Goal: Transaction & Acquisition: Purchase product/service

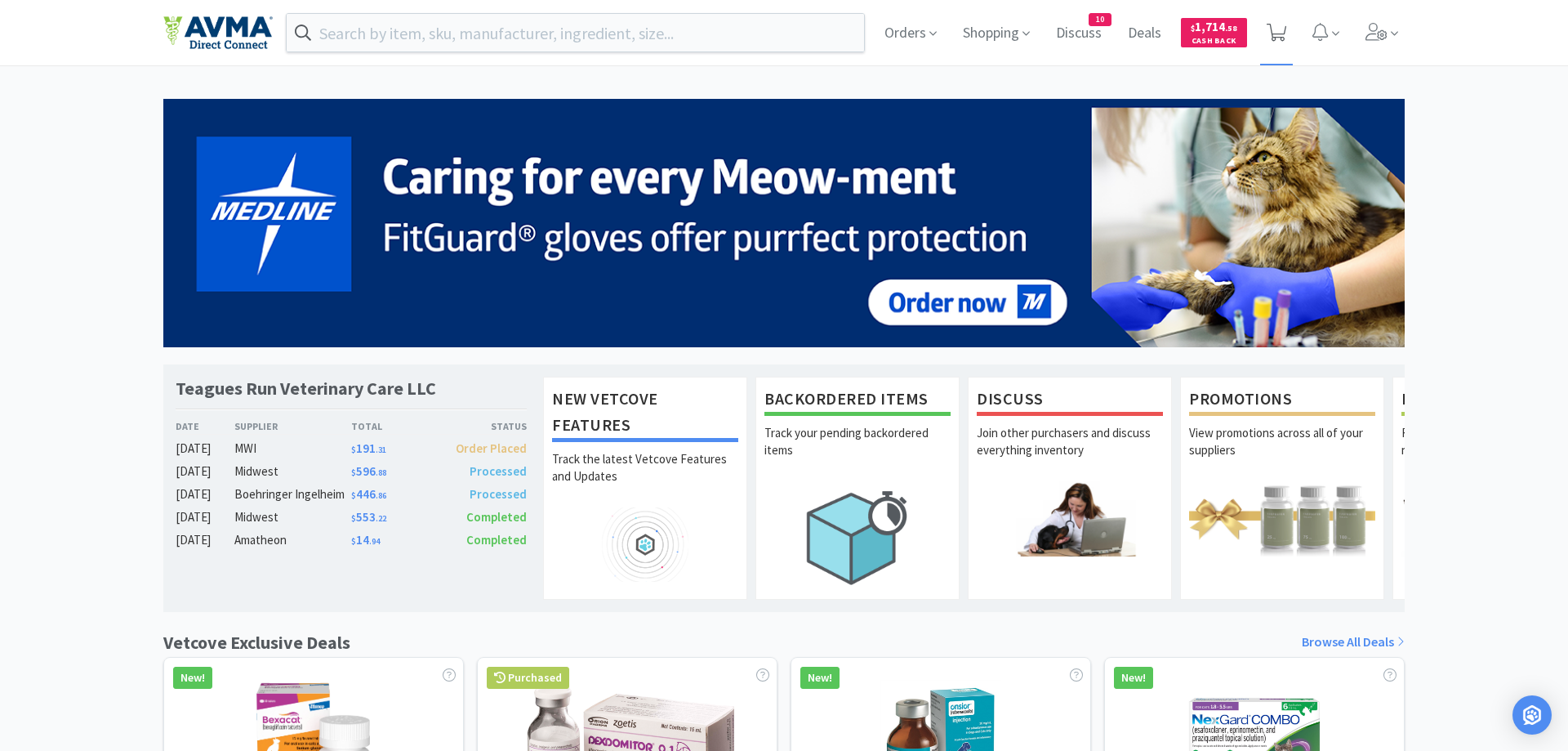
click at [1284, 32] on icon at bounding box center [1276, 32] width 21 height 18
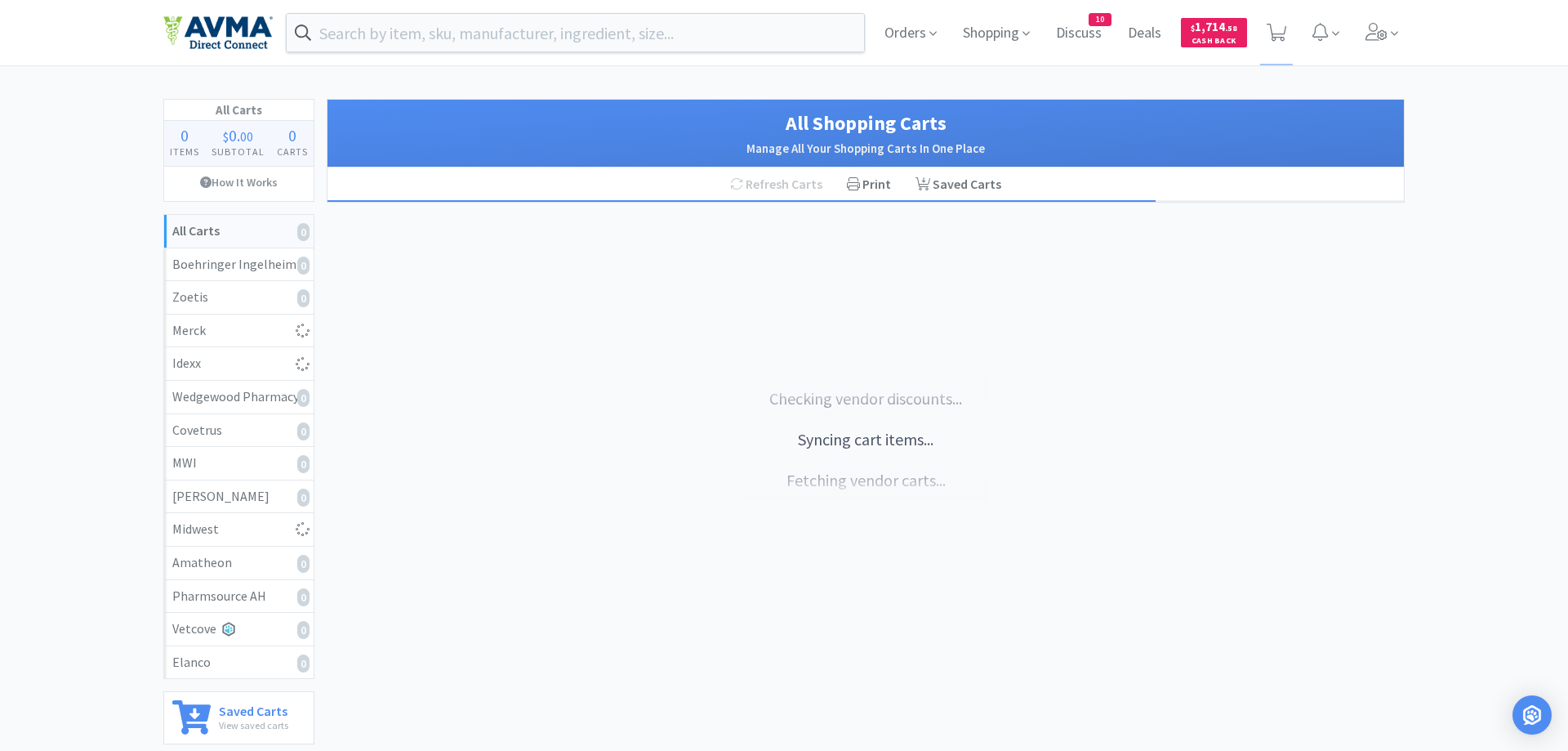
select select "1"
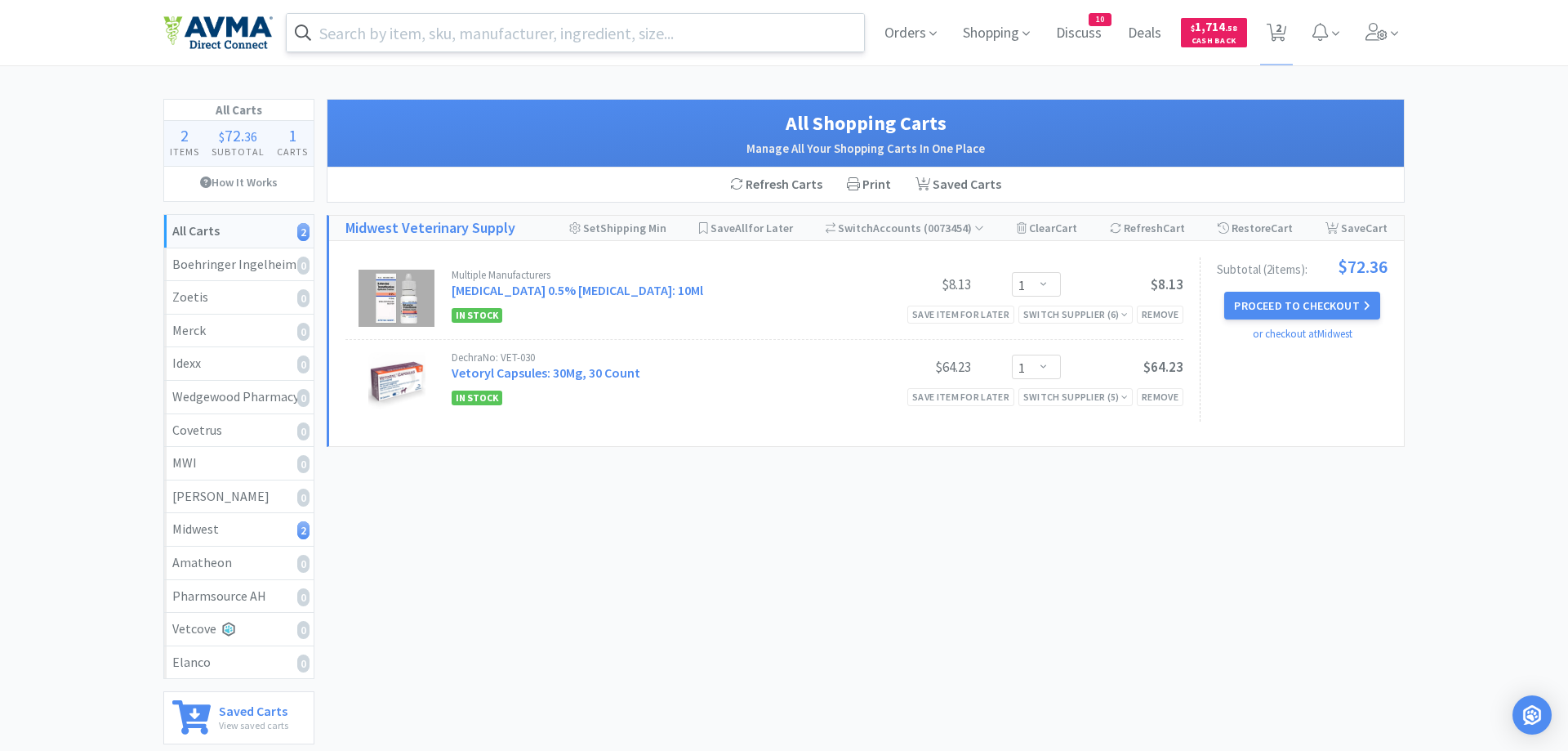
click at [422, 38] on input "text" at bounding box center [575, 32] width 577 height 37
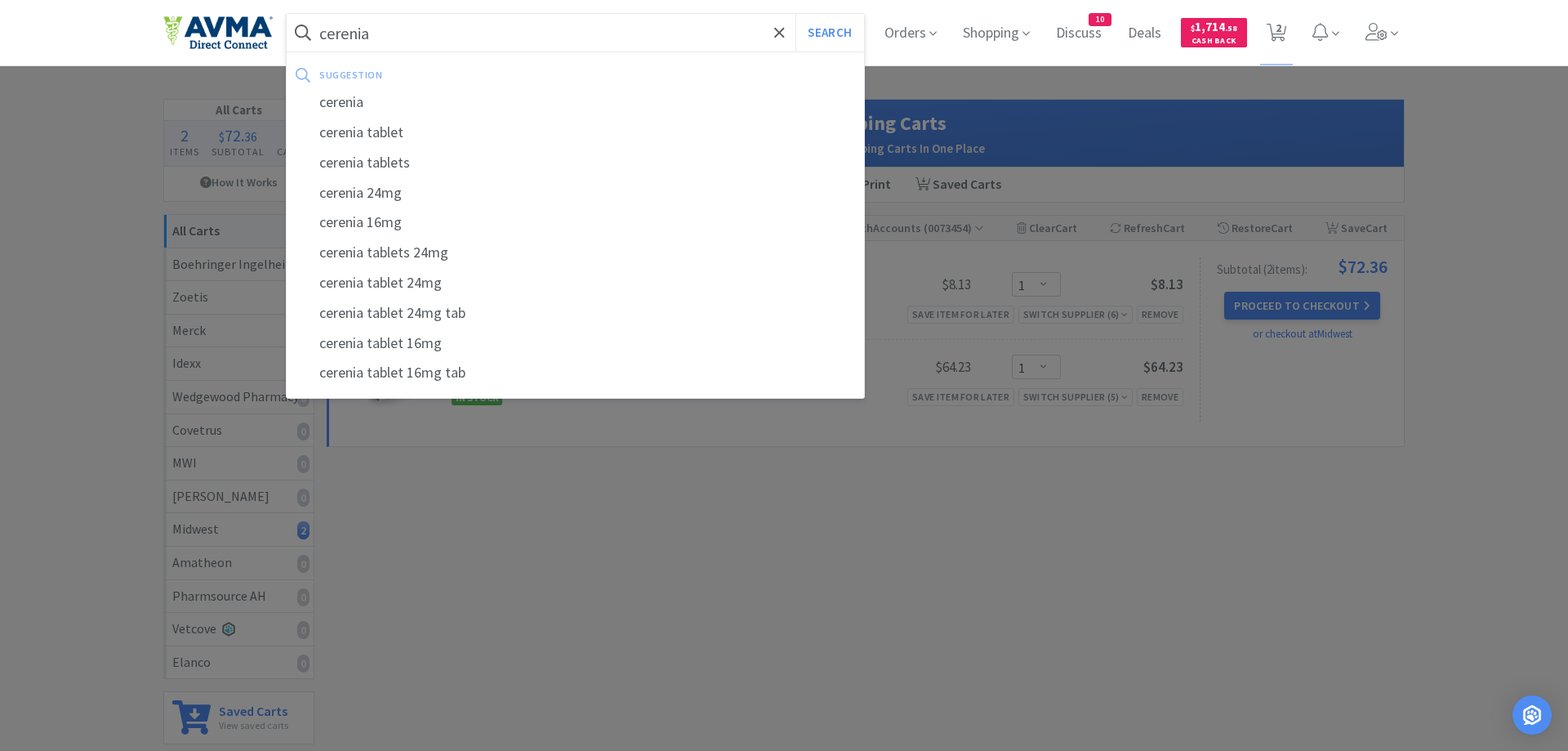
type input "cerenia"
click at [796, 14] on button "Search" at bounding box center [829, 32] width 67 height 37
select select "1"
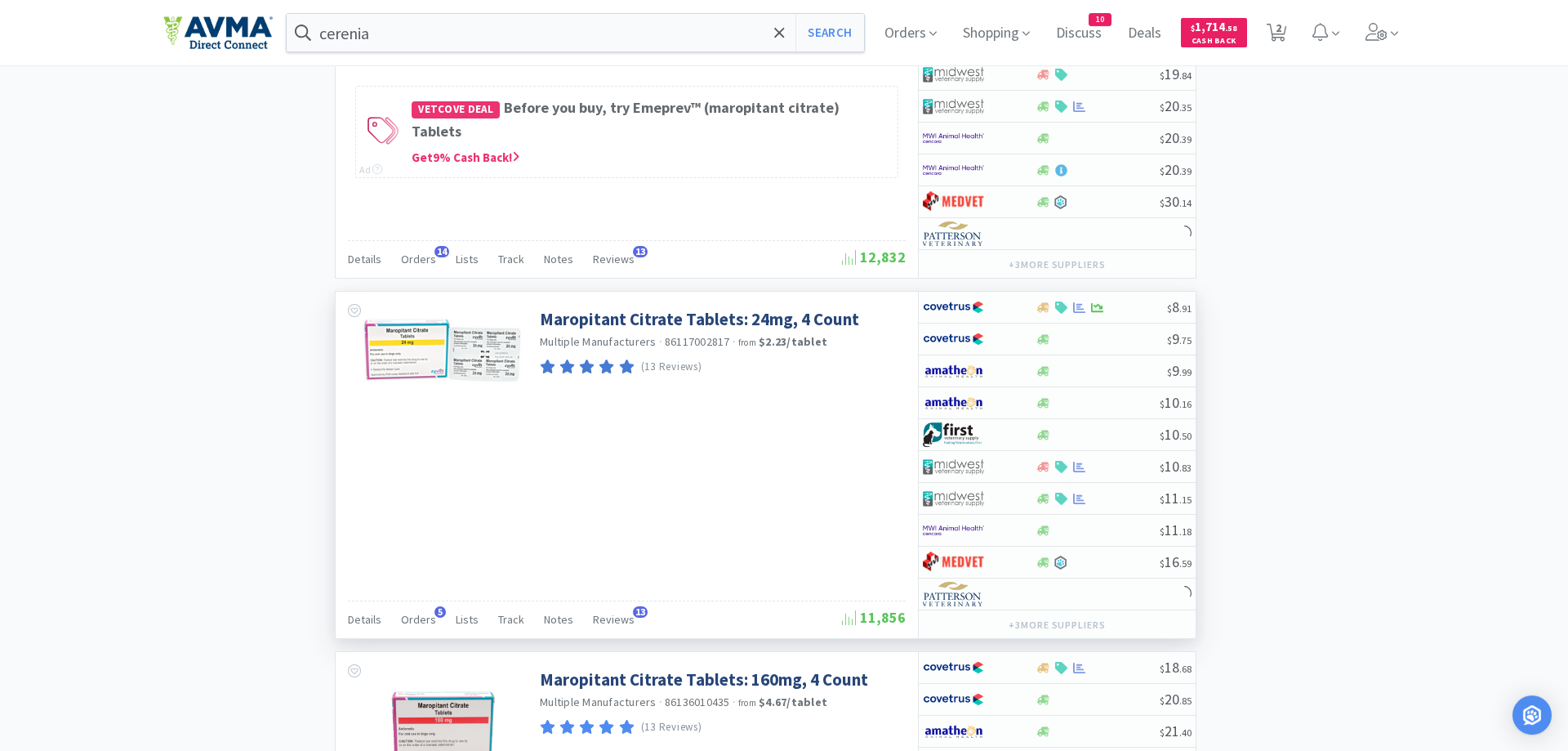
scroll to position [1999, 0]
click at [1028, 498] on div at bounding box center [978, 495] width 112 height 27
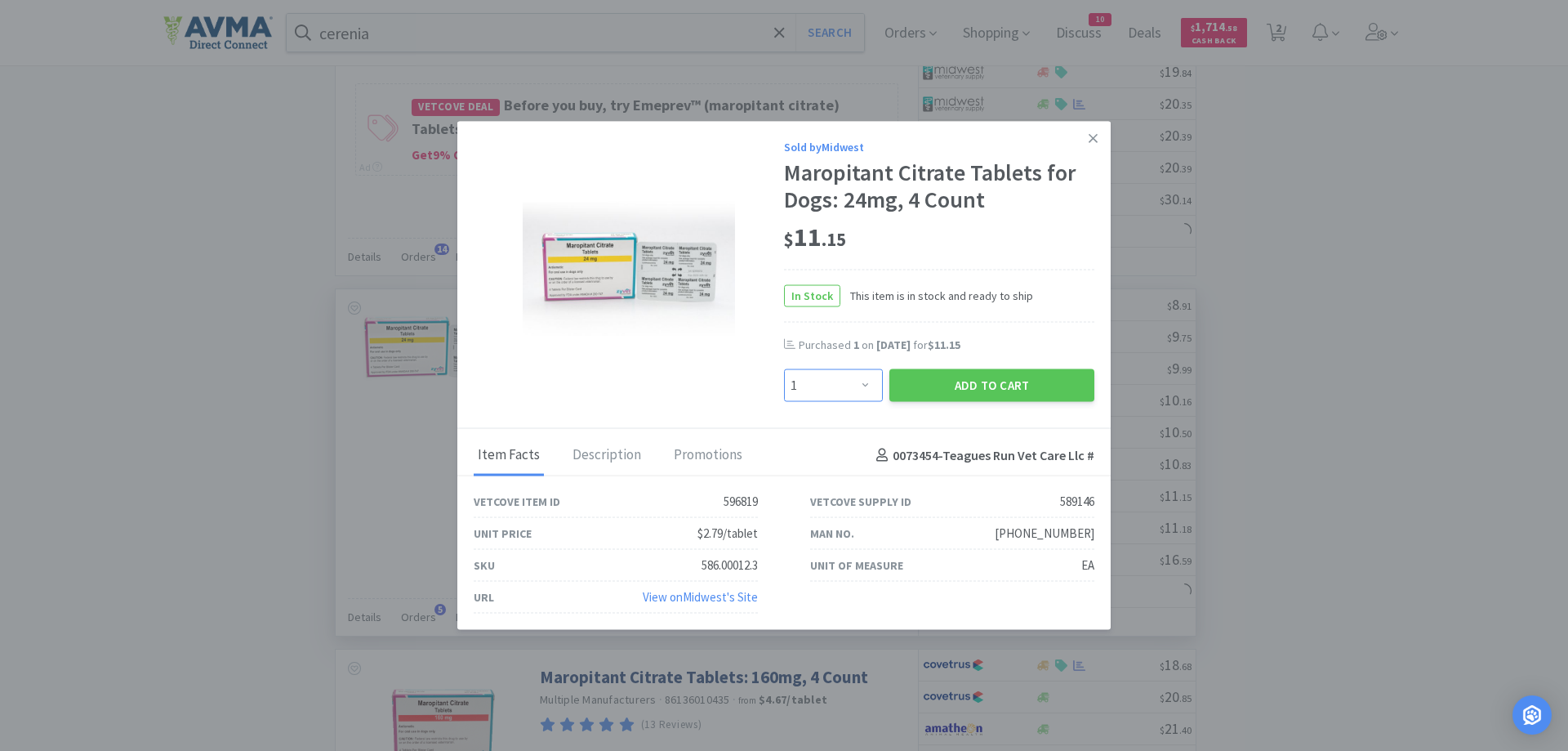
click at [784, 369] on select "Enter Quantity 1 2 3 4 5 6 7 8 9 10 11 12 13 14 15 16 17 18 19 20 Enter Quantity" at bounding box center [833, 385] width 99 height 32
select select "3"
click option "3" at bounding box center [0, 0] width 0 height 0
click at [1006, 386] on button "Add to Cart" at bounding box center [992, 385] width 205 height 32
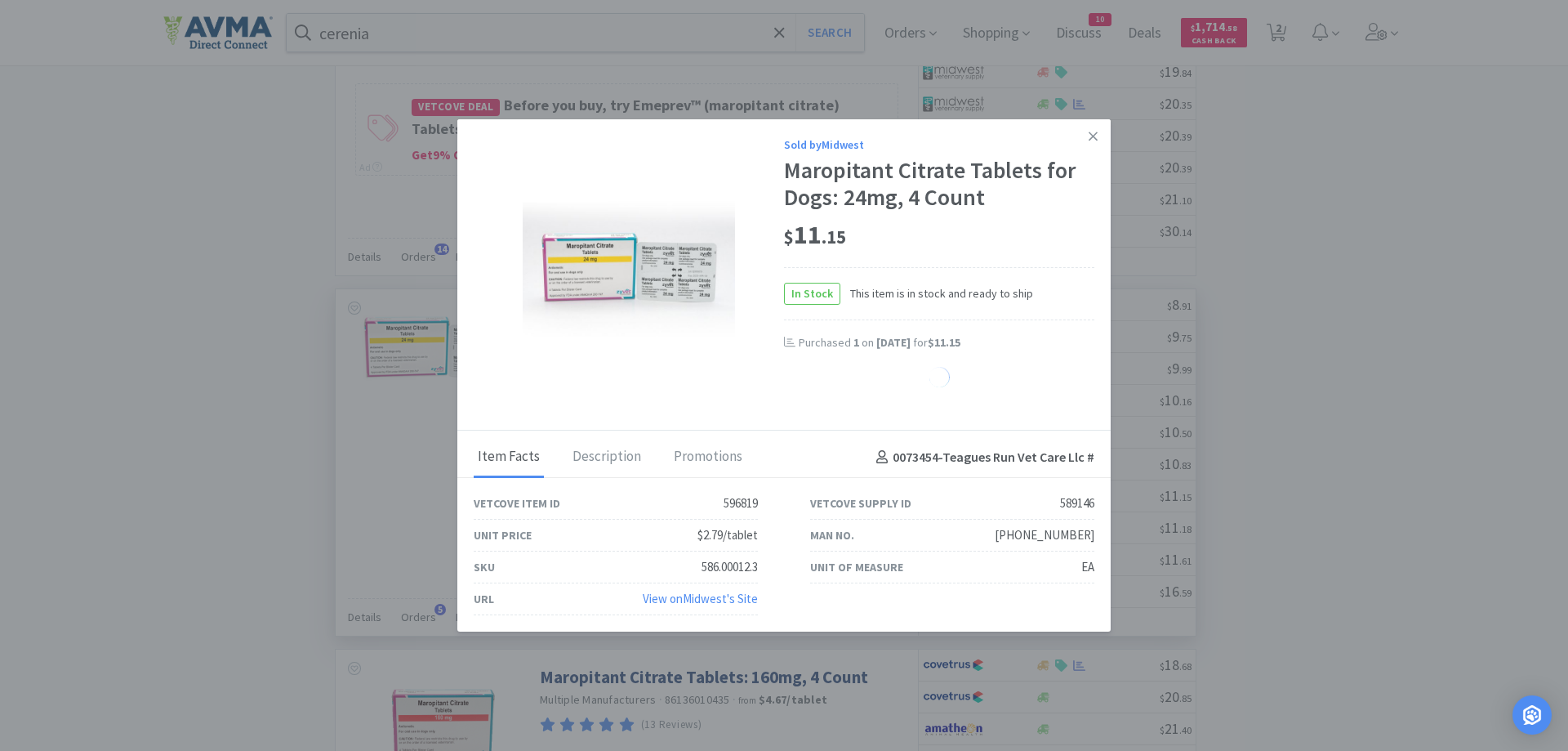
select select "1"
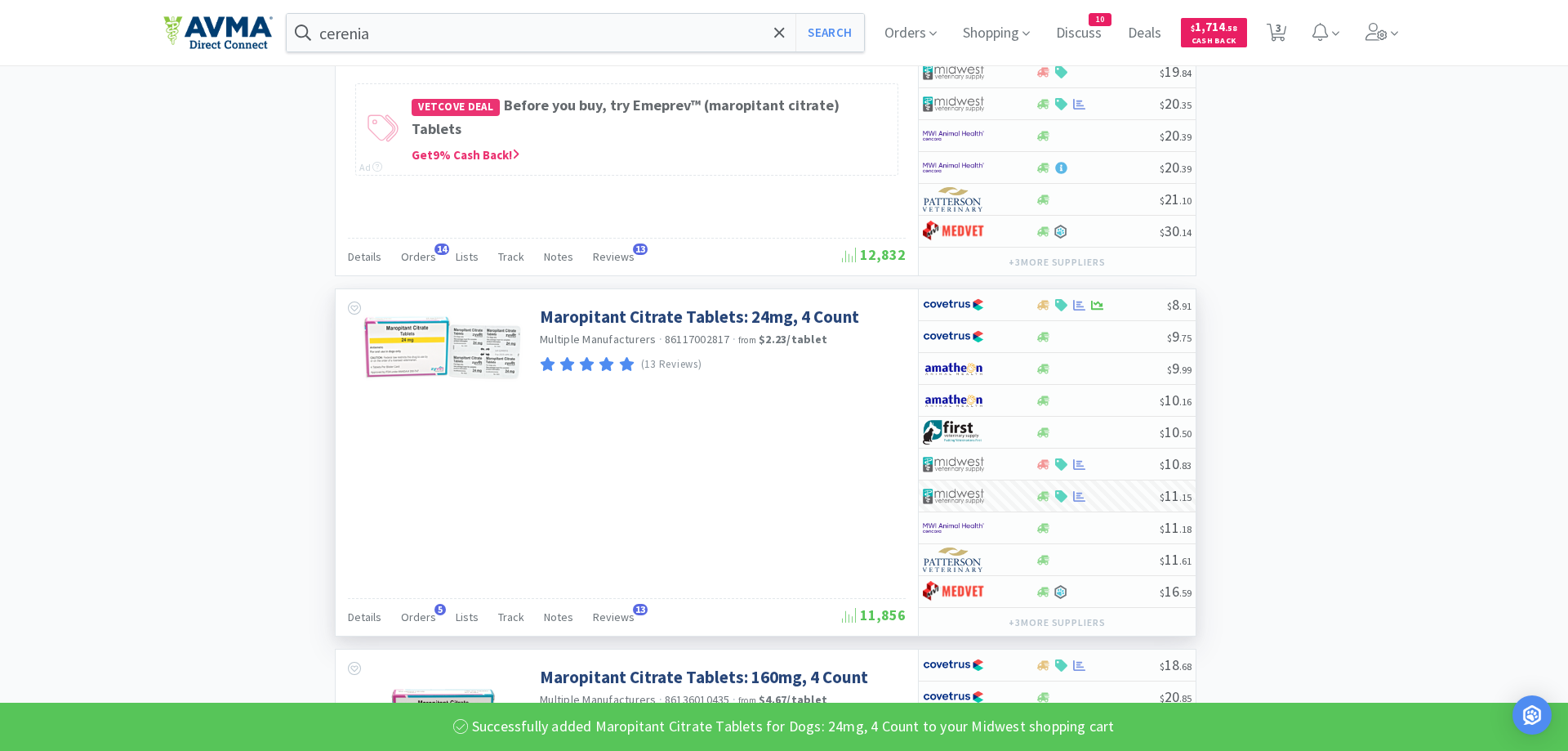
select select "3"
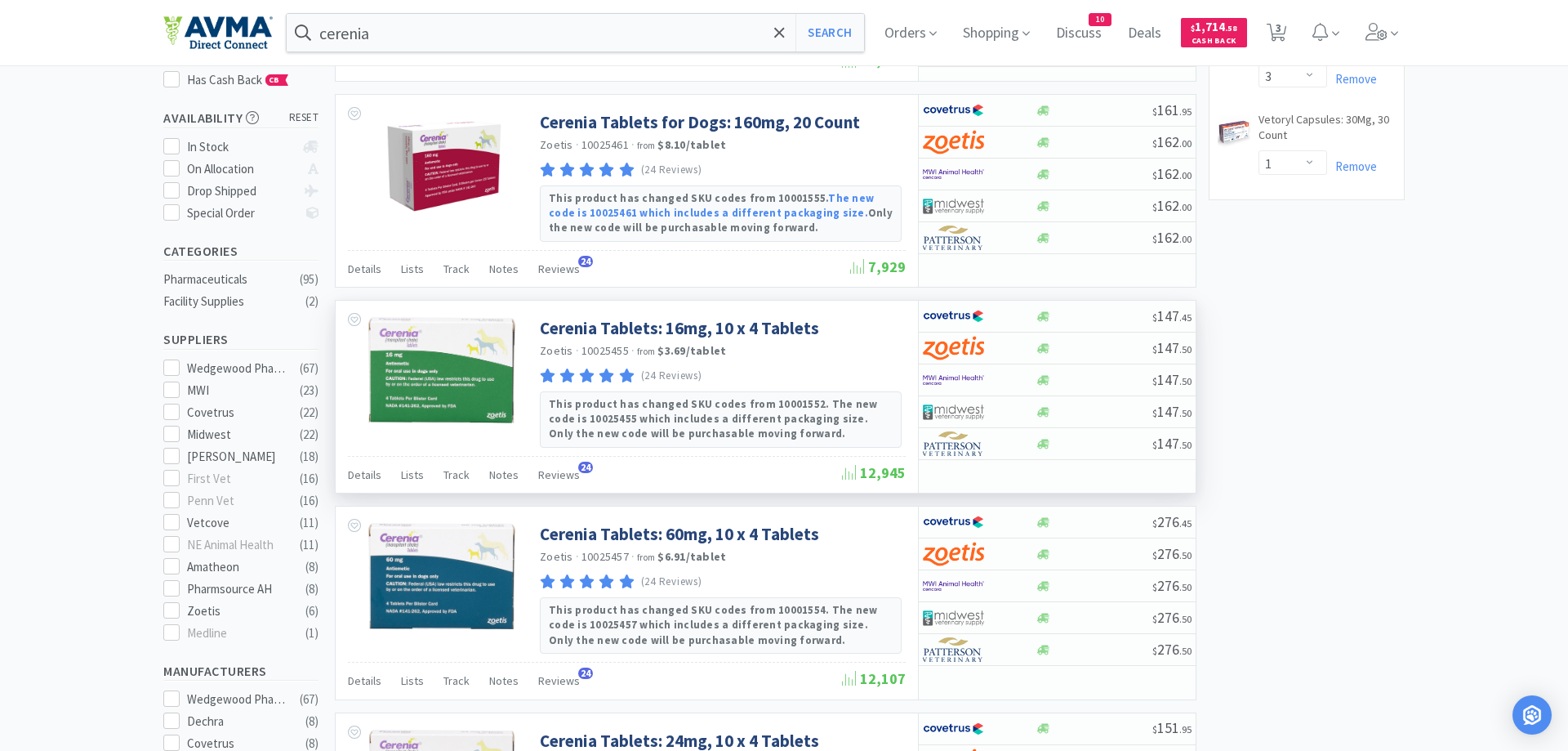
scroll to position [0, 0]
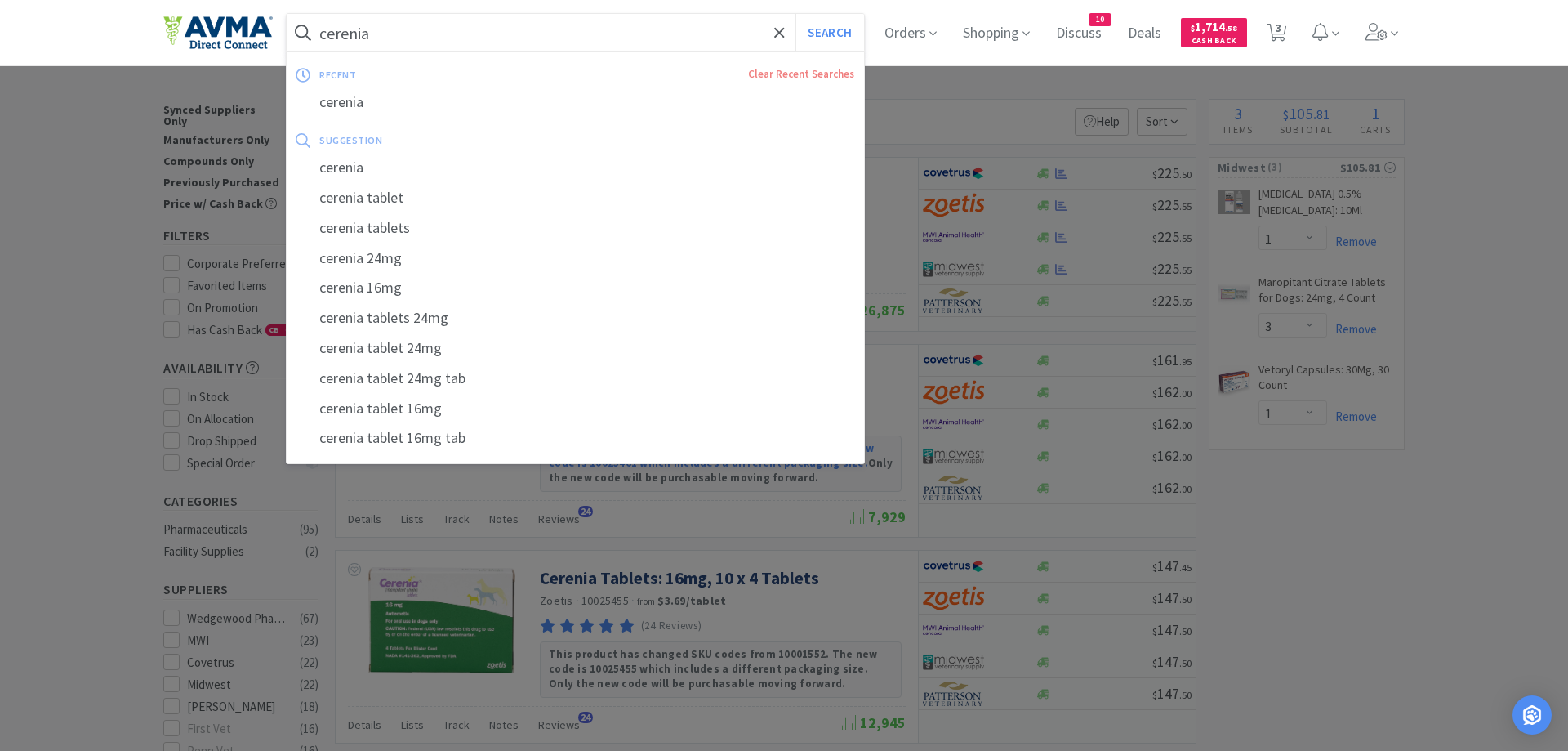
click at [391, 39] on input "cerenia" at bounding box center [575, 32] width 577 height 37
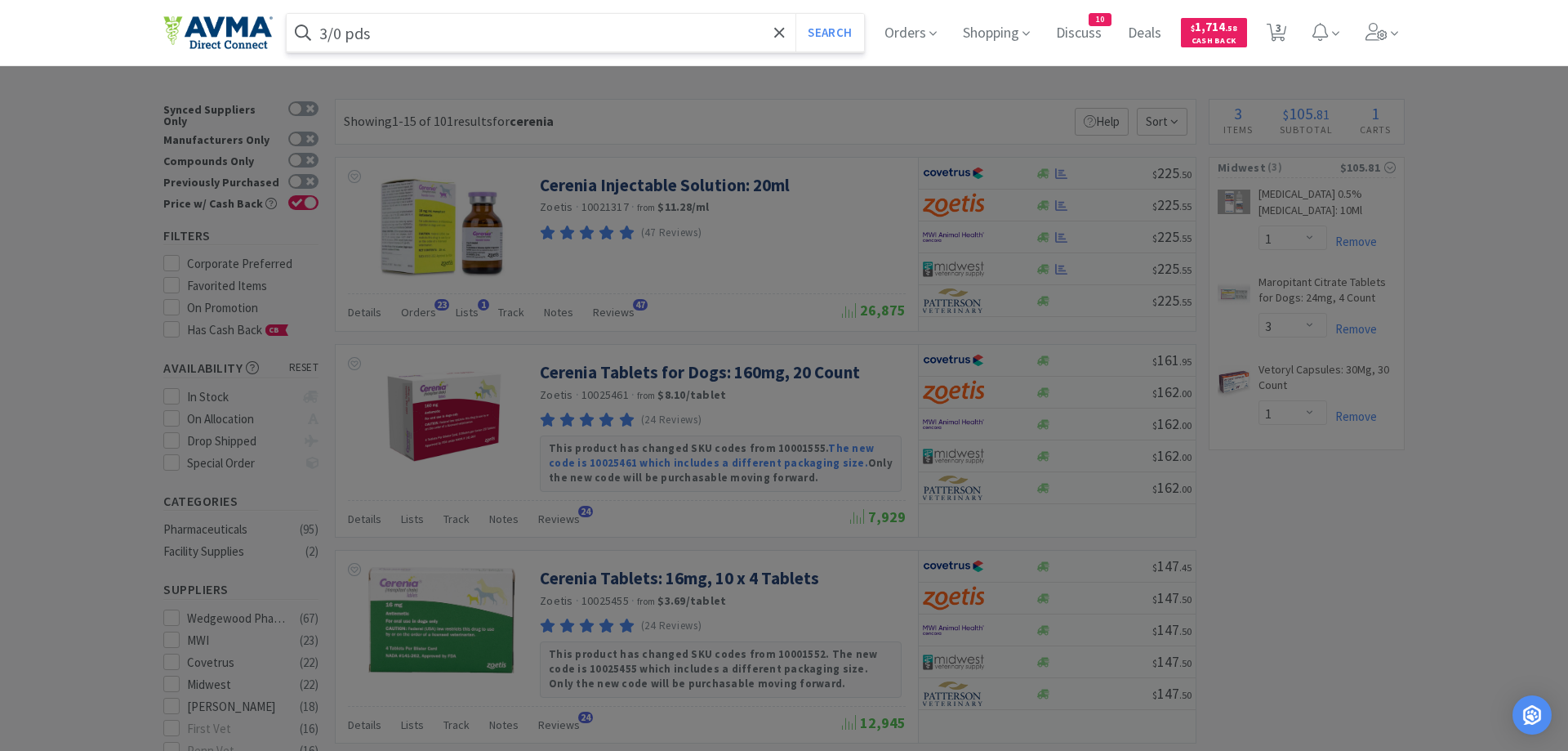
type input "3/0 pds"
click at [796, 14] on button "Search" at bounding box center [829, 32] width 67 height 37
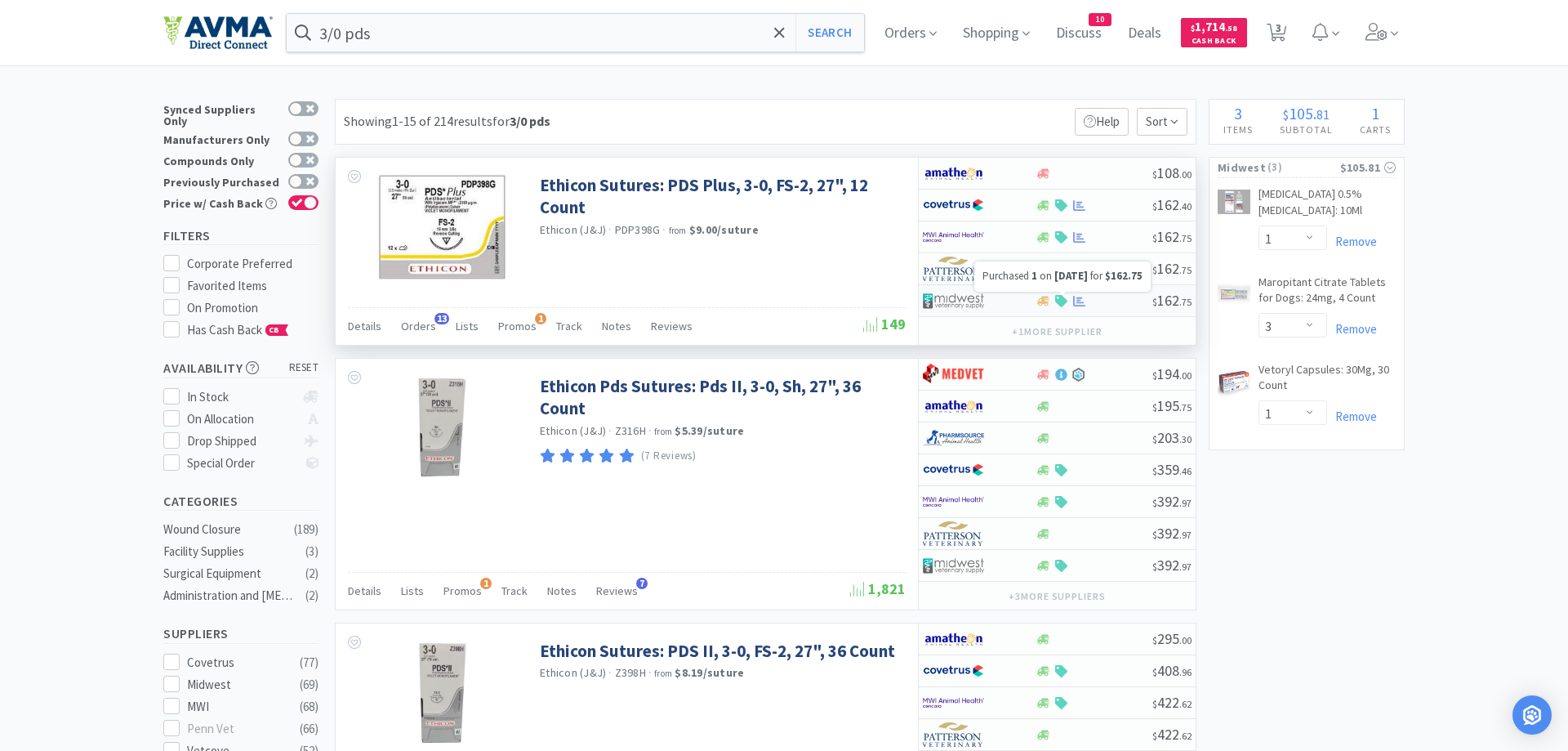
click at [1084, 302] on icon at bounding box center [1079, 300] width 13 height 11
select select "1"
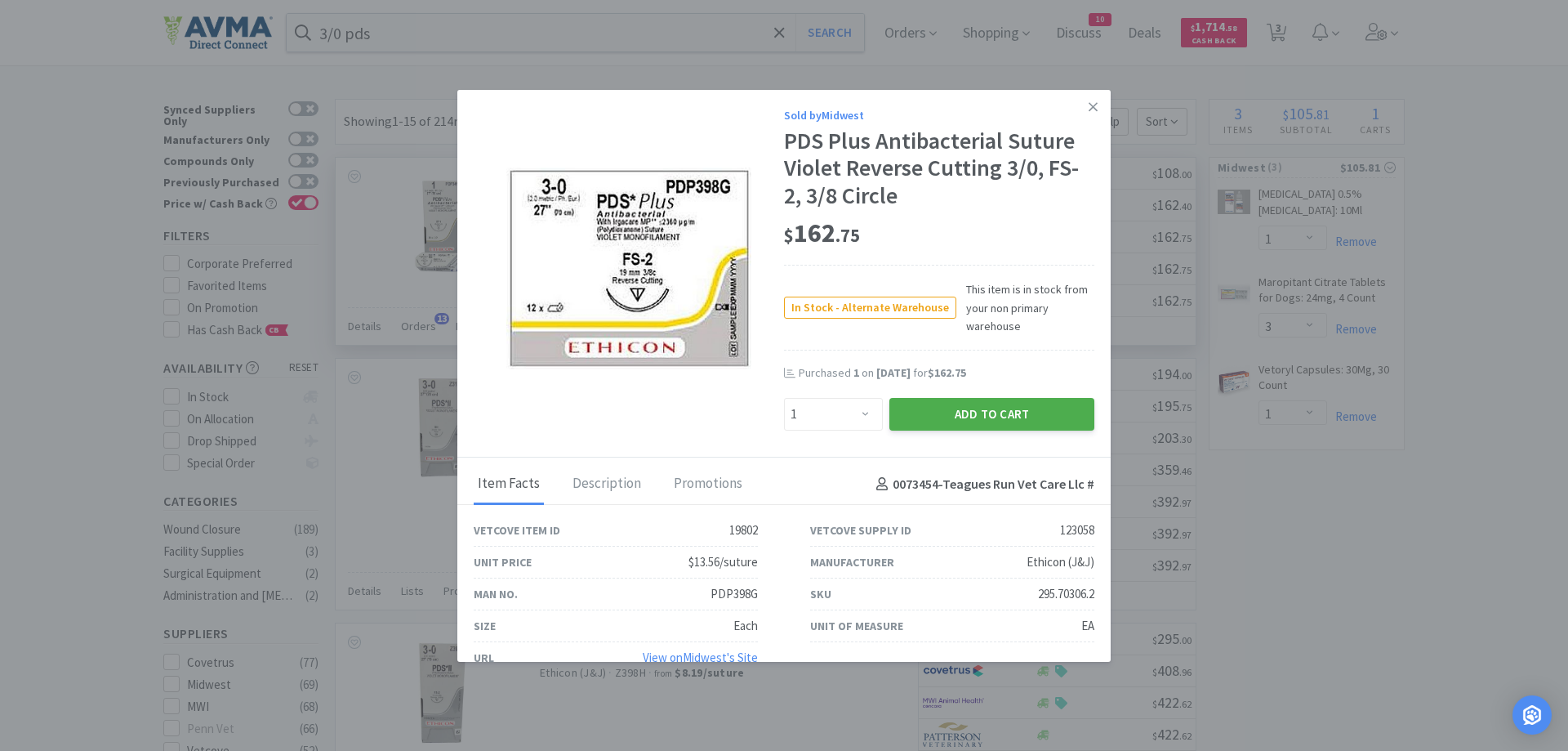
click at [956, 408] on button "Add to Cart" at bounding box center [992, 413] width 205 height 32
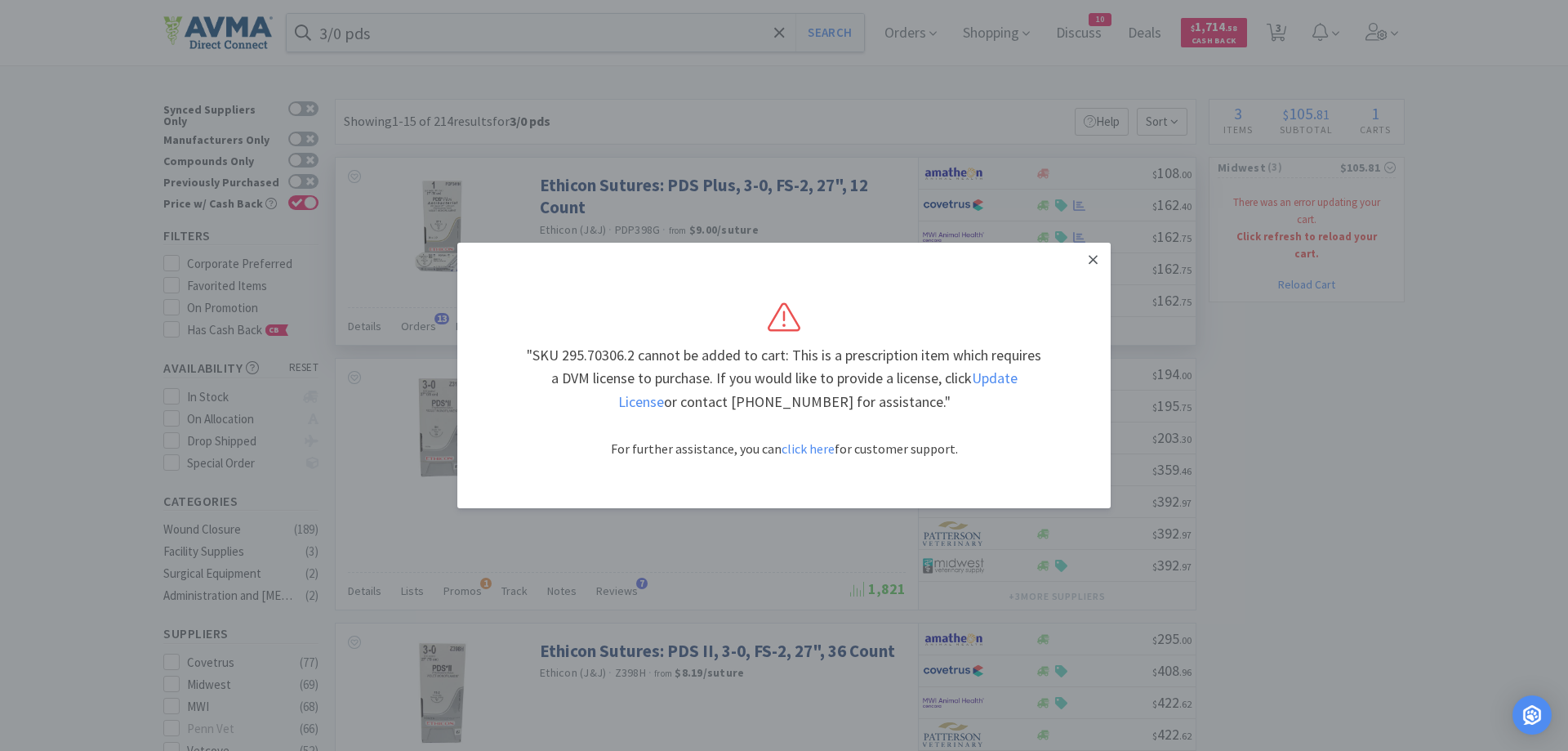
click at [1090, 262] on icon at bounding box center [1093, 259] width 9 height 15
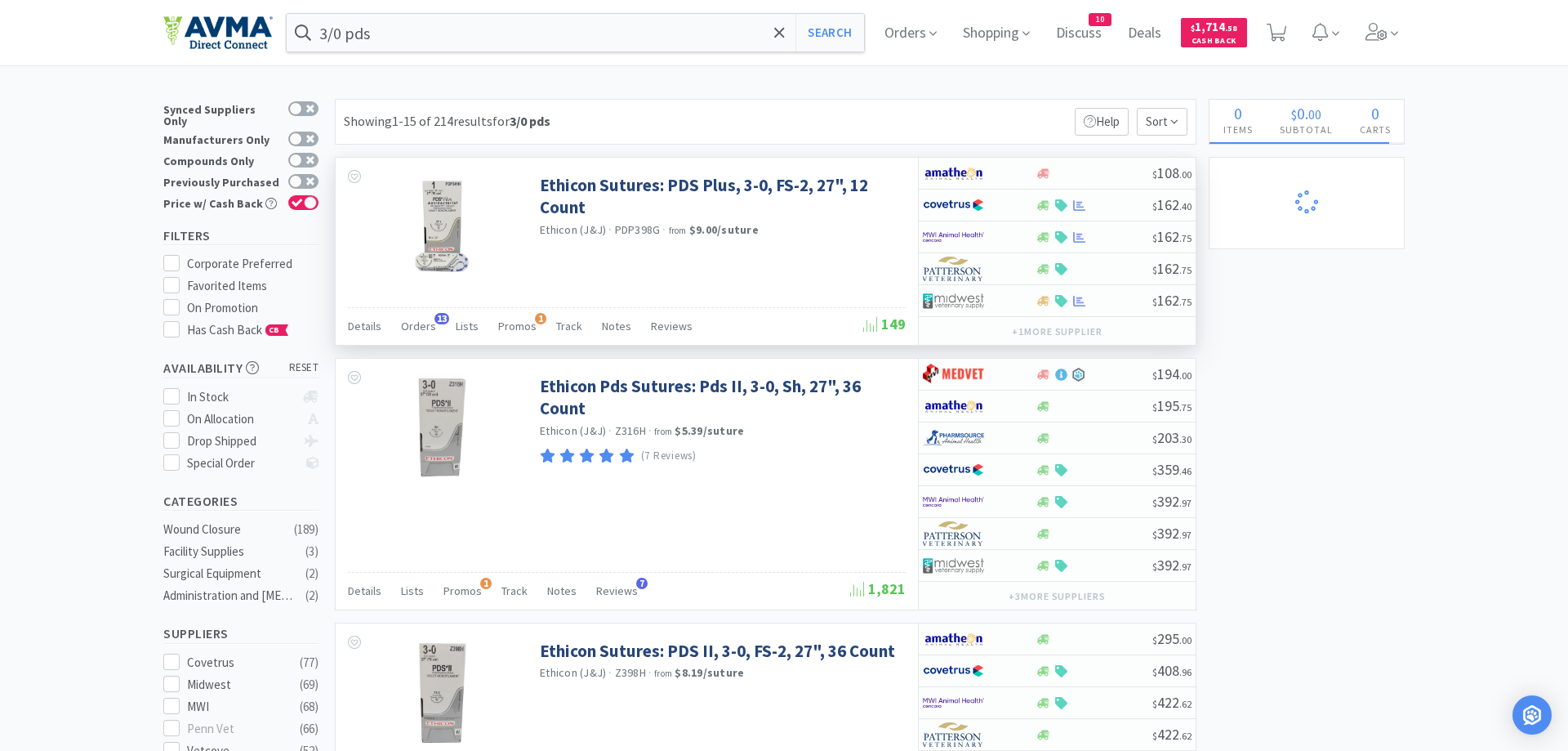
select select "1"
select select "3"
select select "1"
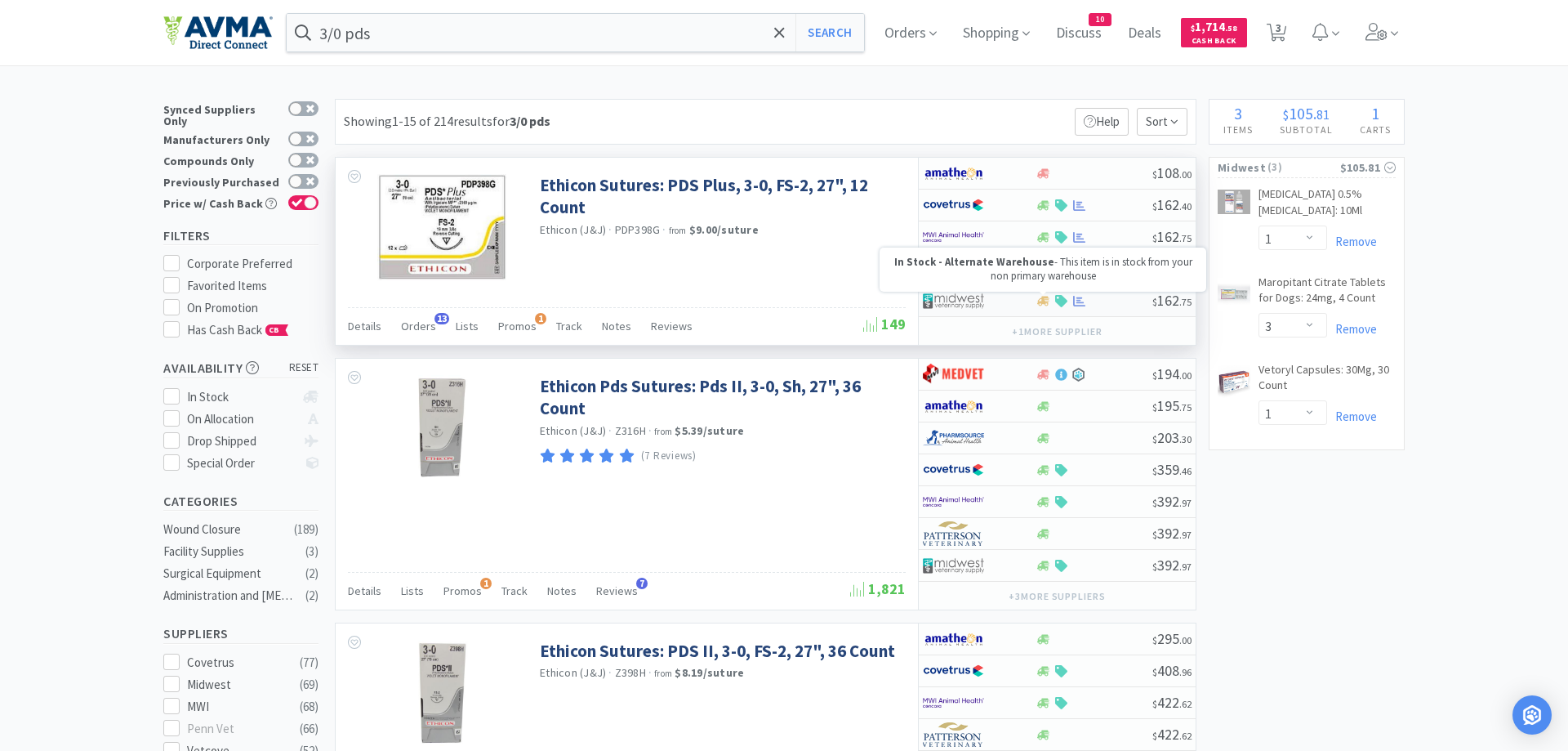
click at [1040, 302] on icon at bounding box center [1043, 301] width 13 height 10
select select "1"
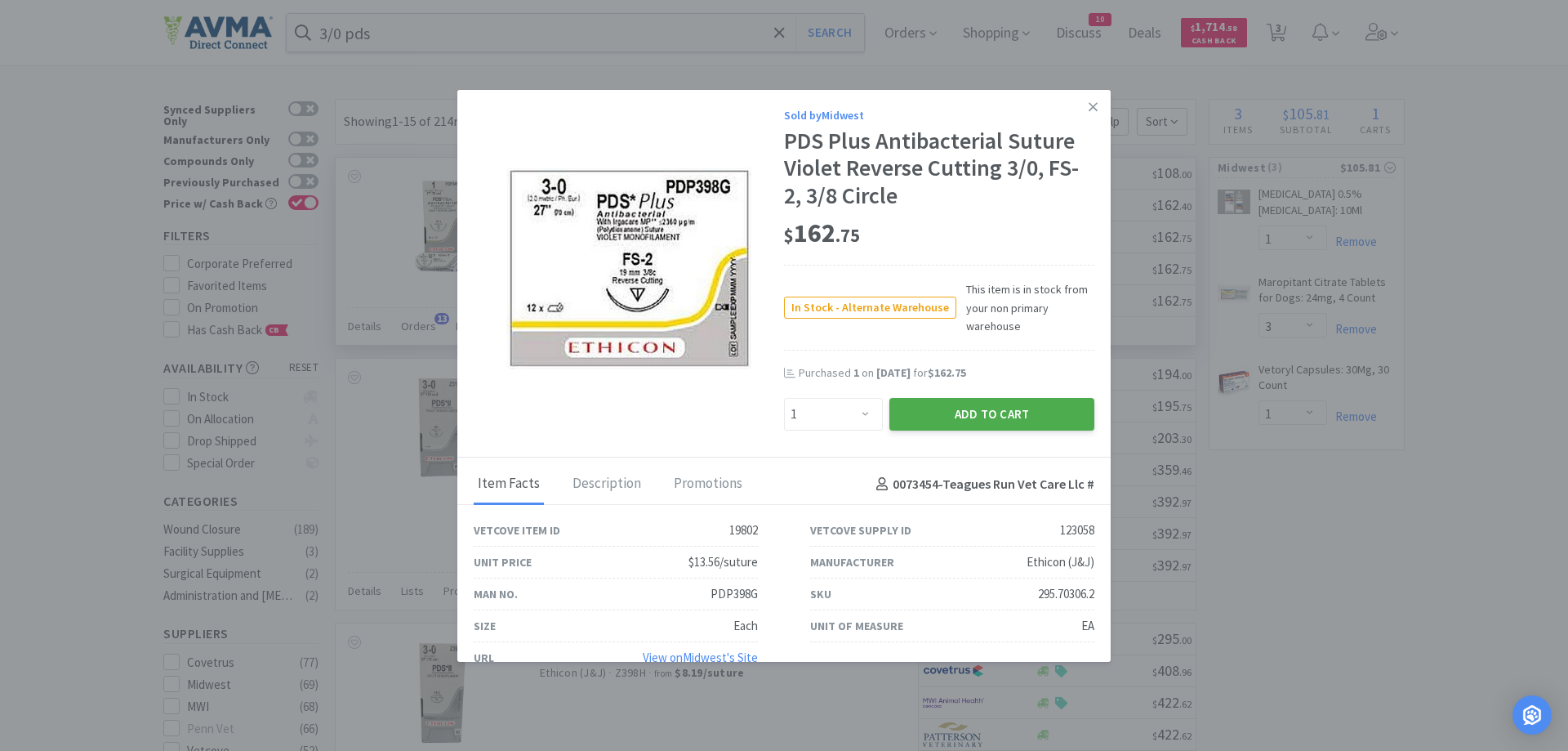
click at [945, 421] on button "Add to Cart" at bounding box center [992, 413] width 205 height 32
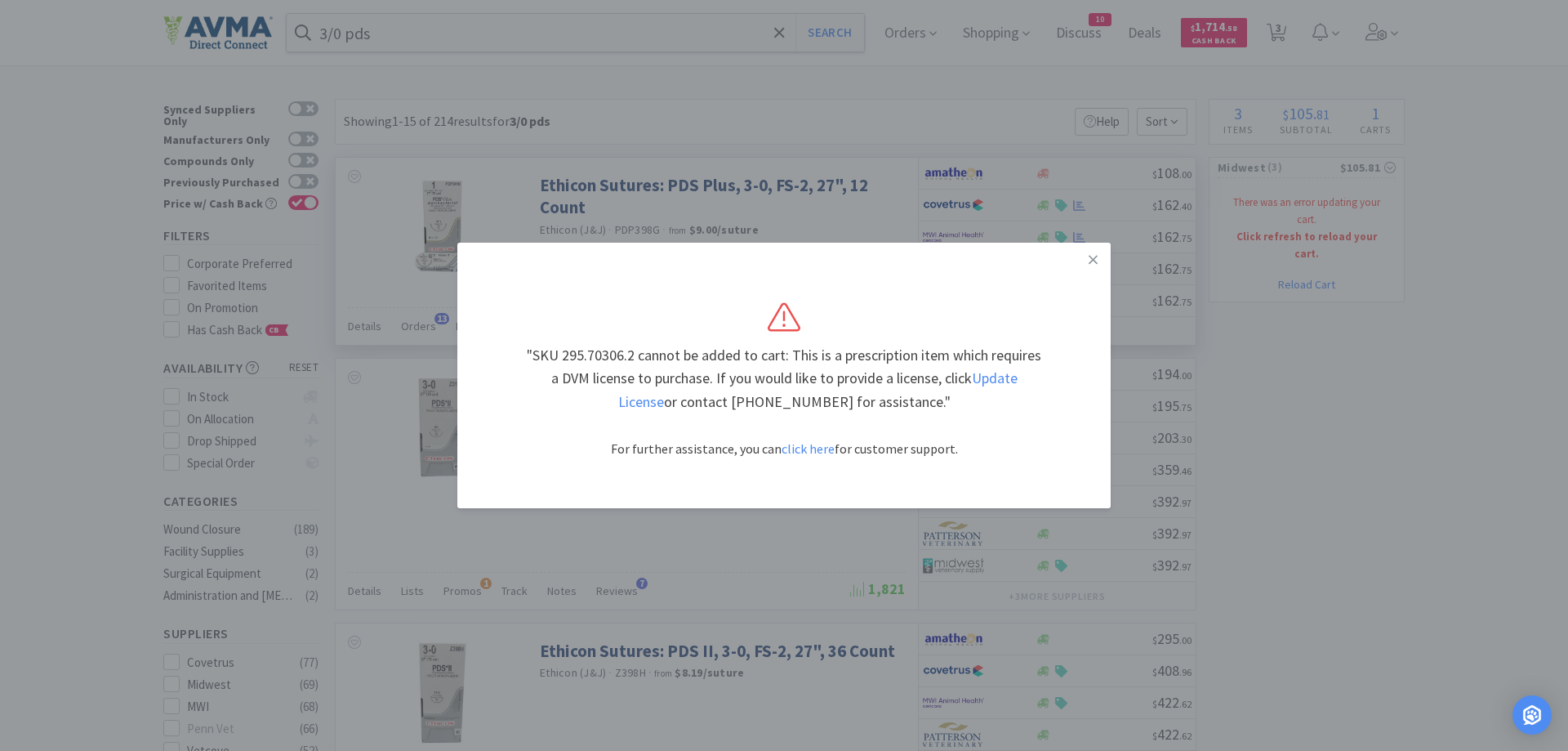
click at [1093, 257] on icon at bounding box center [1093, 259] width 9 height 15
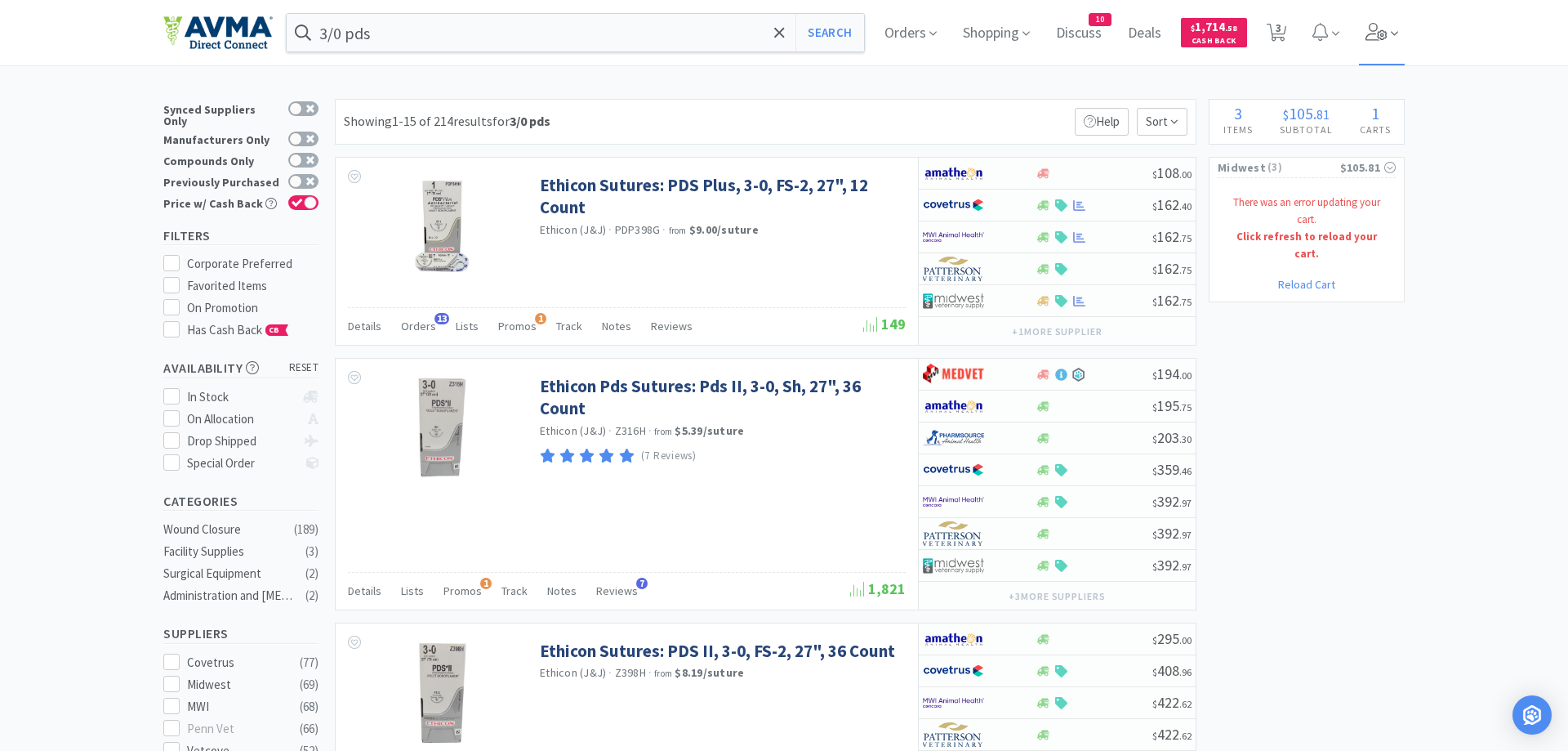
click at [1380, 39] on icon at bounding box center [1376, 31] width 22 height 18
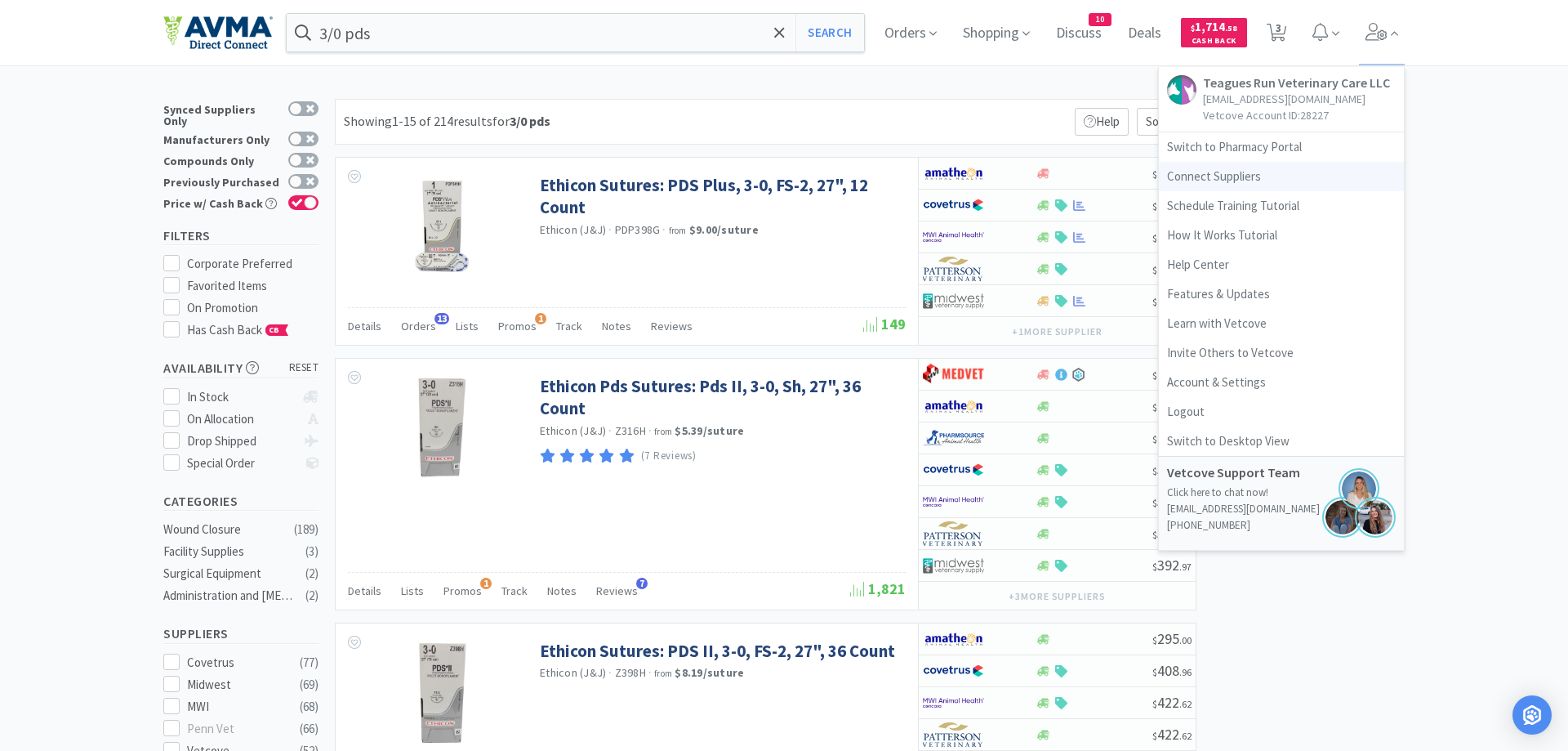
click at [1213, 174] on link "Connect Suppliers" at bounding box center [1281, 177] width 245 height 29
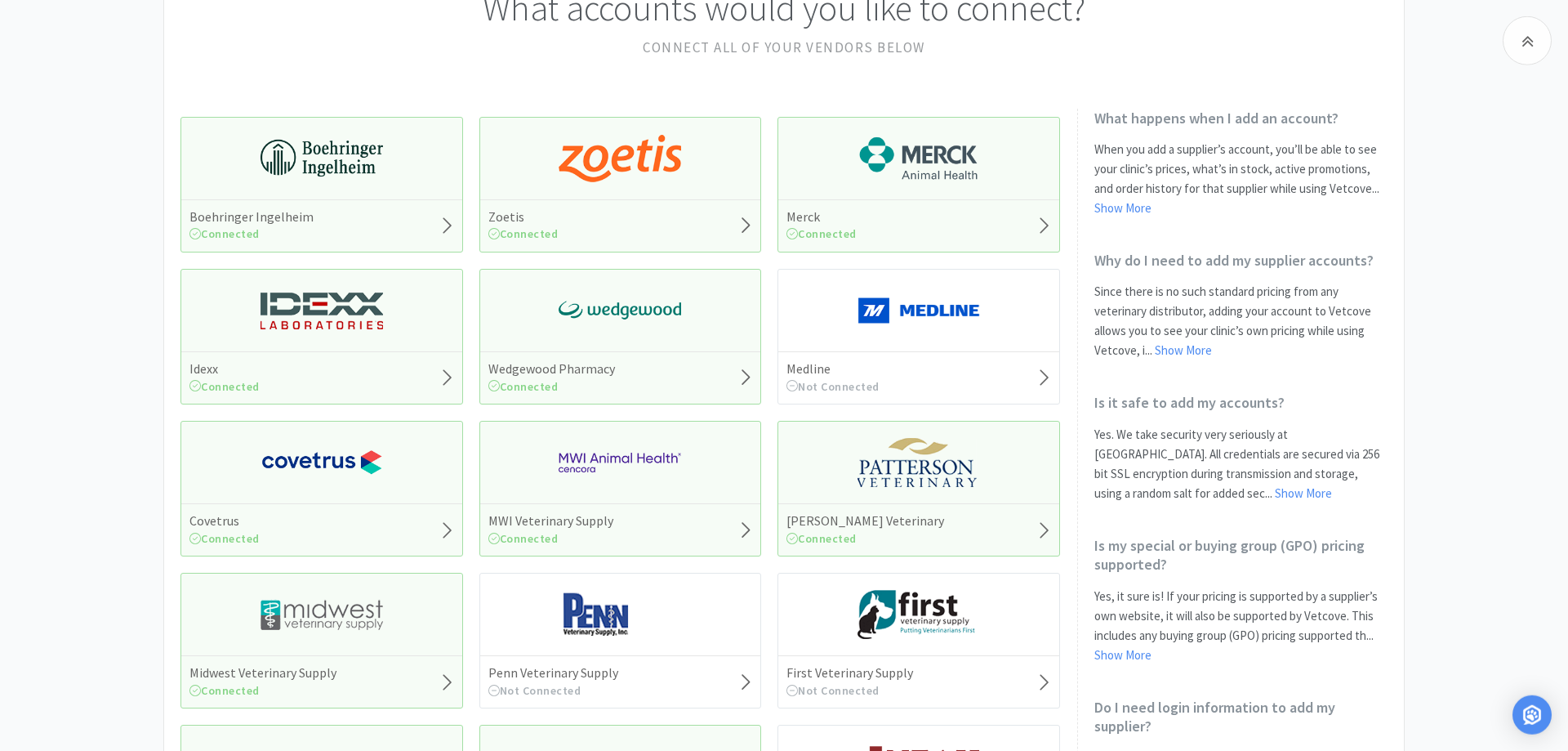
scroll to position [167, 0]
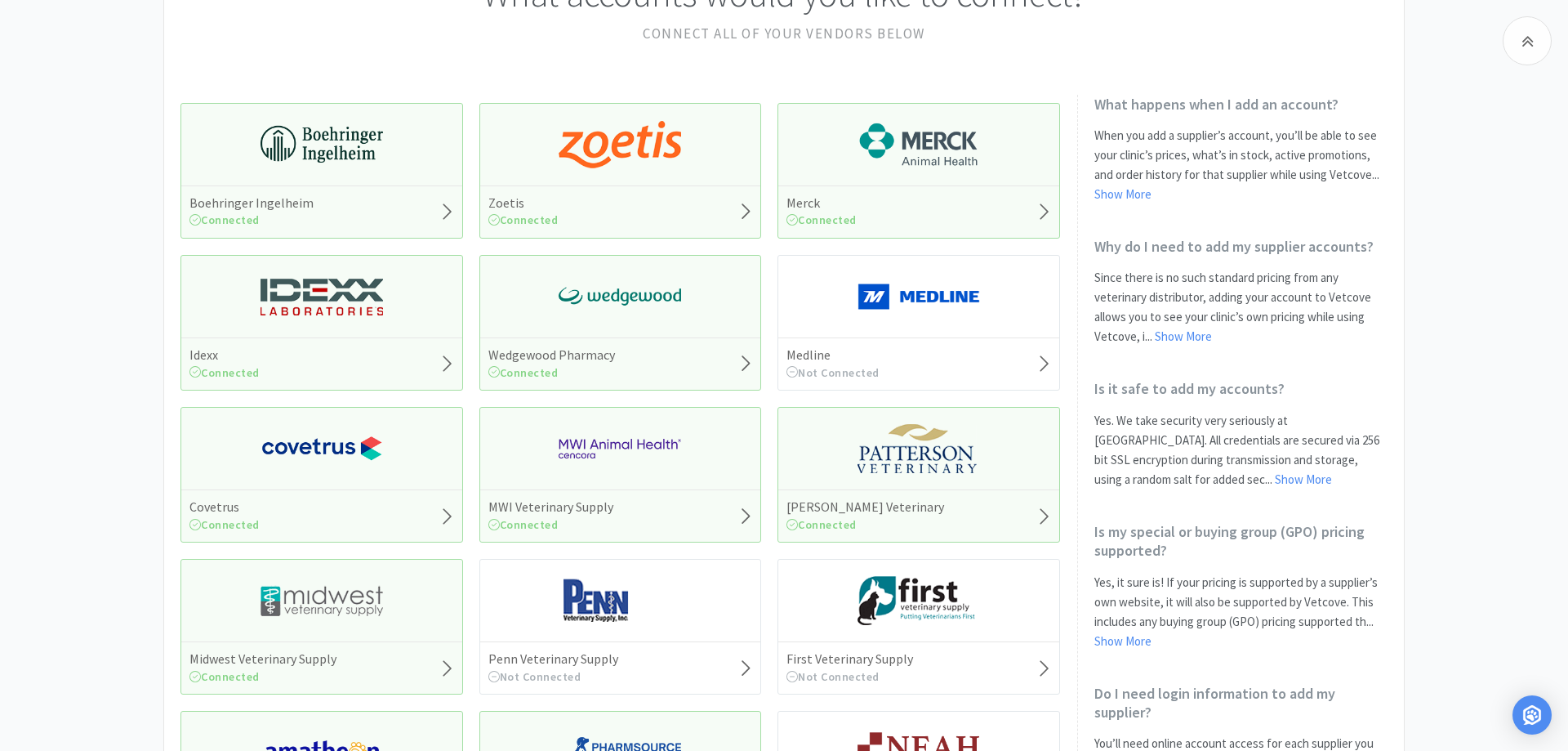
click at [347, 614] on img at bounding box center [321, 601] width 122 height 49
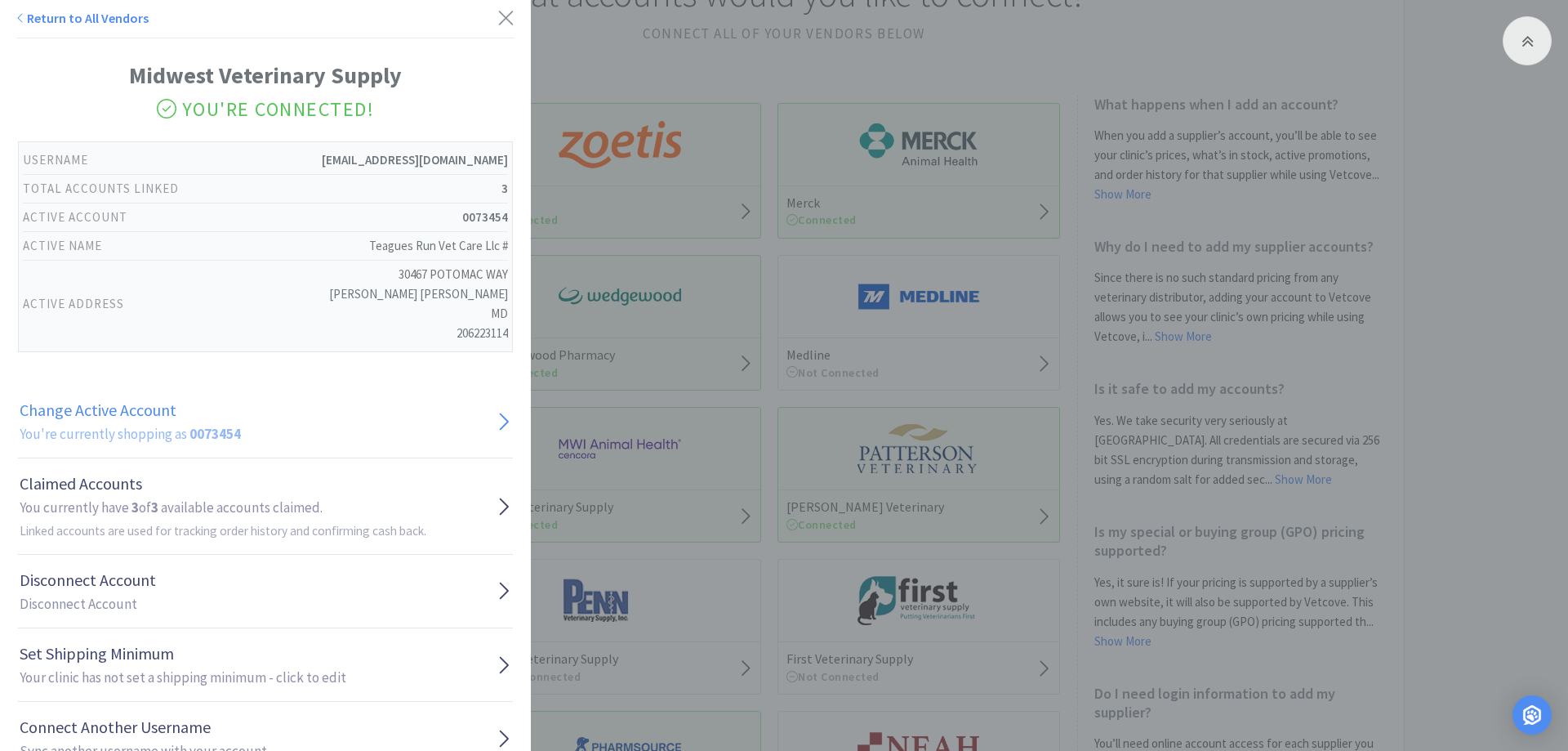
click at [239, 436] on link "Change Active Account You're currently shopping as 0073454" at bounding box center [265, 421] width 495 height 73
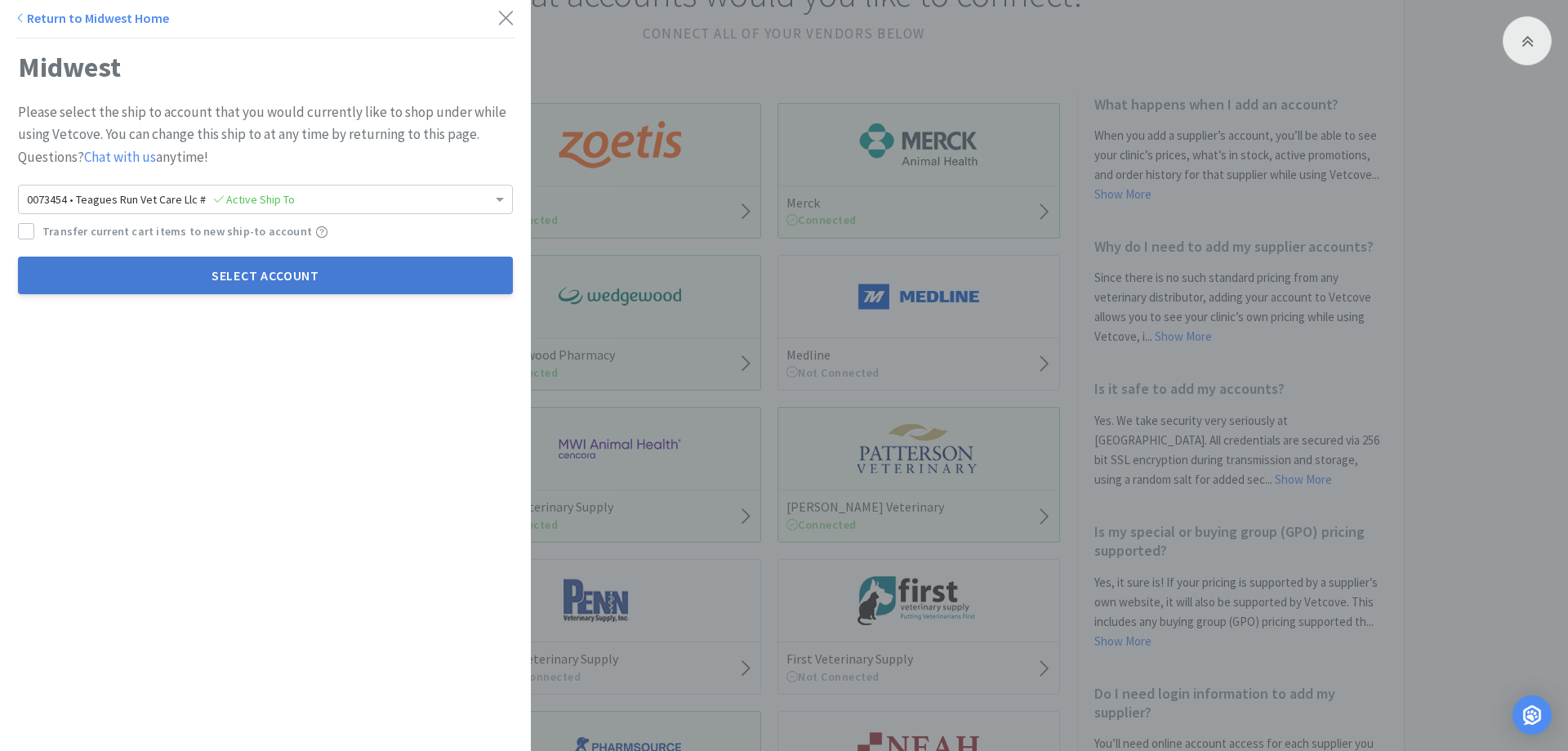
click at [327, 279] on button "Select Account" at bounding box center [265, 275] width 495 height 37
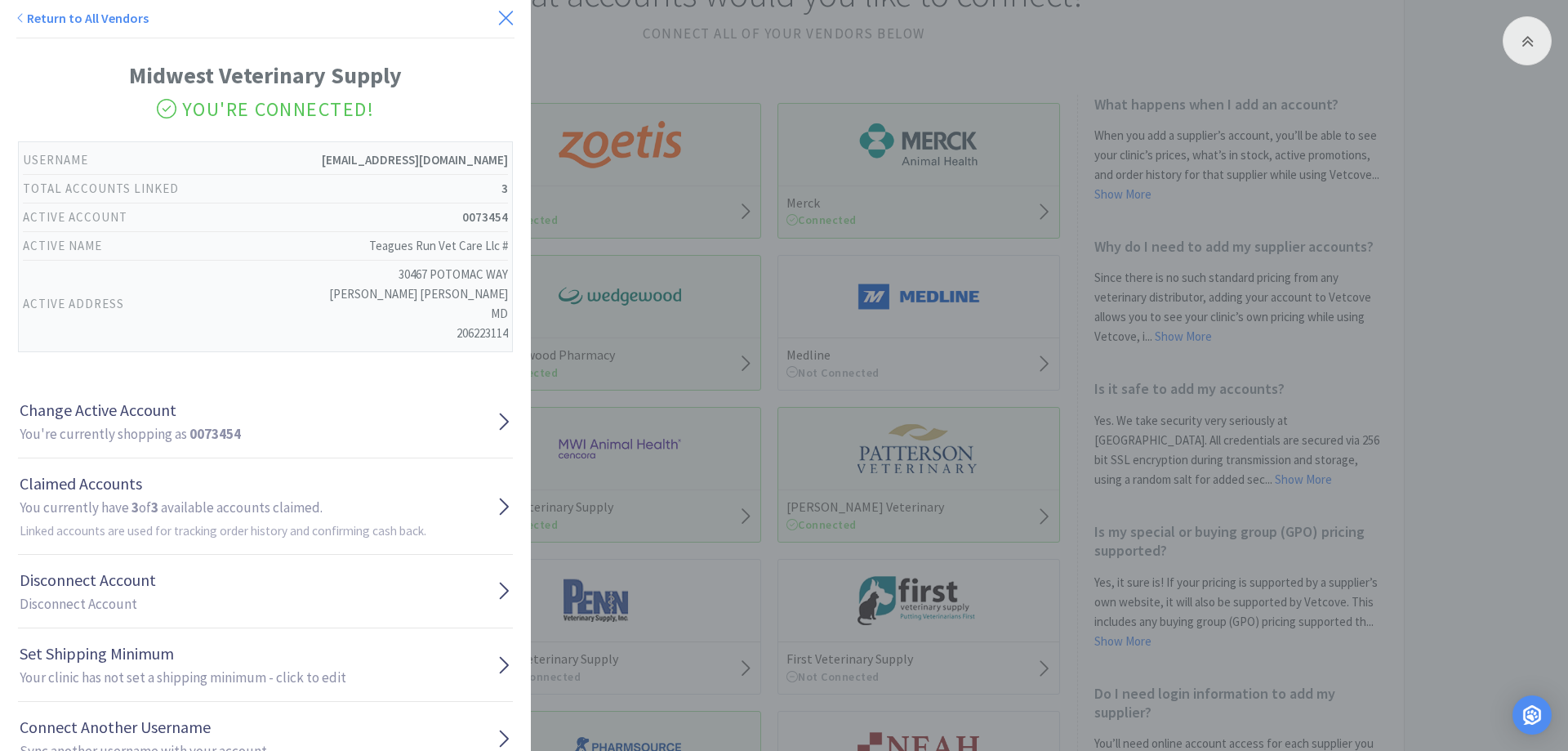
click at [504, 13] on icon at bounding box center [506, 18] width 18 height 22
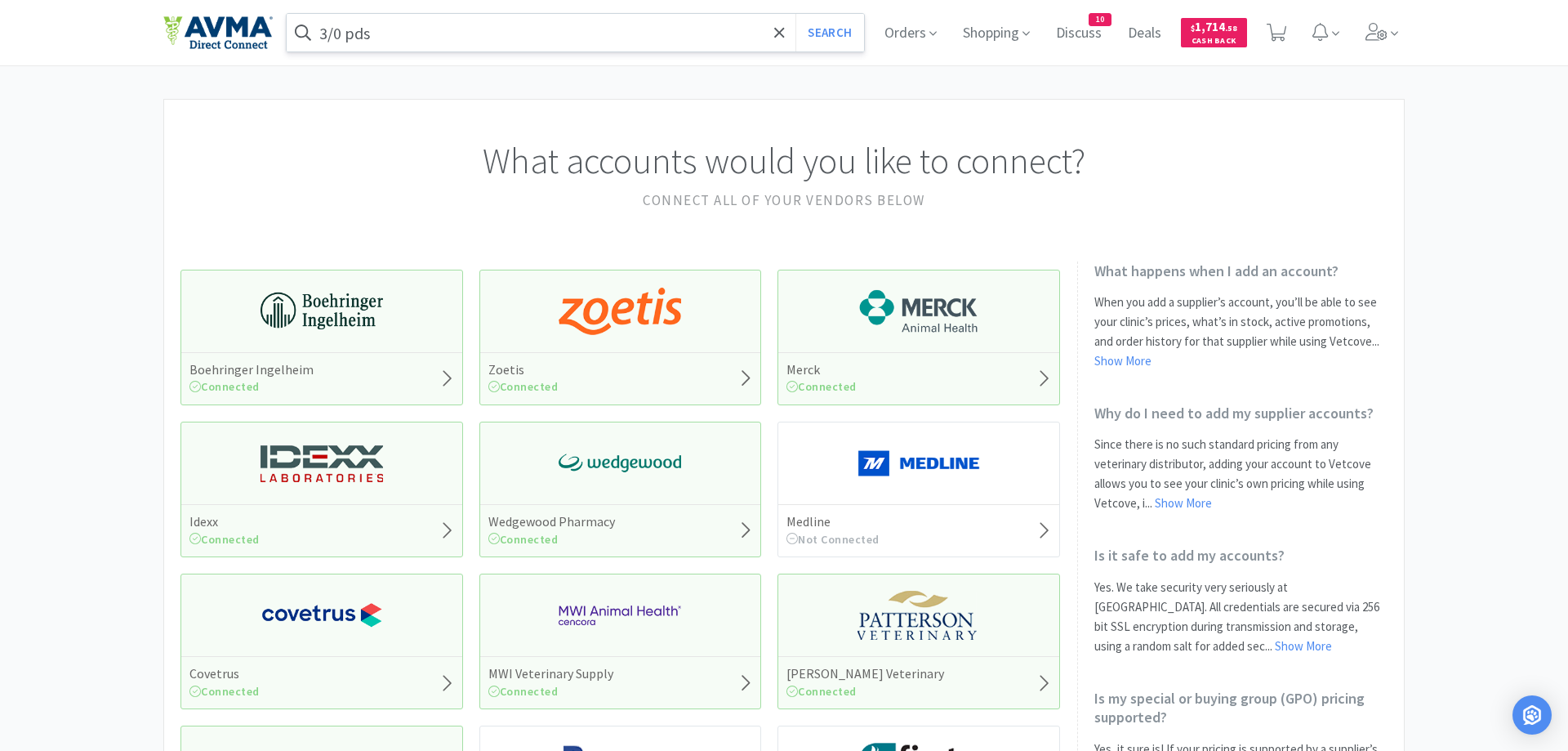
click at [405, 21] on input "3/0 pds" at bounding box center [575, 32] width 577 height 37
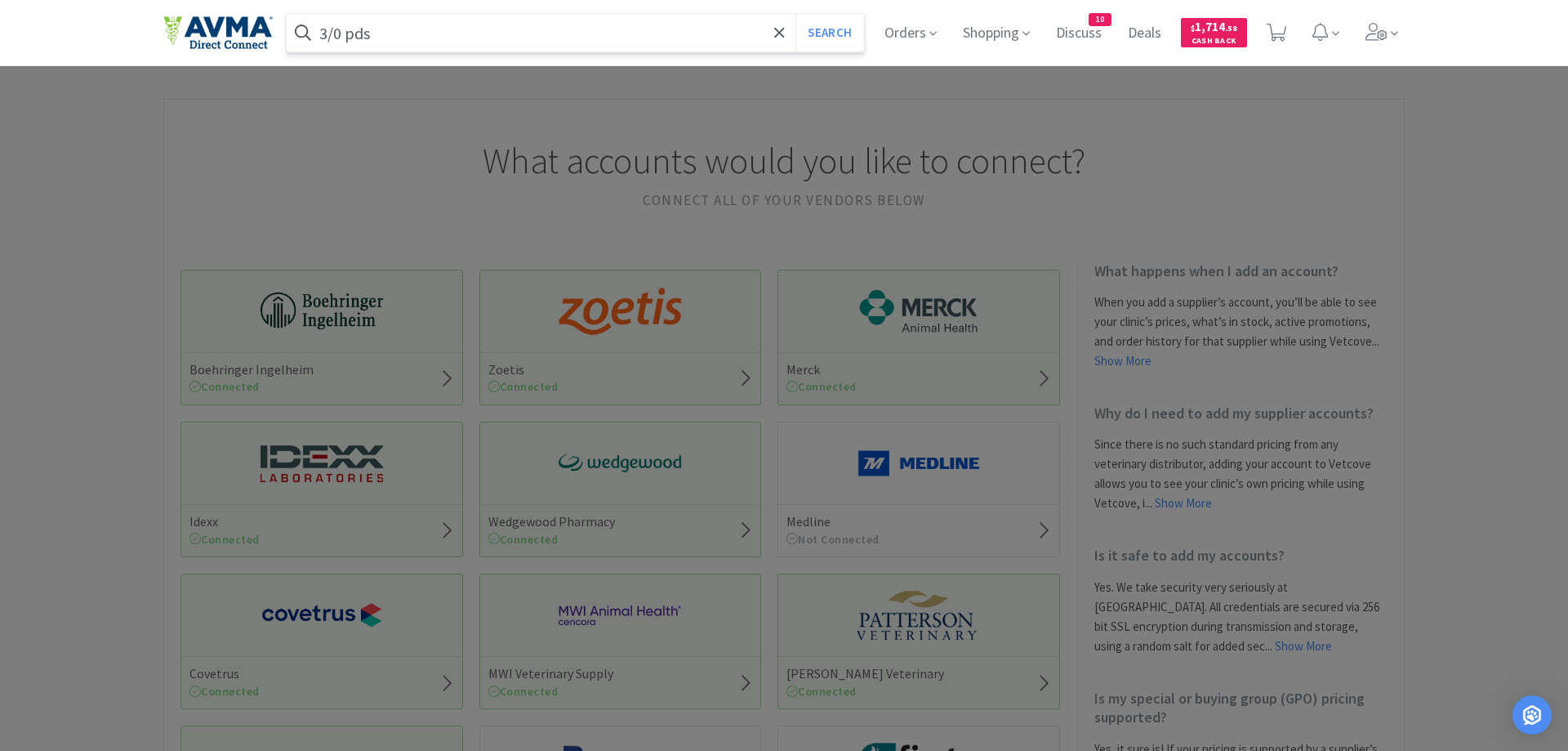
click at [796, 14] on button "Search" at bounding box center [829, 32] width 67 height 37
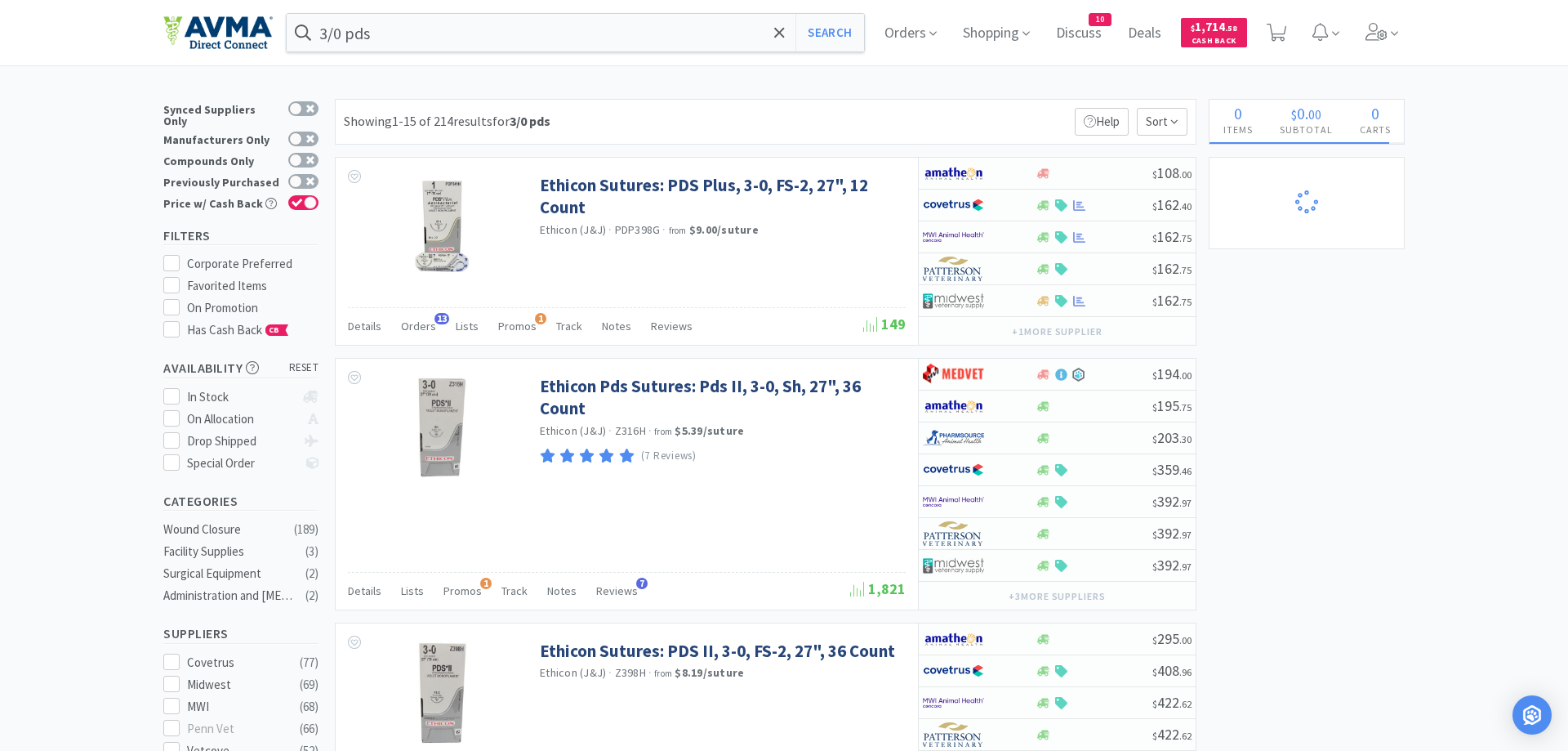
select select "1"
select select "3"
select select "1"
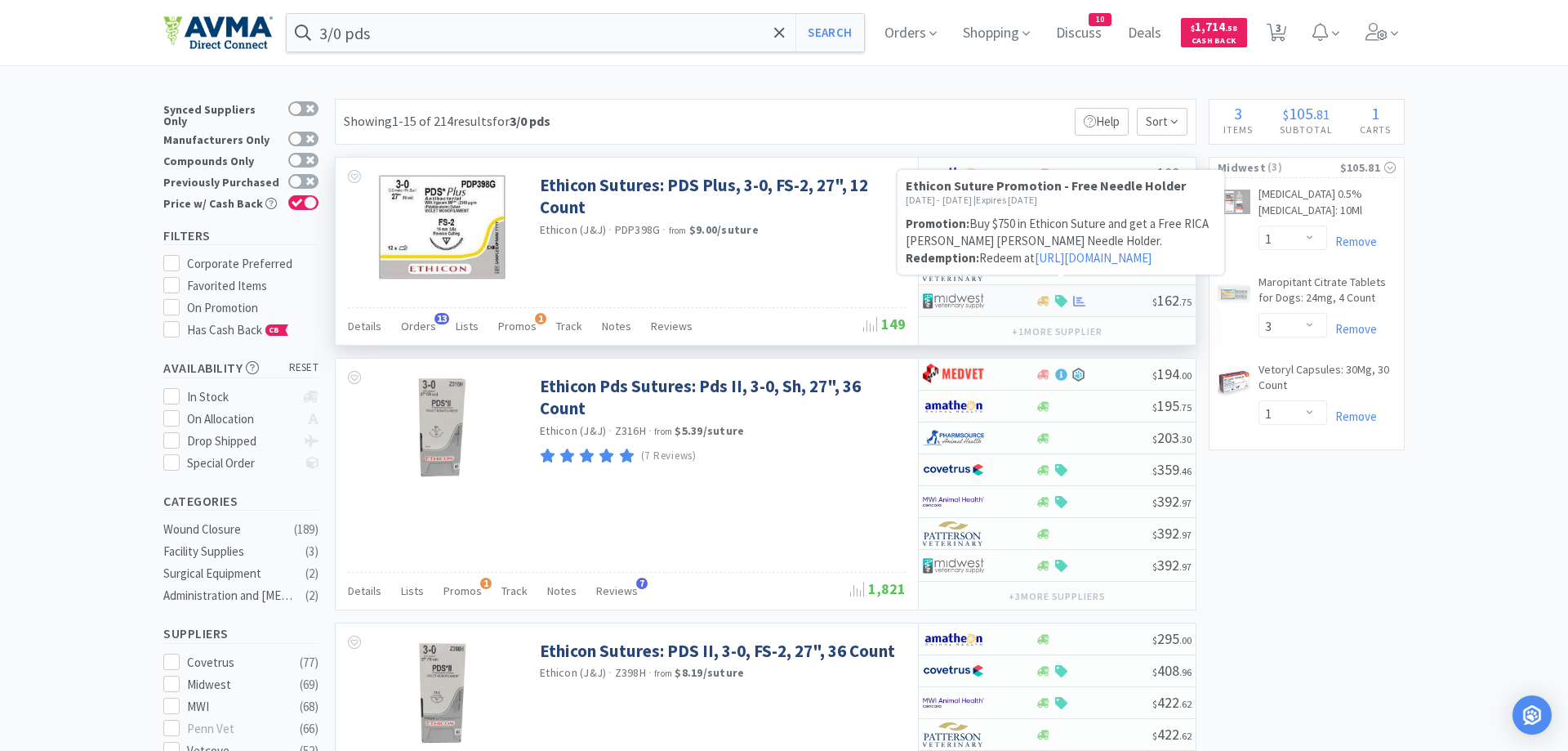
click at [1064, 305] on icon at bounding box center [1061, 301] width 13 height 13
select select "1"
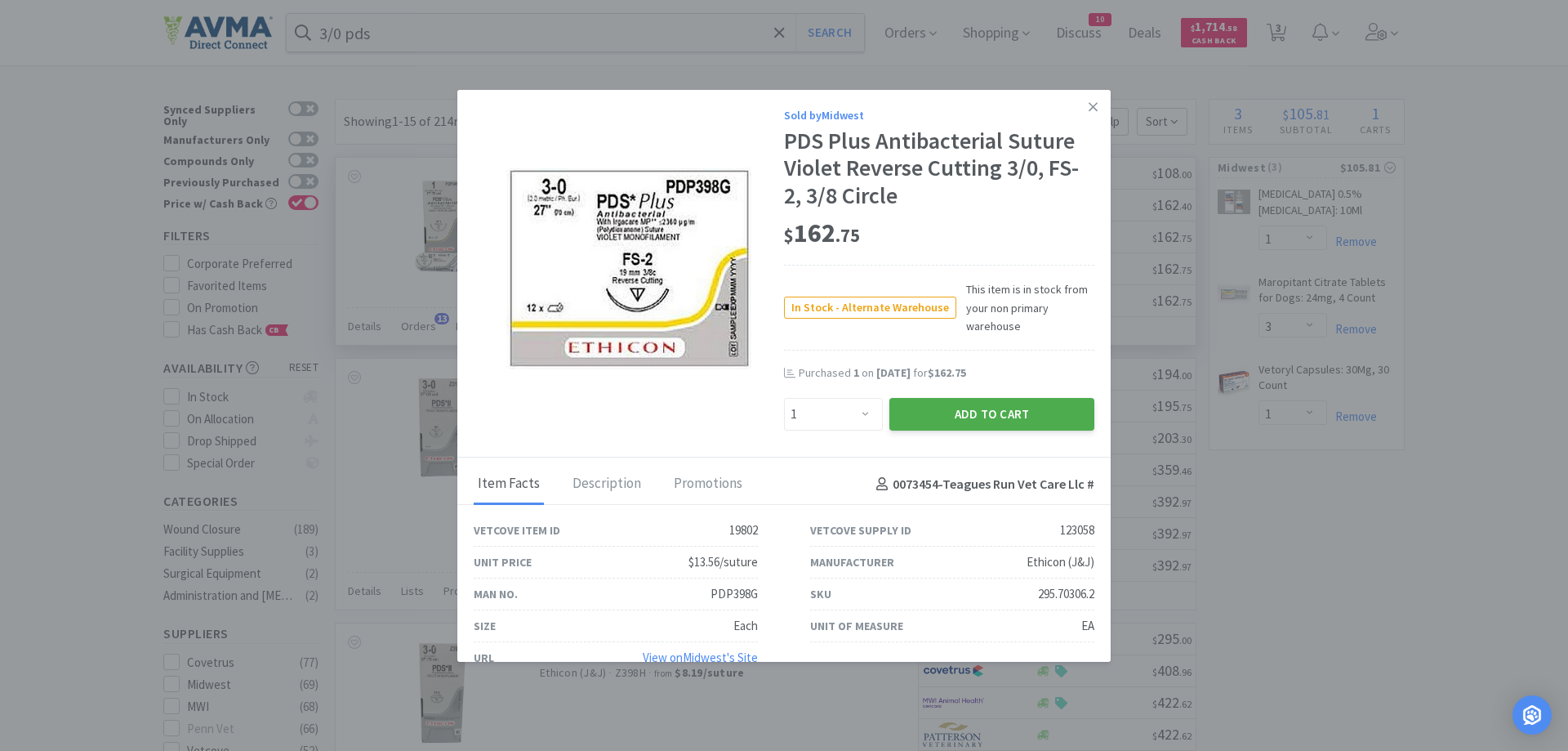
click at [945, 409] on button "Add to Cart" at bounding box center [992, 413] width 205 height 32
select select "1"
select select "3"
select select "1"
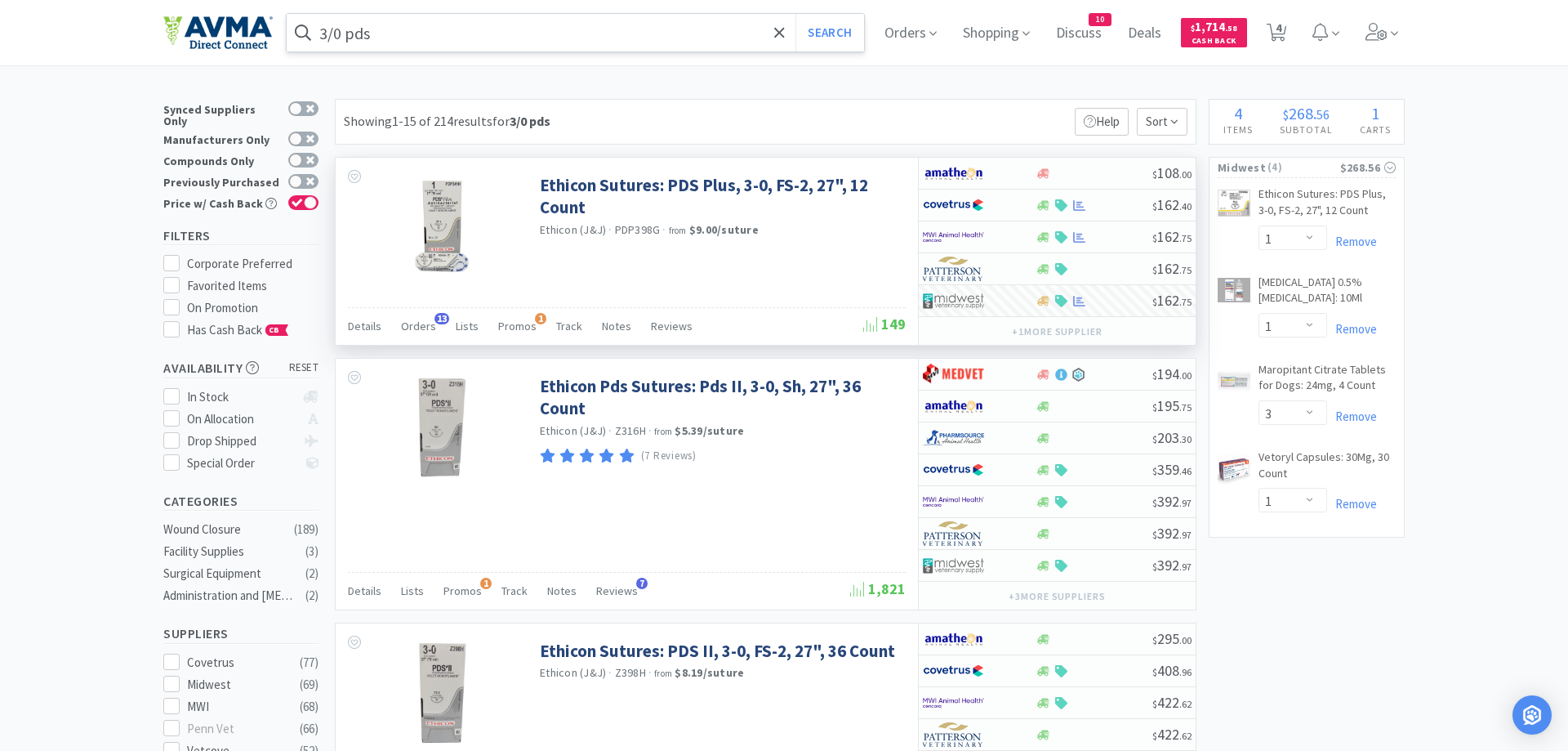
click at [419, 33] on input "3/0 pds" at bounding box center [575, 32] width 577 height 37
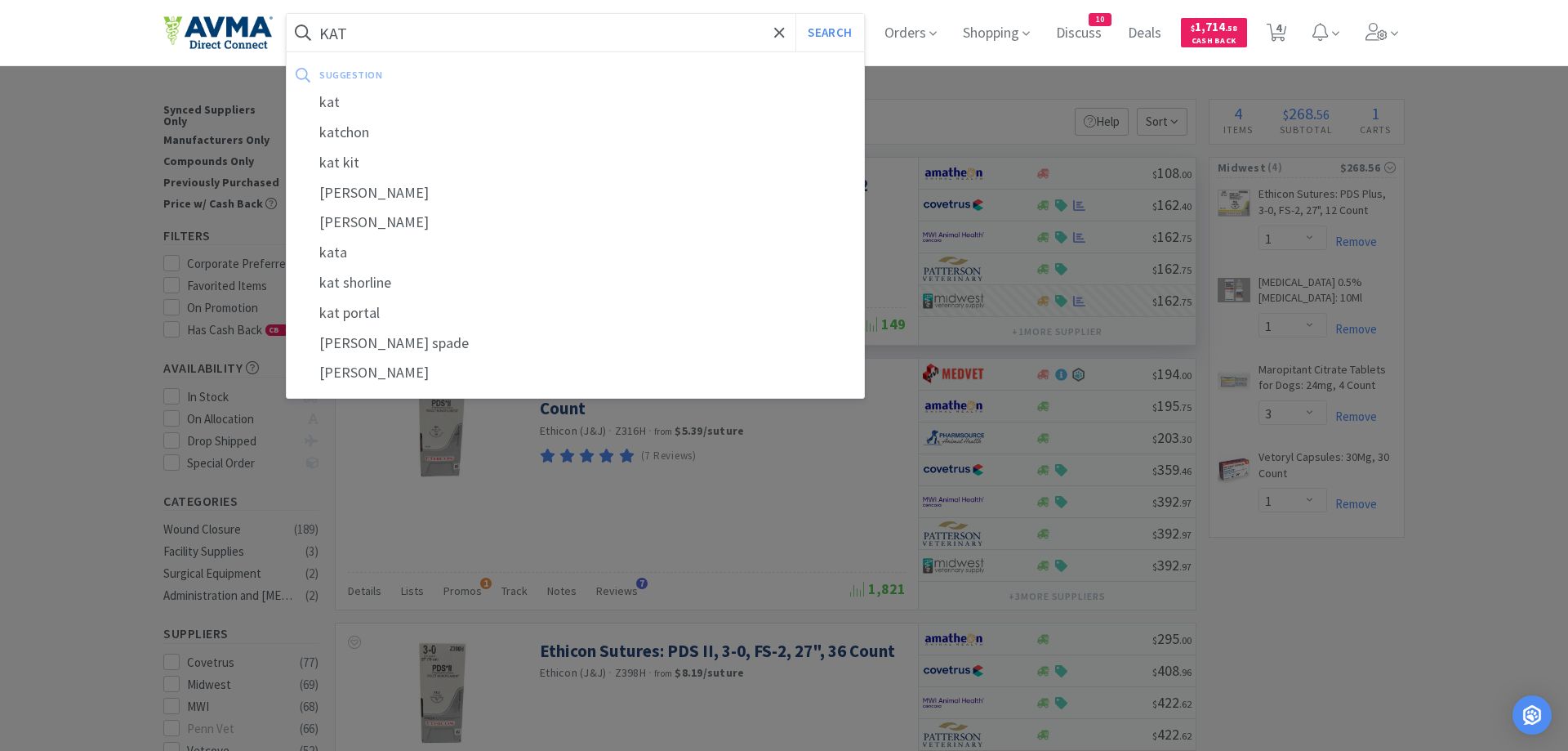
type input "KAT"
click at [796, 14] on button "Search" at bounding box center [829, 32] width 67 height 37
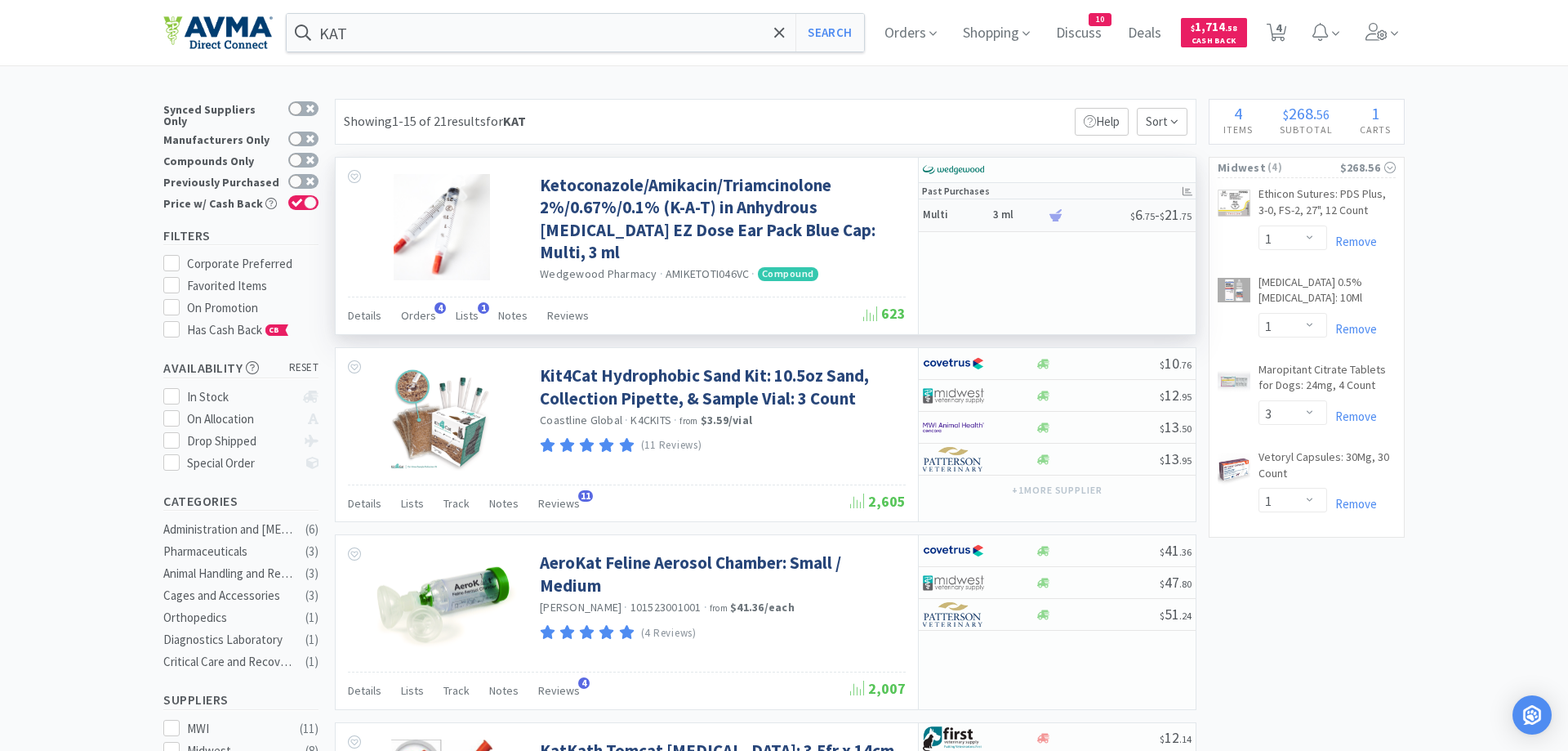
click at [991, 217] on div "Multi 3 ml" at bounding box center [984, 215] width 124 height 28
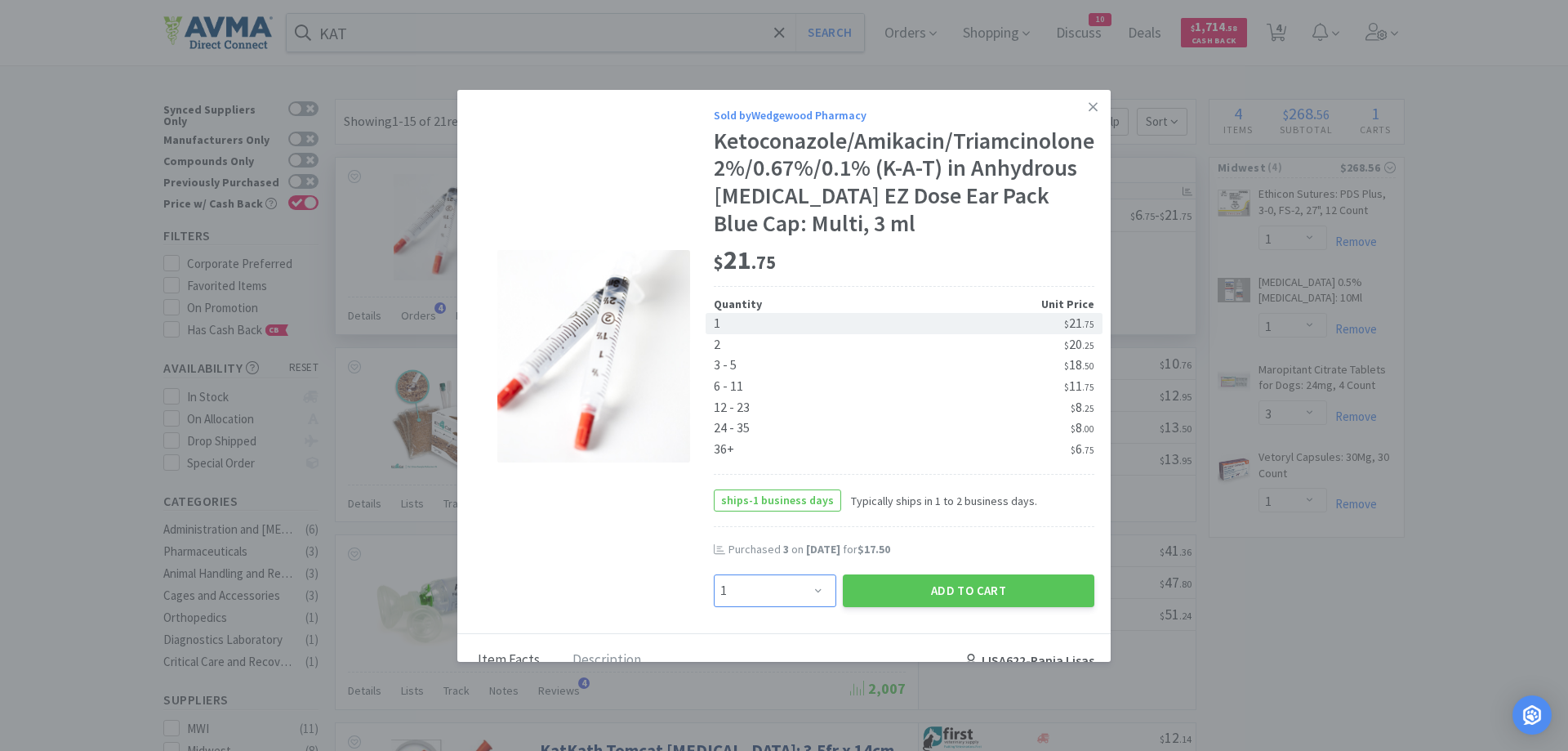
click at [714, 574] on select "Enter Quantity 1 2 3 4 5 6 7 8 9 10 11 12 13 14 15 16 17 18 19 20 Enter Quantity" at bounding box center [774, 590] width 122 height 32
select select "2"
click option "2" at bounding box center [0, 0] width 0 height 0
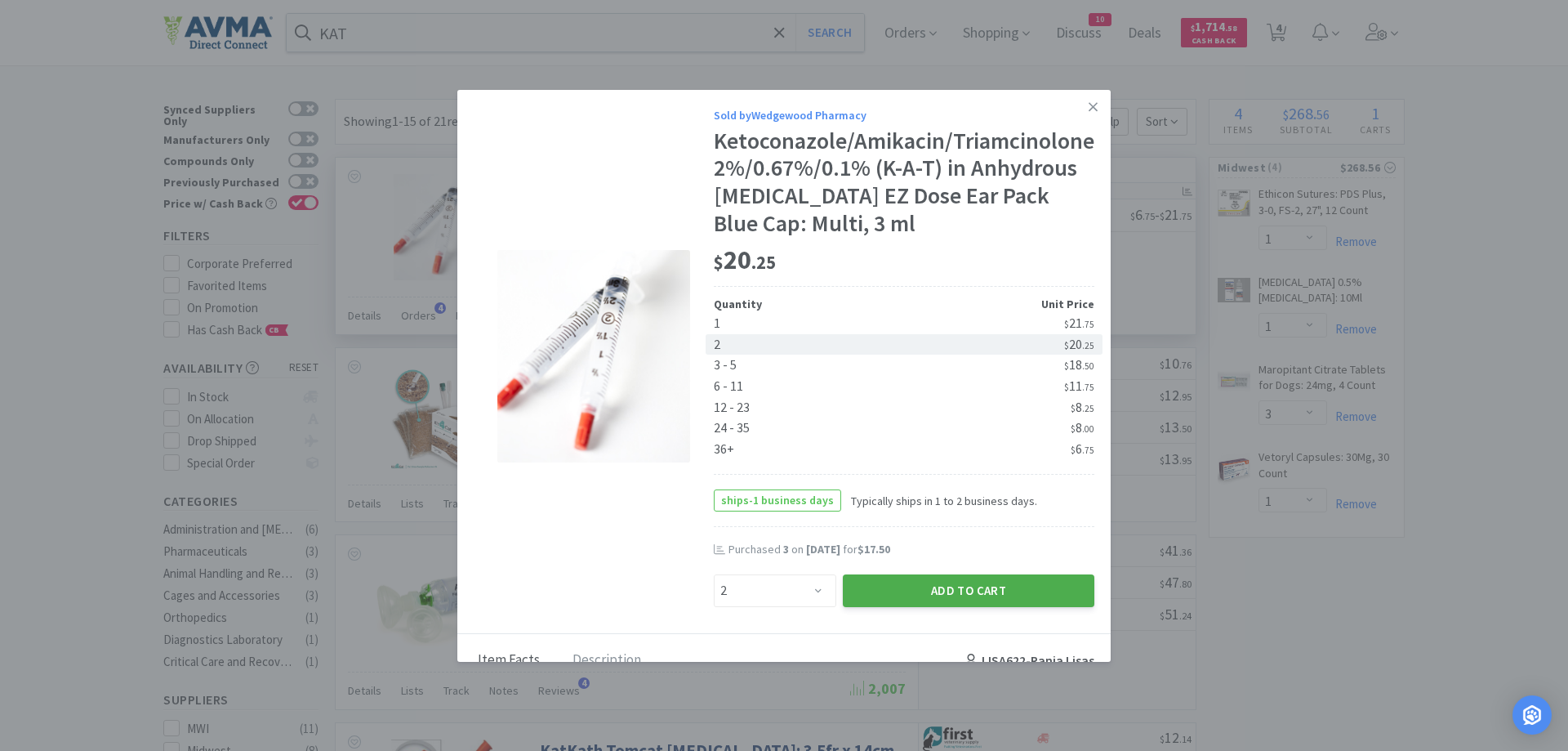
click at [952, 606] on button "Add to Cart" at bounding box center [969, 590] width 252 height 32
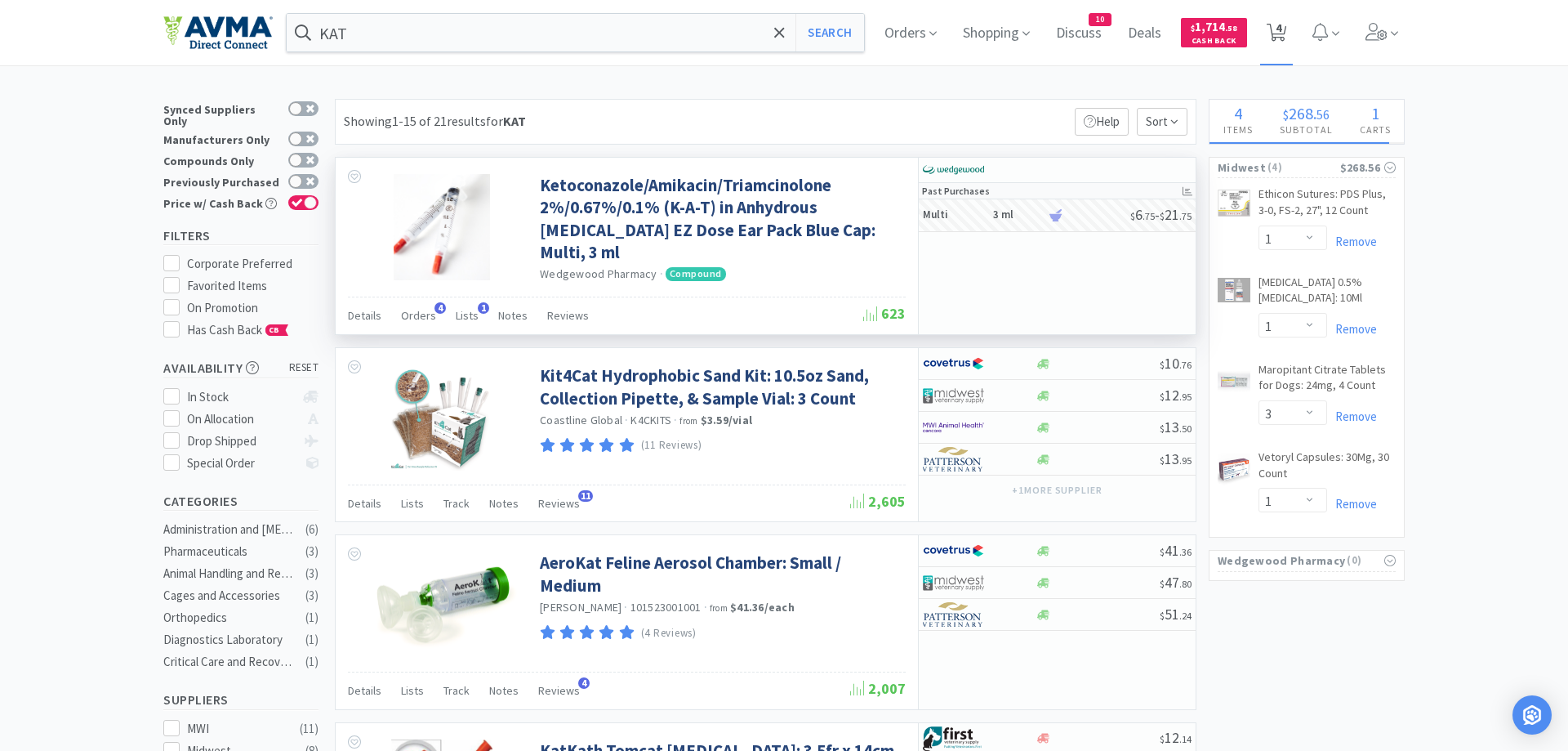
select select "2"
click at [362, 32] on input "KAT" at bounding box center [575, 32] width 577 height 37
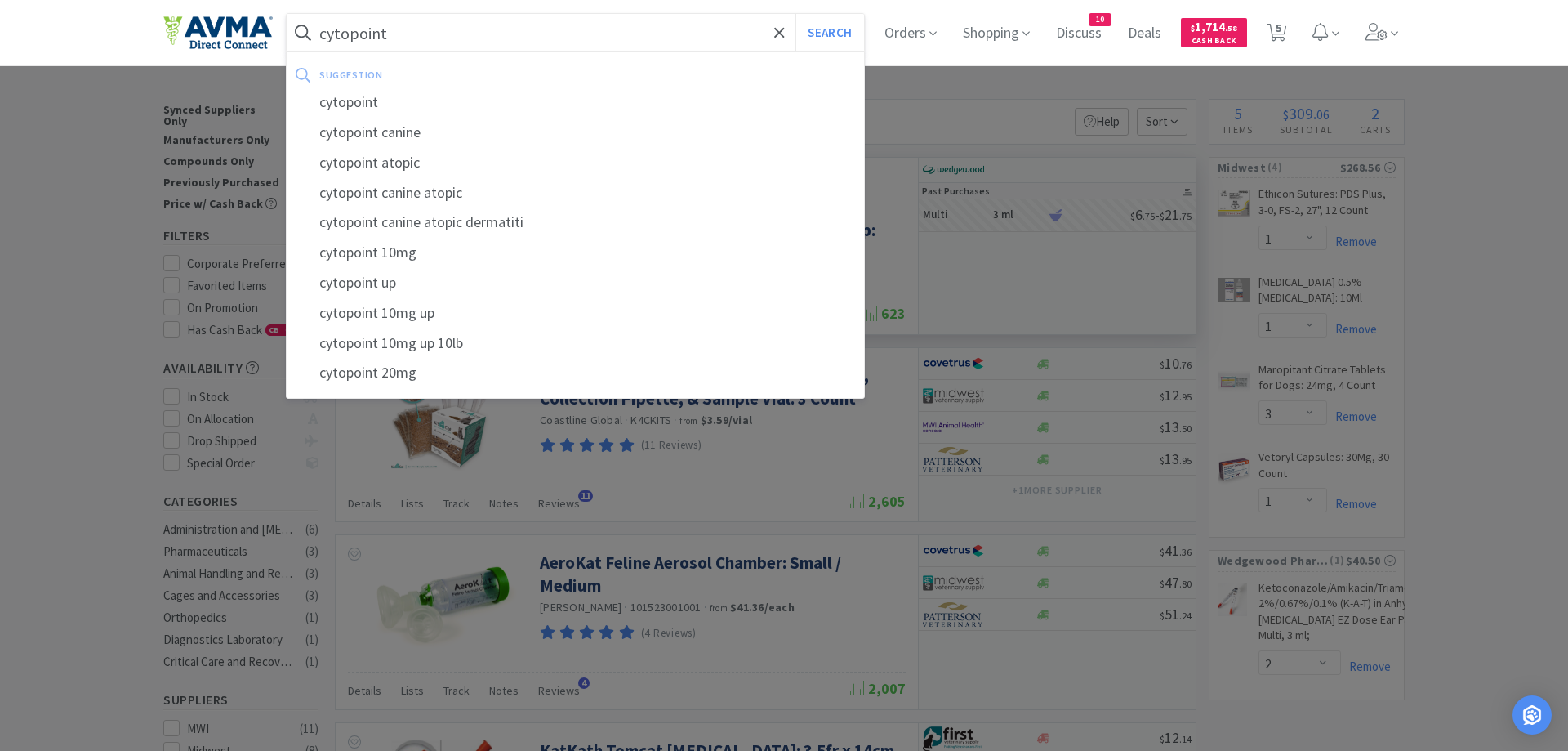
type input "cytopoint"
click at [796, 14] on button "Search" at bounding box center [829, 32] width 67 height 37
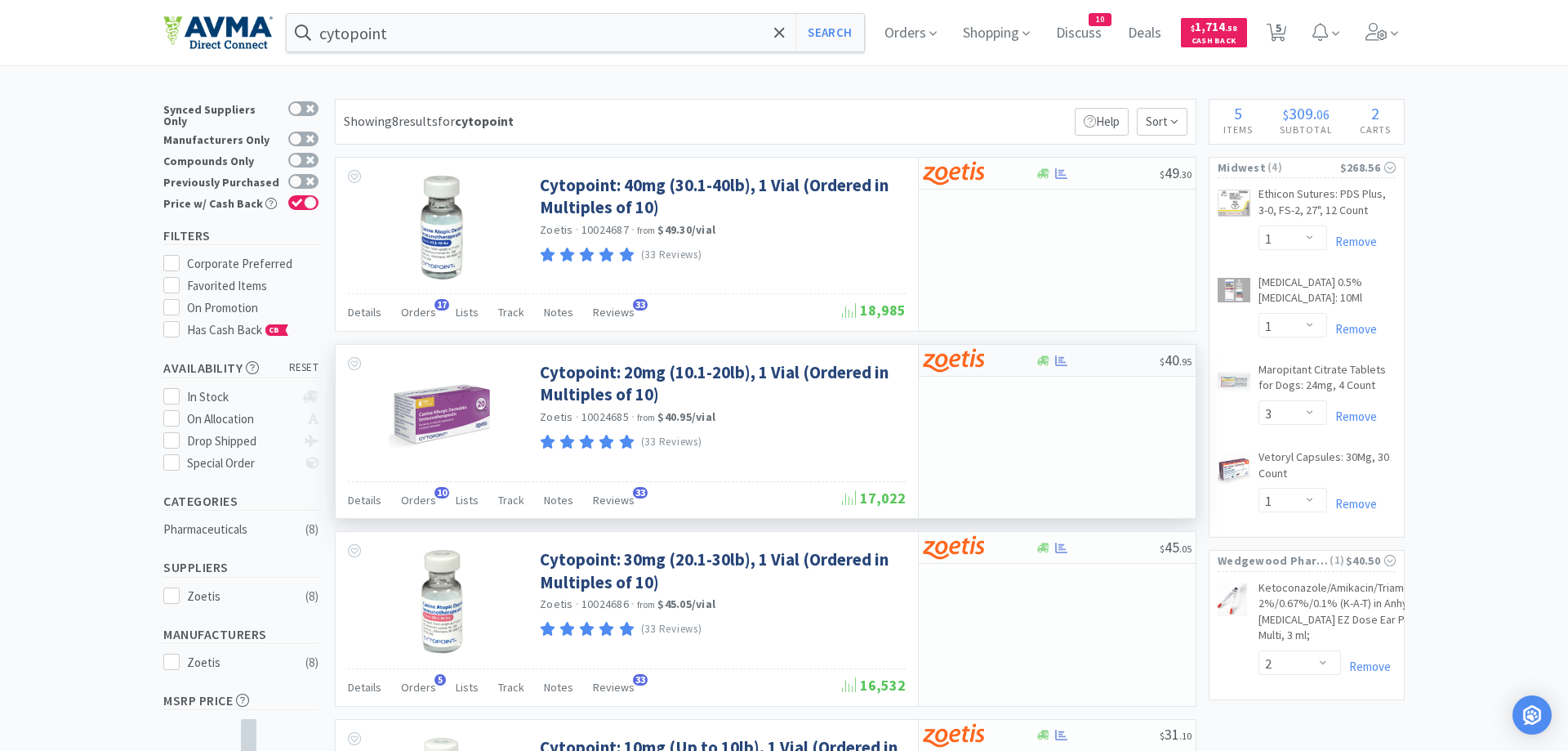
click at [1035, 359] on div at bounding box center [1043, 360] width 17 height 13
select select "10"
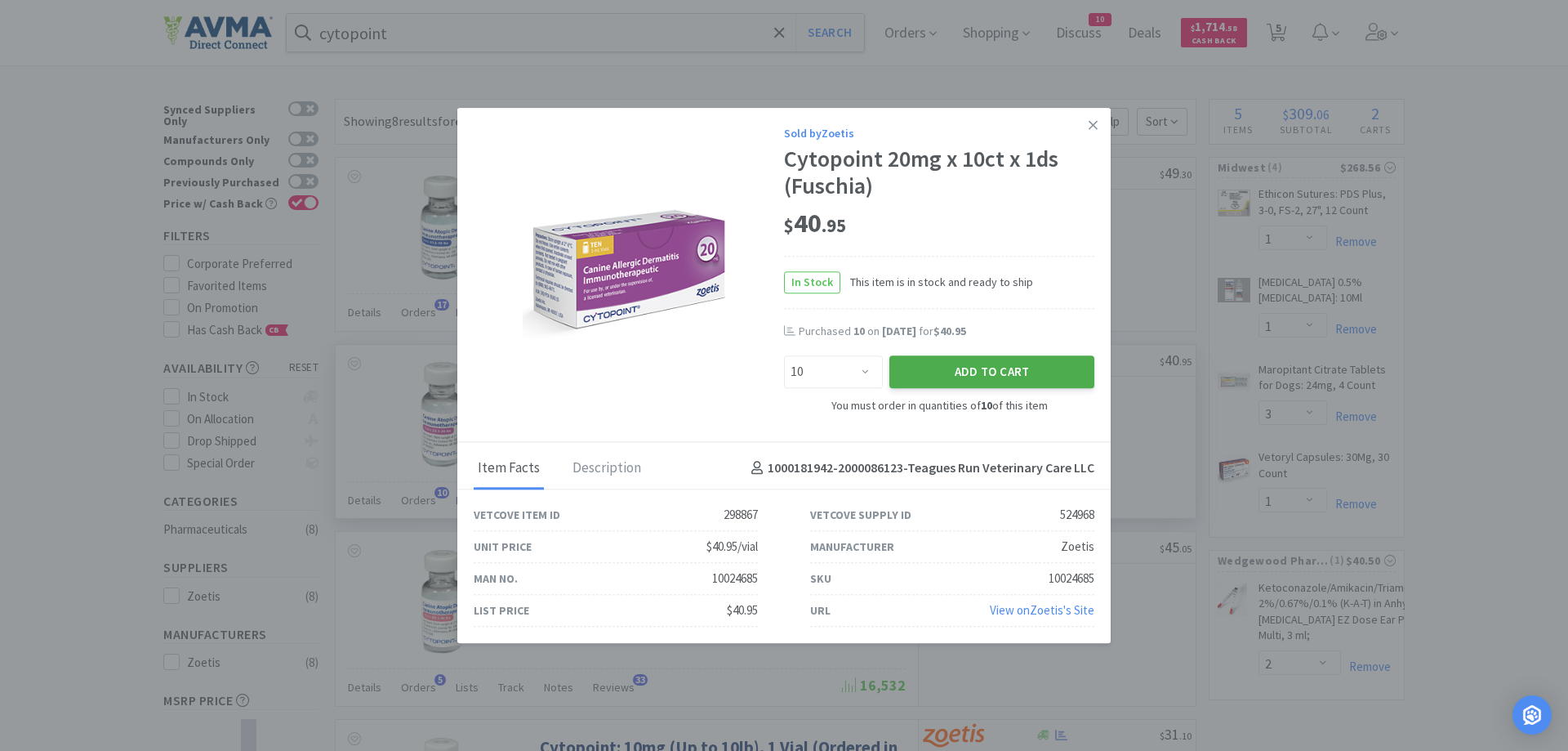
click at [1019, 376] on button "Add to Cart" at bounding box center [992, 372] width 205 height 32
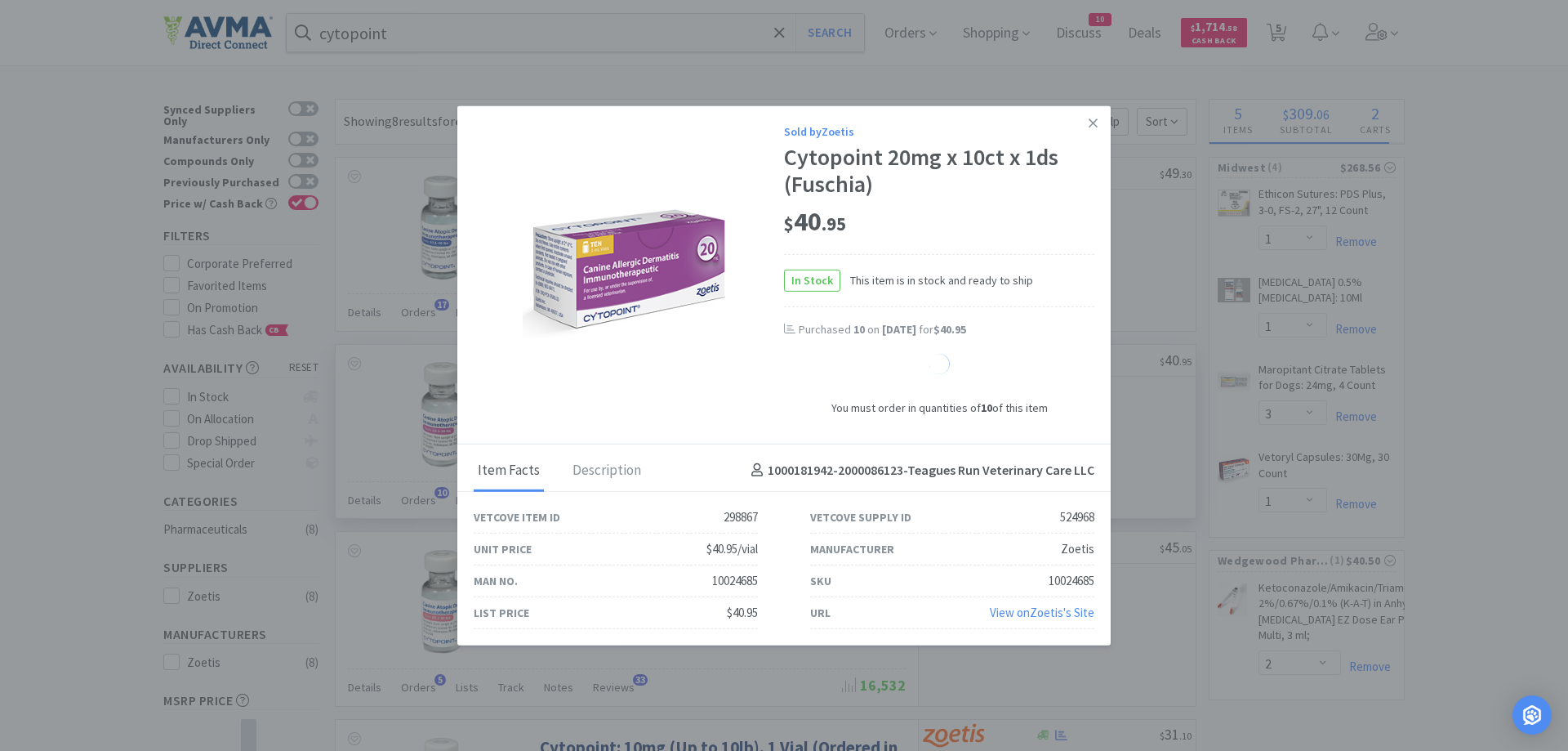
select select "10"
select select "1"
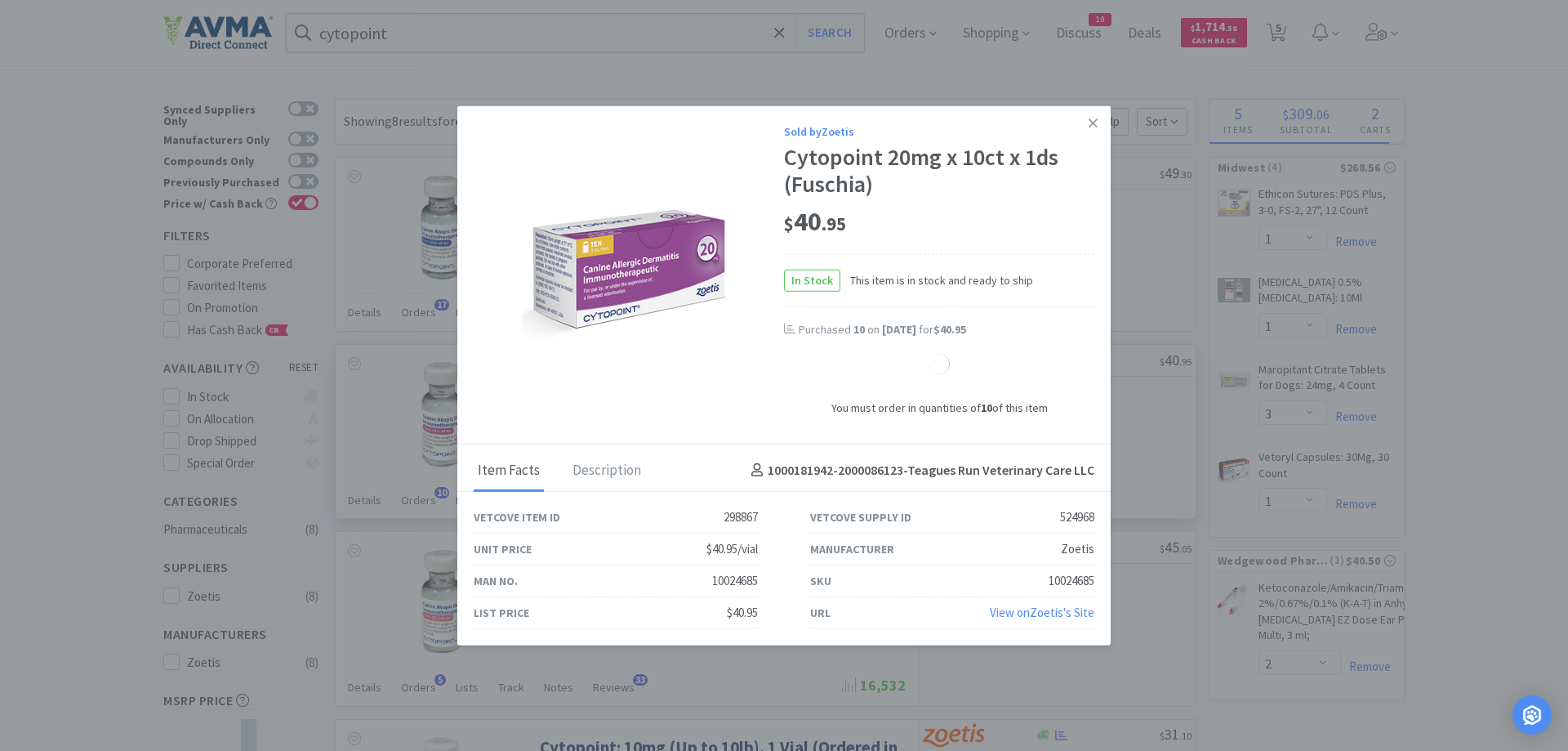
select select "1"
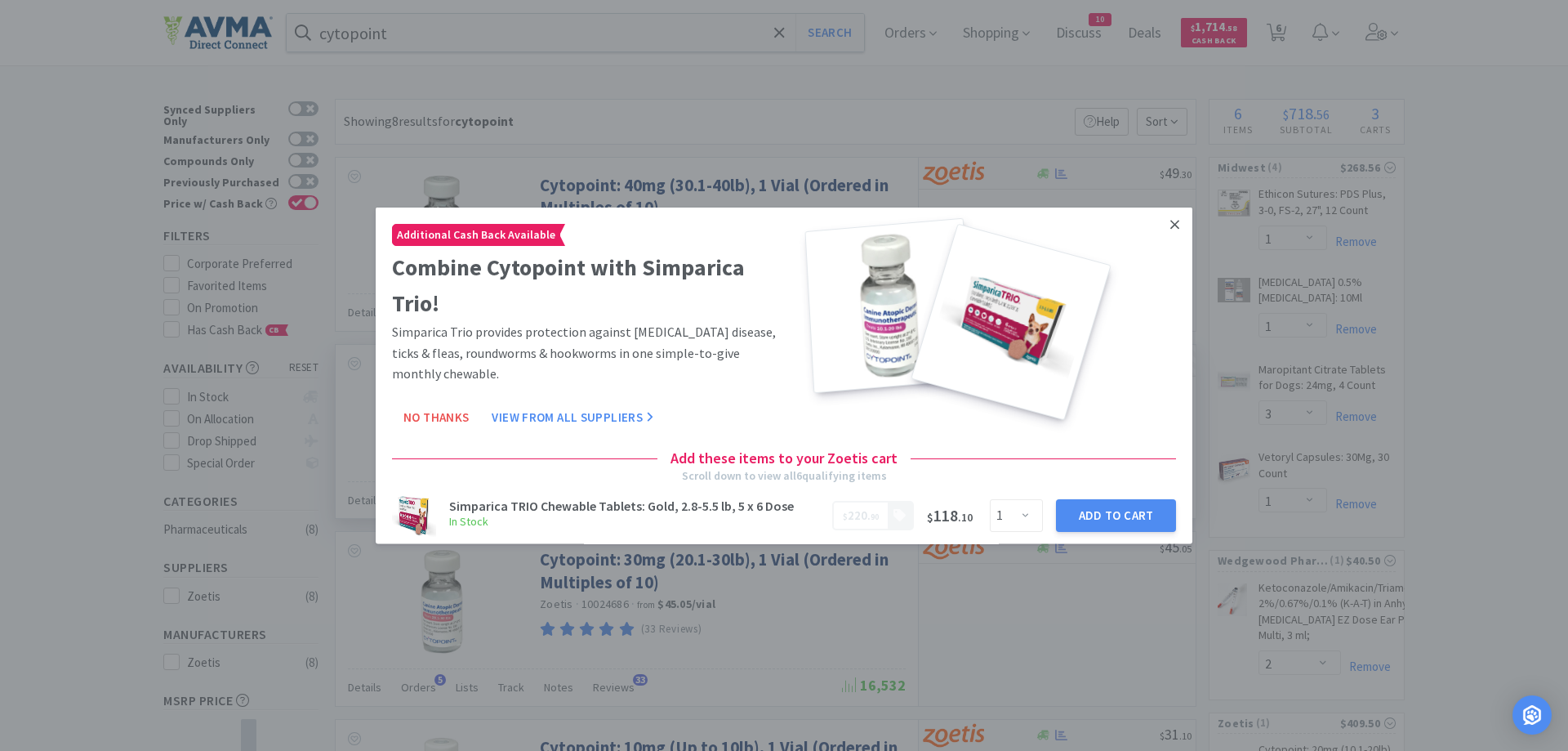
click at [1179, 219] on link at bounding box center [1174, 225] width 28 height 35
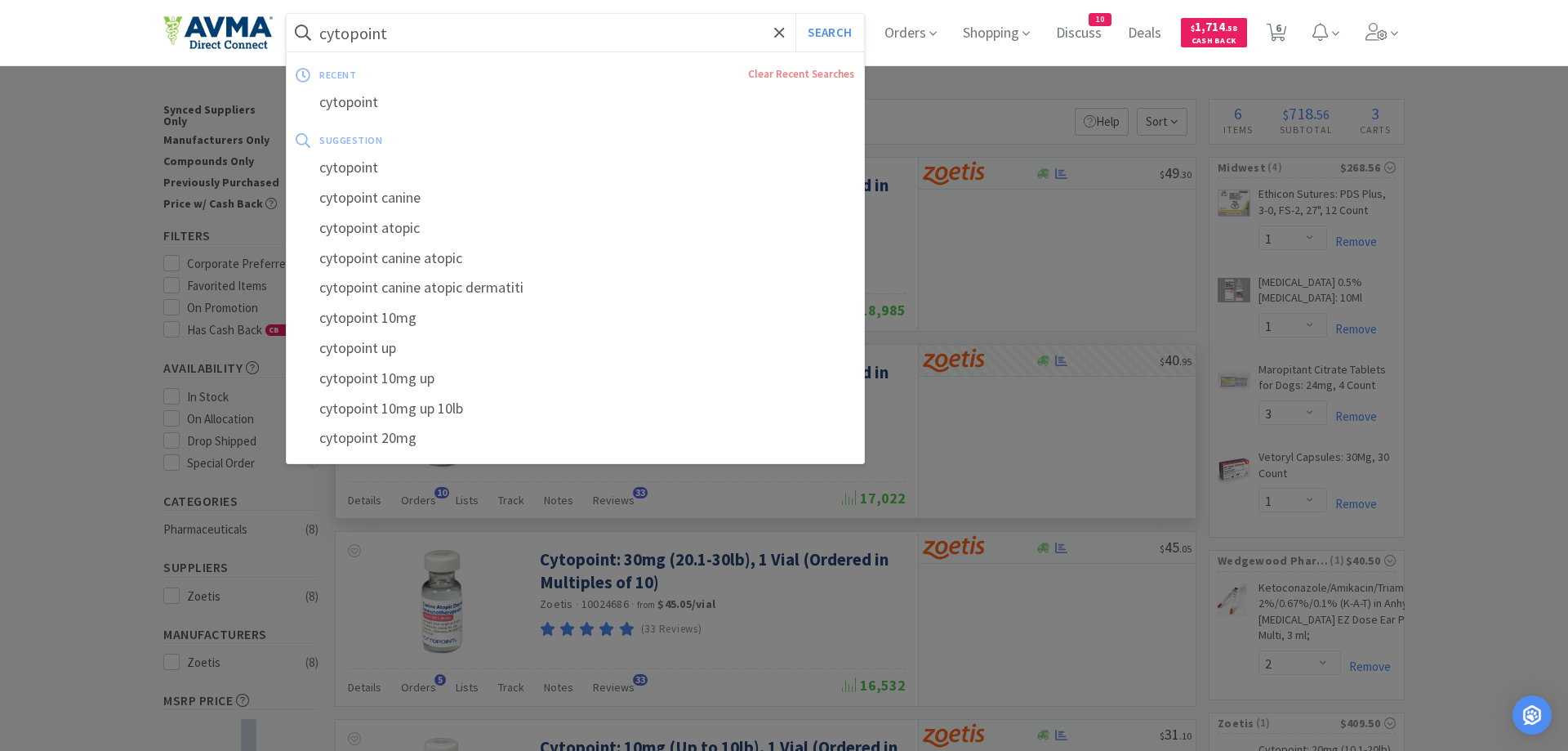
click at [399, 35] on input "cytopoint" at bounding box center [575, 32] width 577 height 37
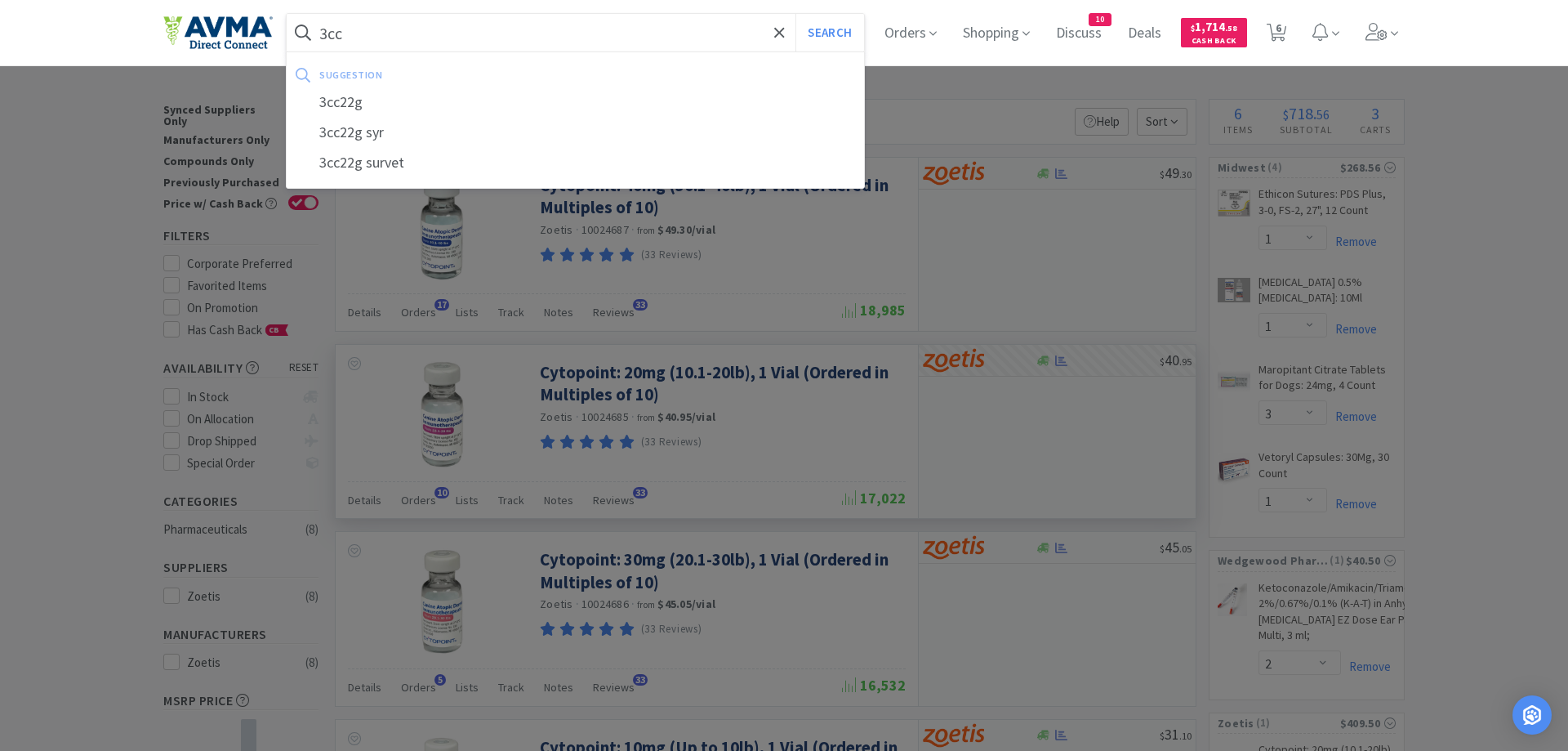
click at [796, 14] on button "Search" at bounding box center [829, 32] width 67 height 37
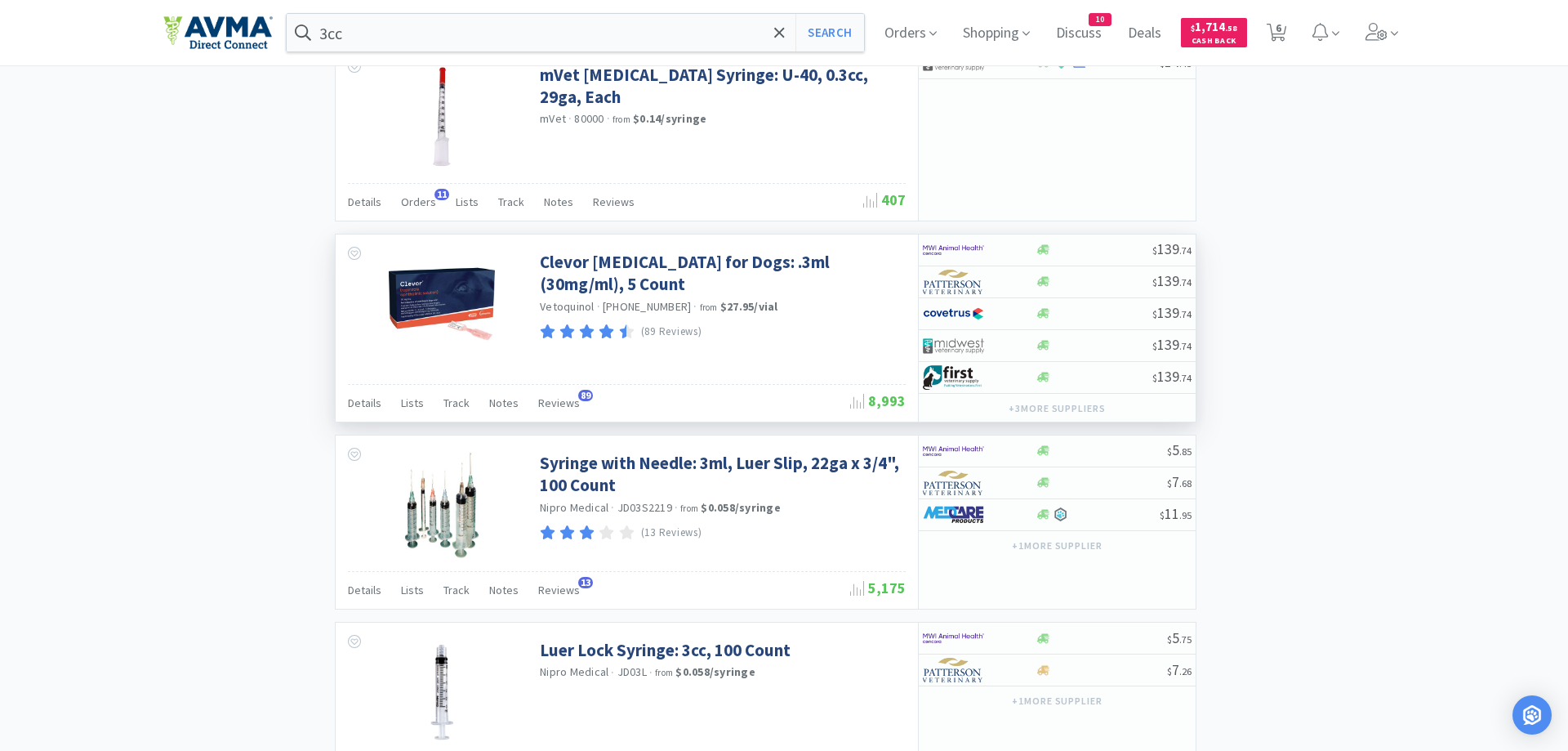
scroll to position [1500, 0]
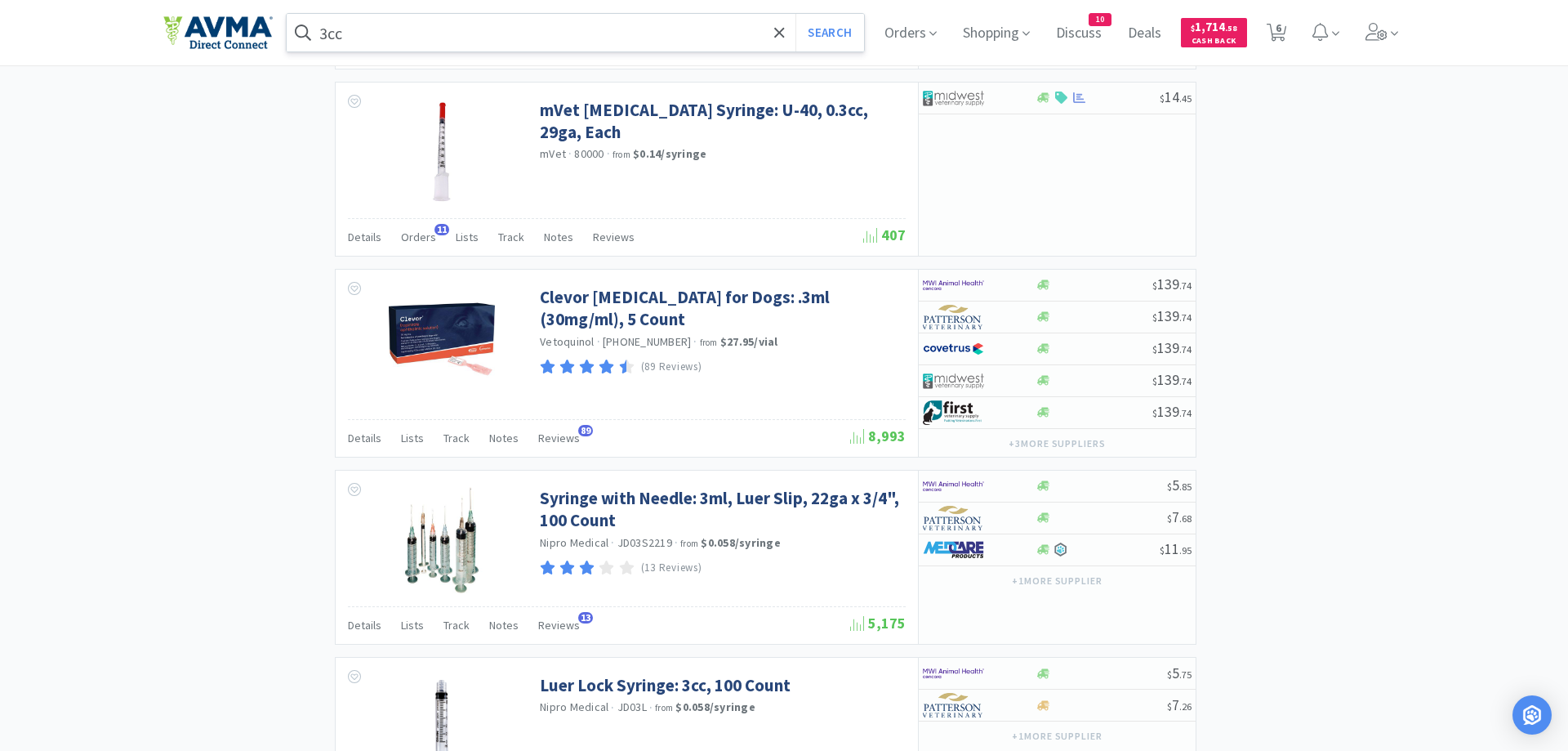
click at [364, 42] on input "3cc" at bounding box center [575, 32] width 577 height 37
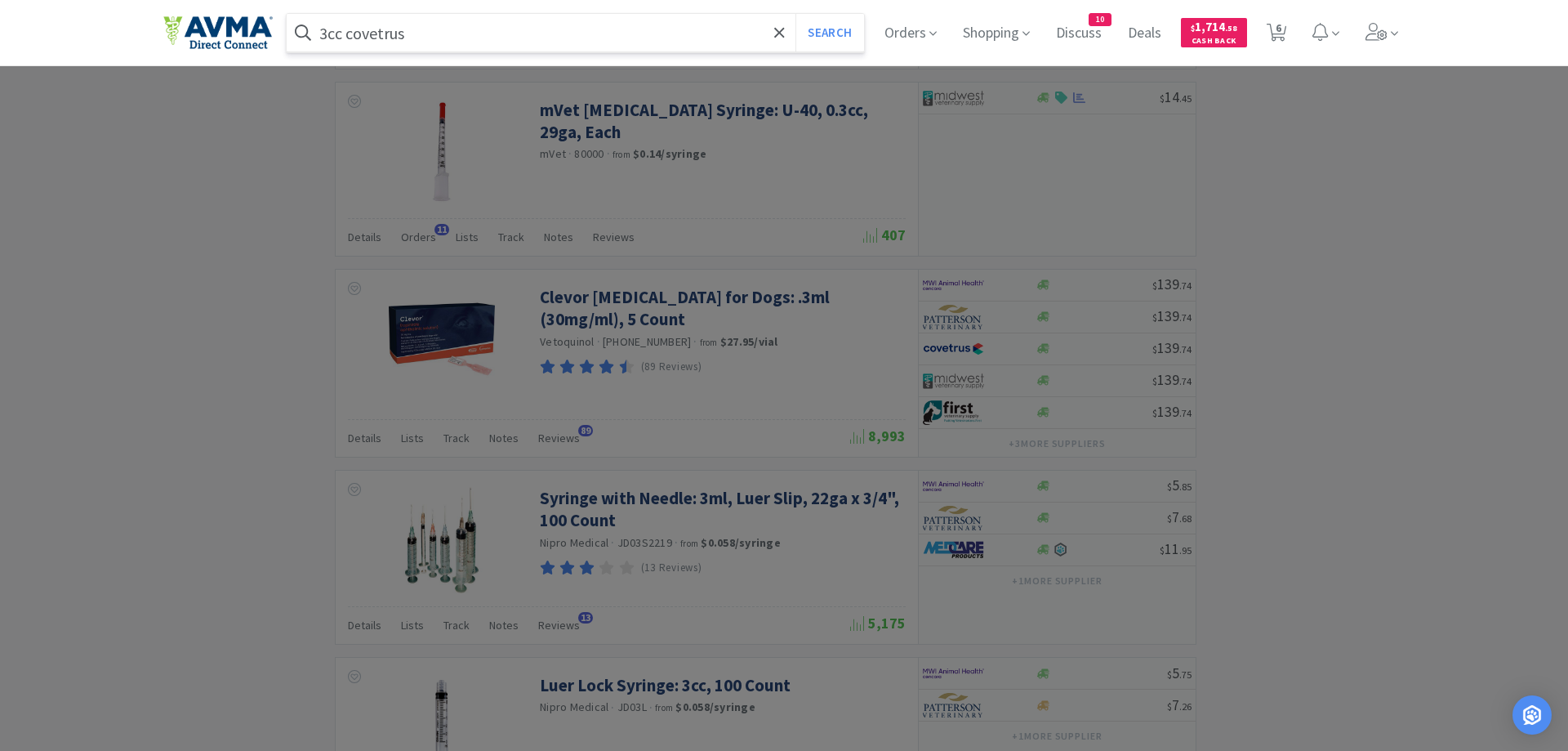
type input "3cc covetrus"
click at [796, 14] on button "Search" at bounding box center [829, 32] width 67 height 37
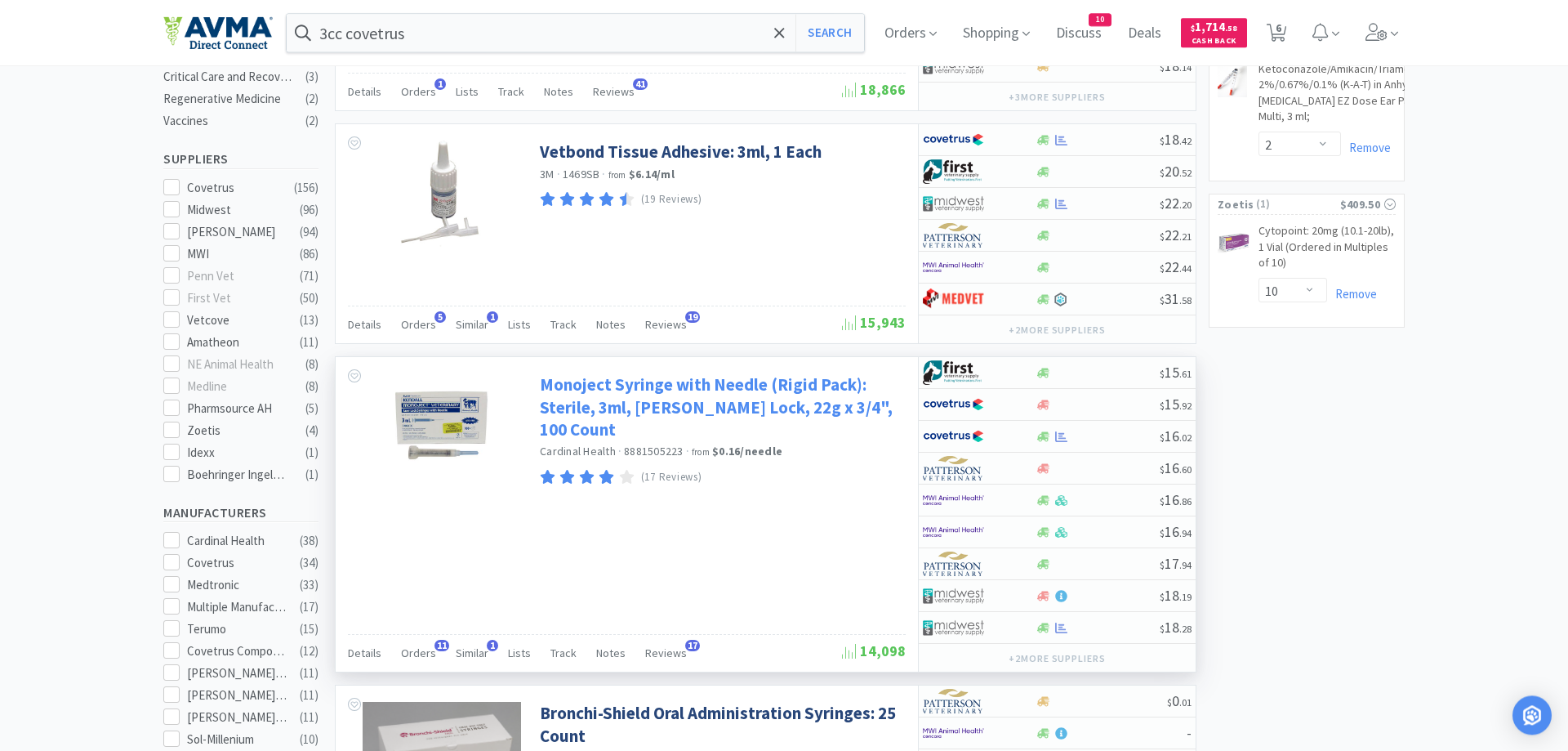
scroll to position [495, 0]
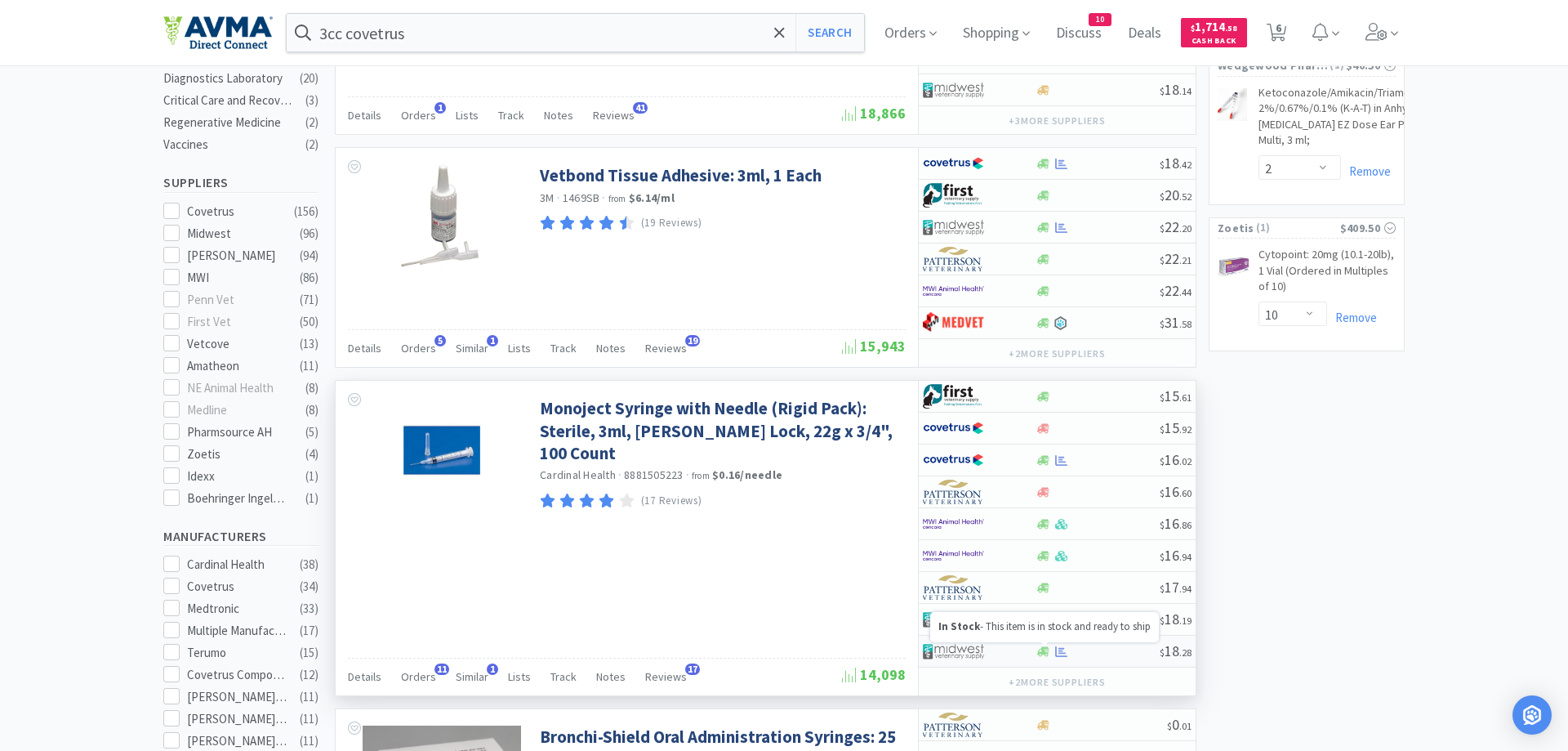
click at [1044, 651] on icon at bounding box center [1043, 651] width 13 height 10
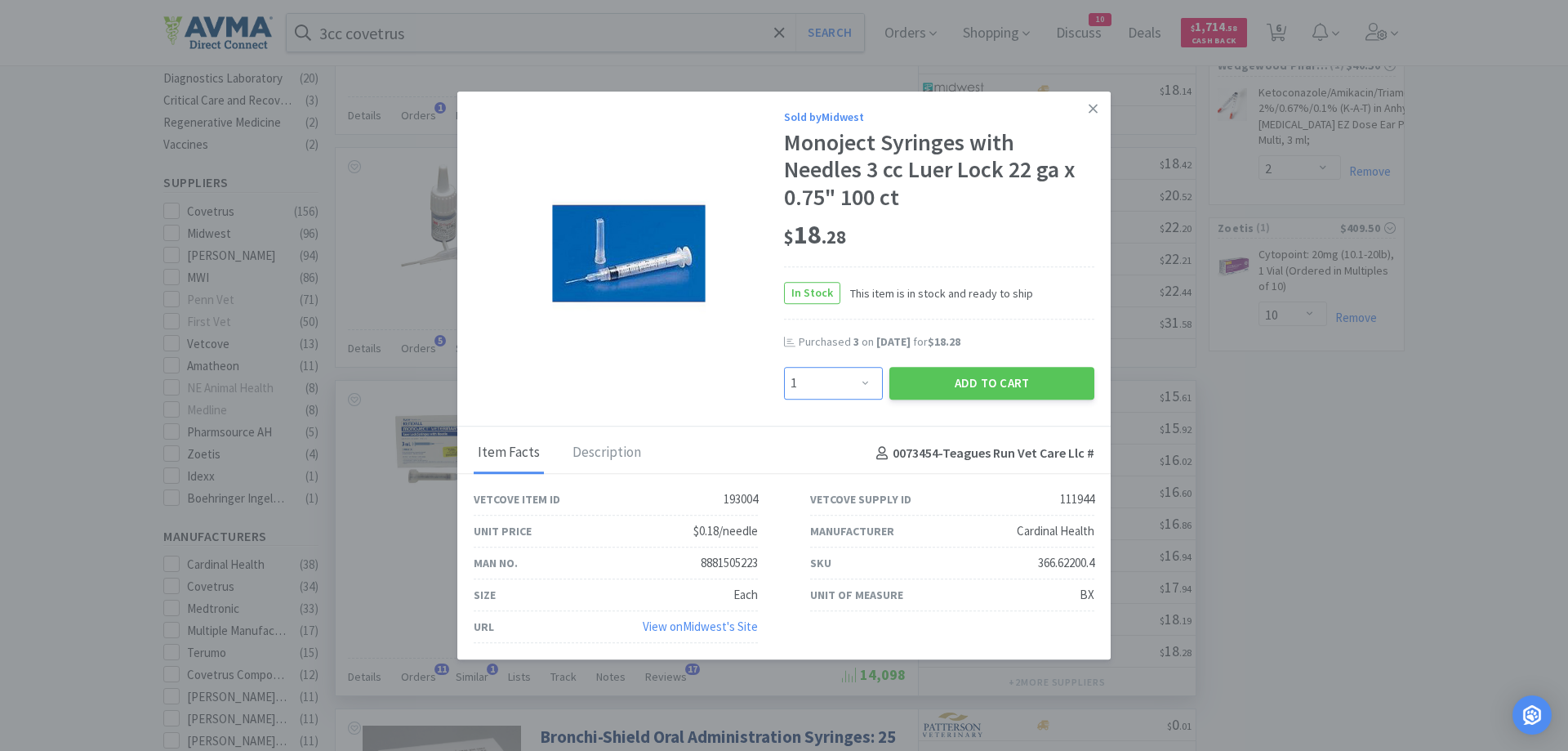
click at [784, 367] on select "Enter Quantity 1 2 3 4 5 6 7 8 9 10 11 12 13 14 15 16 17 18 19 20 Enter Quantity" at bounding box center [833, 383] width 99 height 32
select select "3"
click option "3" at bounding box center [0, 0] width 0 height 0
click at [963, 389] on button "Add to Cart" at bounding box center [992, 383] width 205 height 32
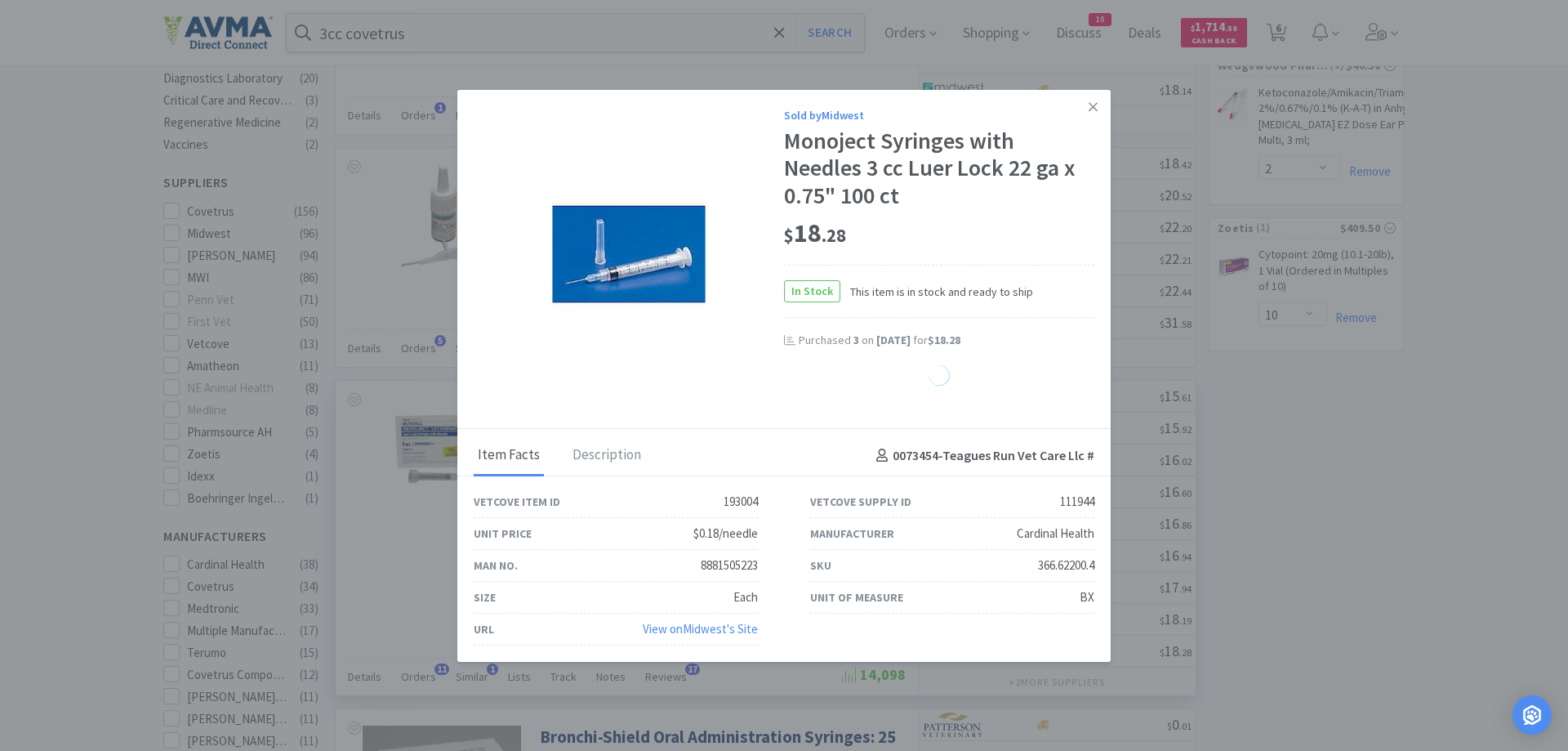
select select "3"
select select "1"
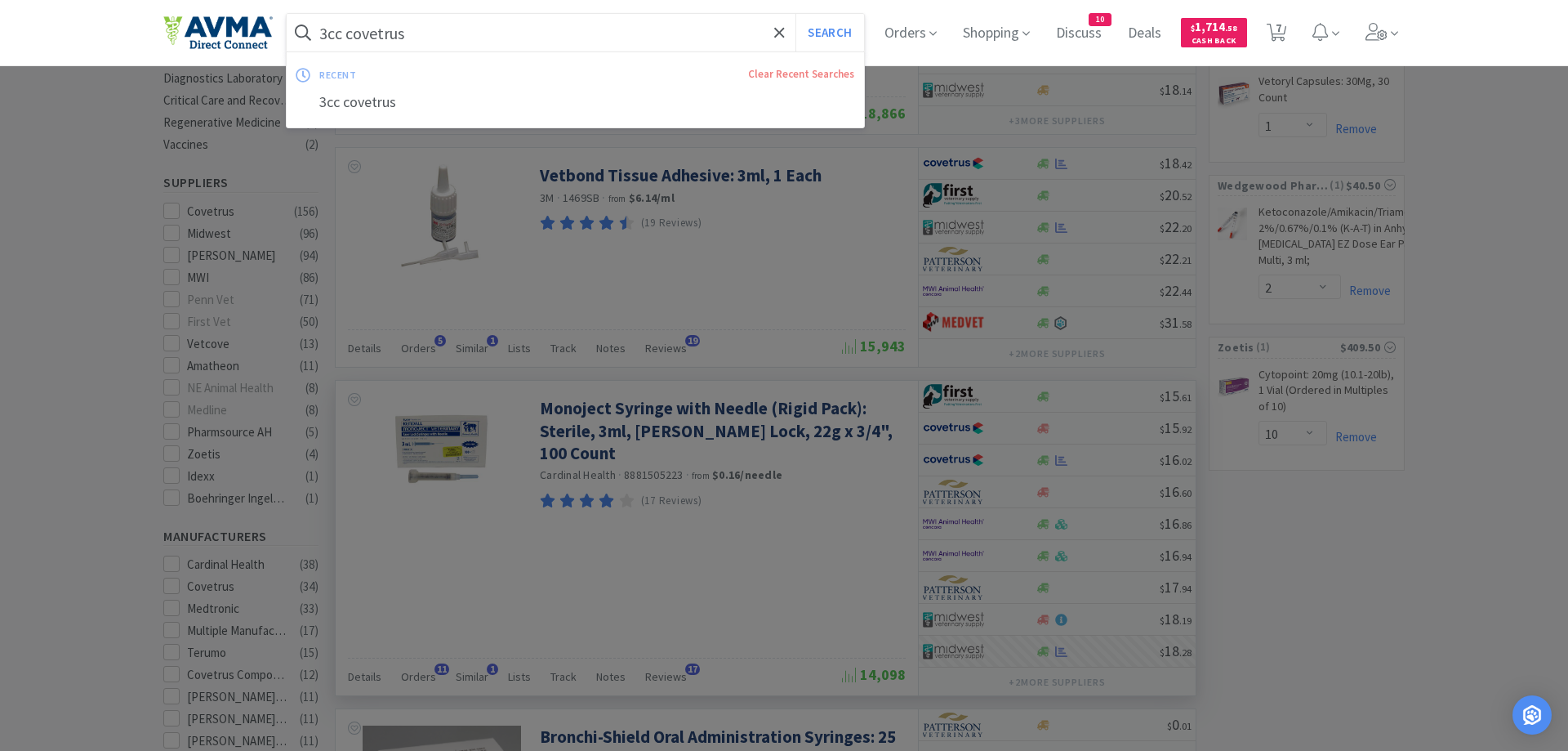
click at [454, 38] on input "3cc covetrus" at bounding box center [575, 32] width 577 height 37
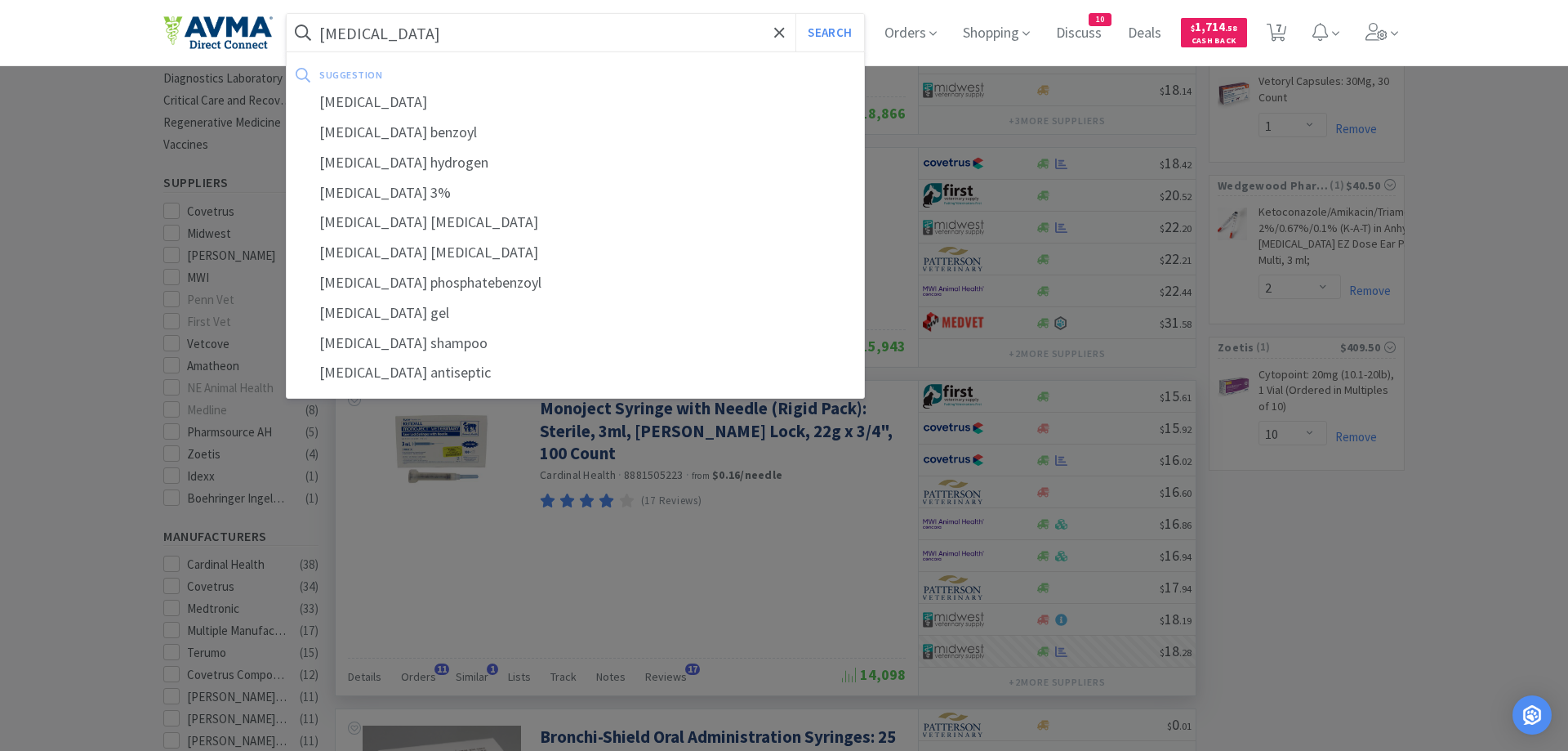
type input "[MEDICAL_DATA]"
click at [796, 14] on button "Search" at bounding box center [829, 32] width 67 height 37
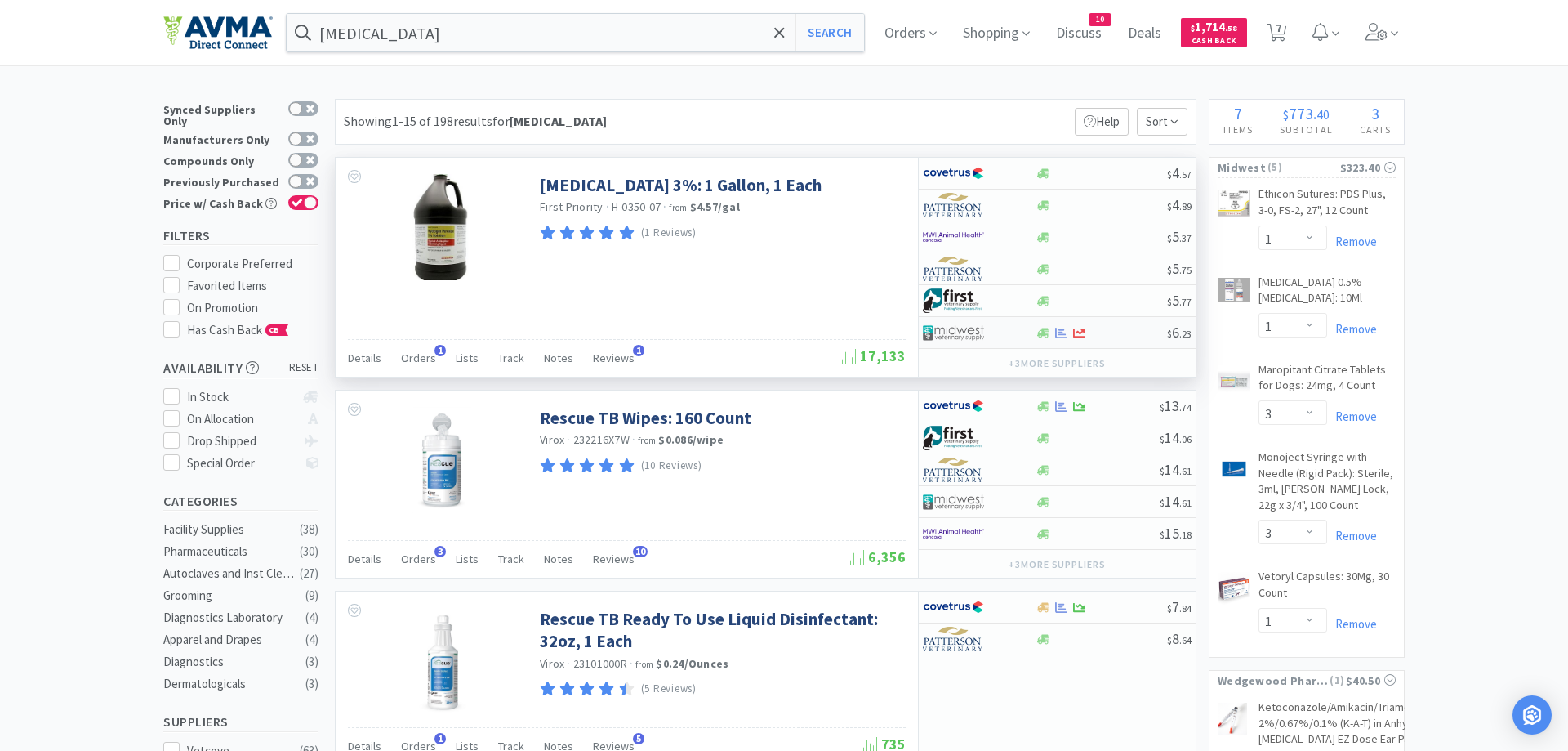
click at [1036, 337] on div at bounding box center [1043, 333] width 17 height 13
select select "1"
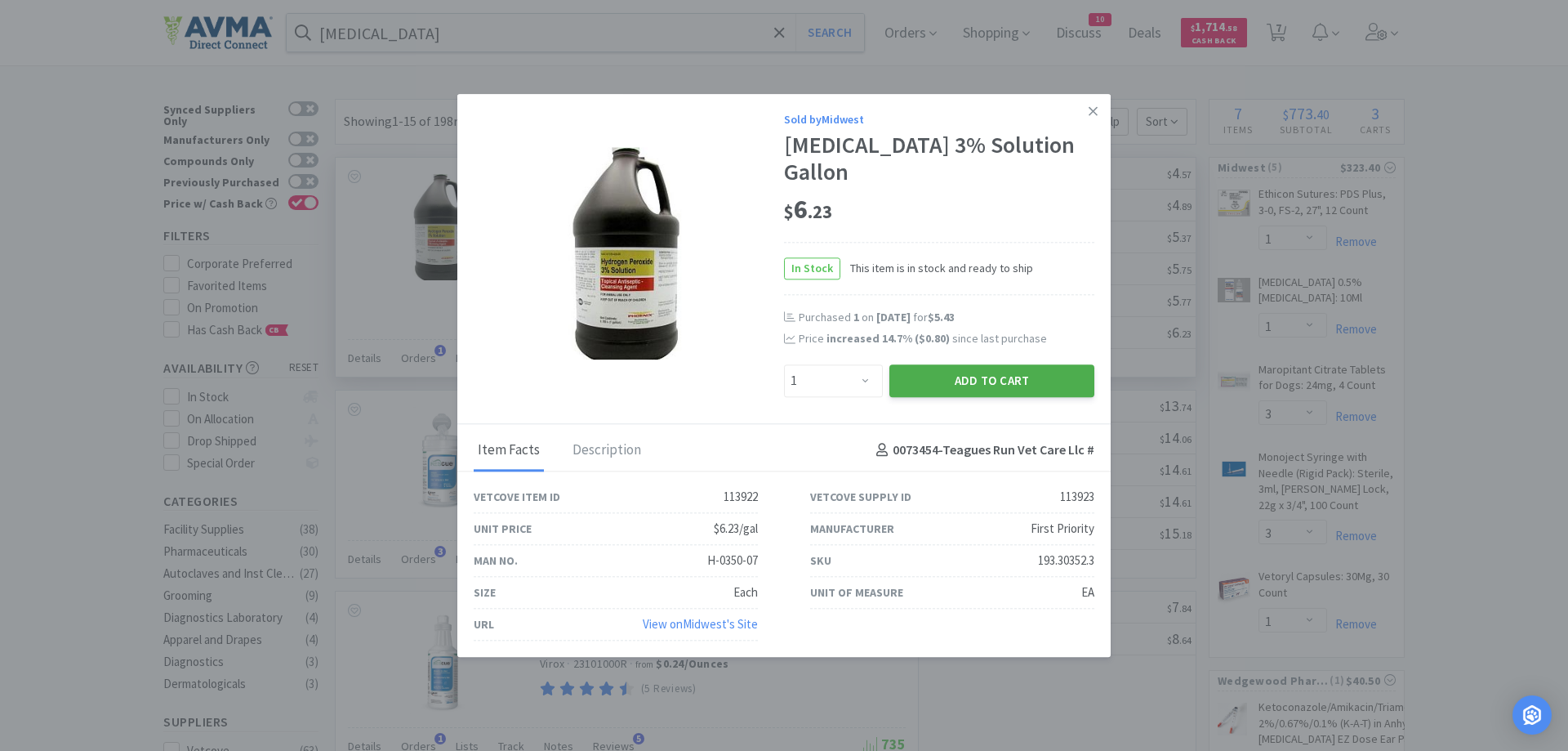
click at [985, 379] on button "Add to Cart" at bounding box center [992, 380] width 205 height 32
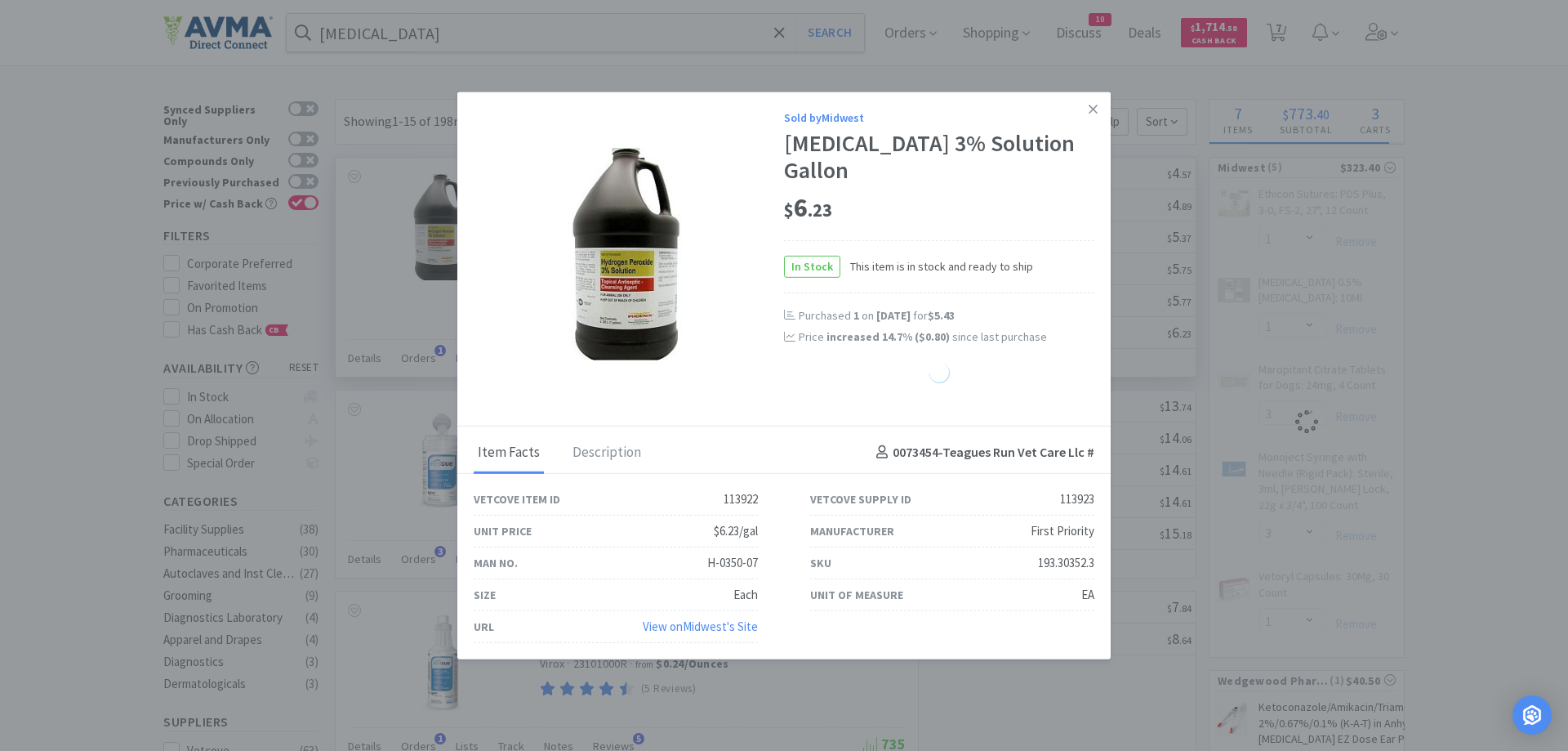
select select "1"
select select "3"
select select "1"
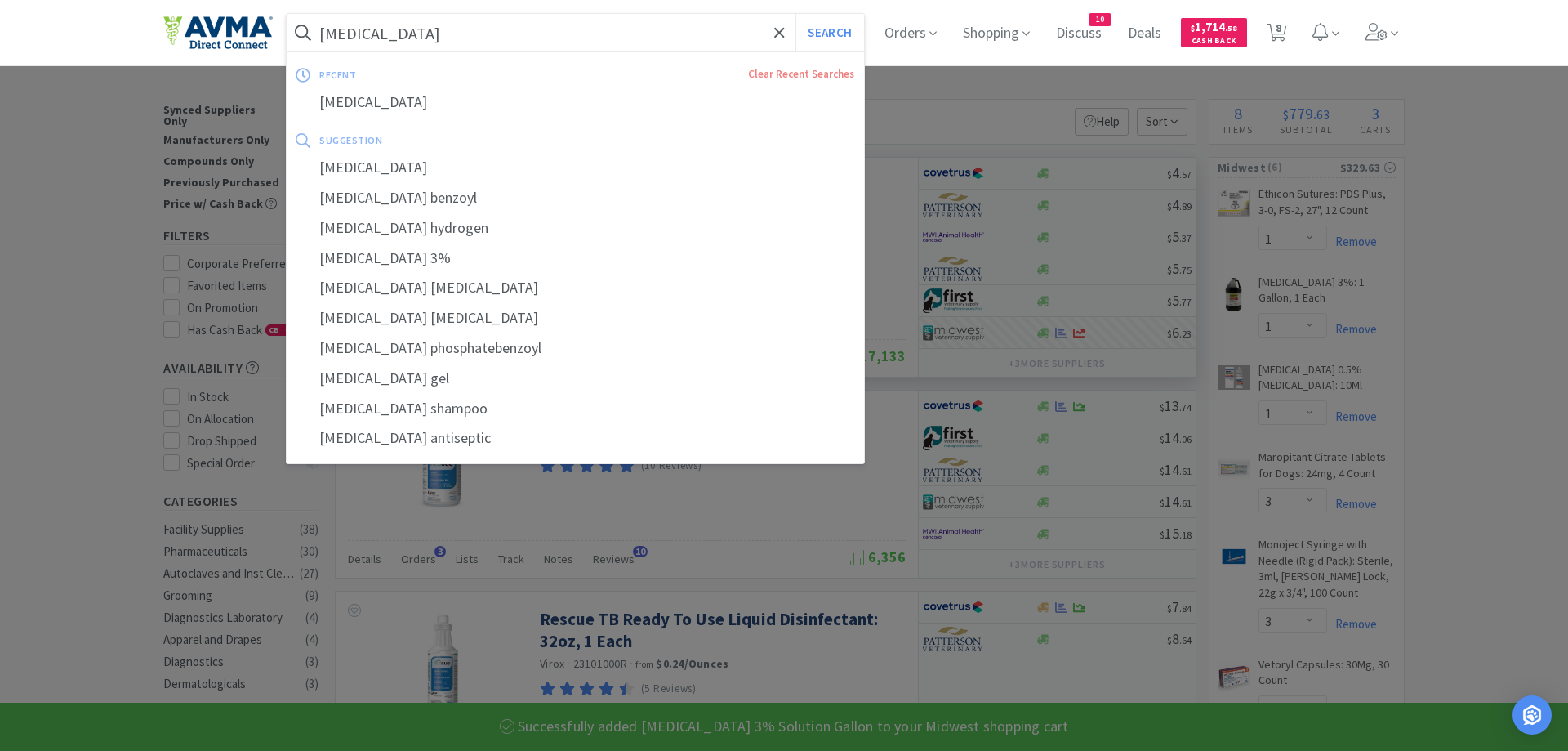
click at [391, 34] on input "[MEDICAL_DATA]" at bounding box center [575, 32] width 577 height 37
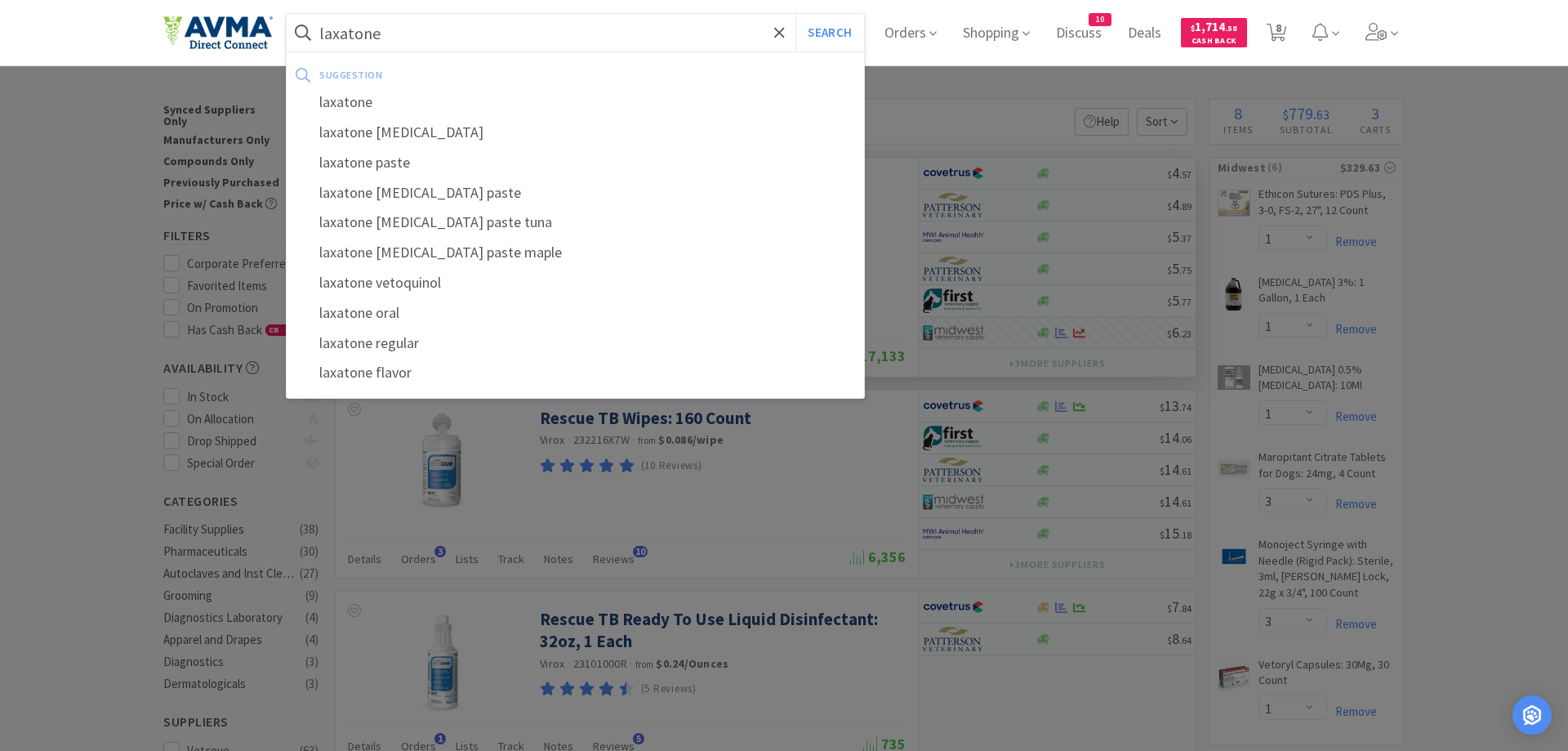
type input "laxatone"
click at [796, 14] on button "Search" at bounding box center [829, 32] width 67 height 37
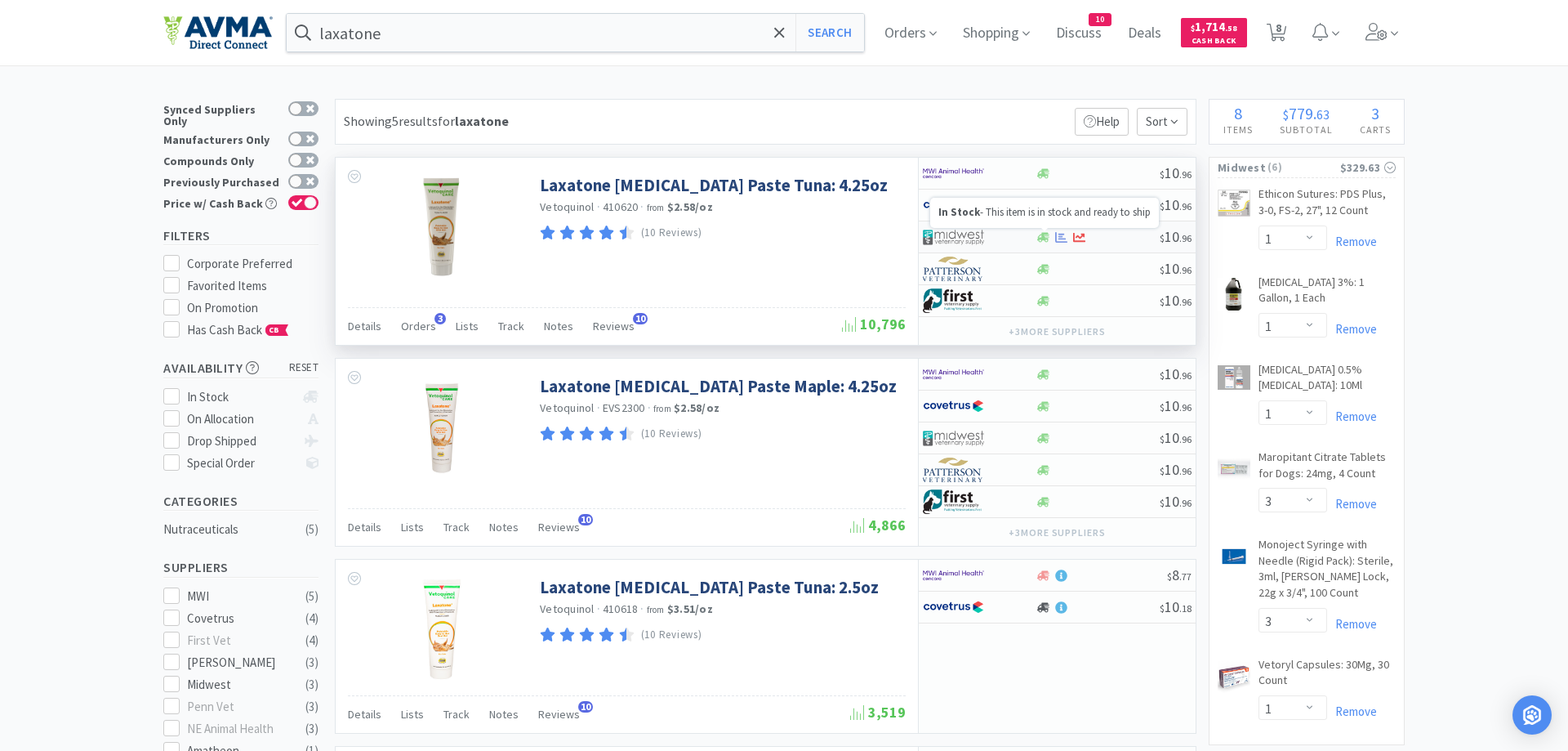
click at [1049, 239] on icon at bounding box center [1043, 237] width 13 height 13
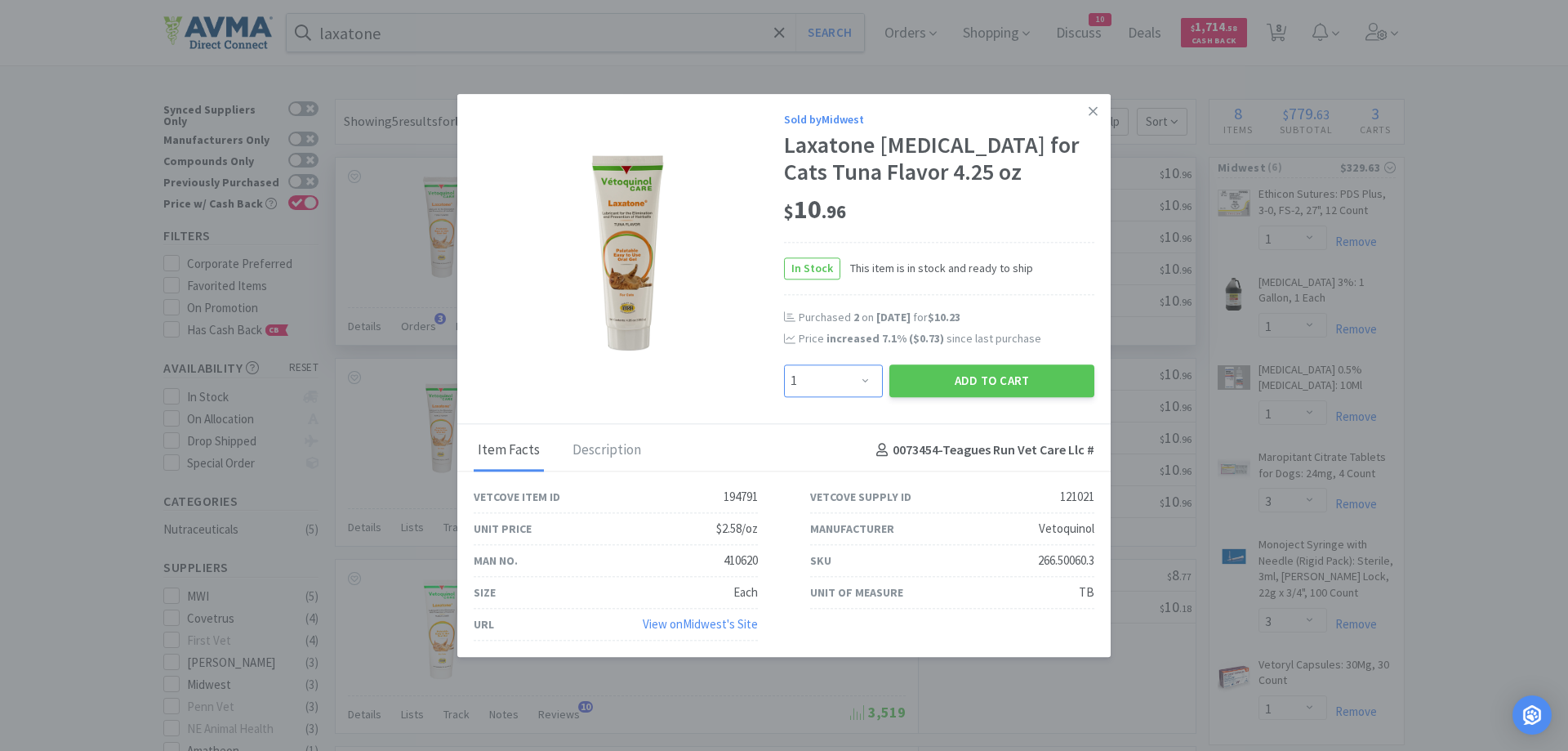
click at [784, 364] on select "Enter Quantity 1 2 3 4 5 6 7 8 9 10 11 12 13 14 15 16 17 18 19 20 Enter Quantity" at bounding box center [833, 380] width 99 height 32
select select "2"
click option "2" at bounding box center [0, 0] width 0 height 0
click at [939, 382] on button "Add to Cart" at bounding box center [992, 380] width 205 height 32
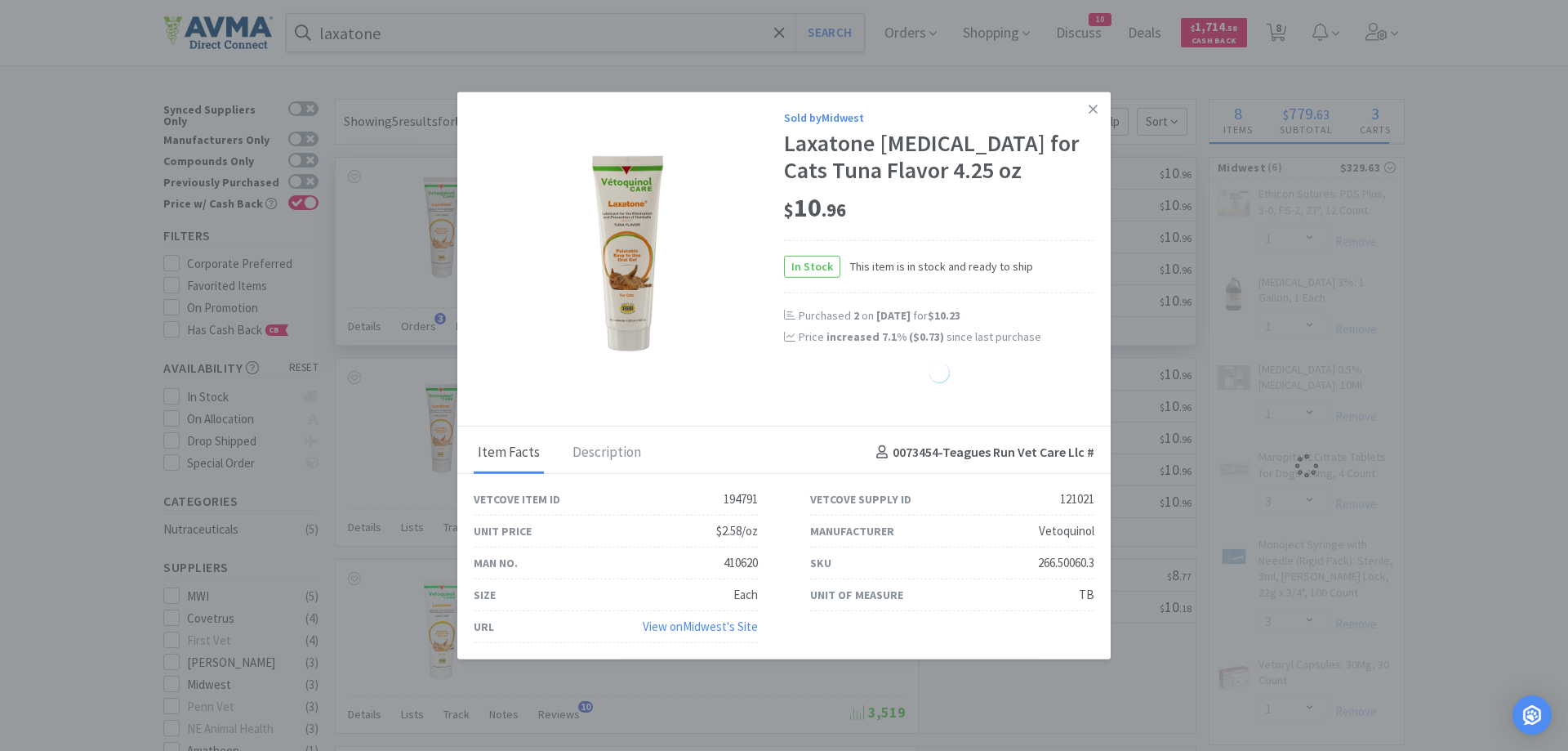
select select "1"
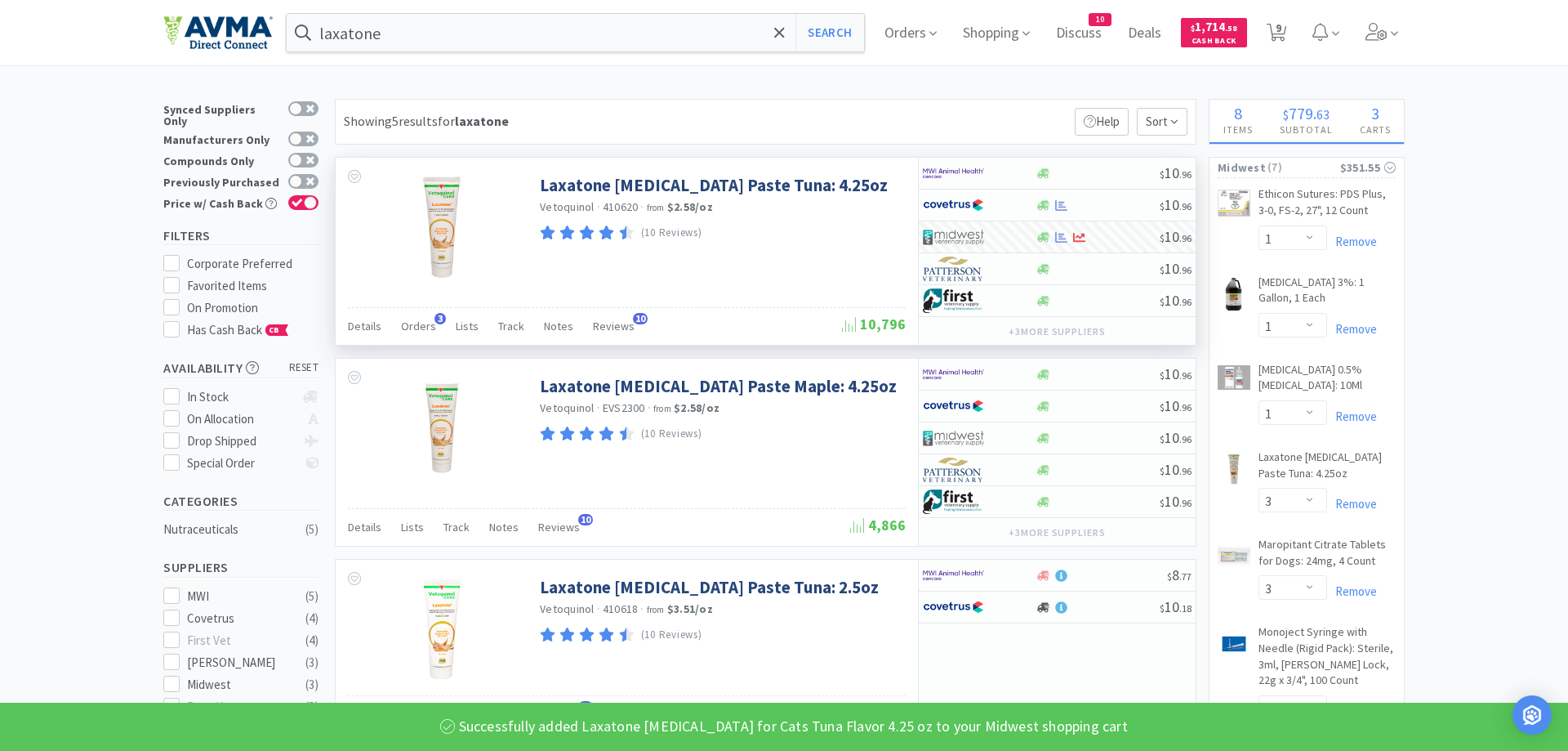
select select "2"
select select "3"
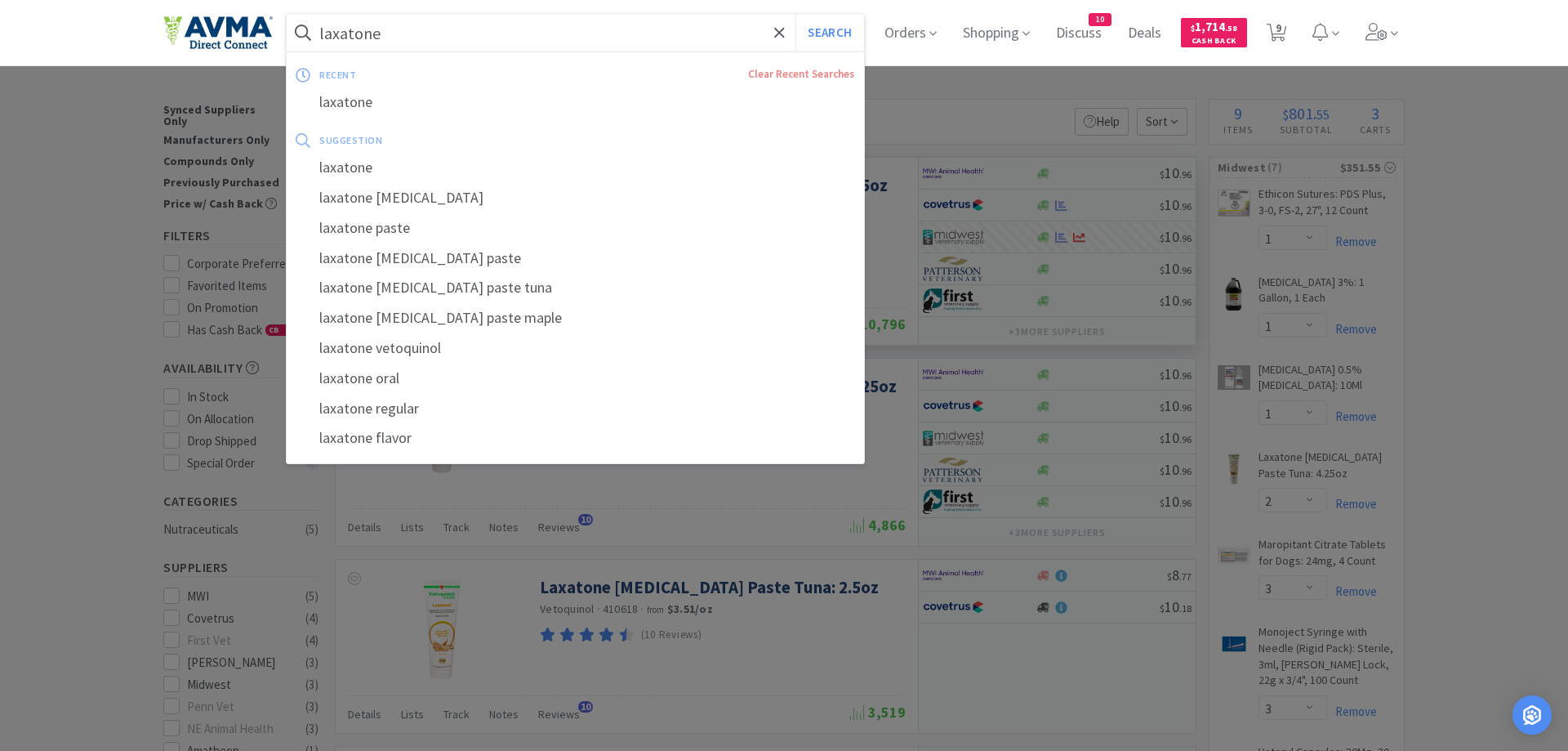
click at [406, 40] on input "laxatone" at bounding box center [575, 32] width 577 height 37
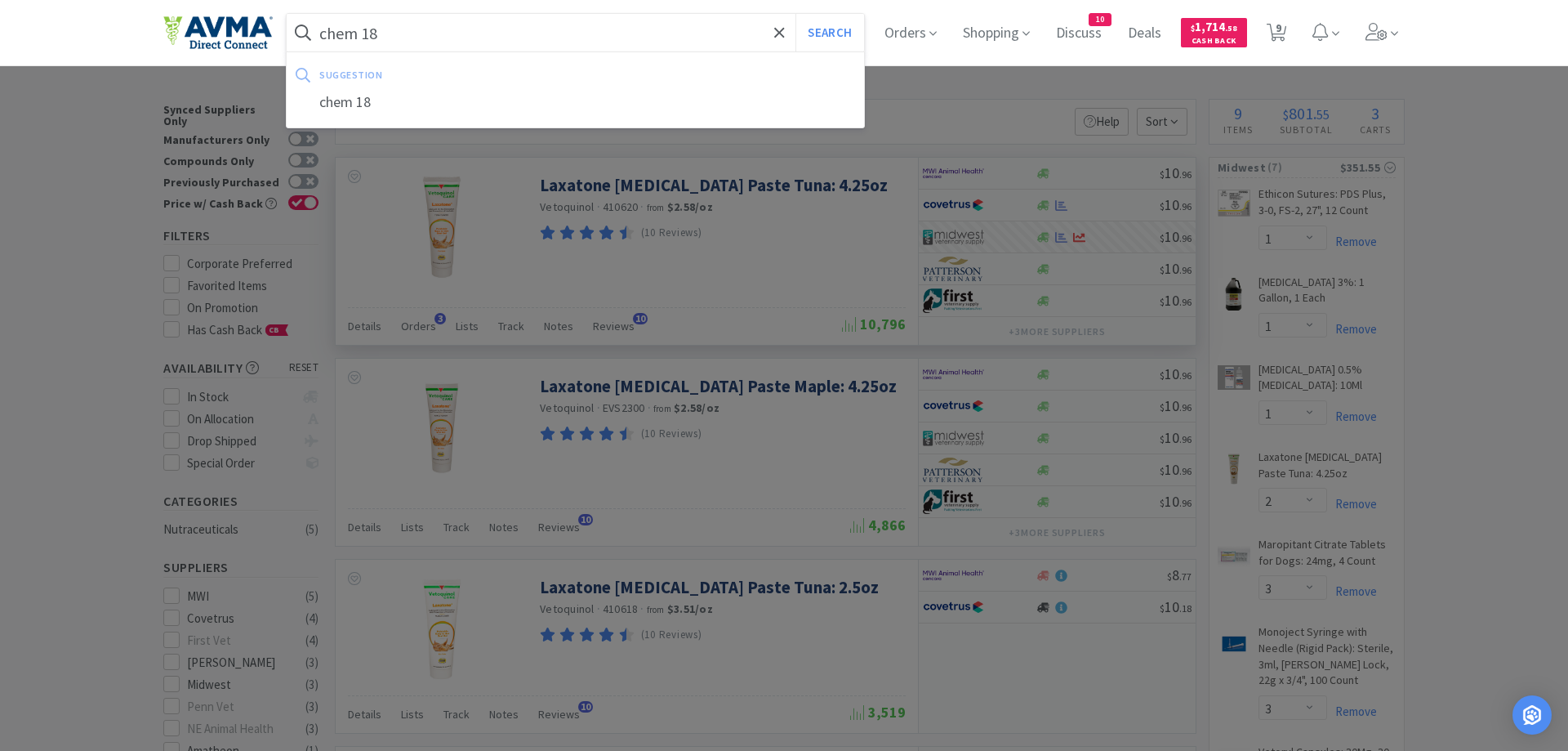
type input "chem 18"
click at [796, 14] on button "Search" at bounding box center [829, 32] width 67 height 37
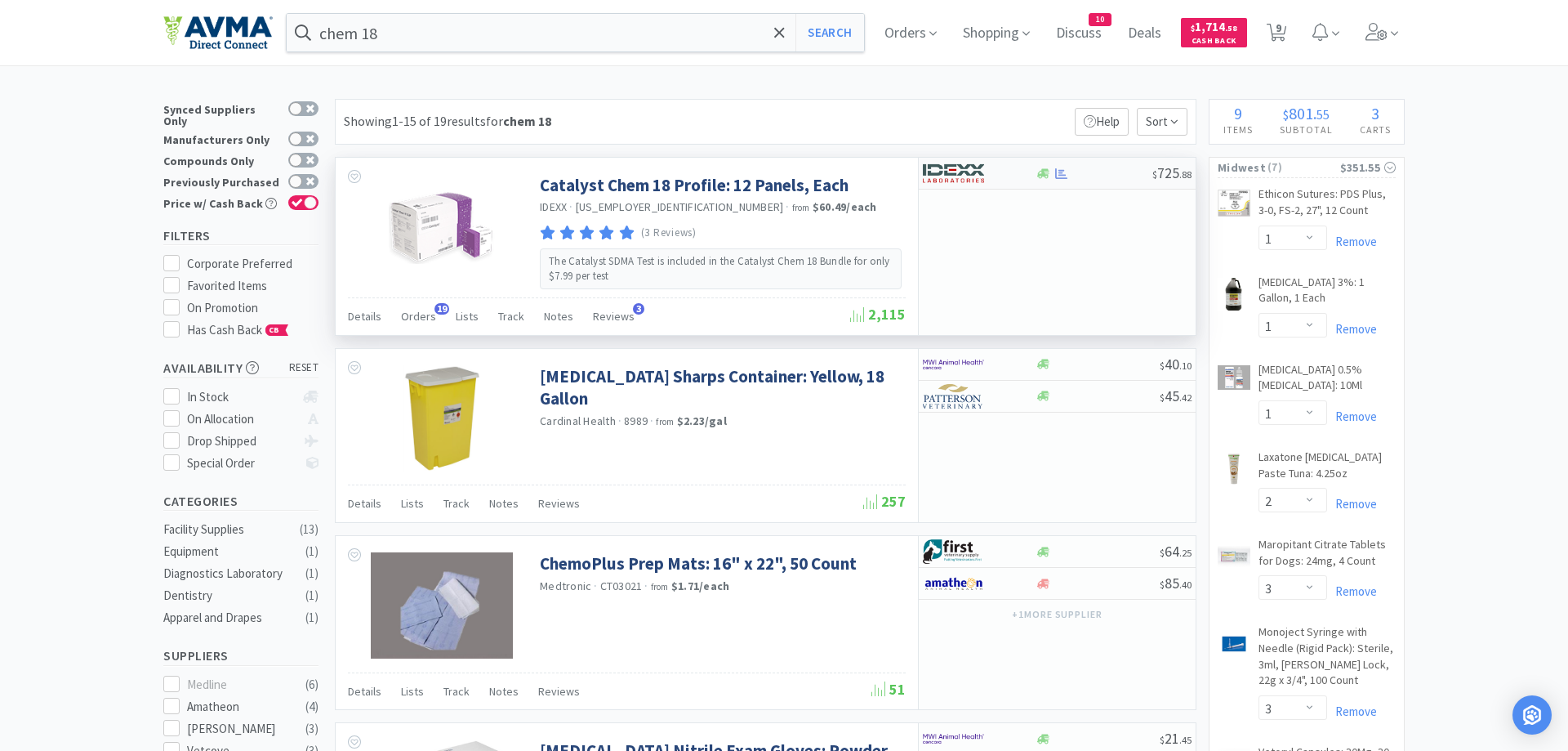
click at [1025, 175] on div at bounding box center [978, 173] width 112 height 27
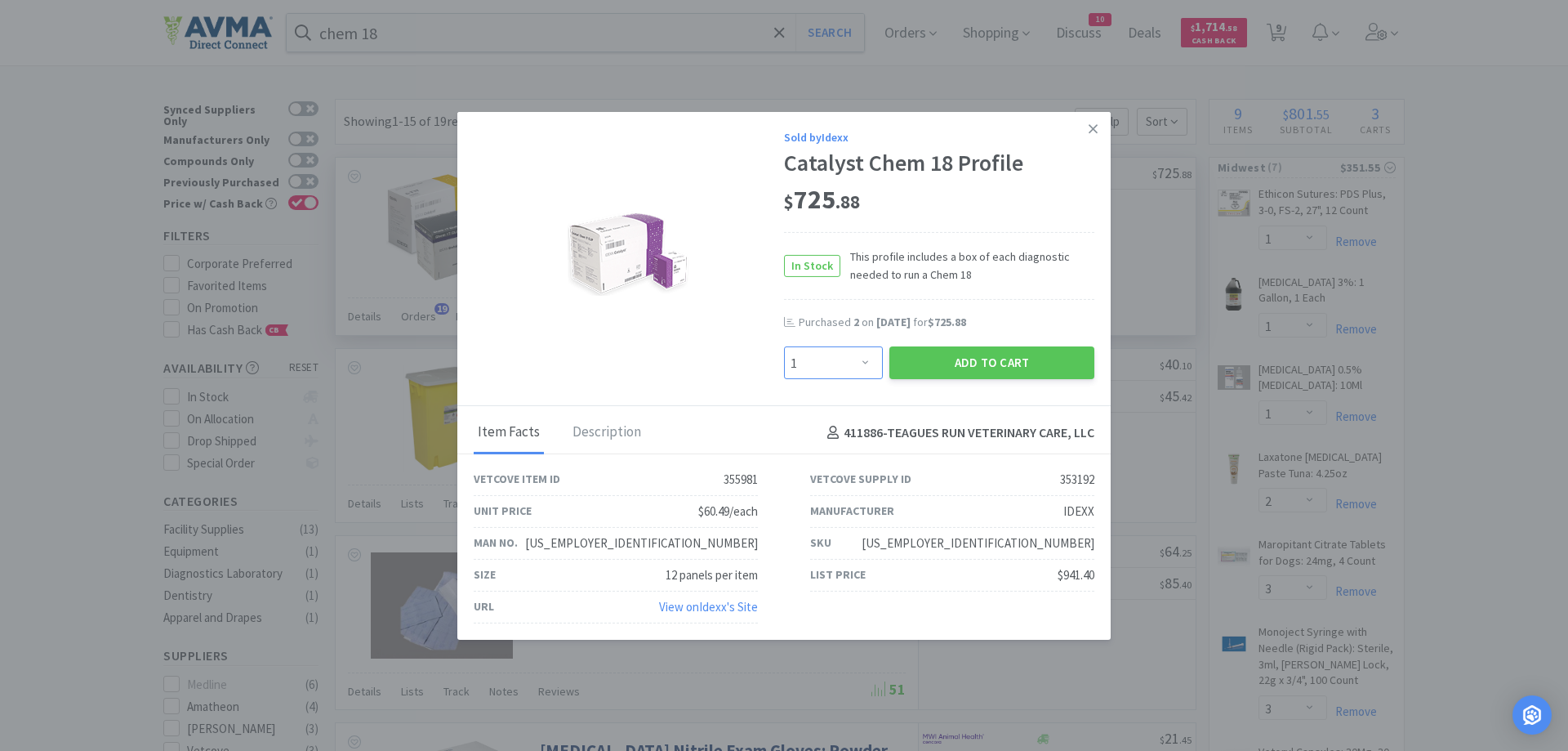
click at [784, 347] on select "Enter Quantity 1 2 3 4 5 6 7 8 9 10 11 12 13 14 15 16 17 18 19 20 Enter Quantity" at bounding box center [833, 362] width 99 height 32
select select "2"
click option "2" at bounding box center [0, 0] width 0 height 0
click at [930, 366] on button "Add to Cart" at bounding box center [992, 362] width 205 height 32
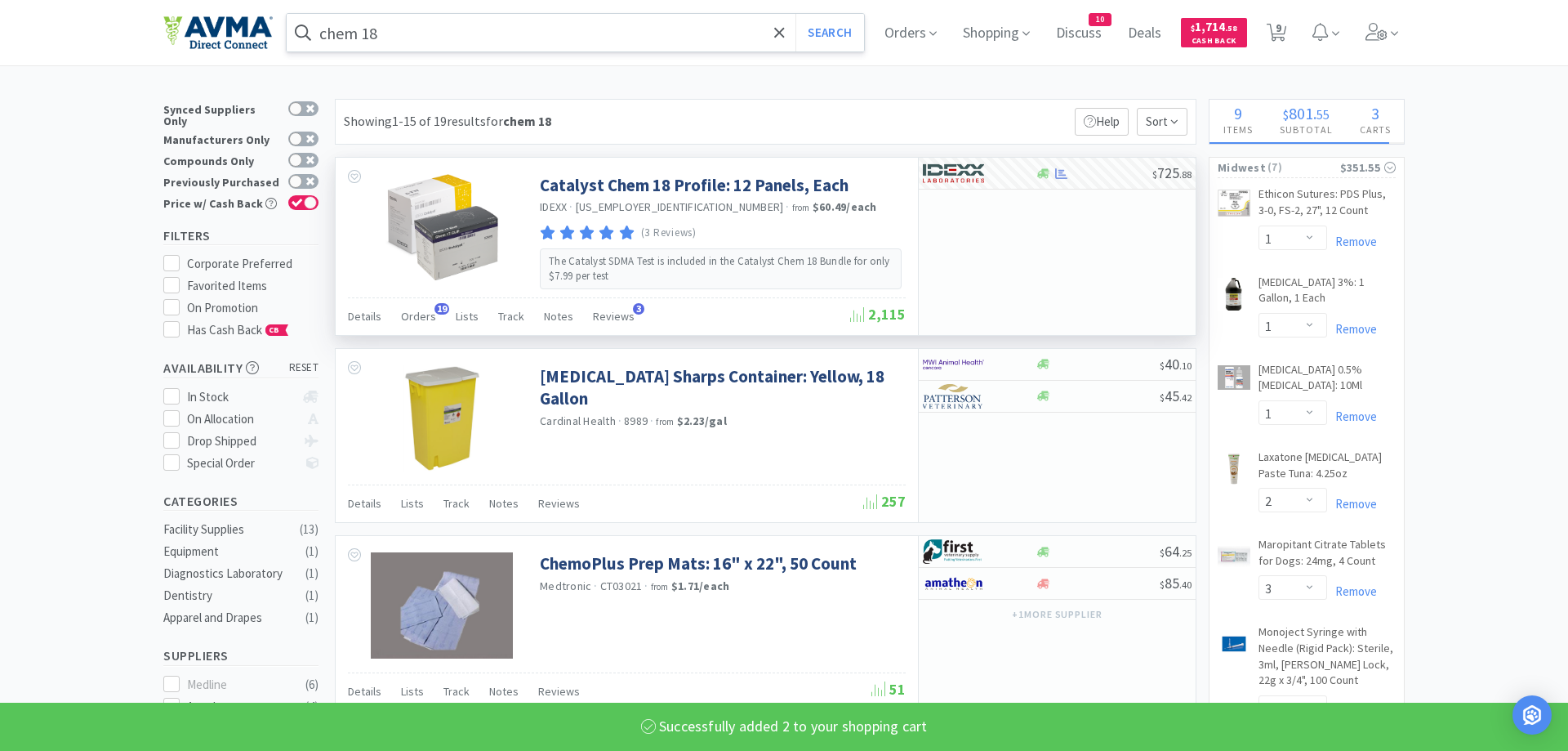
select select "2"
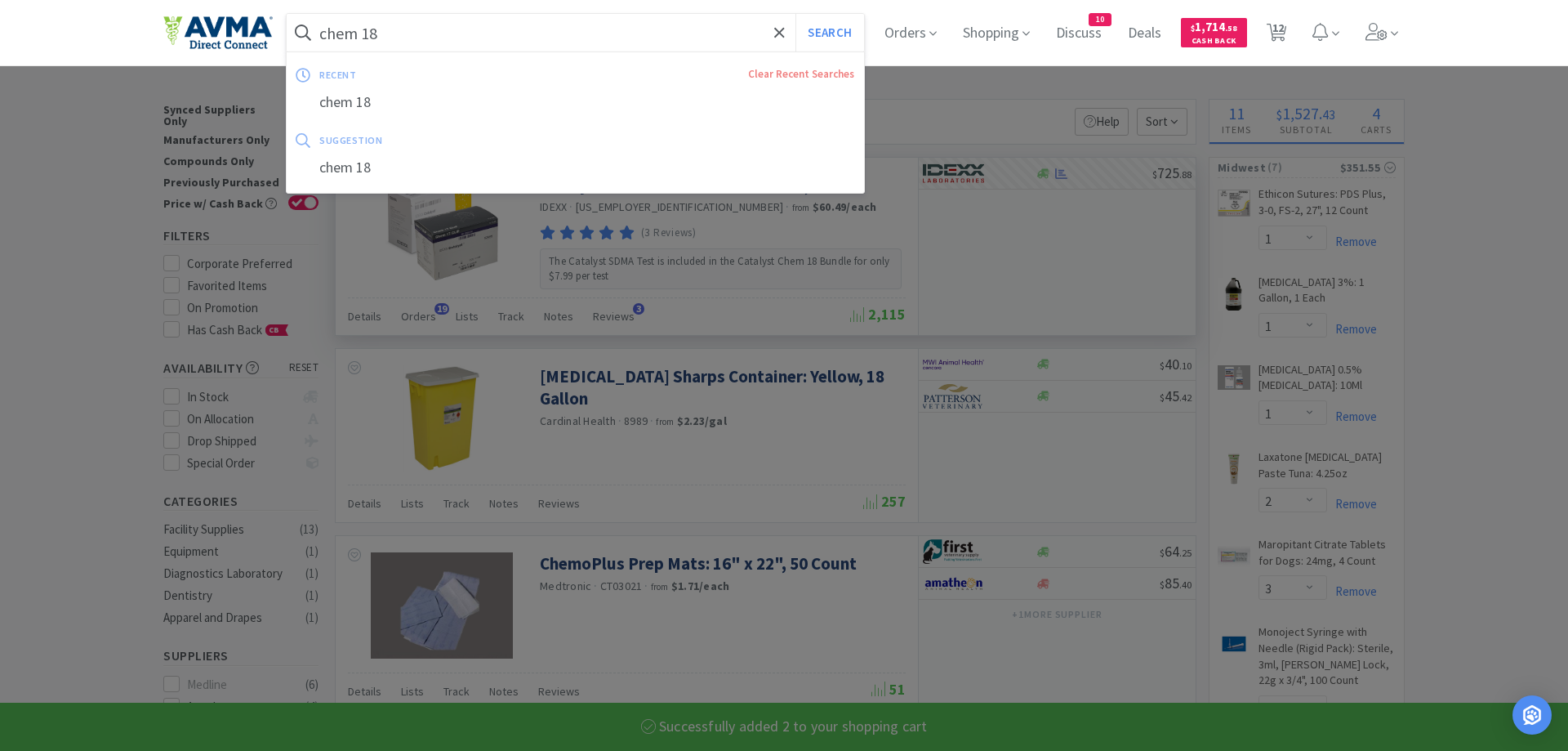
click at [394, 32] on input "chem 18" at bounding box center [575, 32] width 577 height 37
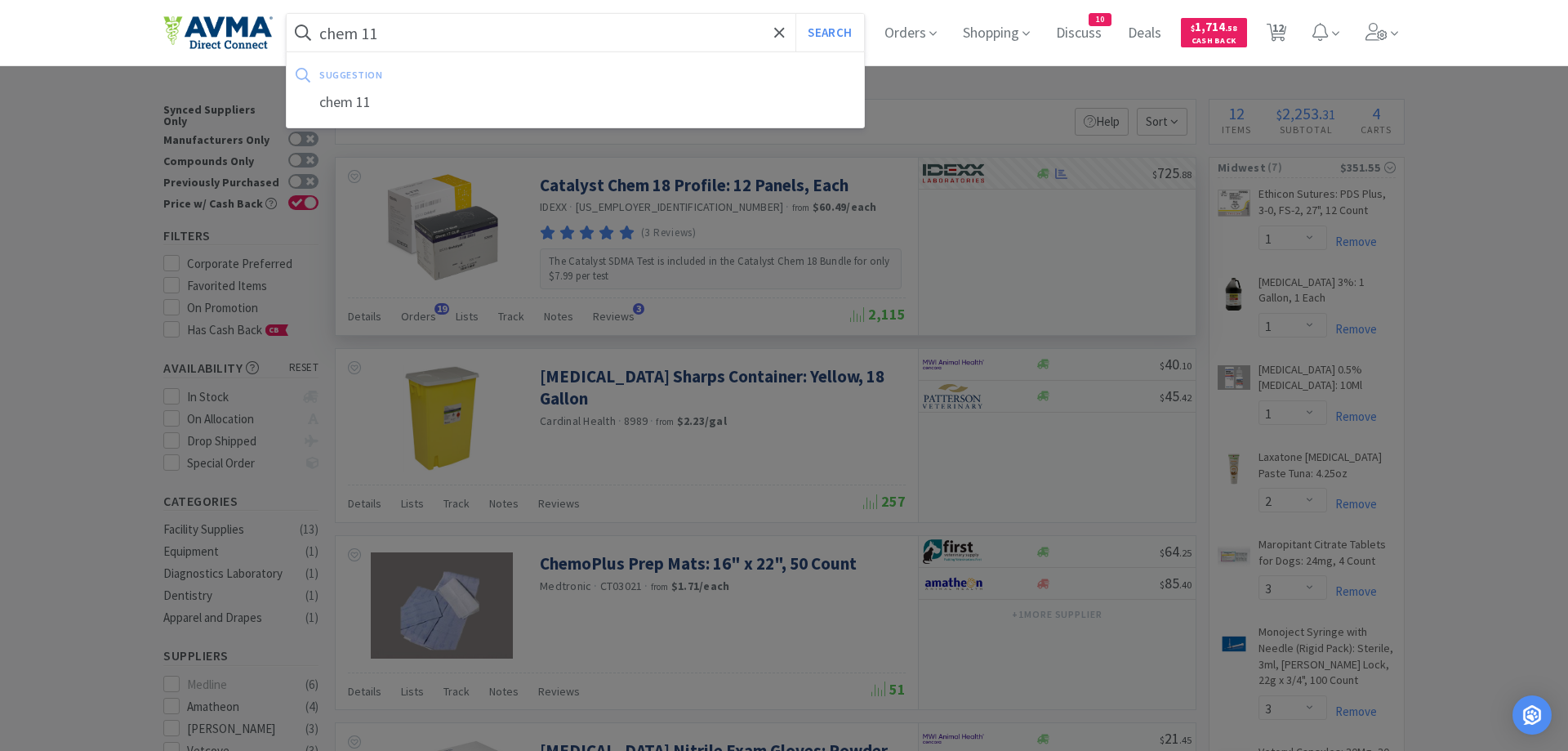
type input "chem 11"
click at [796, 14] on button "Search" at bounding box center [829, 32] width 67 height 37
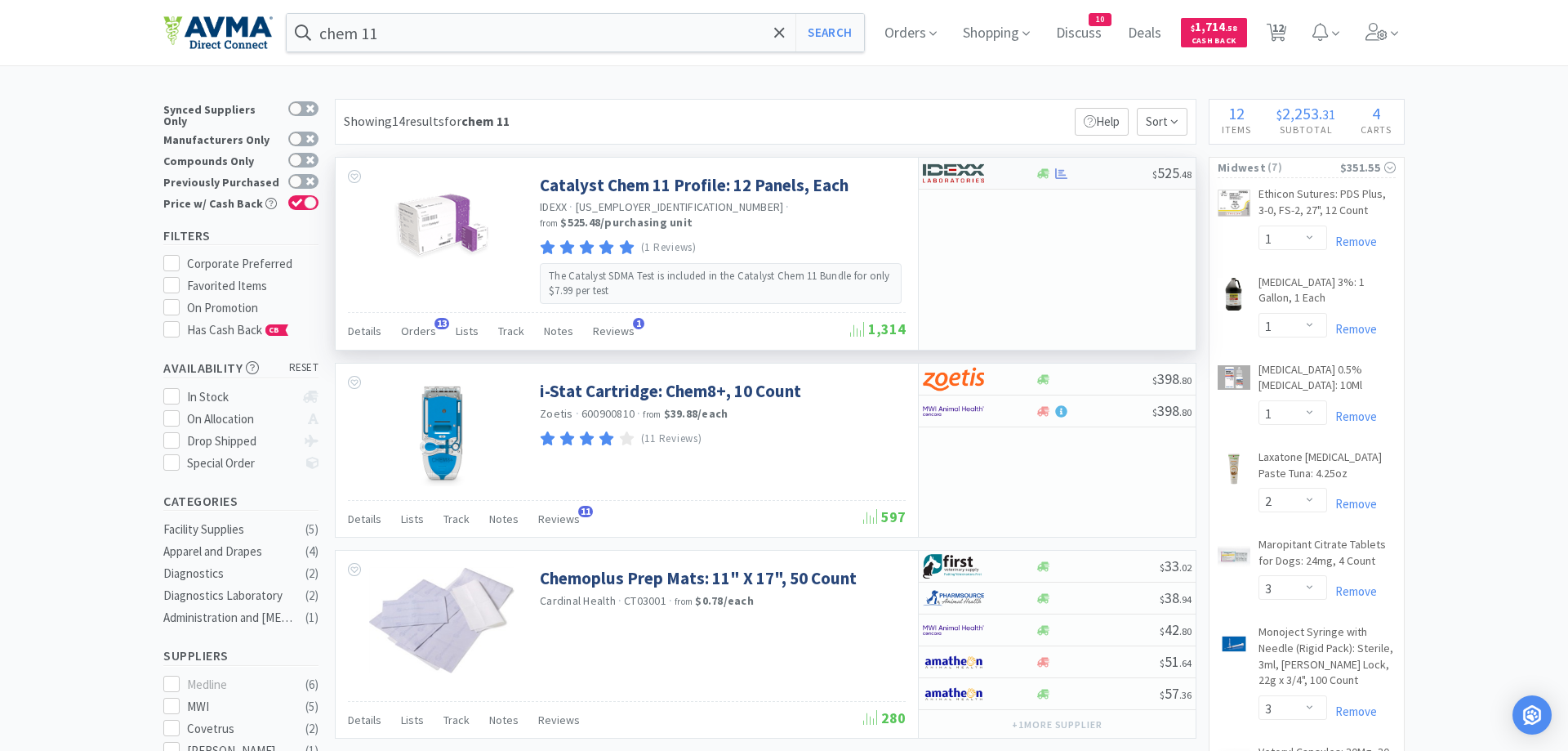
click at [1030, 177] on div at bounding box center [978, 173] width 112 height 27
select select "1"
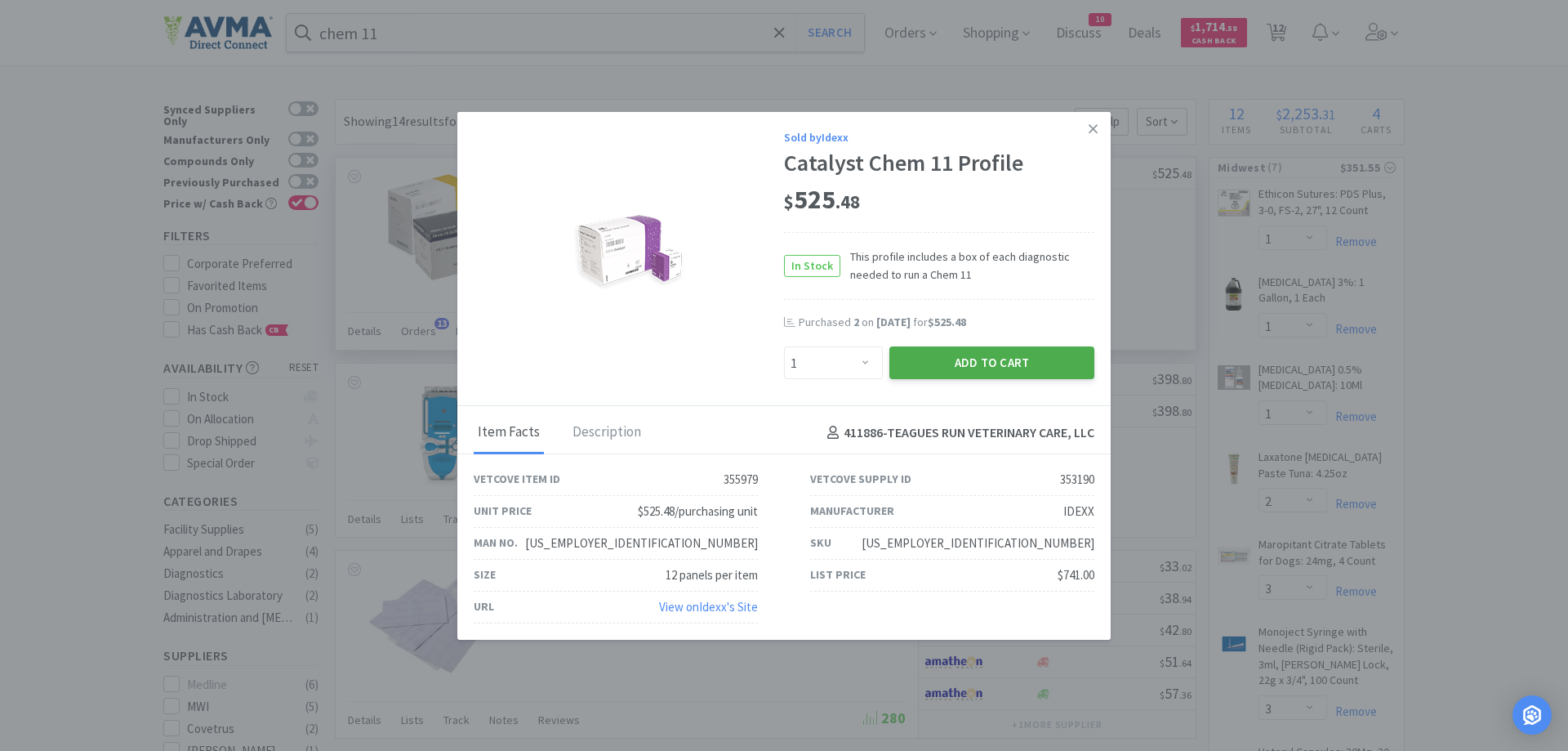
click at [1008, 362] on button "Add to Cart" at bounding box center [992, 362] width 205 height 32
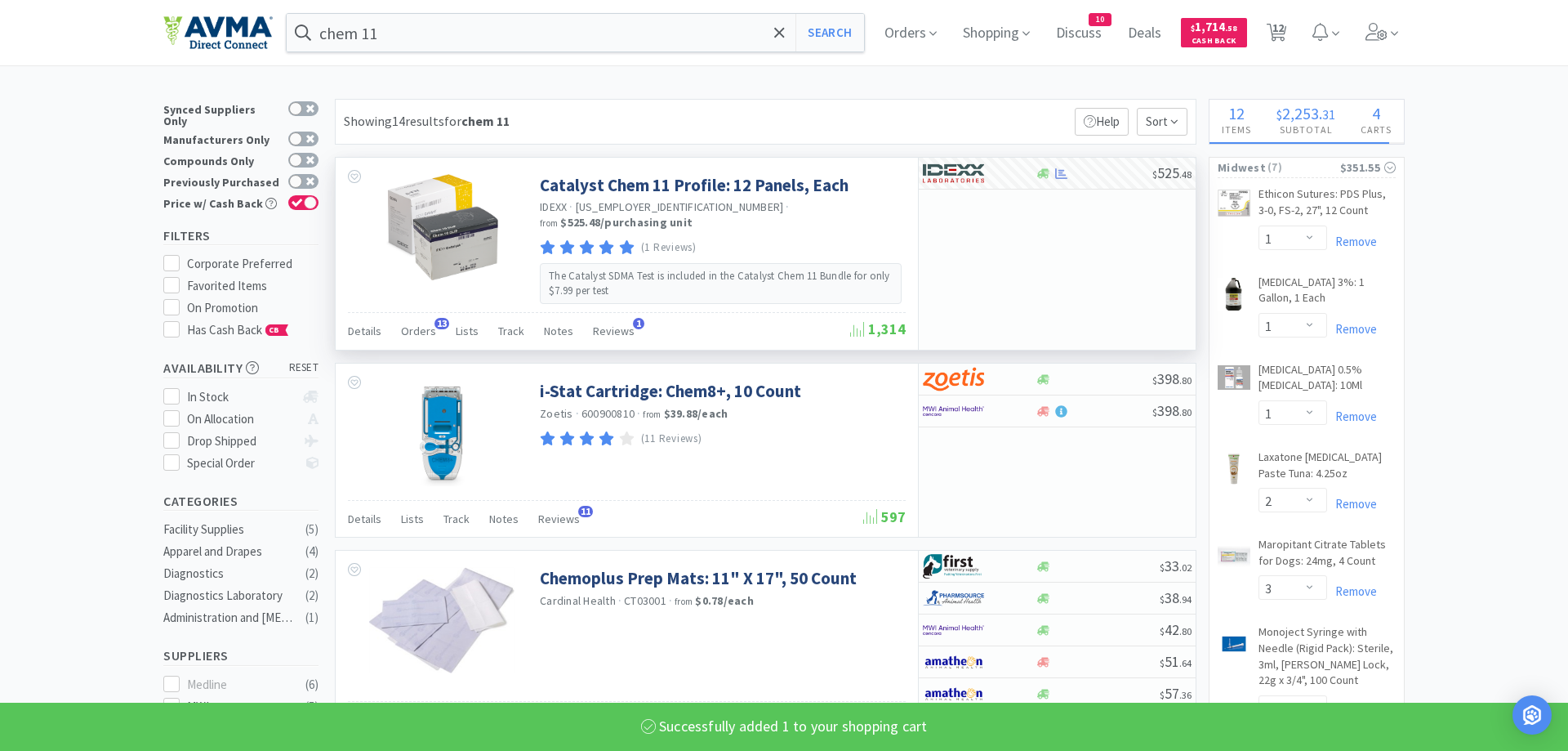
select select "1"
select select "2"
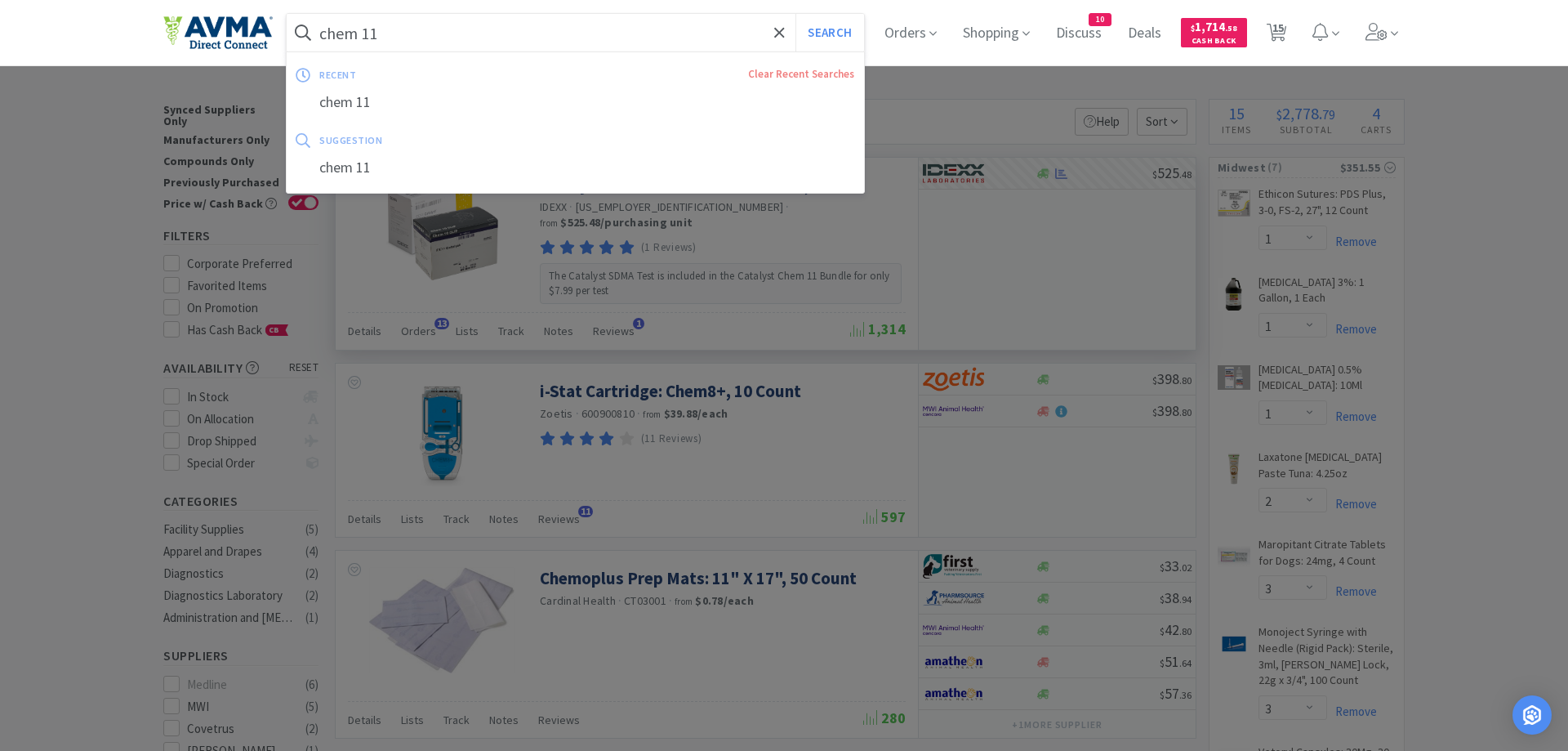
click at [415, 32] on input "chem 11" at bounding box center [575, 32] width 577 height 37
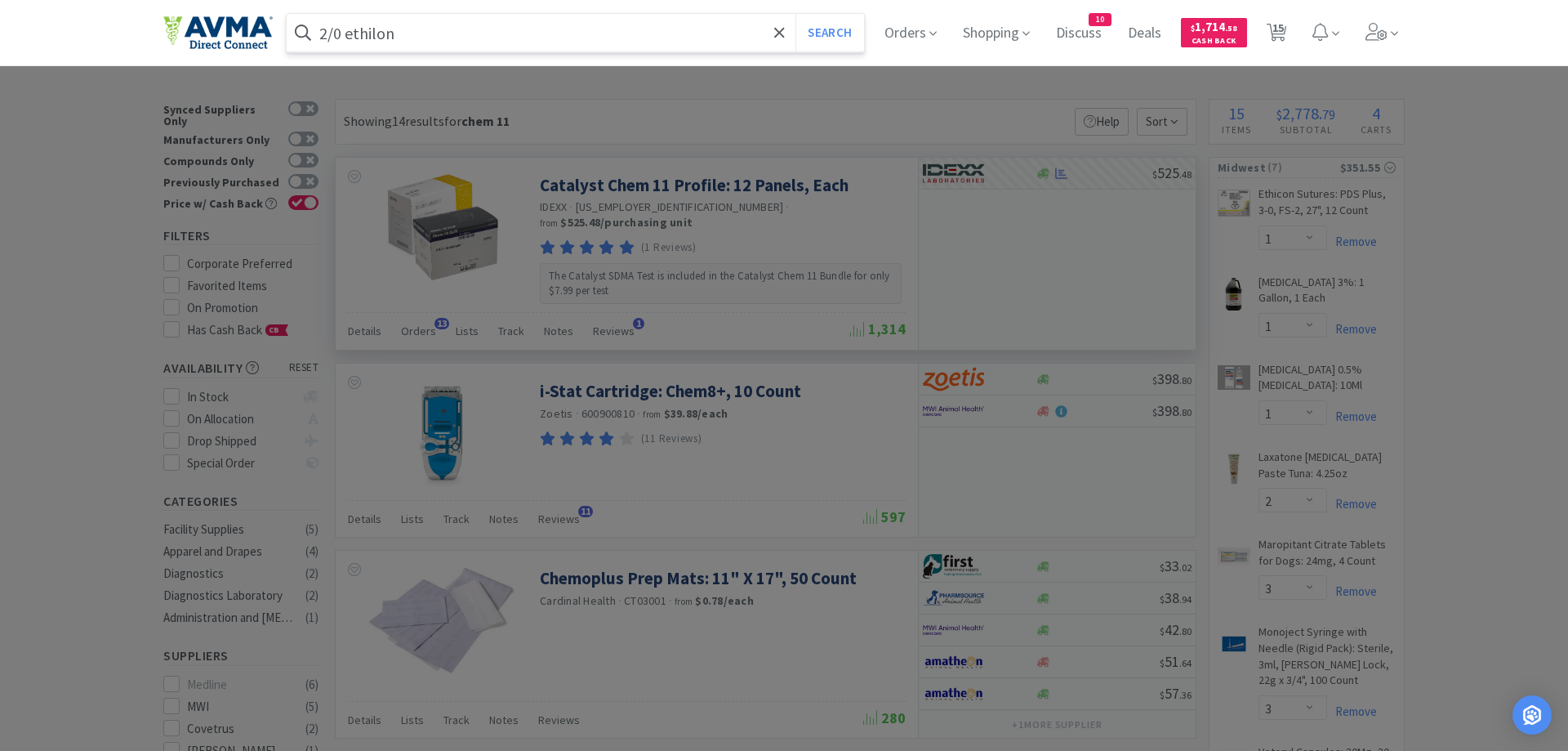
type input "2/0 ethilon"
click at [796, 14] on button "Search" at bounding box center [829, 32] width 67 height 37
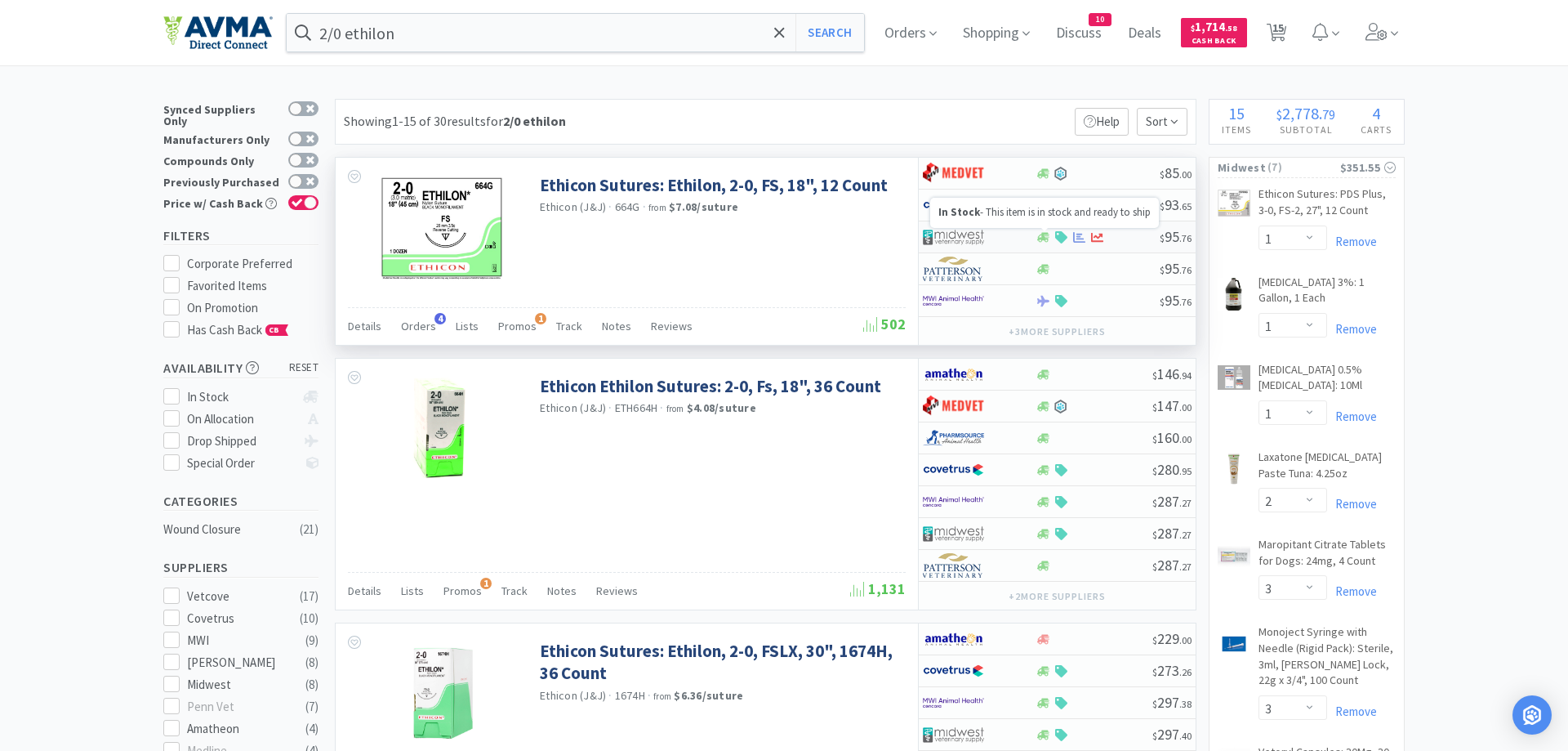
click at [1046, 237] on icon at bounding box center [1043, 237] width 13 height 13
select select "1"
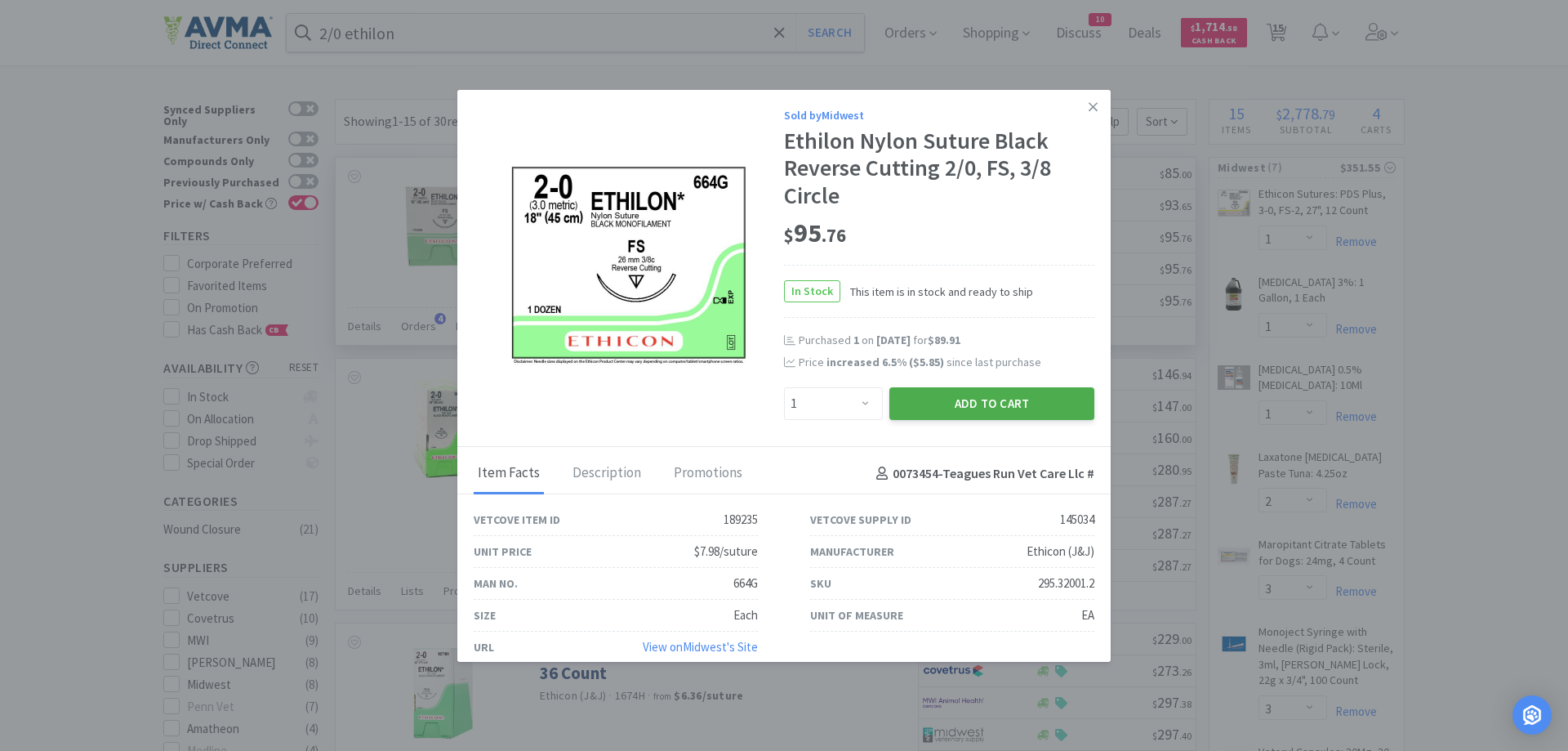
click at [945, 404] on button "Add to Cart" at bounding box center [992, 402] width 205 height 32
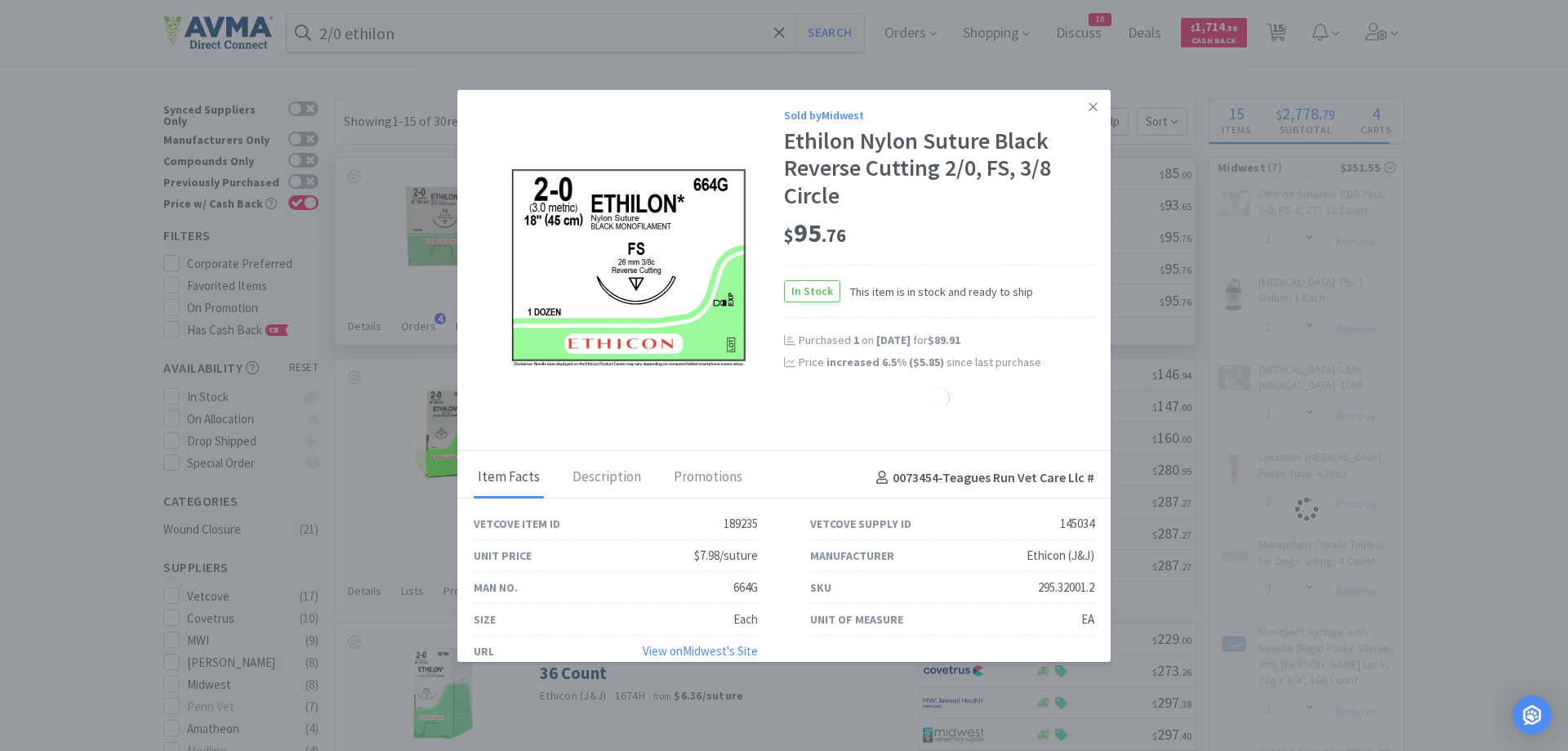
select select "1"
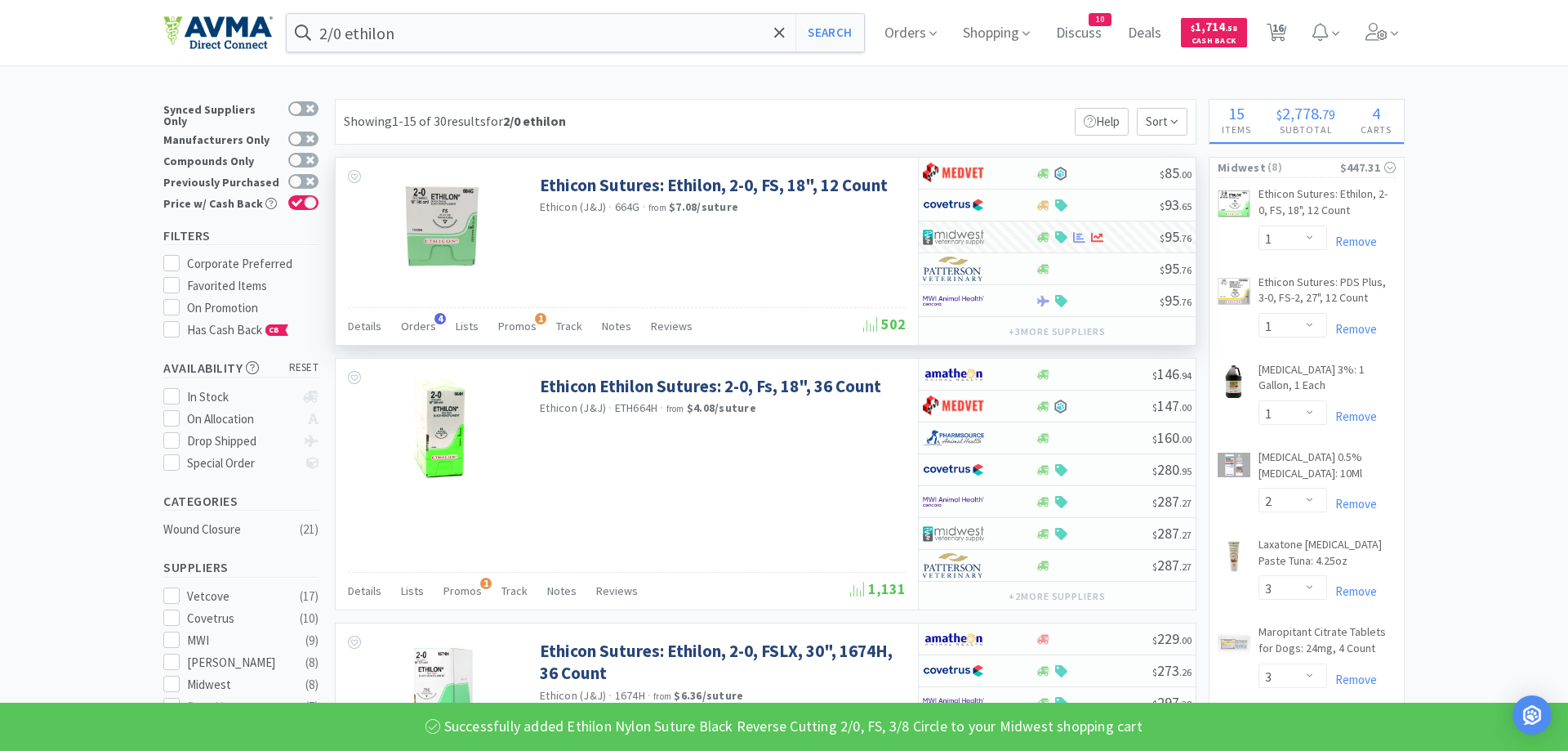
select select "1"
select select "2"
select select "3"
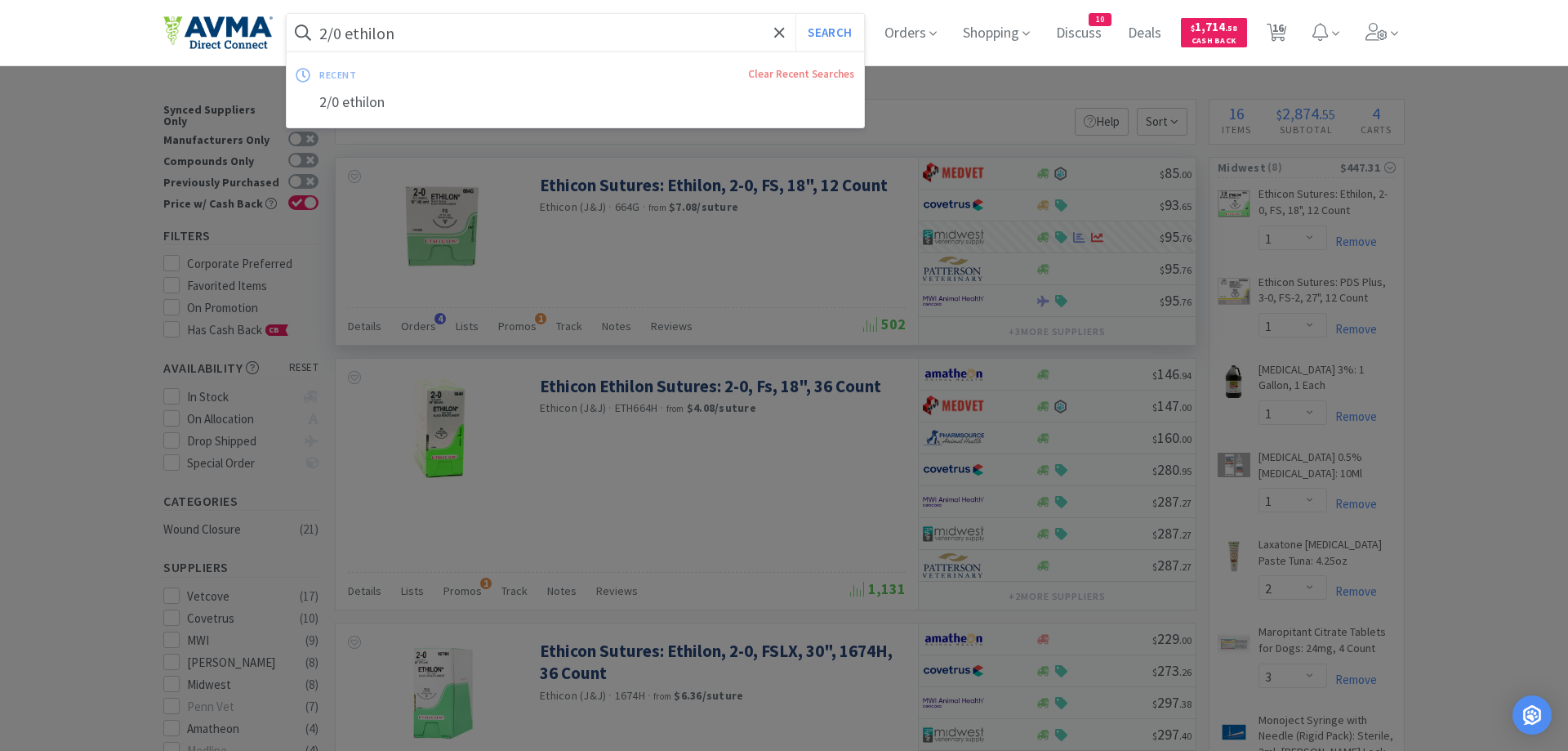
click at [418, 39] on input "2/0 ethilon" at bounding box center [575, 32] width 577 height 37
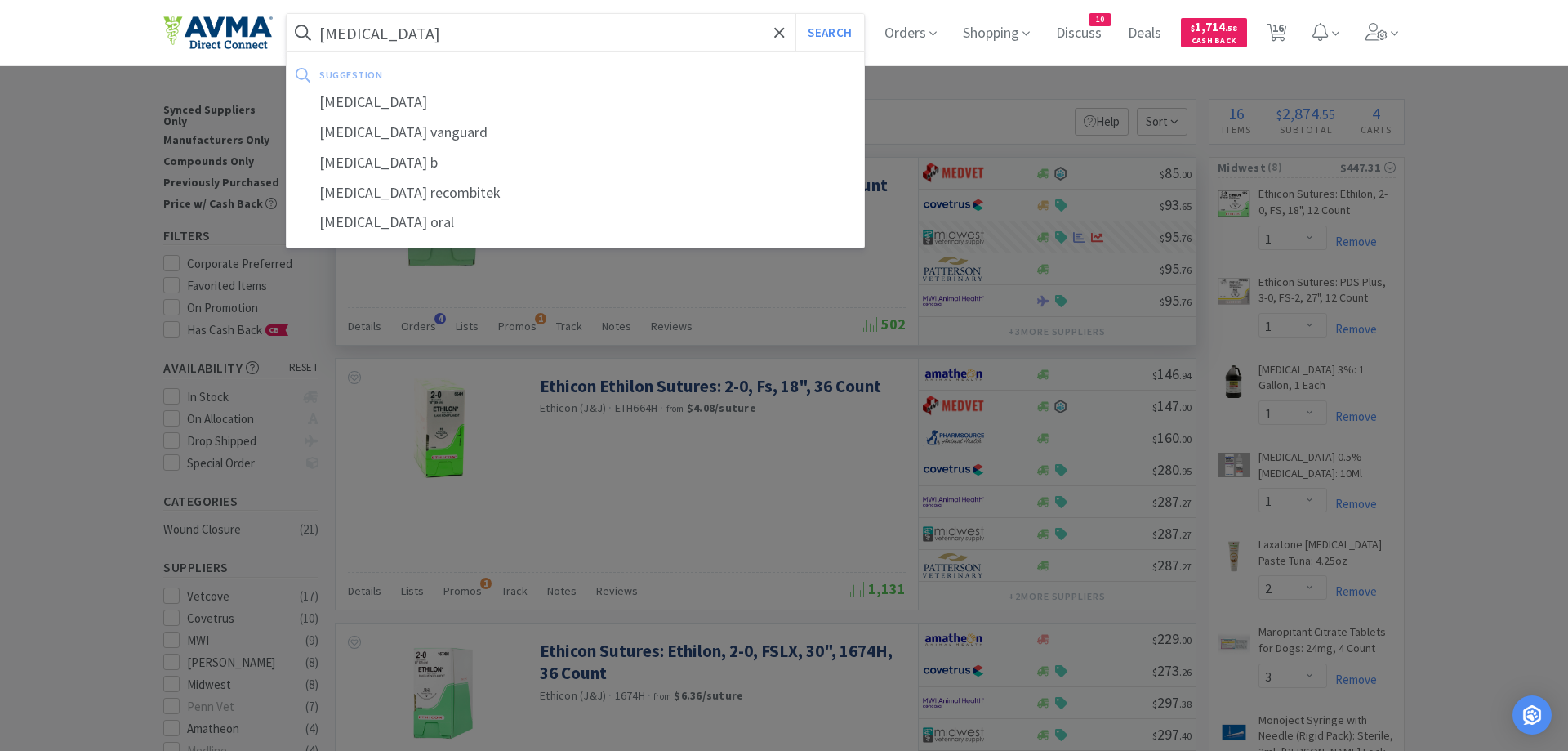
click at [796, 14] on button "Search" at bounding box center [829, 32] width 67 height 37
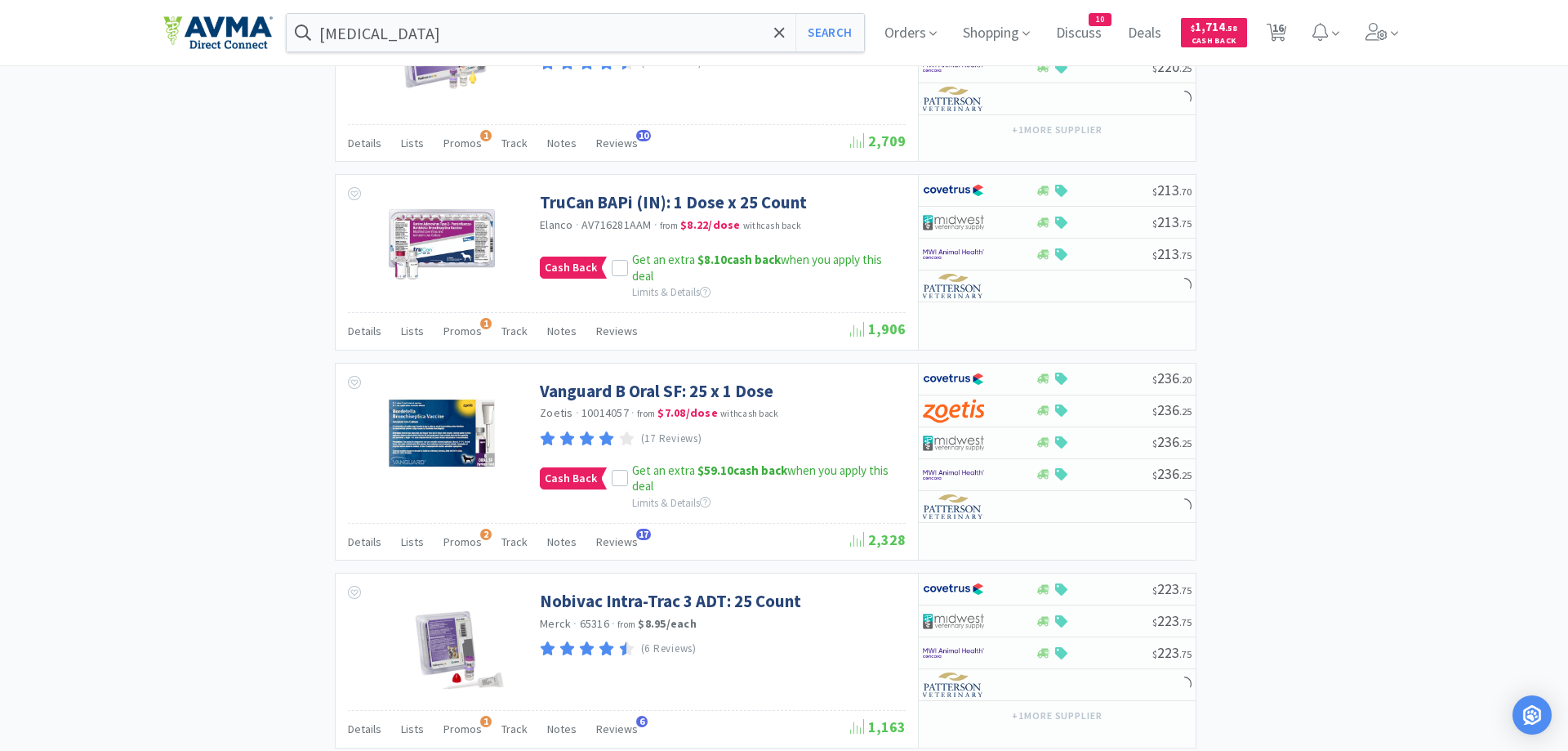
scroll to position [1583, 0]
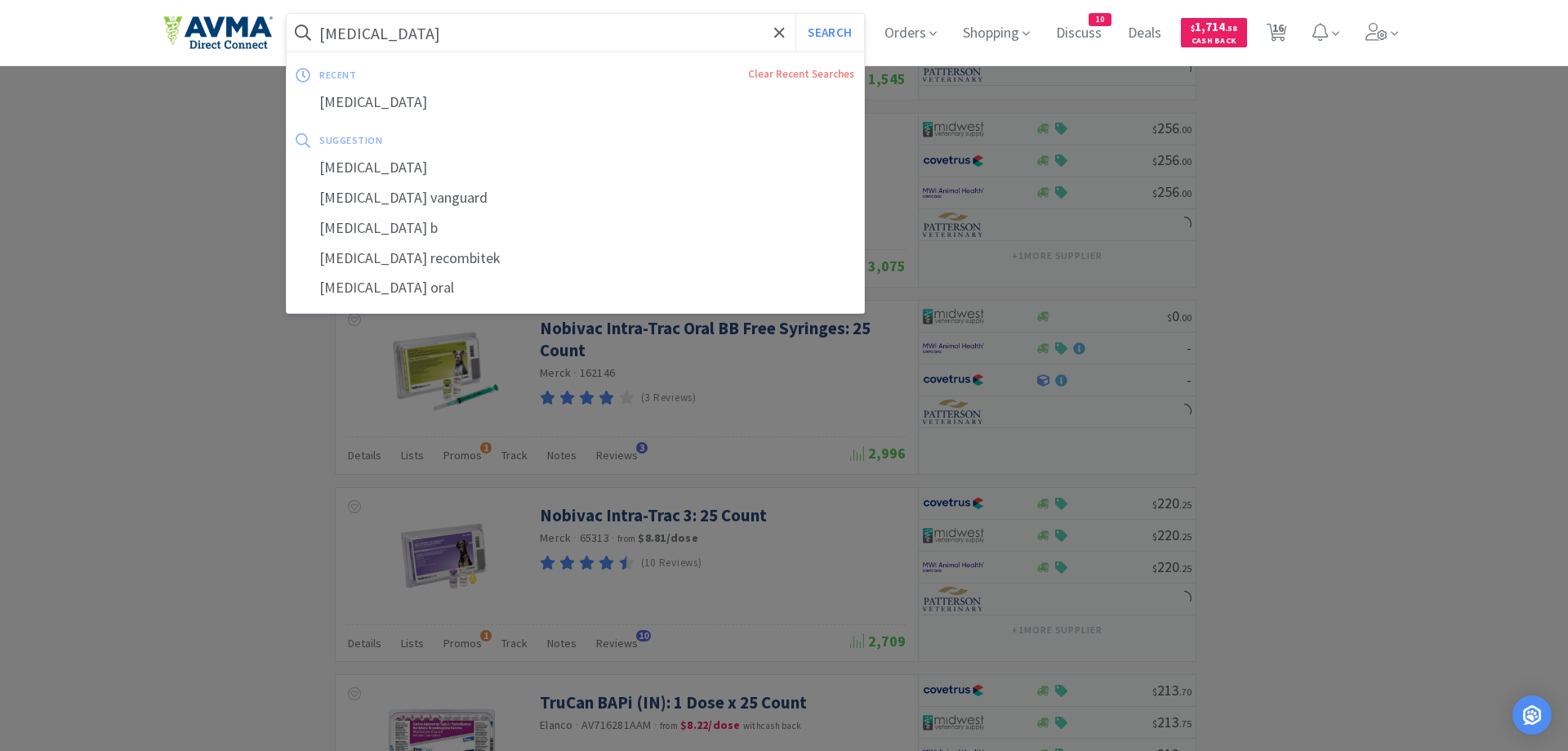
click at [482, 29] on input "[MEDICAL_DATA]" at bounding box center [575, 32] width 577 height 37
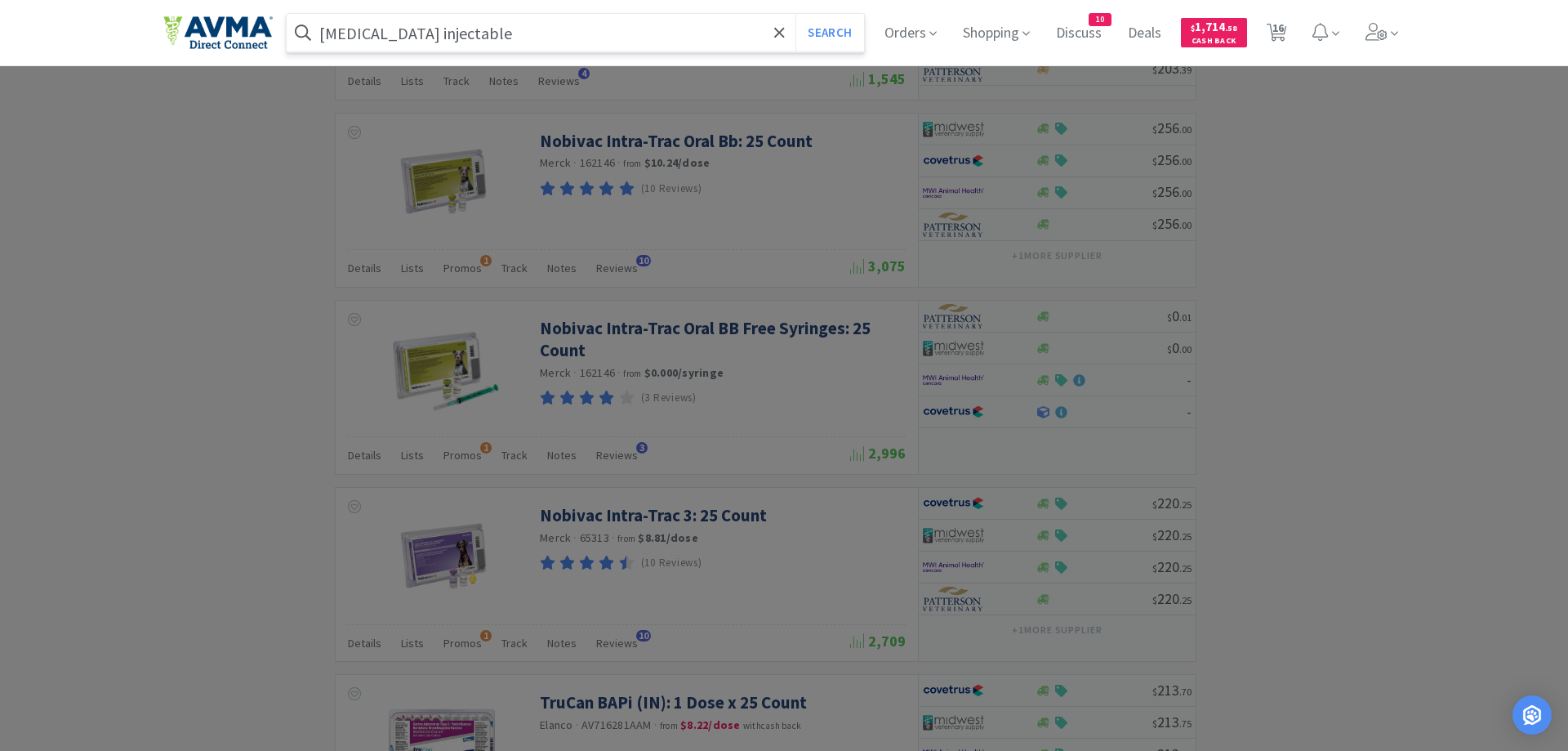
type input "[MEDICAL_DATA] injectable"
click at [796, 14] on button "Search" at bounding box center [829, 32] width 67 height 37
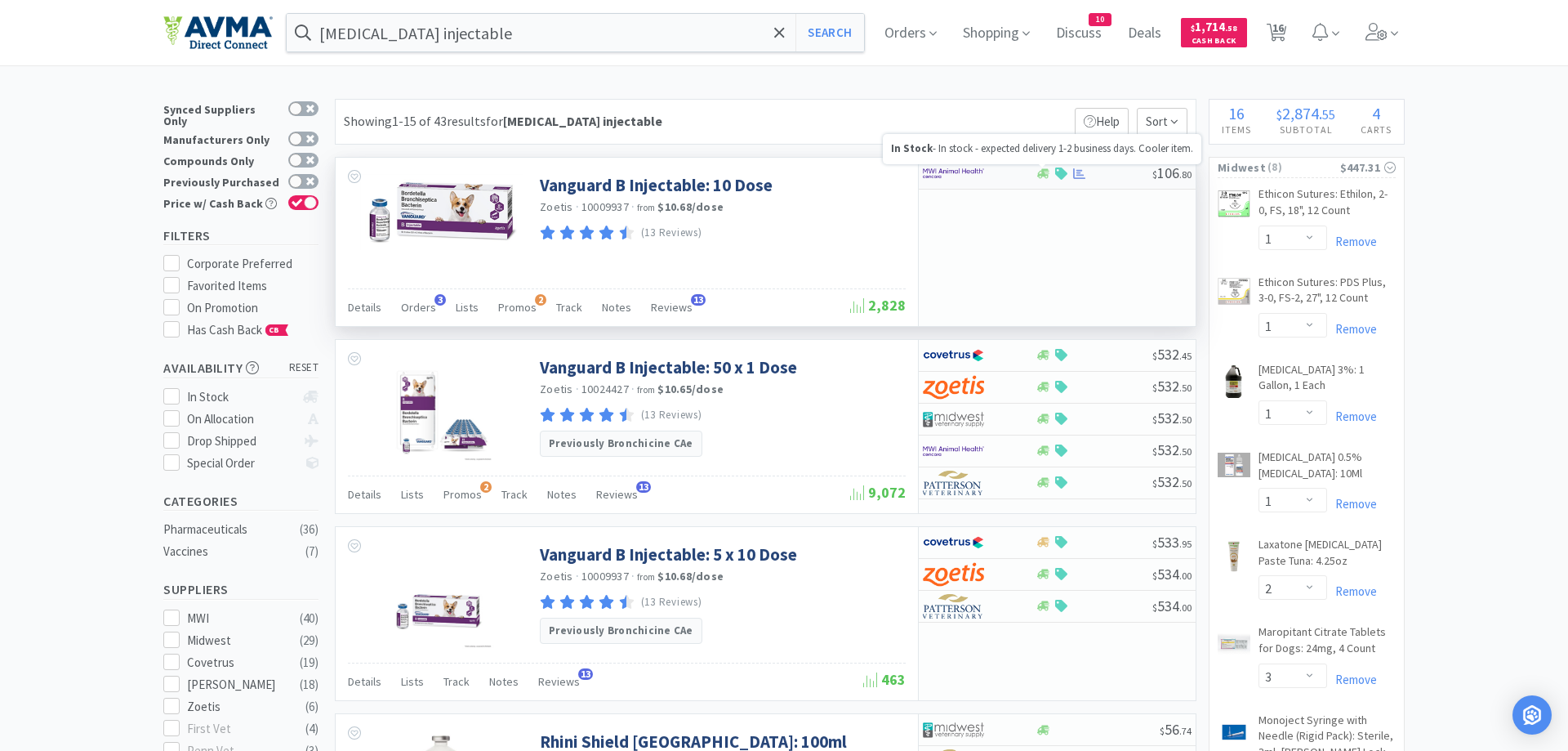
click at [1046, 177] on icon at bounding box center [1043, 173] width 13 height 13
select select "5"
click at [1047, 176] on icon at bounding box center [1043, 173] width 13 height 10
select select "5"
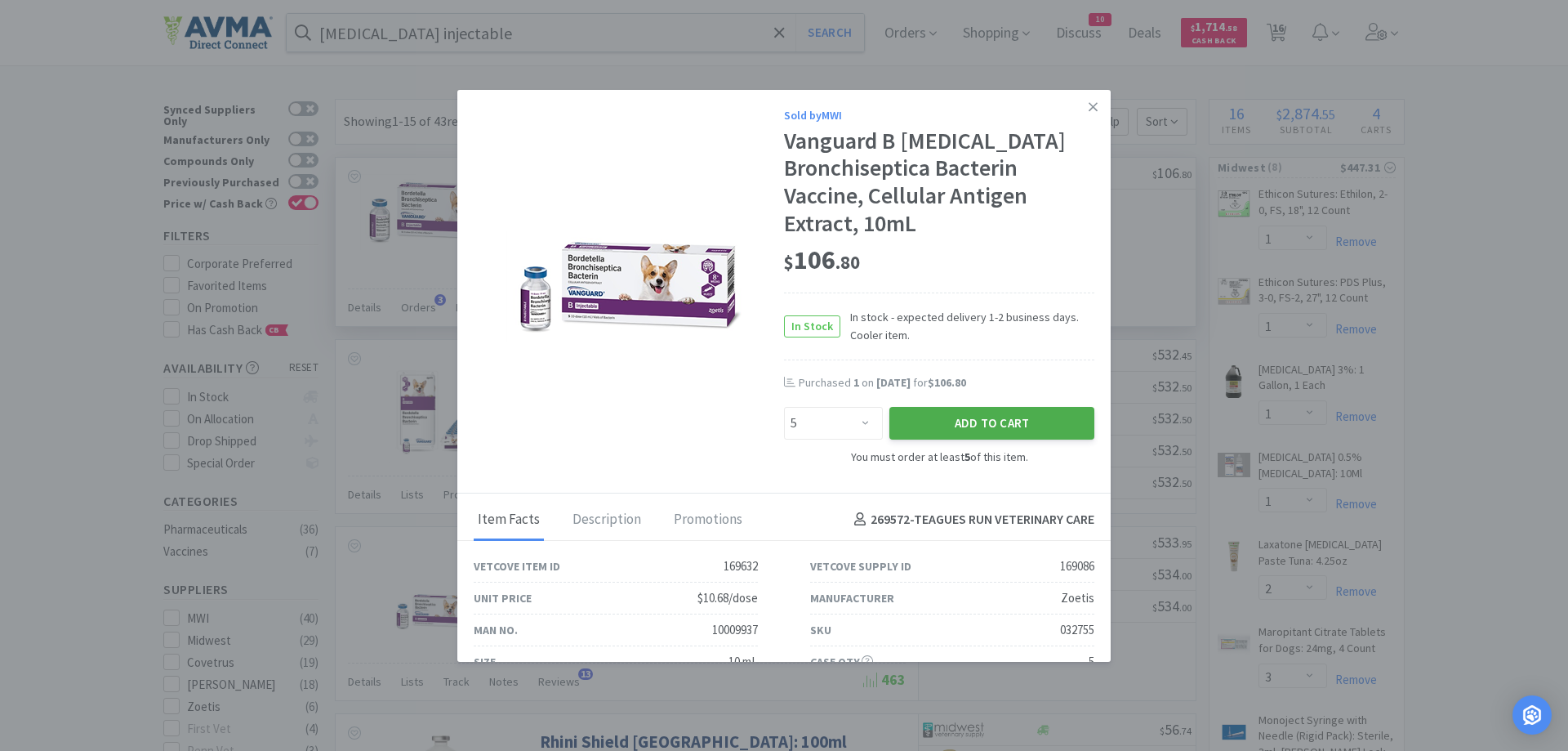
click at [970, 427] on button "Add to Cart" at bounding box center [992, 422] width 205 height 32
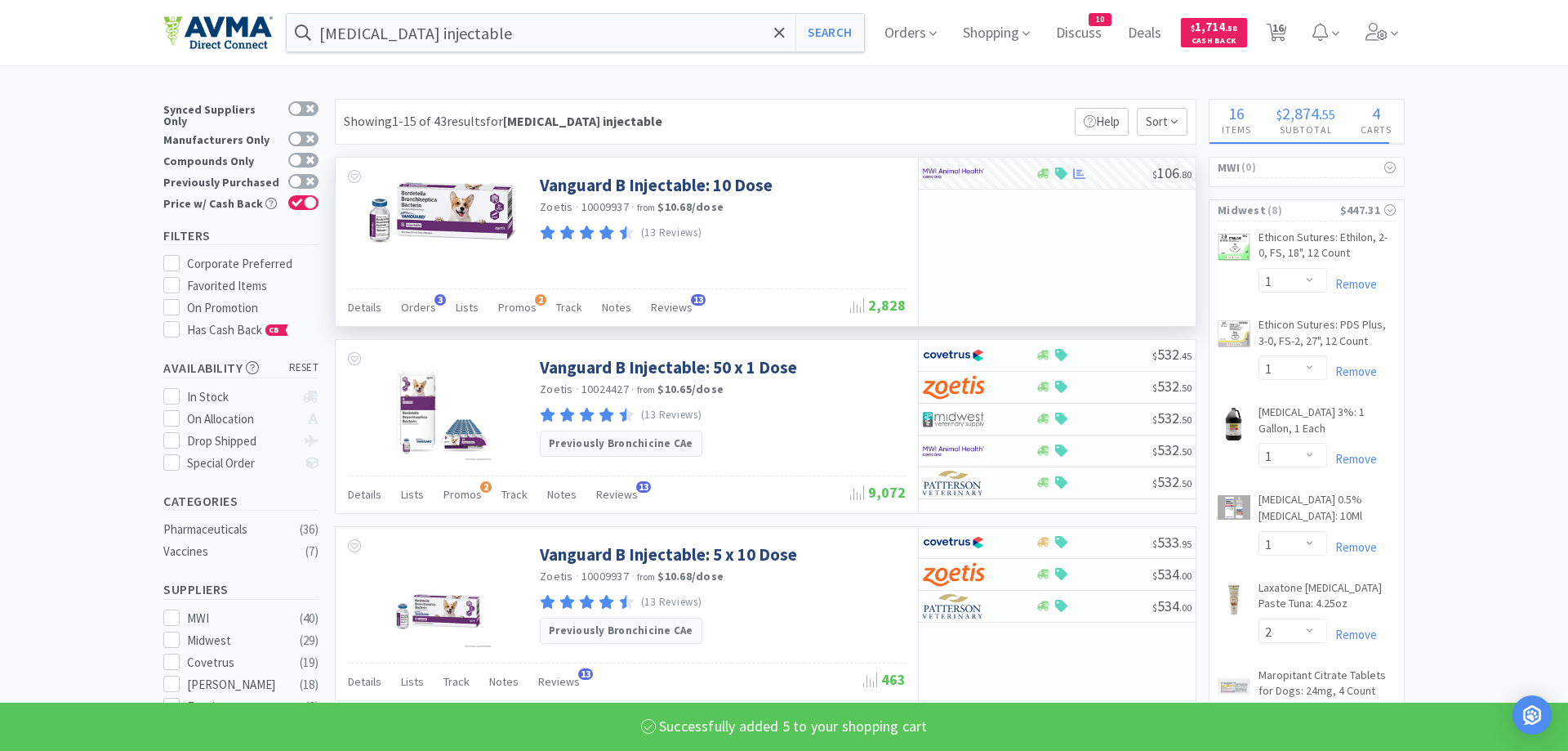
select select "5"
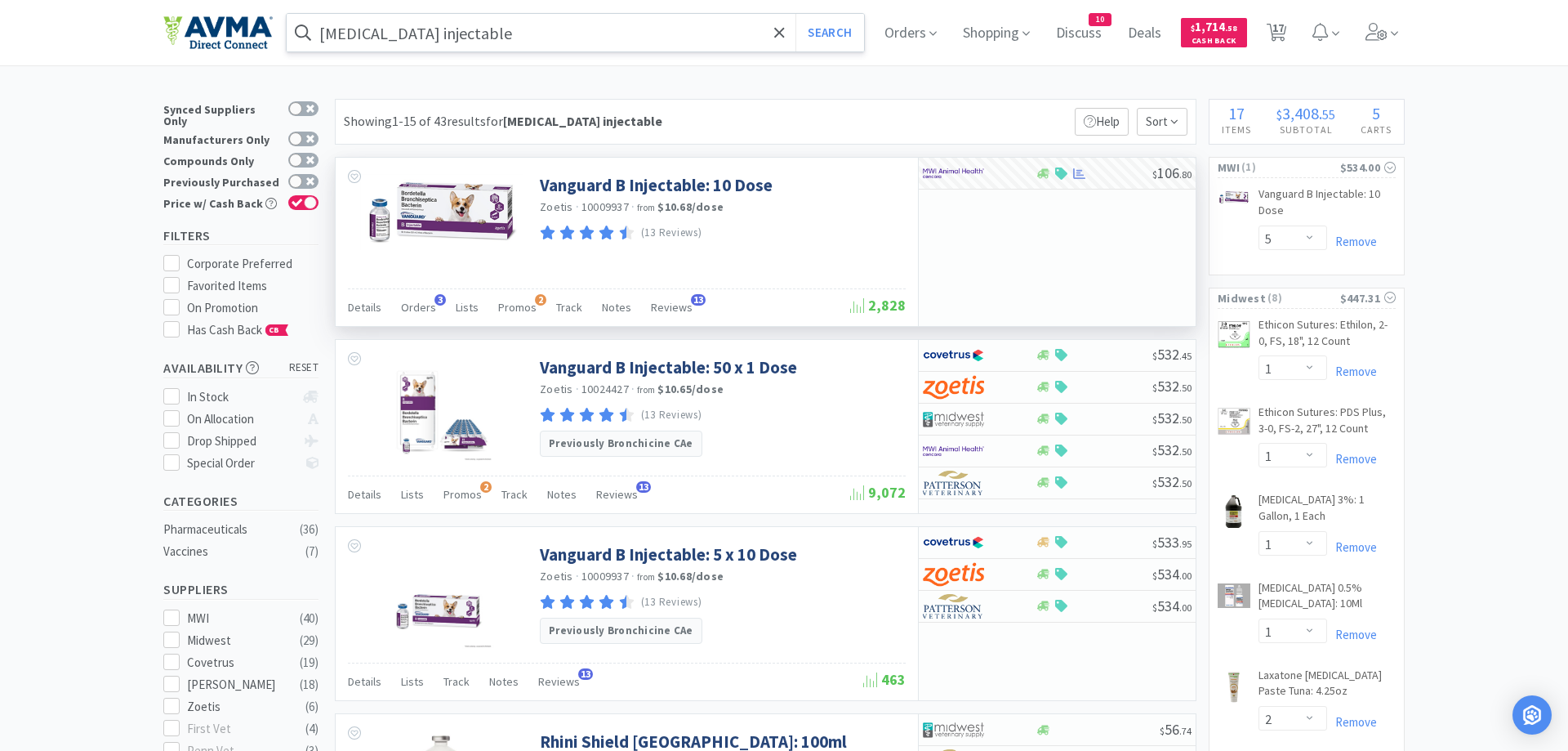
click at [476, 34] on input "[MEDICAL_DATA] injectable" at bounding box center [575, 32] width 577 height 37
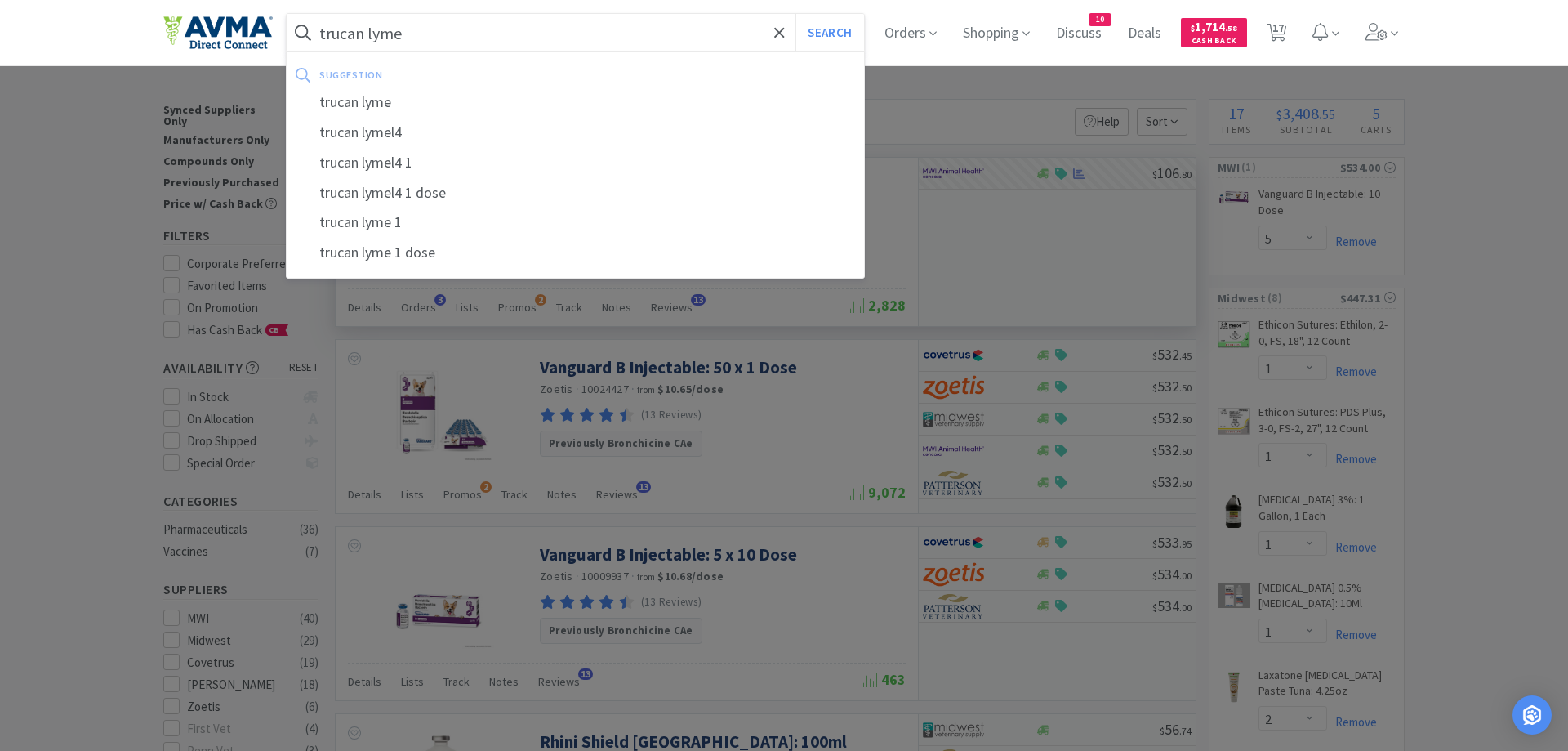
type input "trucan lyme"
click at [796, 14] on button "Search" at bounding box center [829, 32] width 67 height 37
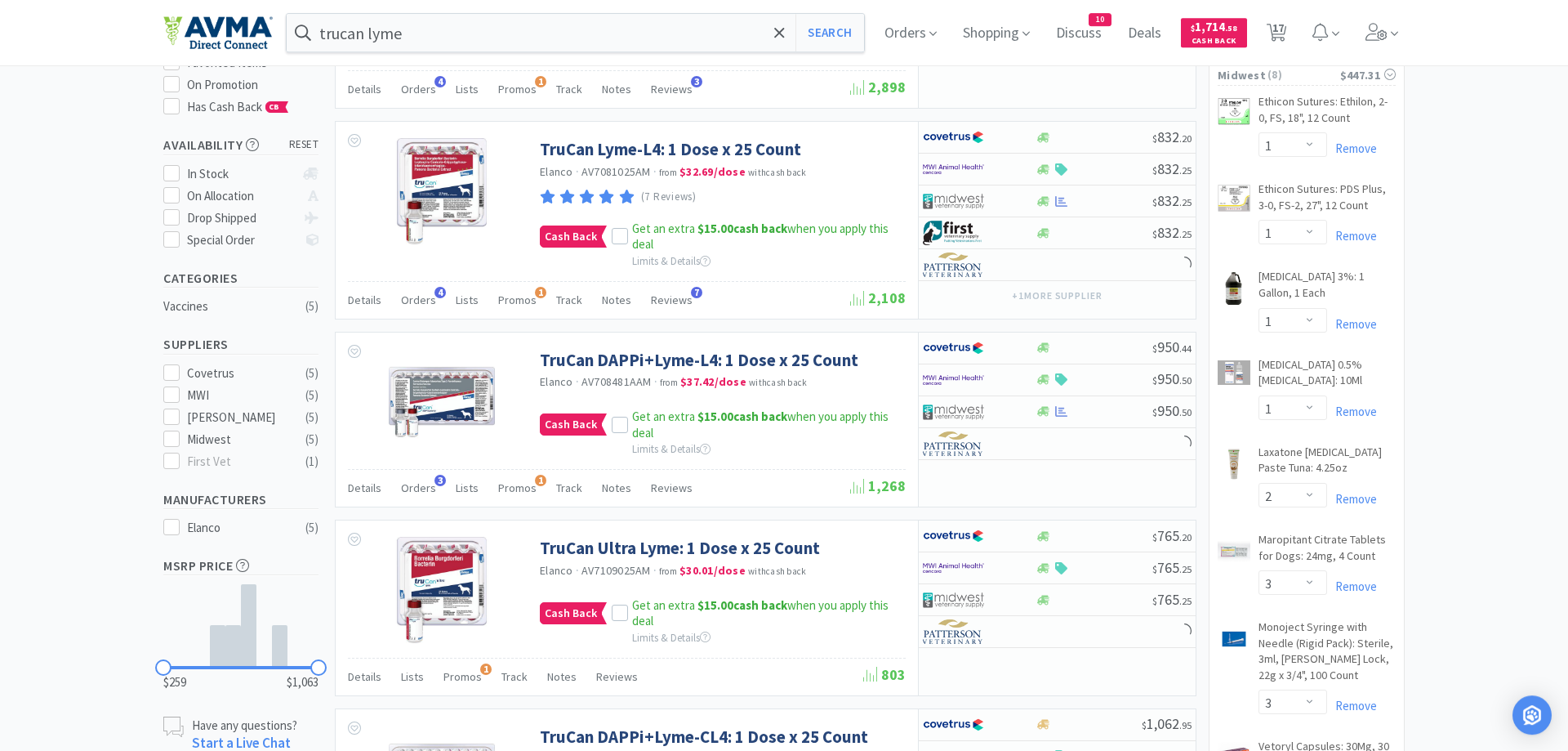
scroll to position [250, 0]
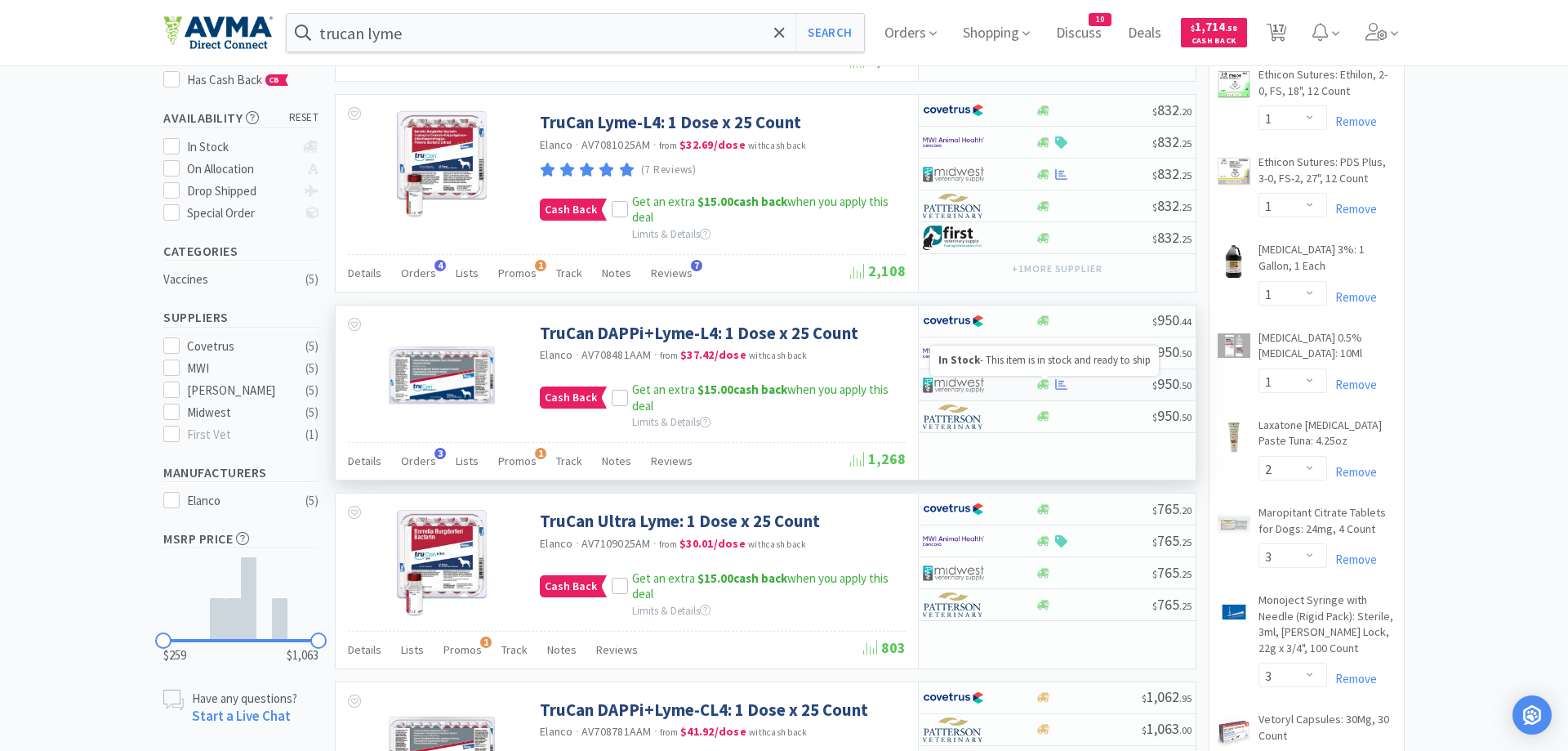
click at [1040, 387] on icon at bounding box center [1043, 384] width 13 height 13
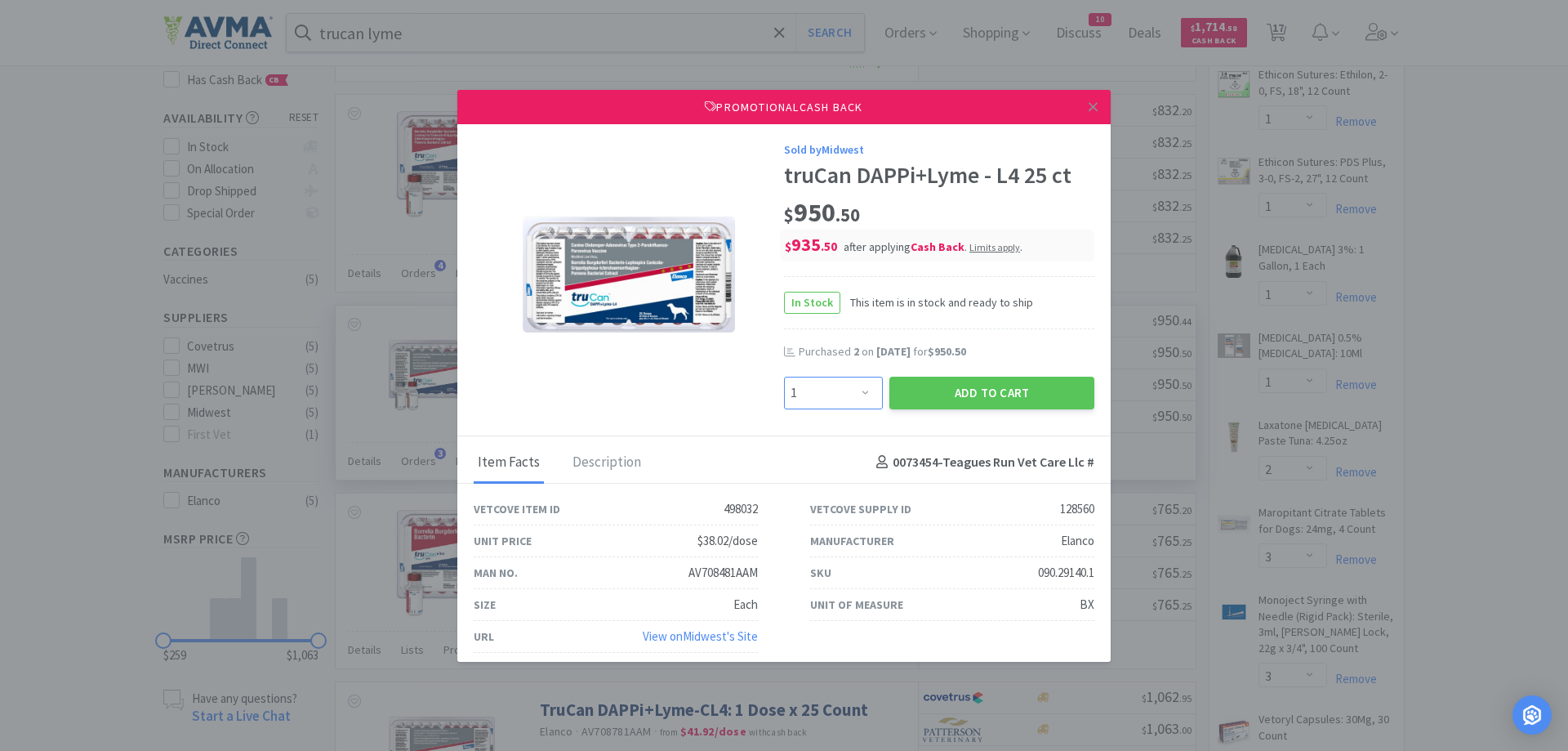
click at [784, 377] on select "Enter Quantity 1 2 3 4 5 6 7 8 9 10 11 12 13 14 15 16 17 18 19 20 Enter Quantity" at bounding box center [833, 393] width 99 height 32
select select "2"
click option "2" at bounding box center [0, 0] width 0 height 0
click at [973, 396] on button "Add to Cart" at bounding box center [992, 393] width 205 height 32
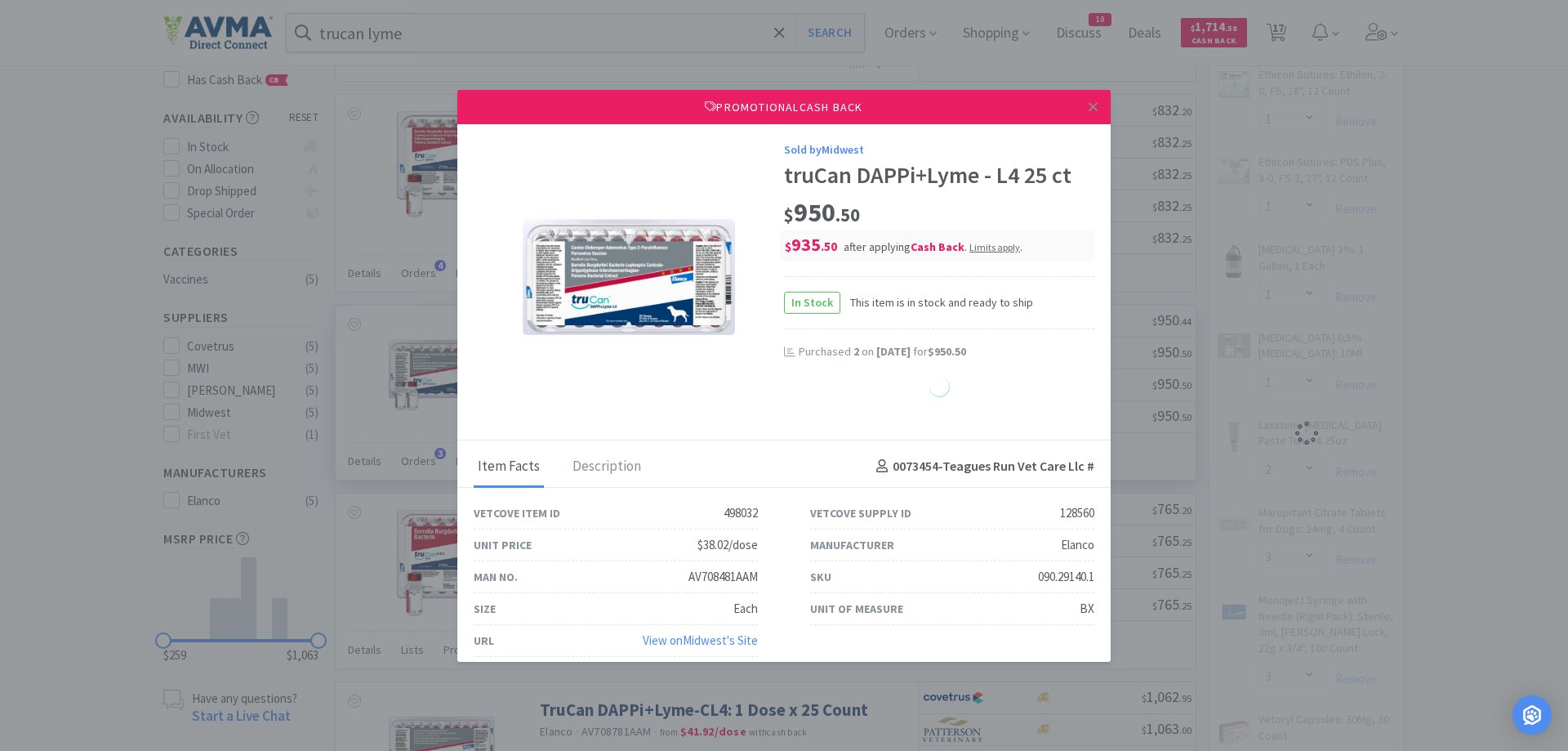
select select "1"
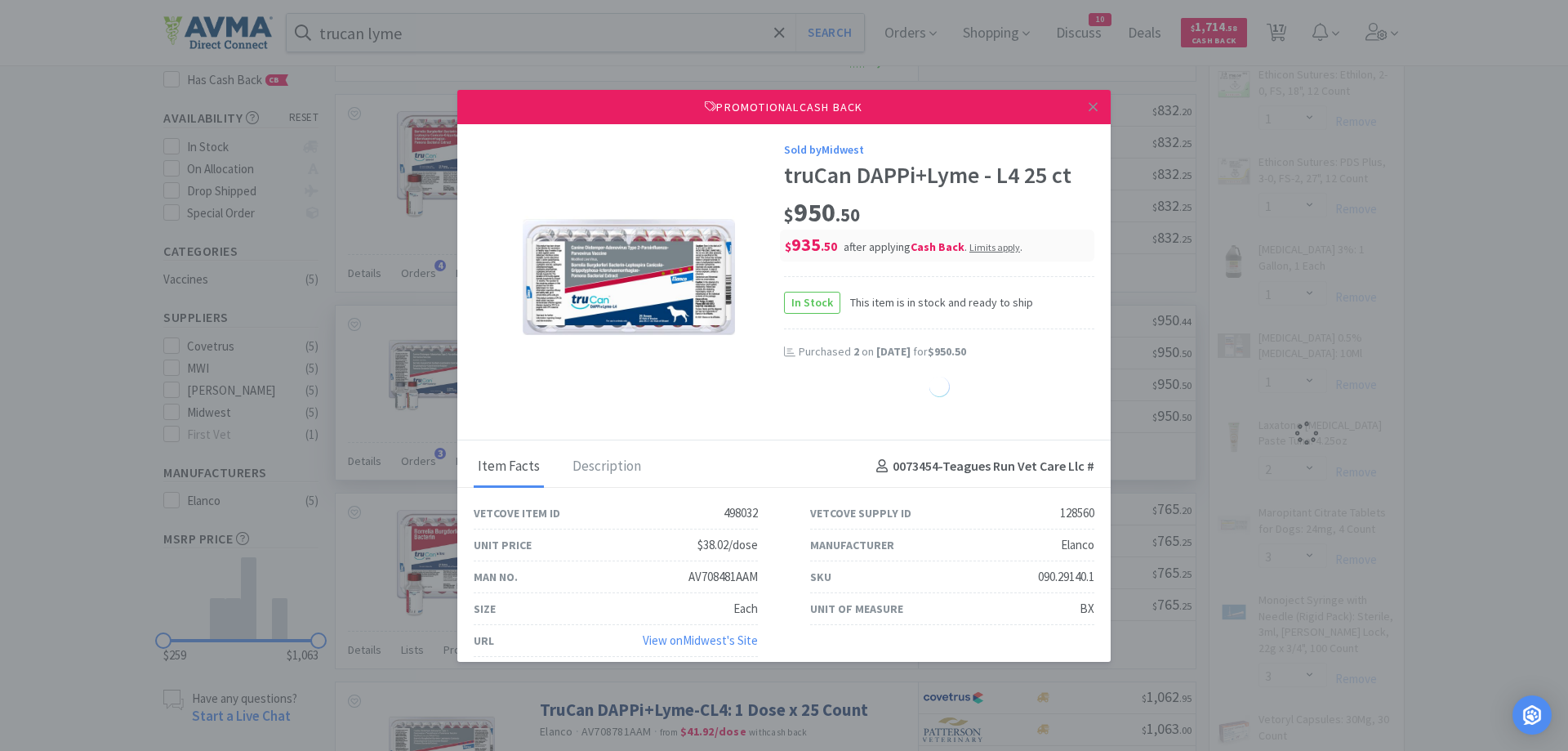
select select "1"
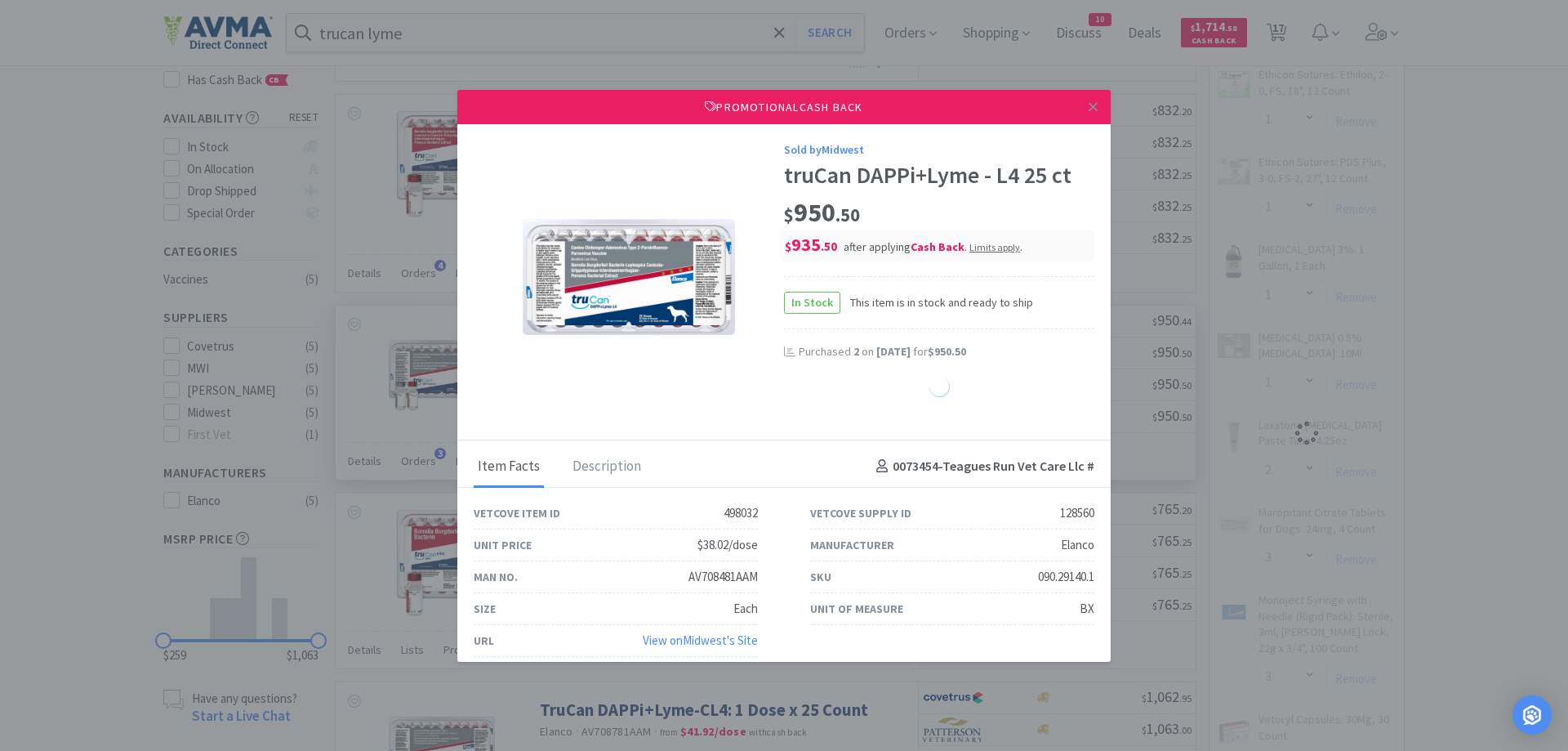
select select "1"
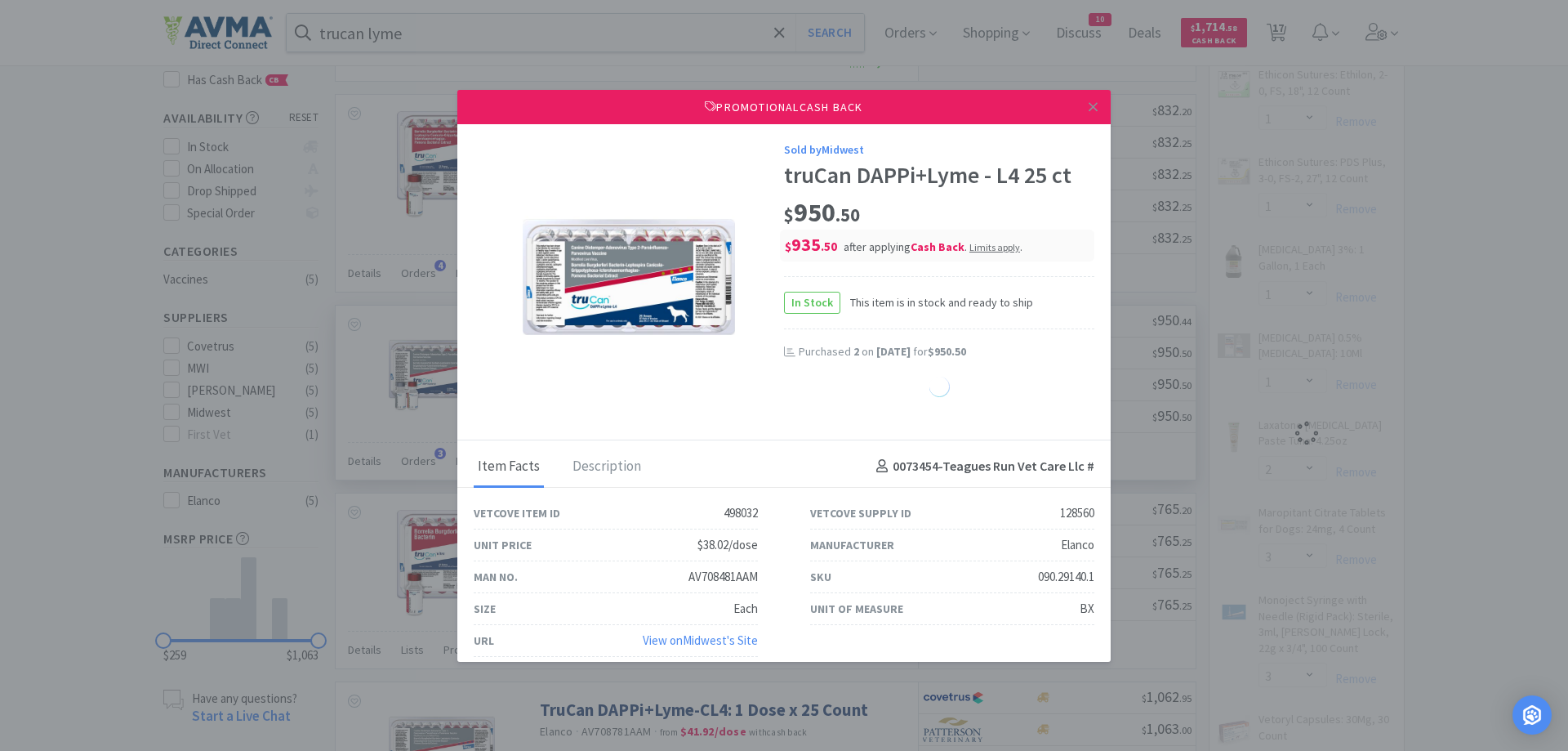
select select "1"
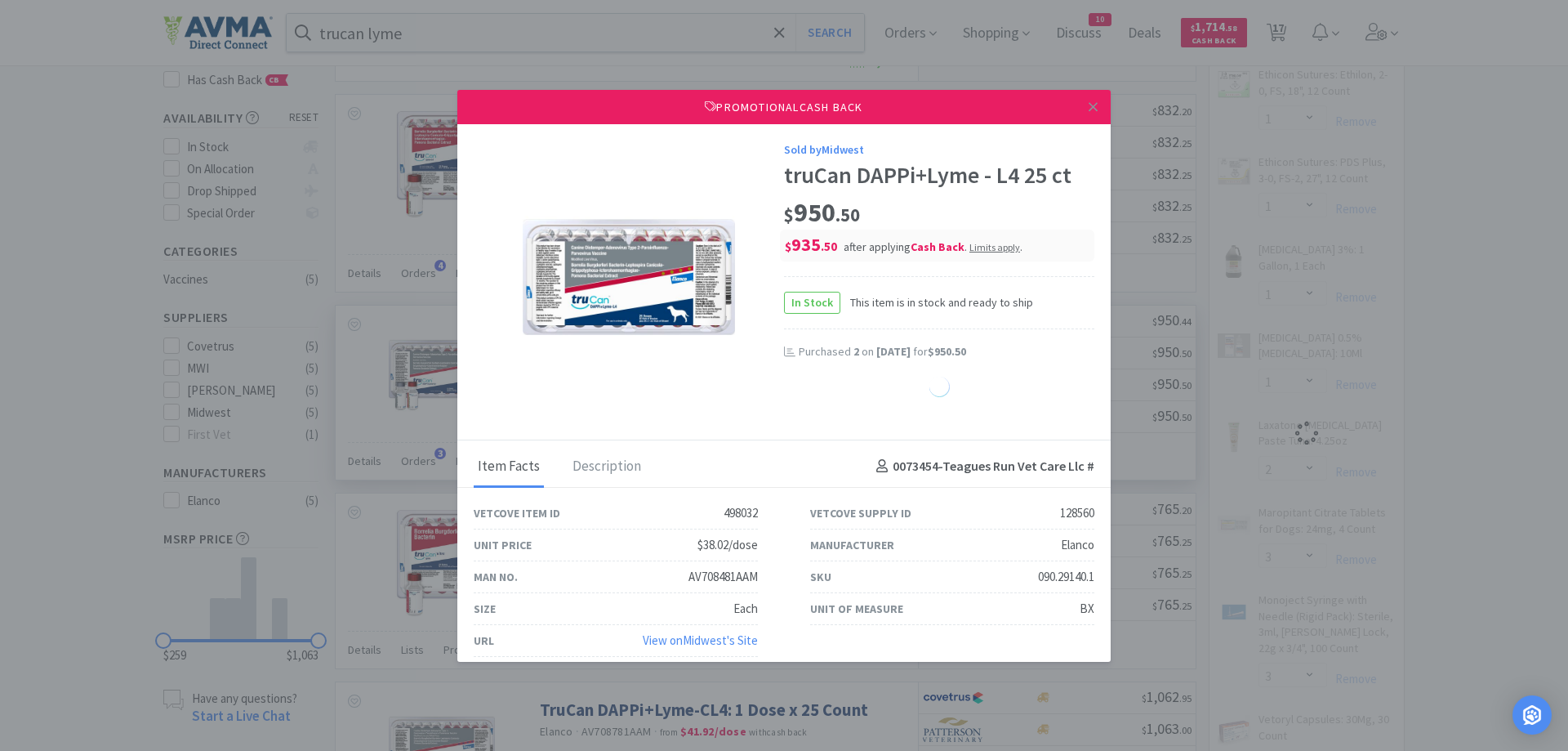
select select "1"
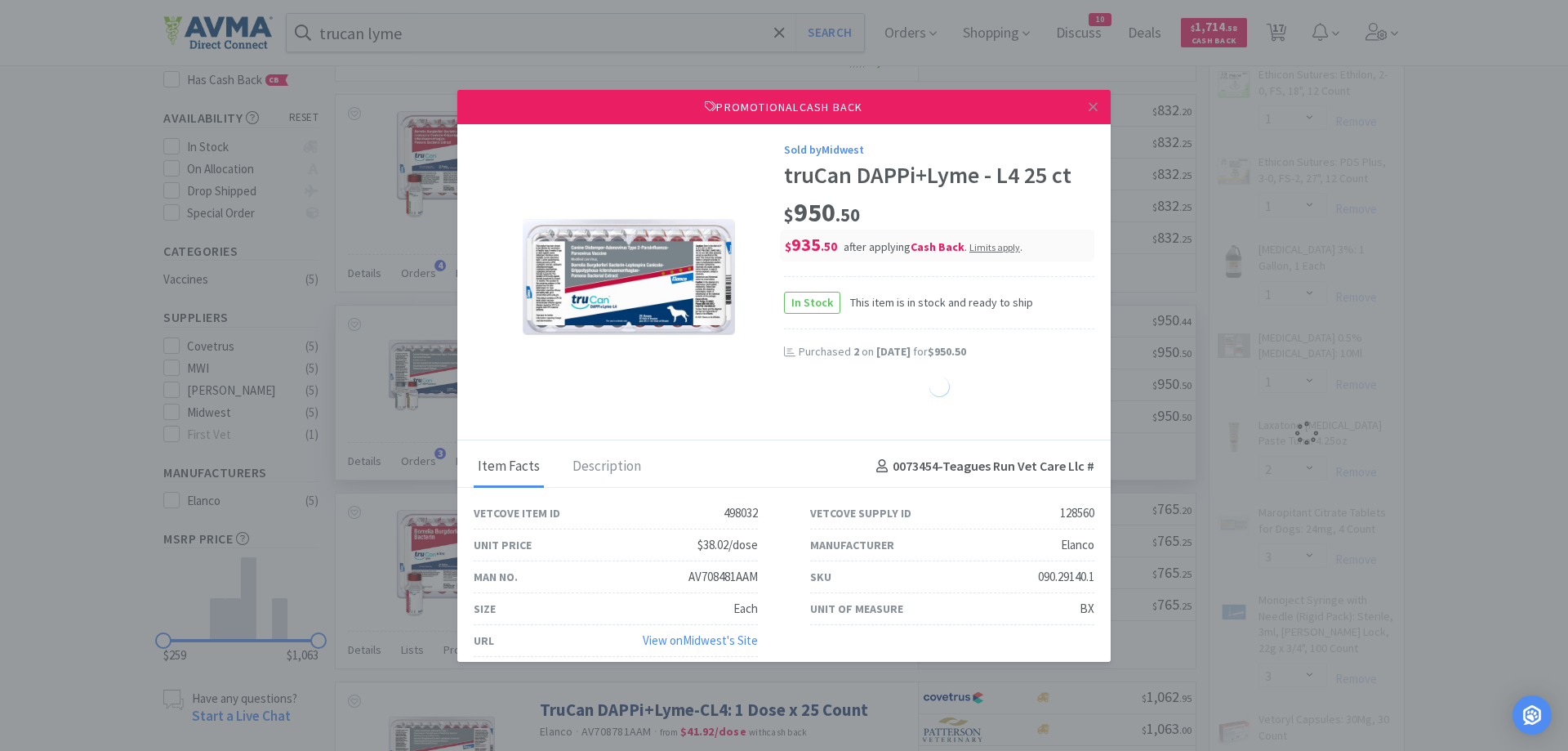
select select "1"
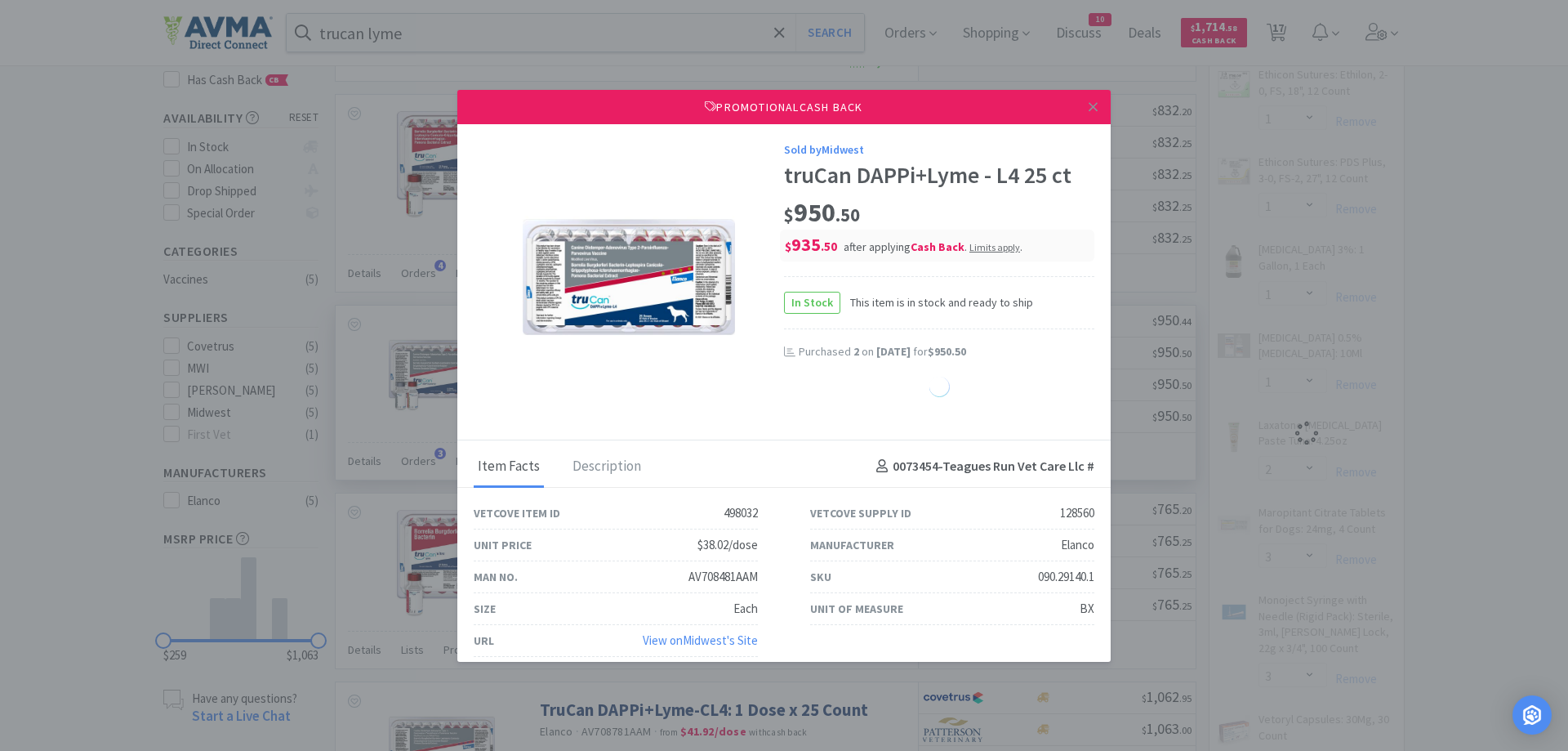
select select "1"
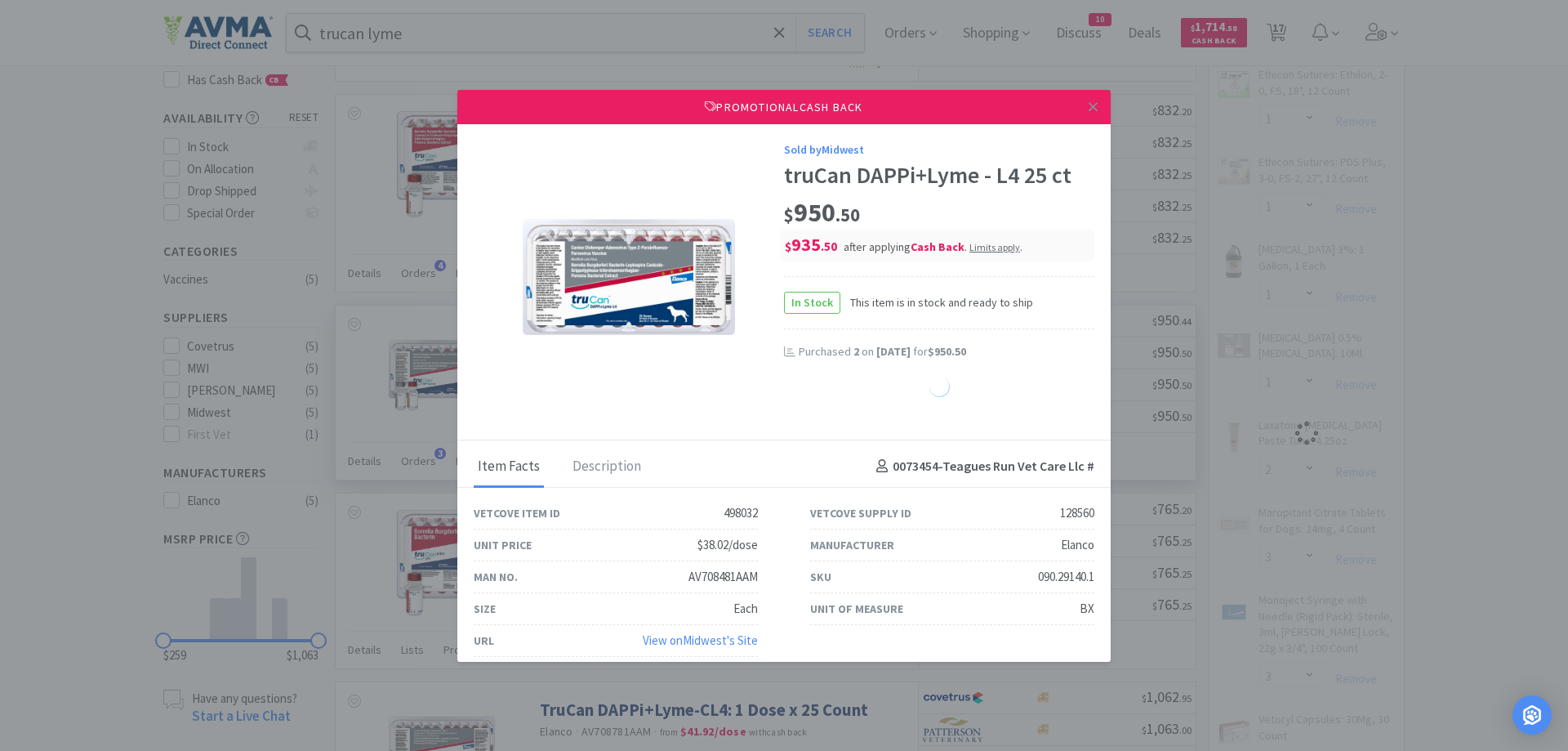
select select "1"
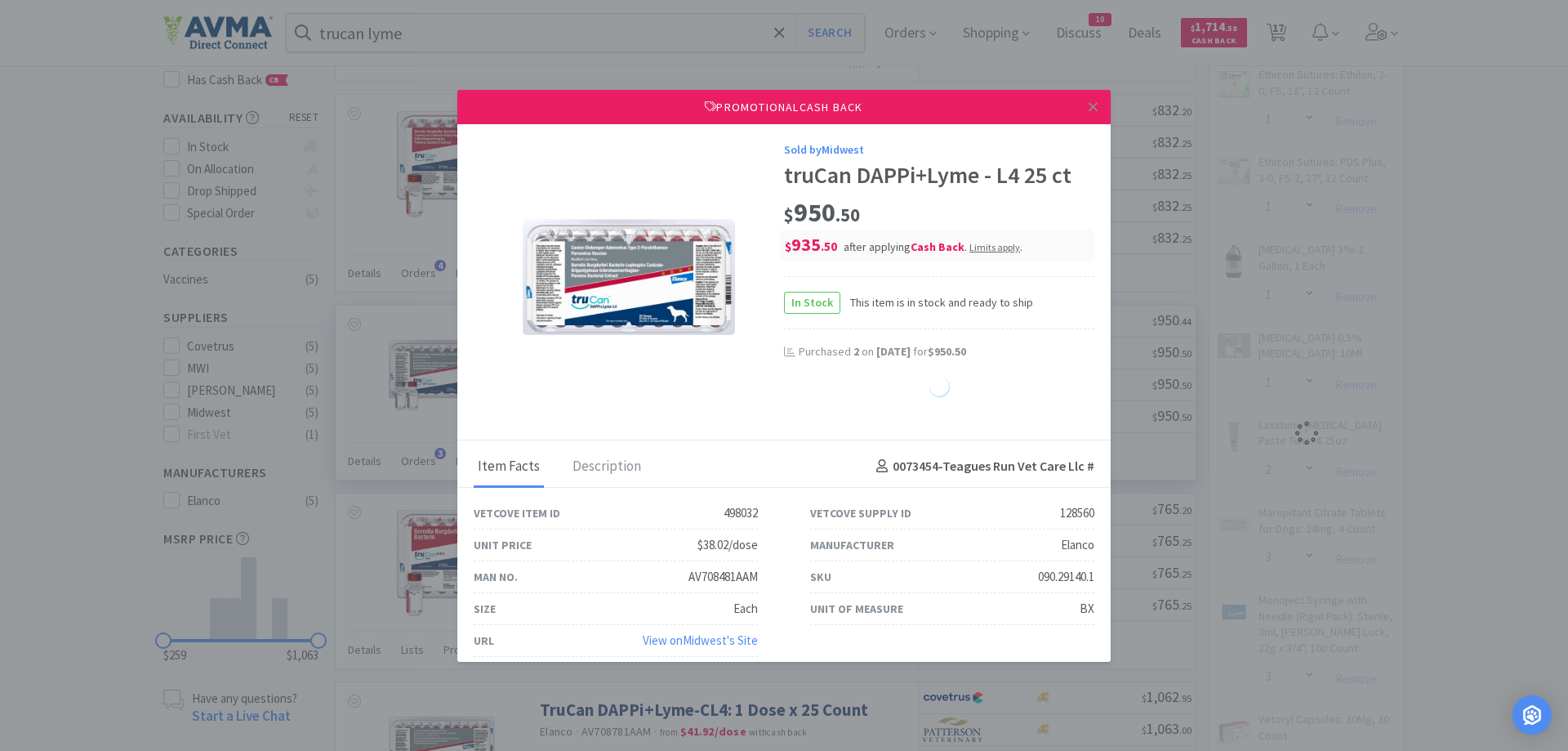
select select "1"
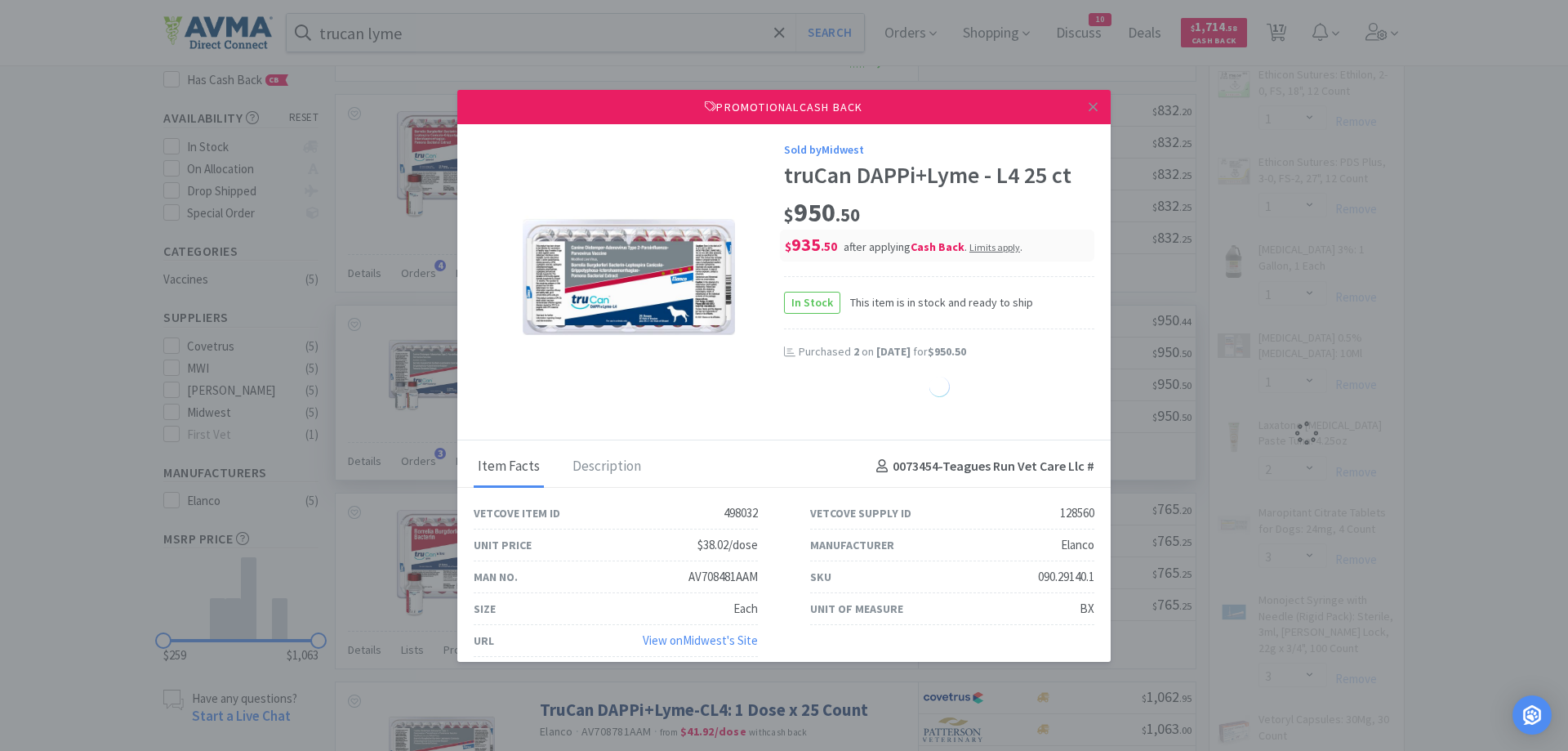
select select "1"
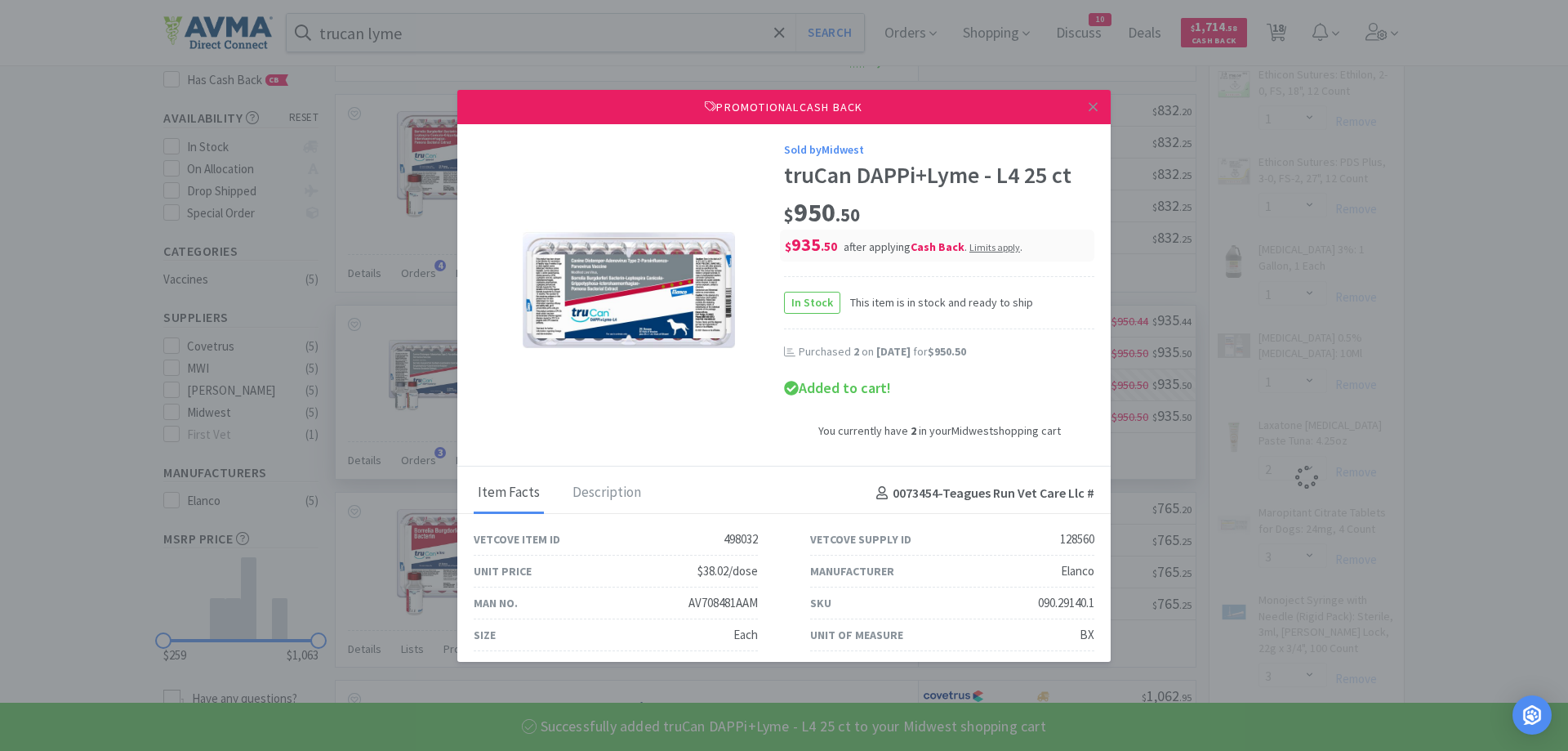
select select "2"
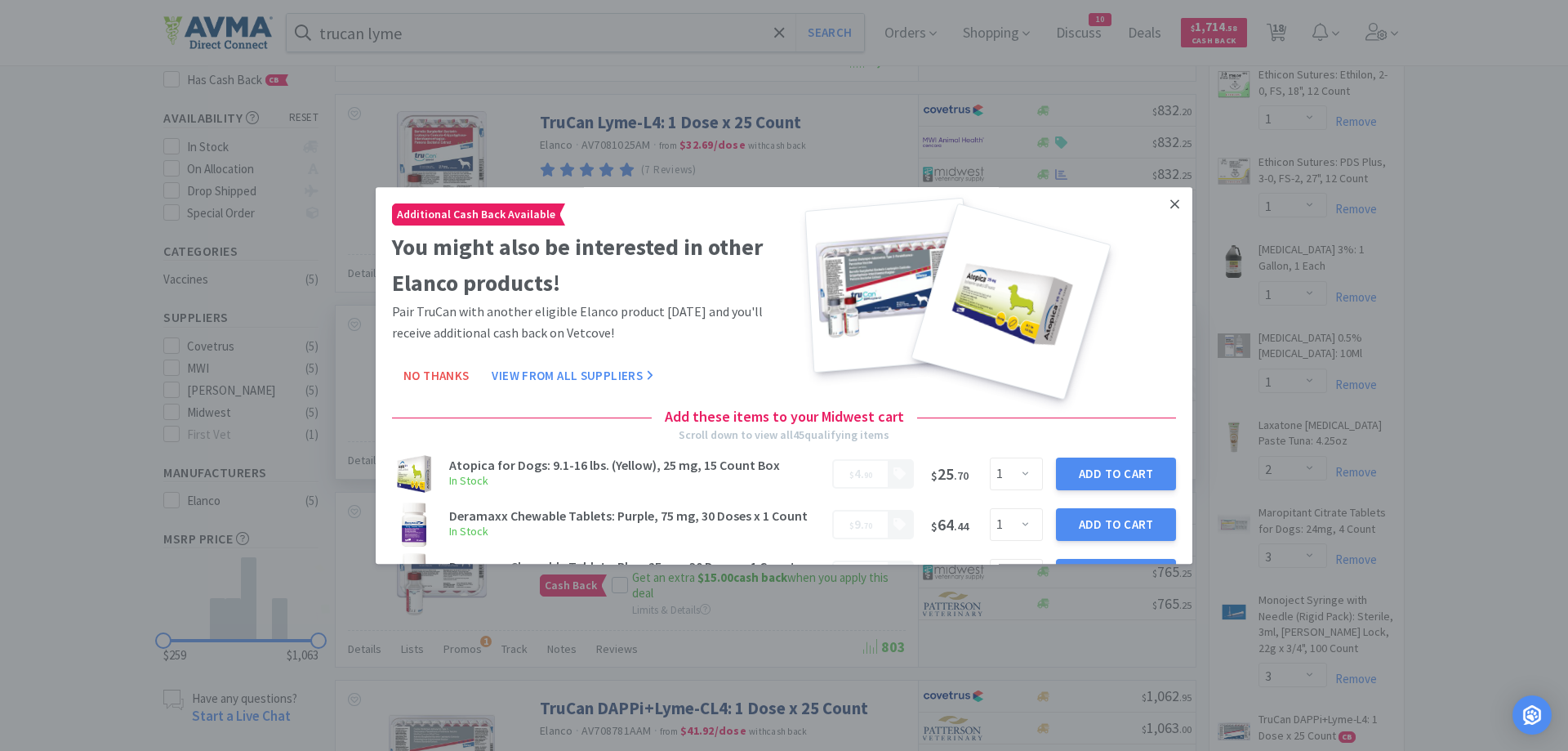
click at [1173, 204] on icon at bounding box center [1174, 204] width 9 height 15
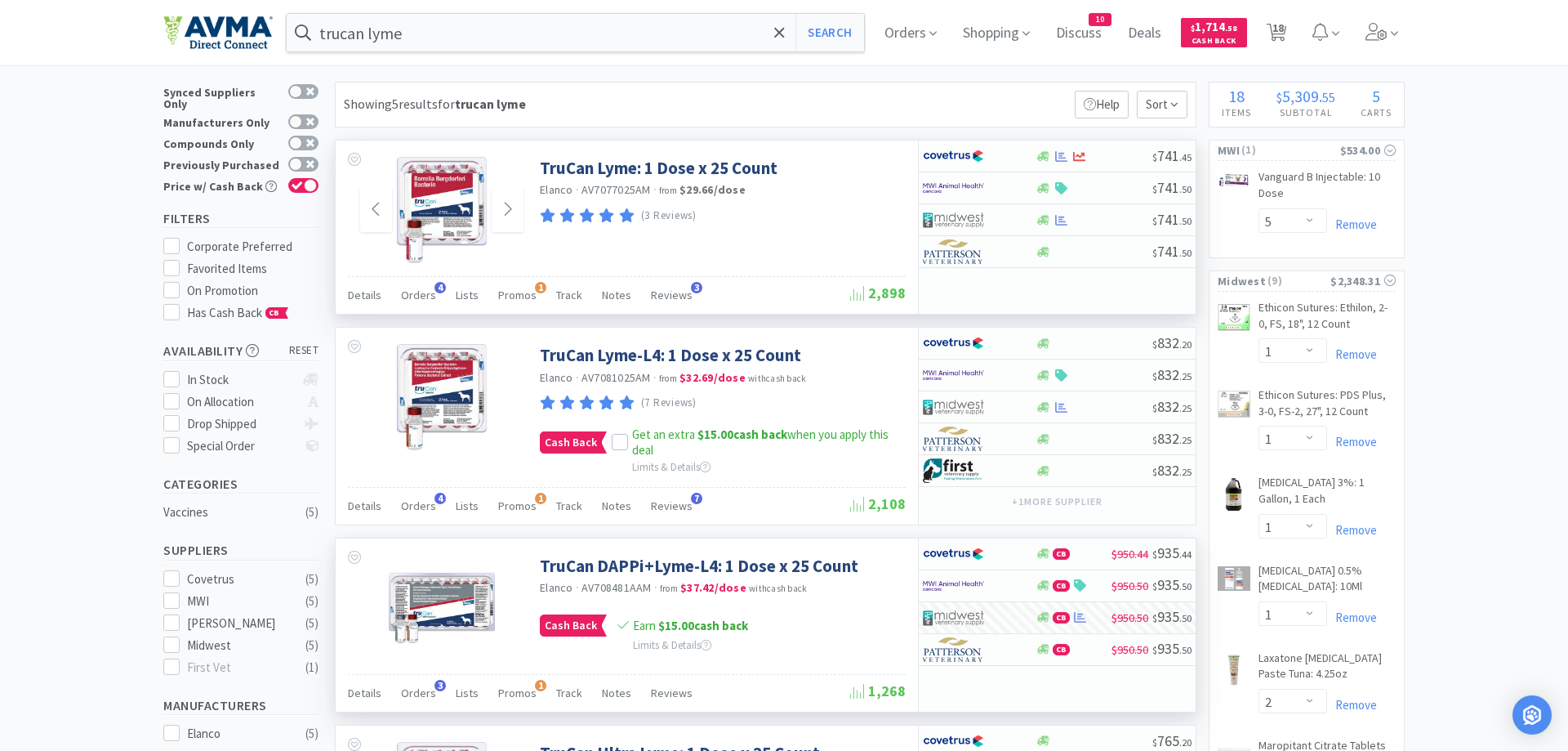
scroll to position [8, 0]
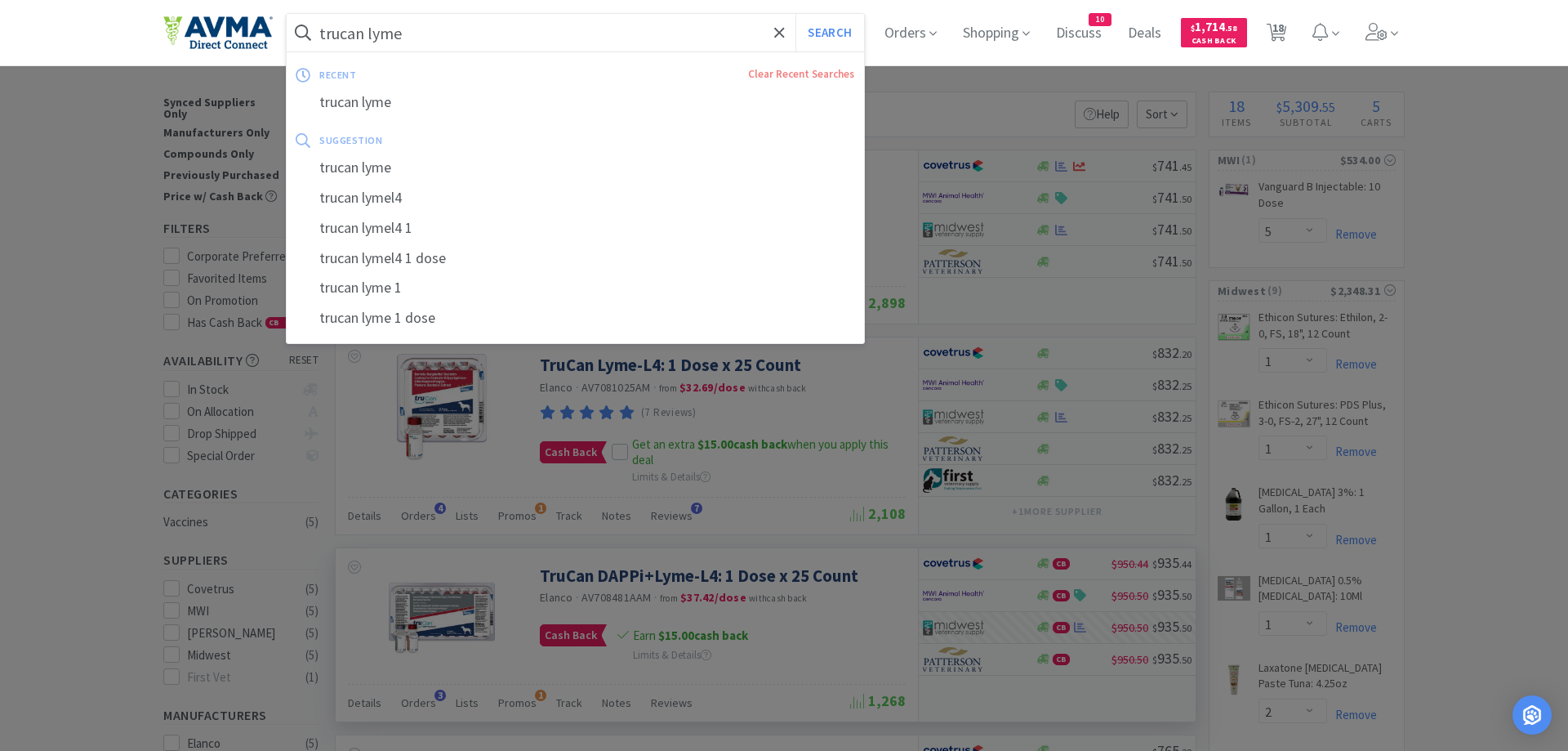
click at [417, 32] on input "trucan lyme" at bounding box center [575, 32] width 577 height 37
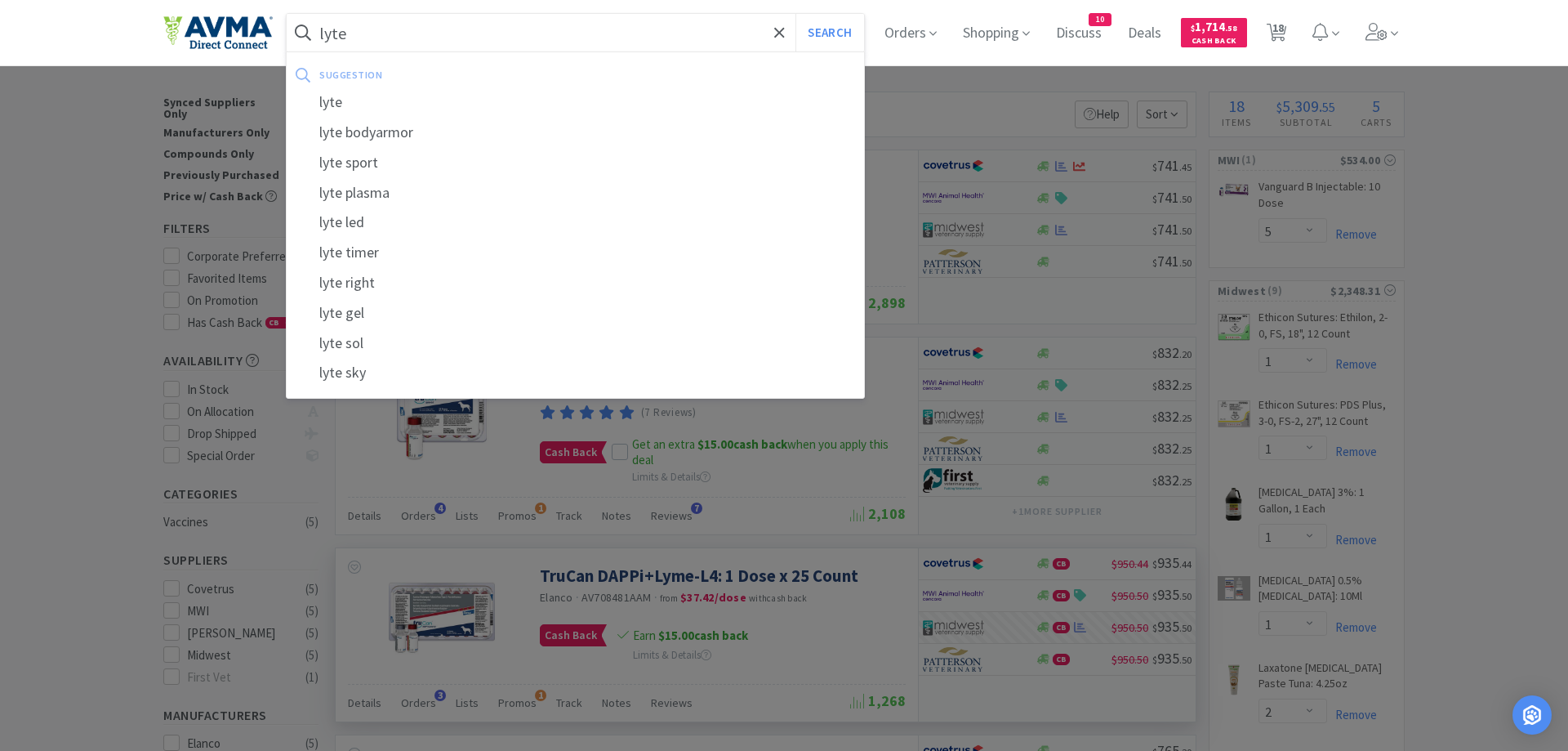
type input "lyte"
click at [796, 14] on button "Search" at bounding box center [829, 32] width 67 height 37
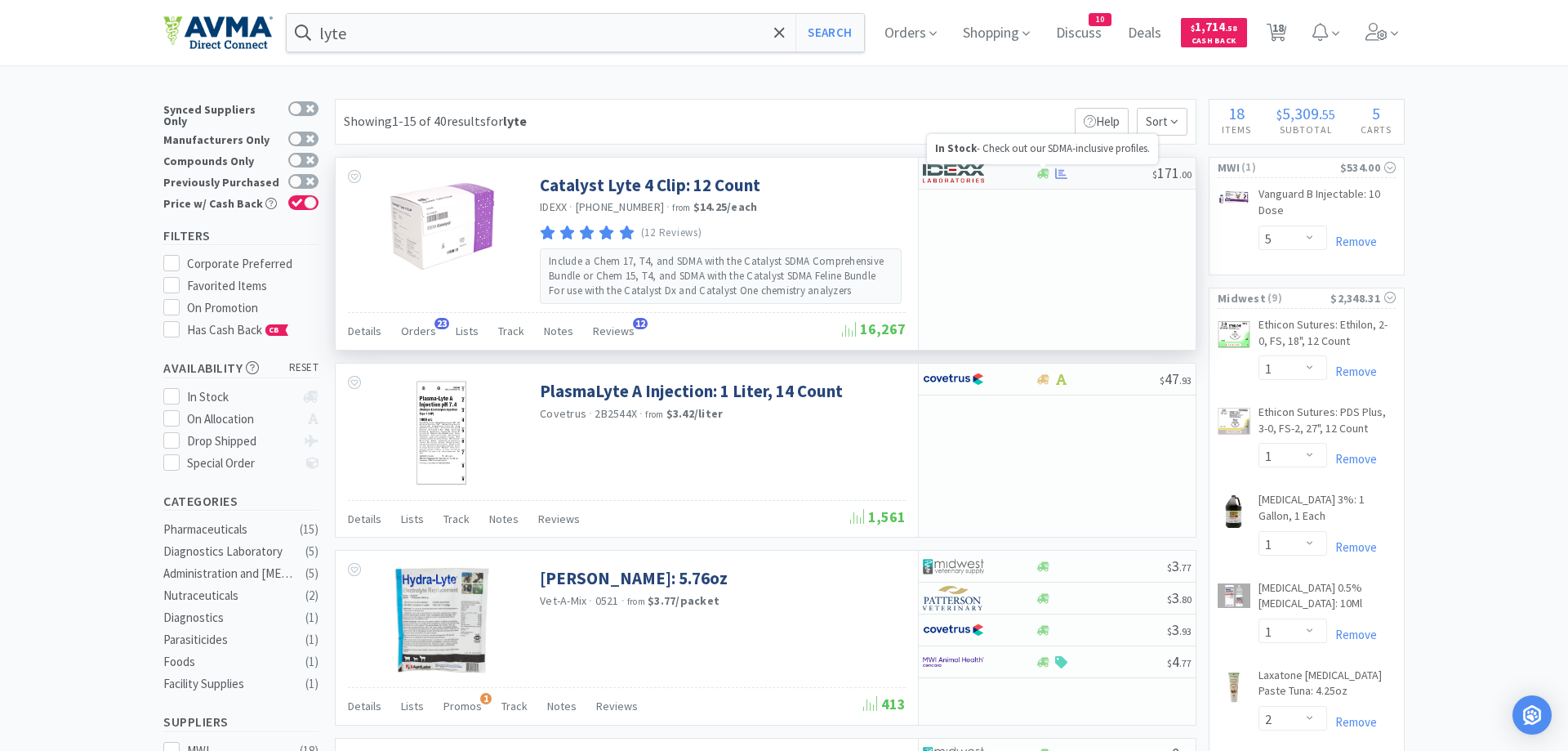
click at [1050, 173] on div at bounding box center [1043, 173] width 17 height 13
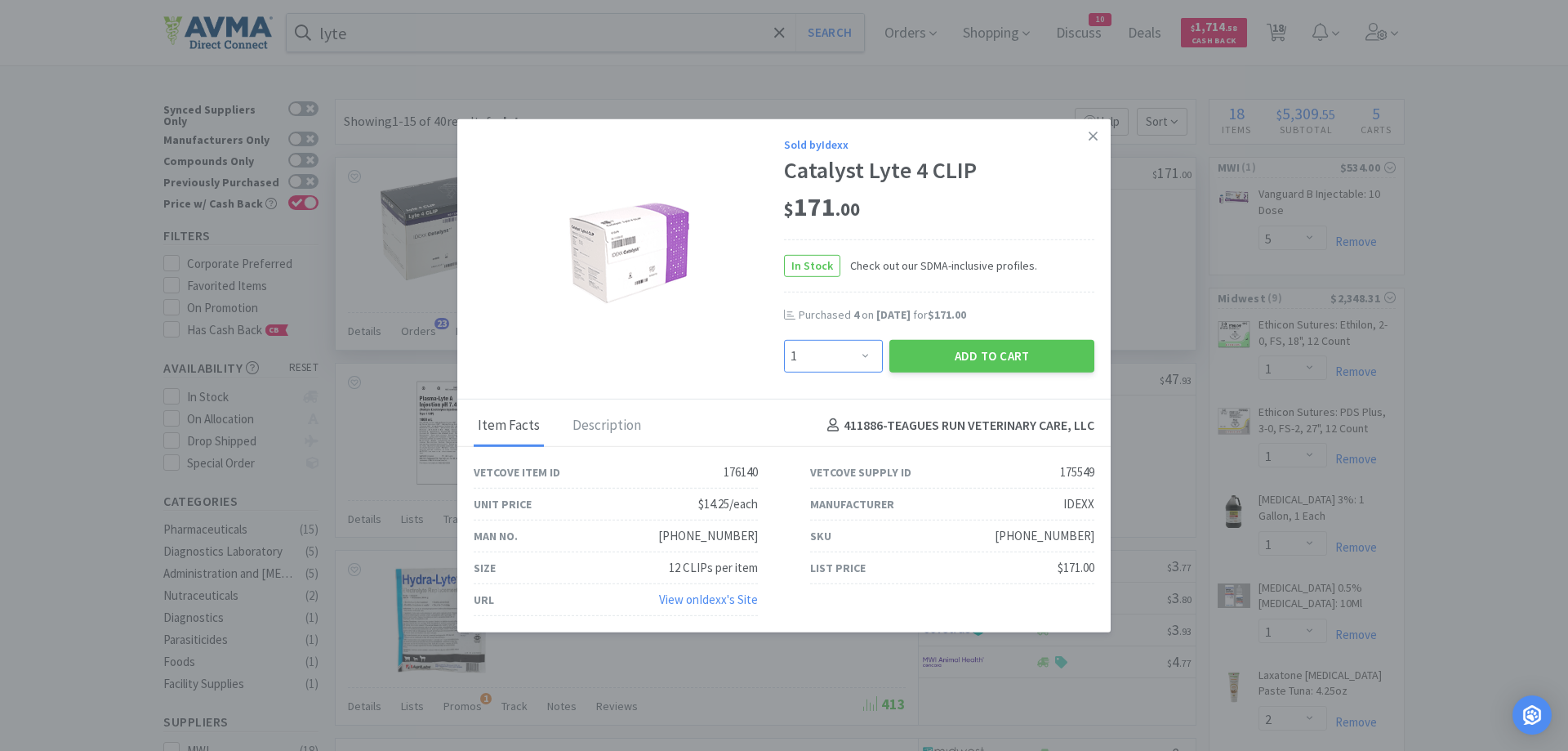
click at [784, 339] on select "Enter Quantity 1 2 3 4 5 6 7 8 9 10 11 12 13 14 15 16 17 18 19 20 Enter Quantity" at bounding box center [833, 355] width 99 height 32
select select "2"
click option "2" at bounding box center [0, 0] width 0 height 0
click at [967, 352] on button "Add to Cart" at bounding box center [992, 355] width 205 height 32
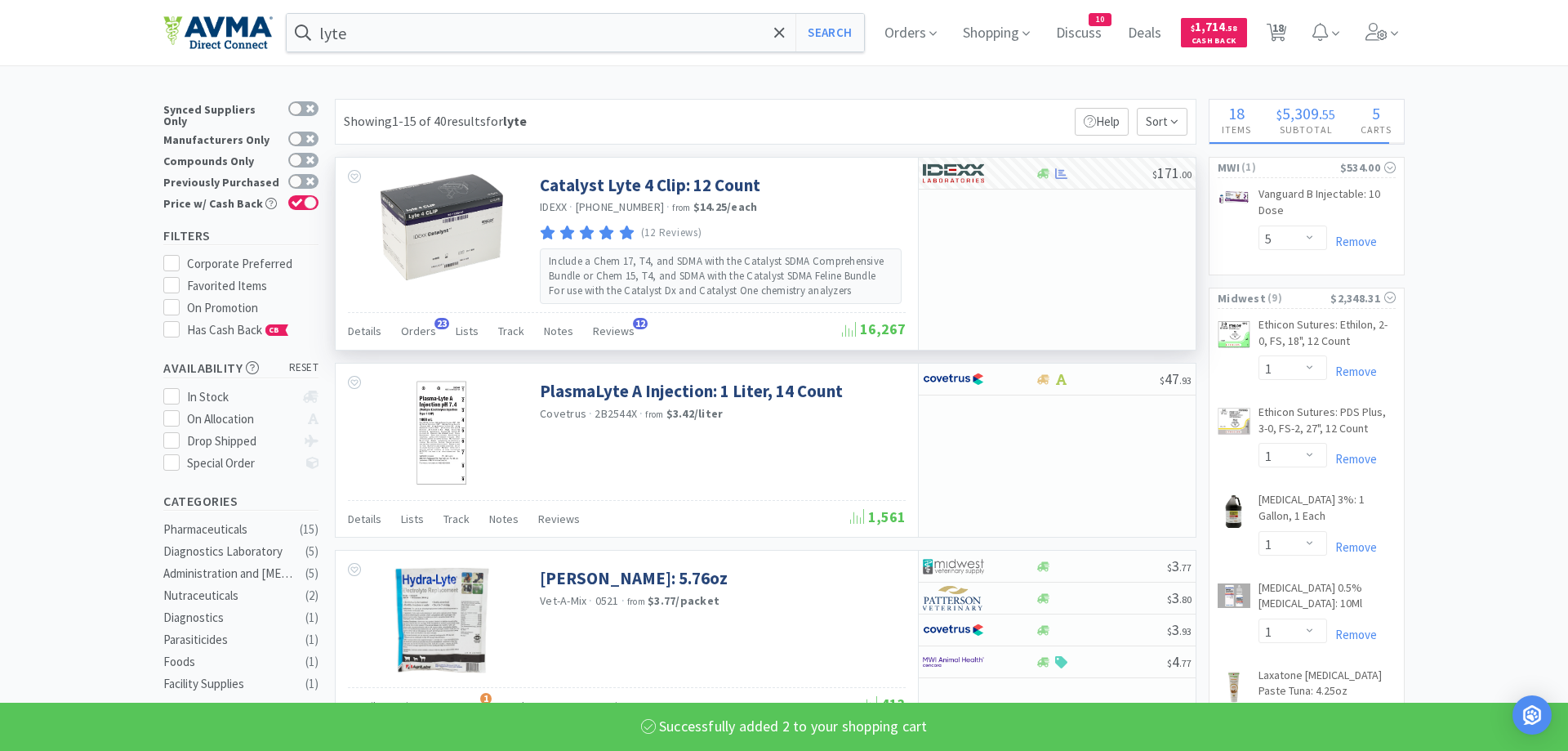
select select "2"
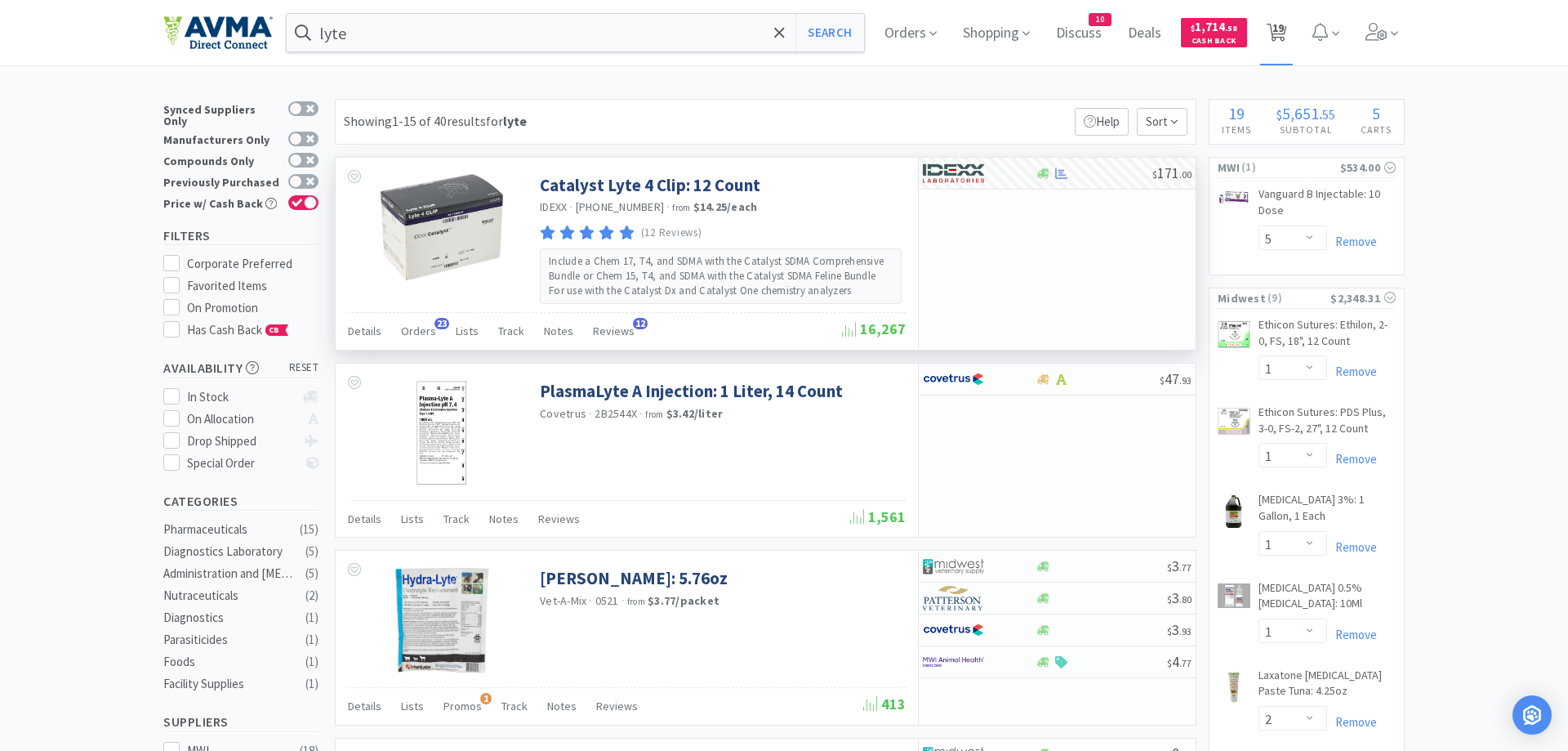
click at [1280, 32] on span "19" at bounding box center [1278, 27] width 12 height 65
select select "10"
select select "1"
select select "2"
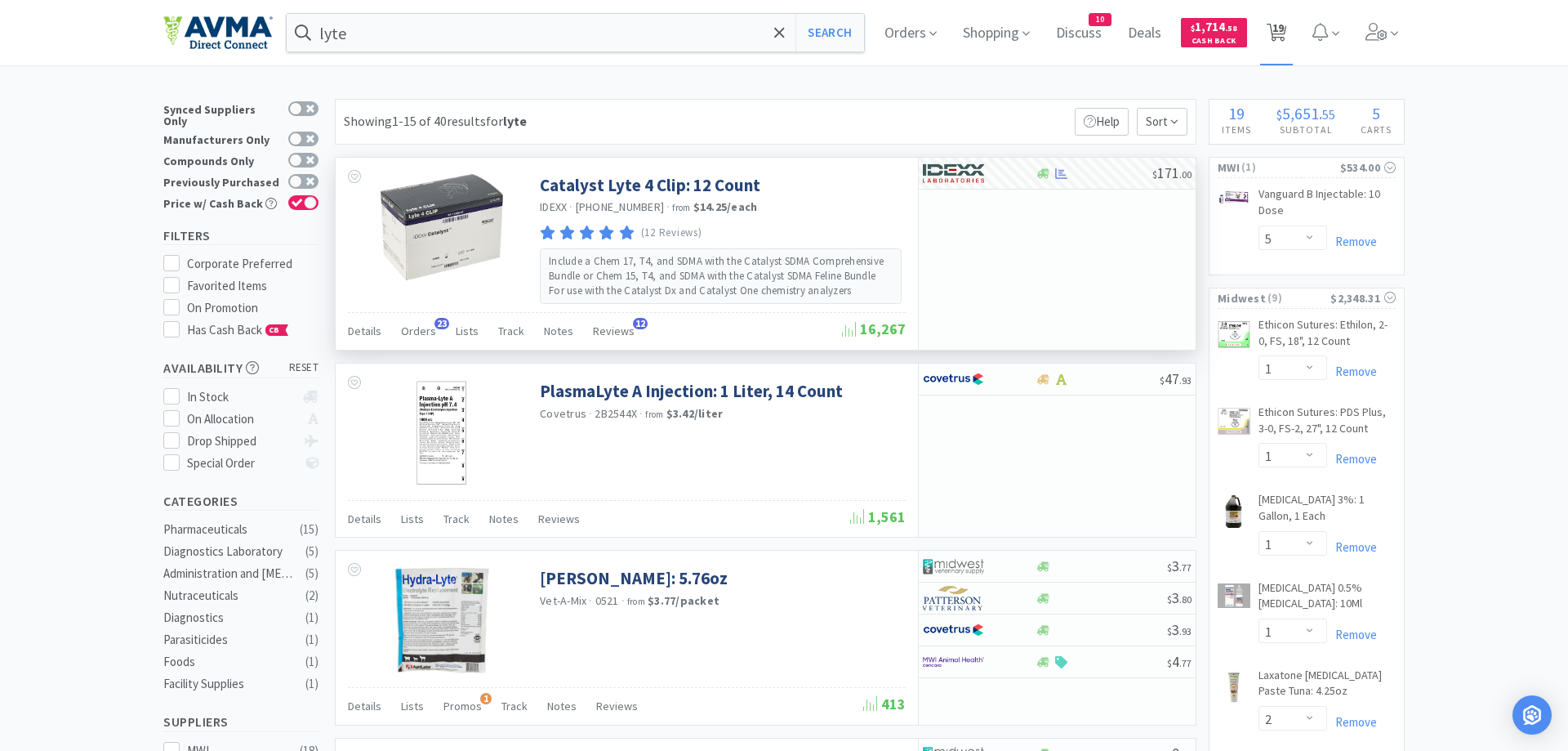
select select "2"
select select "5"
select select "1"
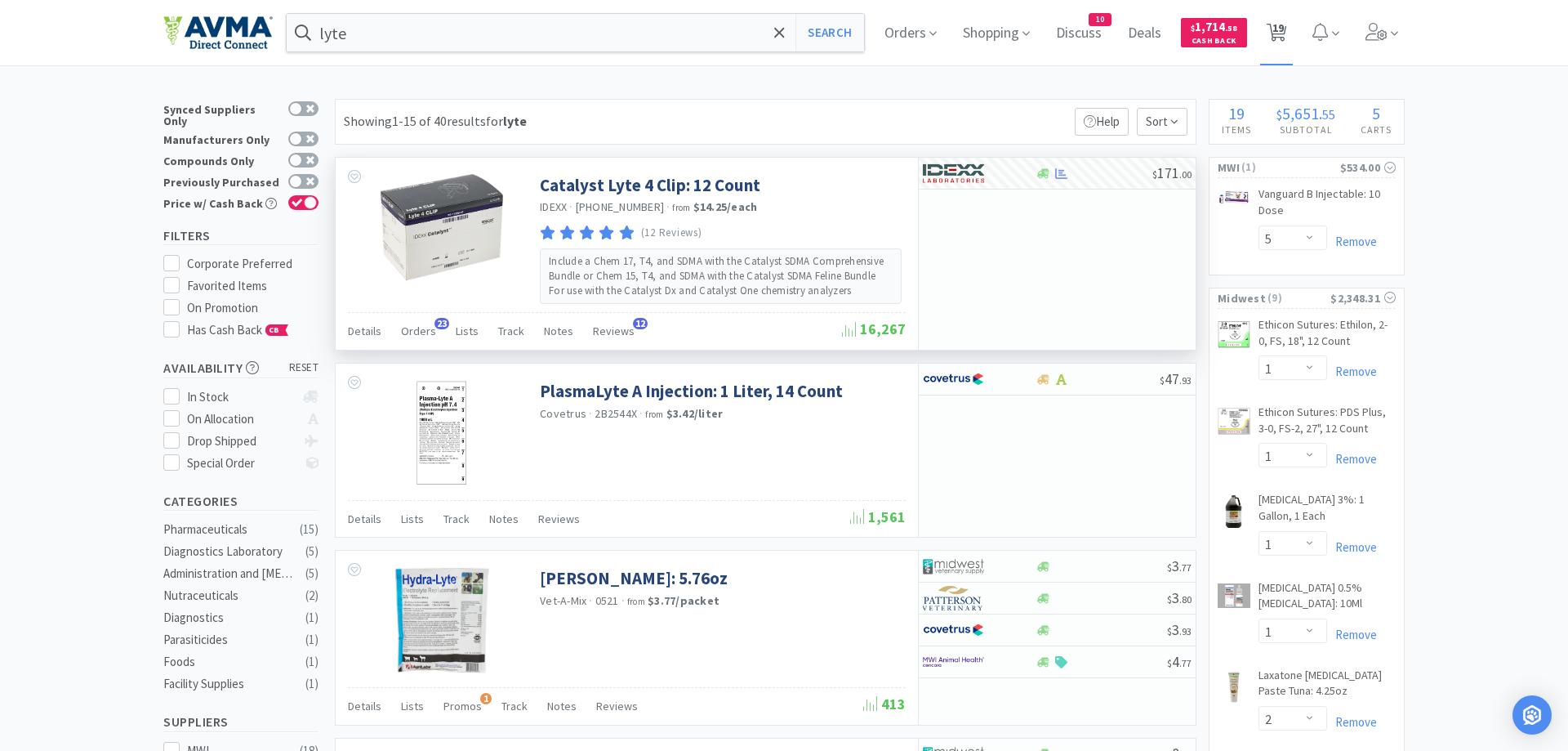
select select "1"
select select "2"
select select "3"
select select "2"
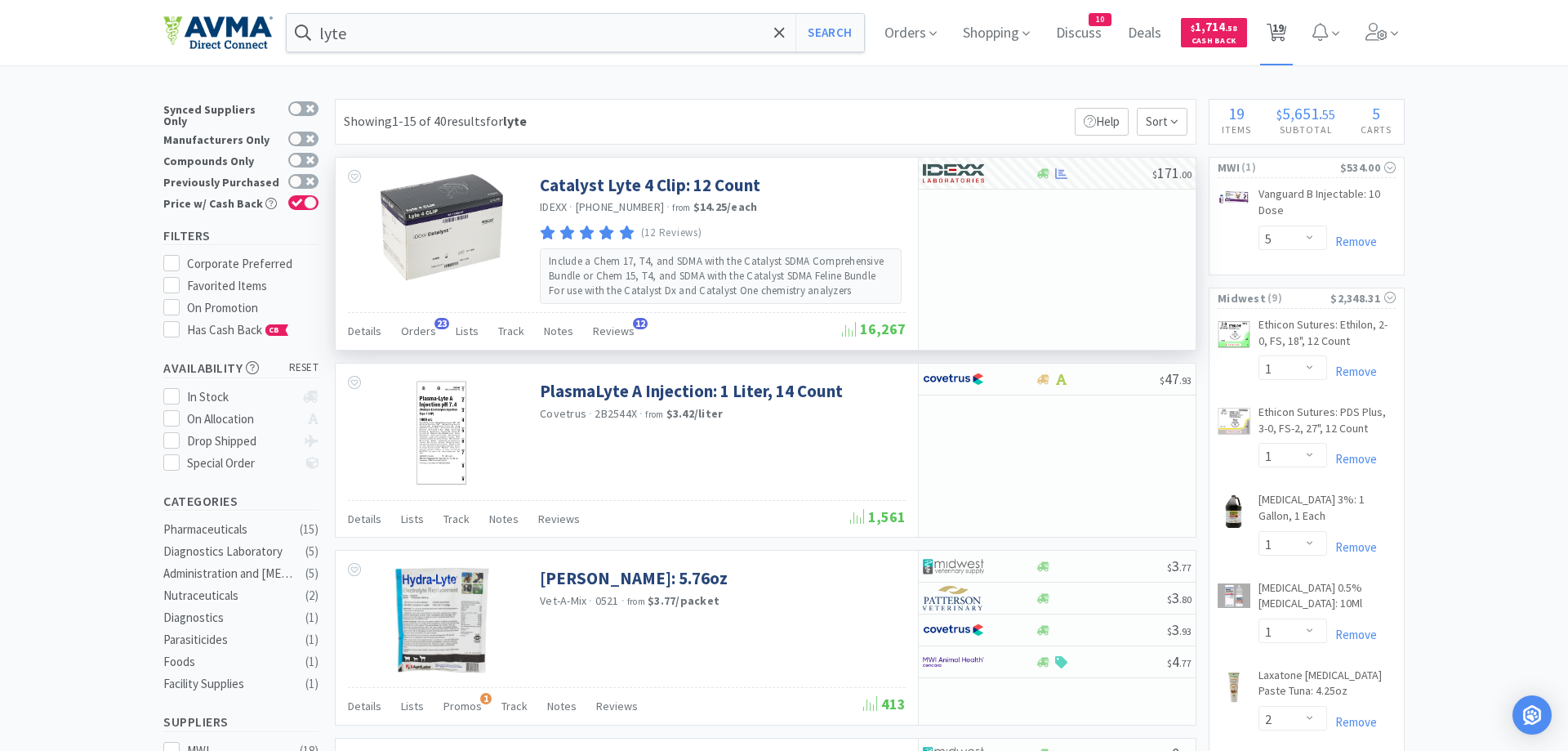
select select "1"
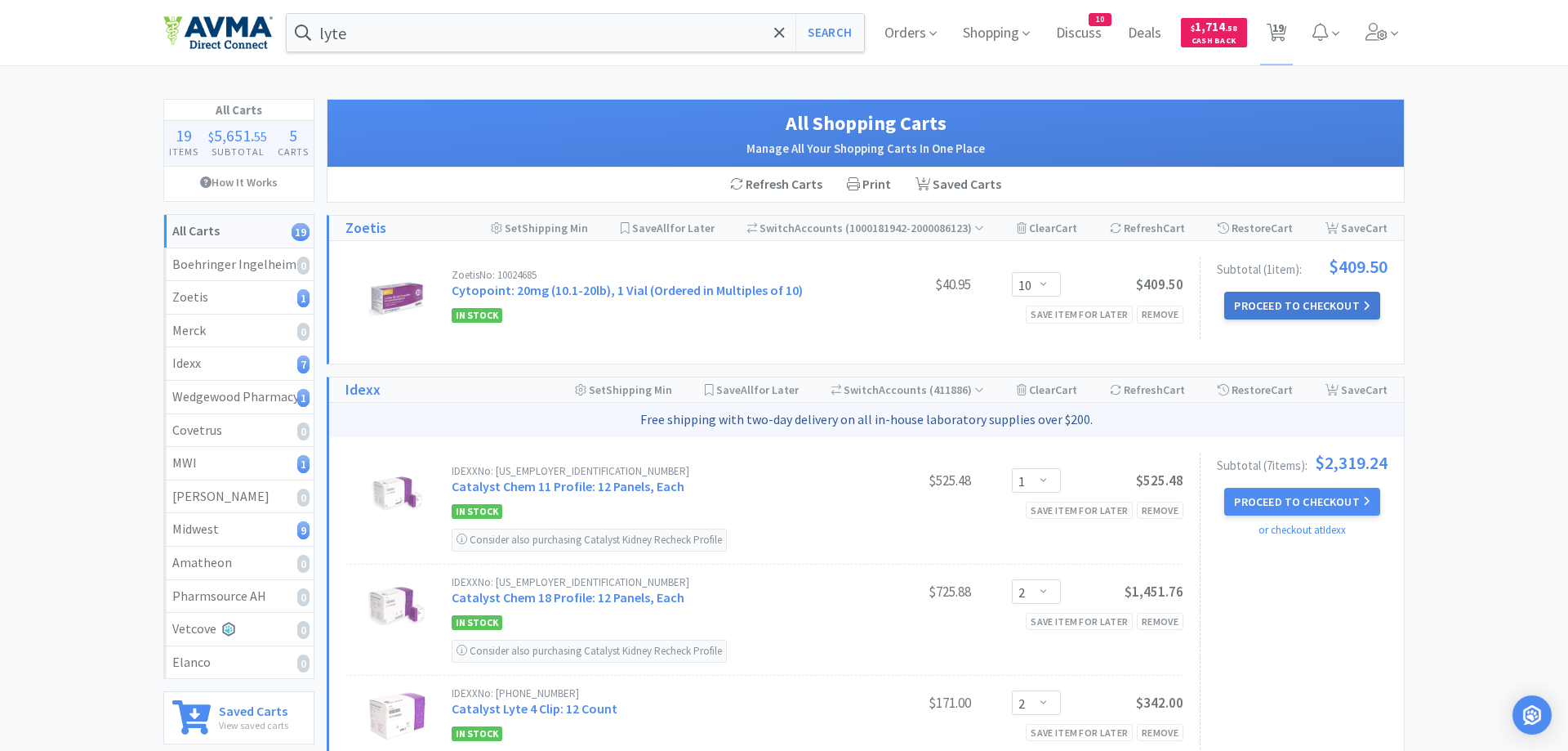
click at [1311, 307] on button "Proceed to Checkout" at bounding box center [1301, 306] width 155 height 27
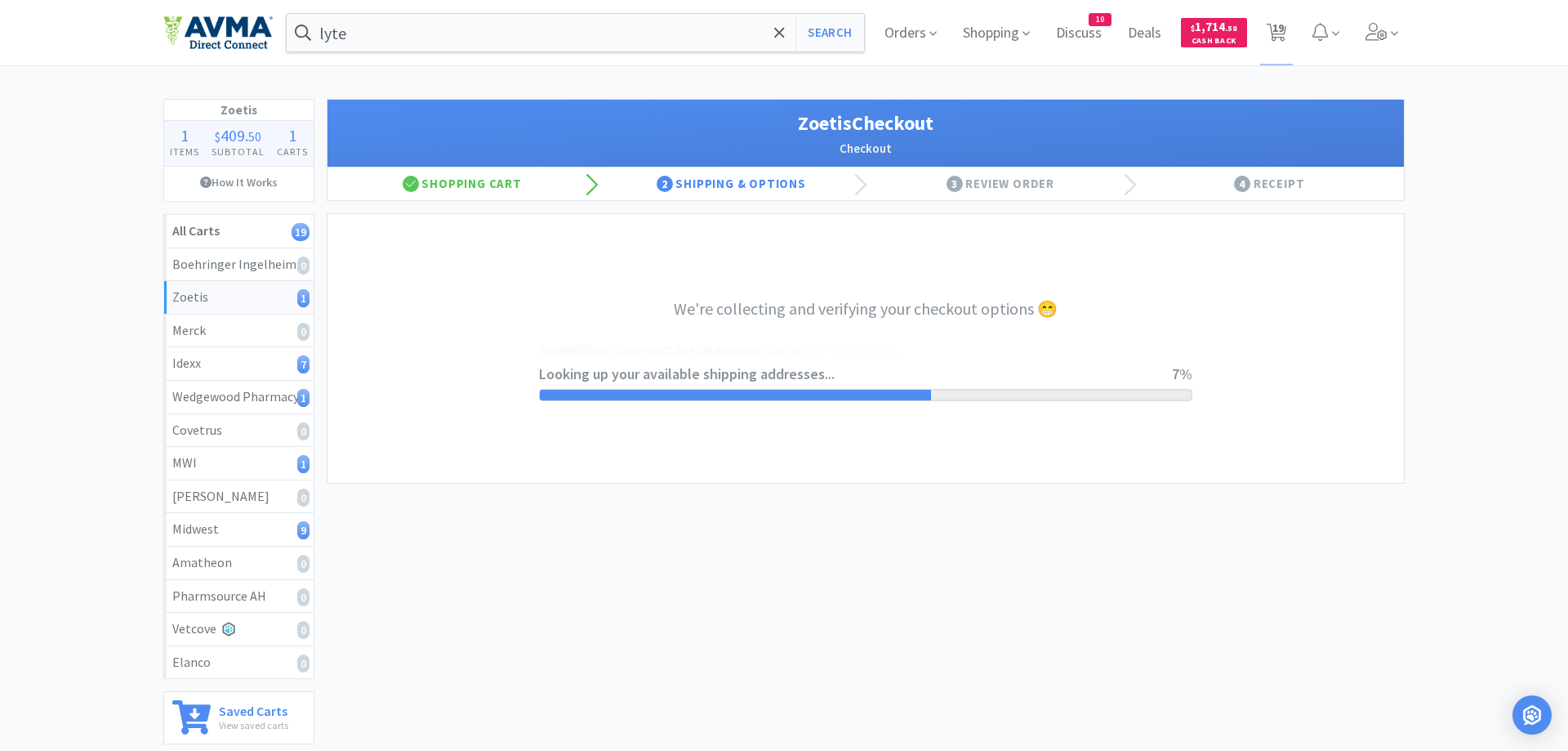
select select "invoice"
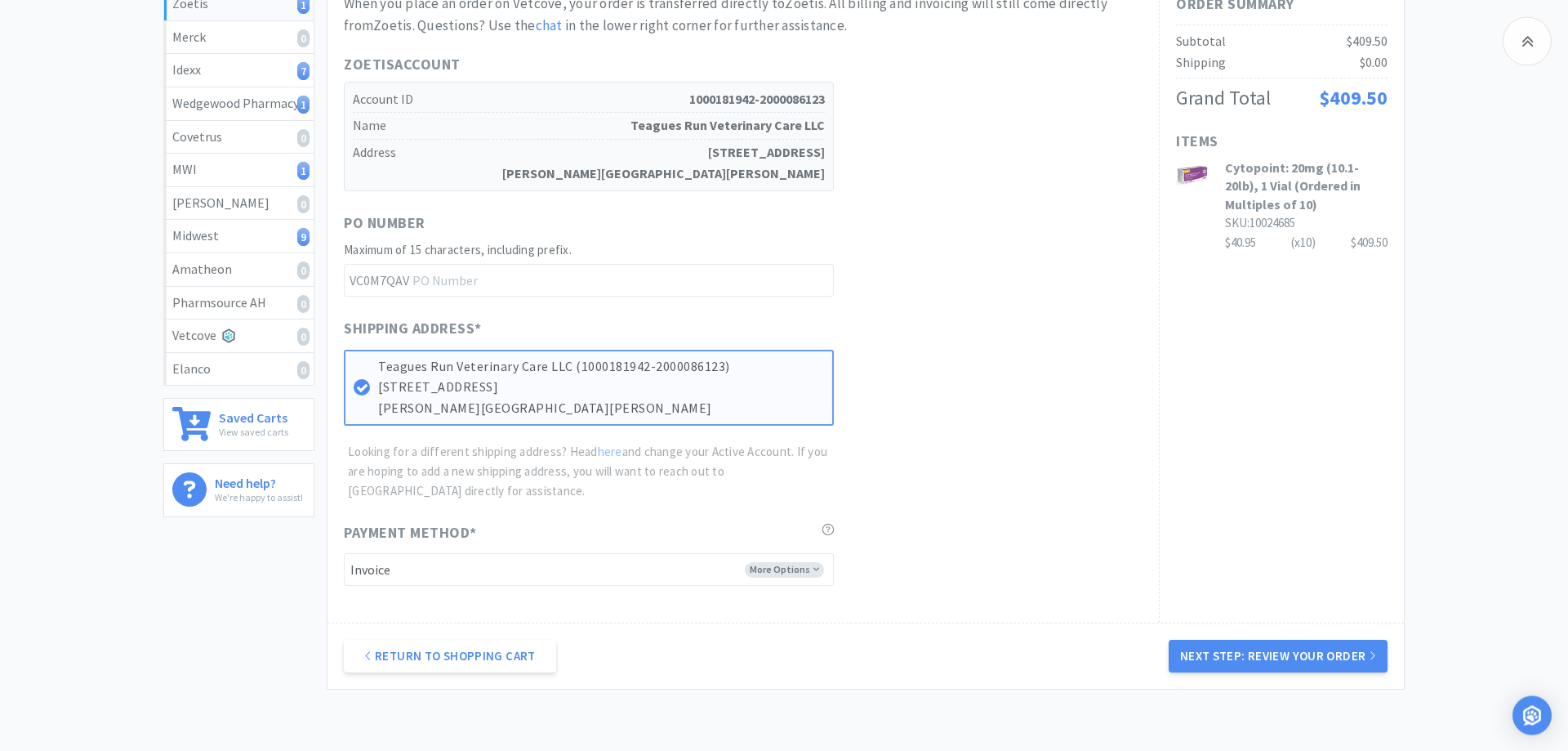
scroll to position [333, 0]
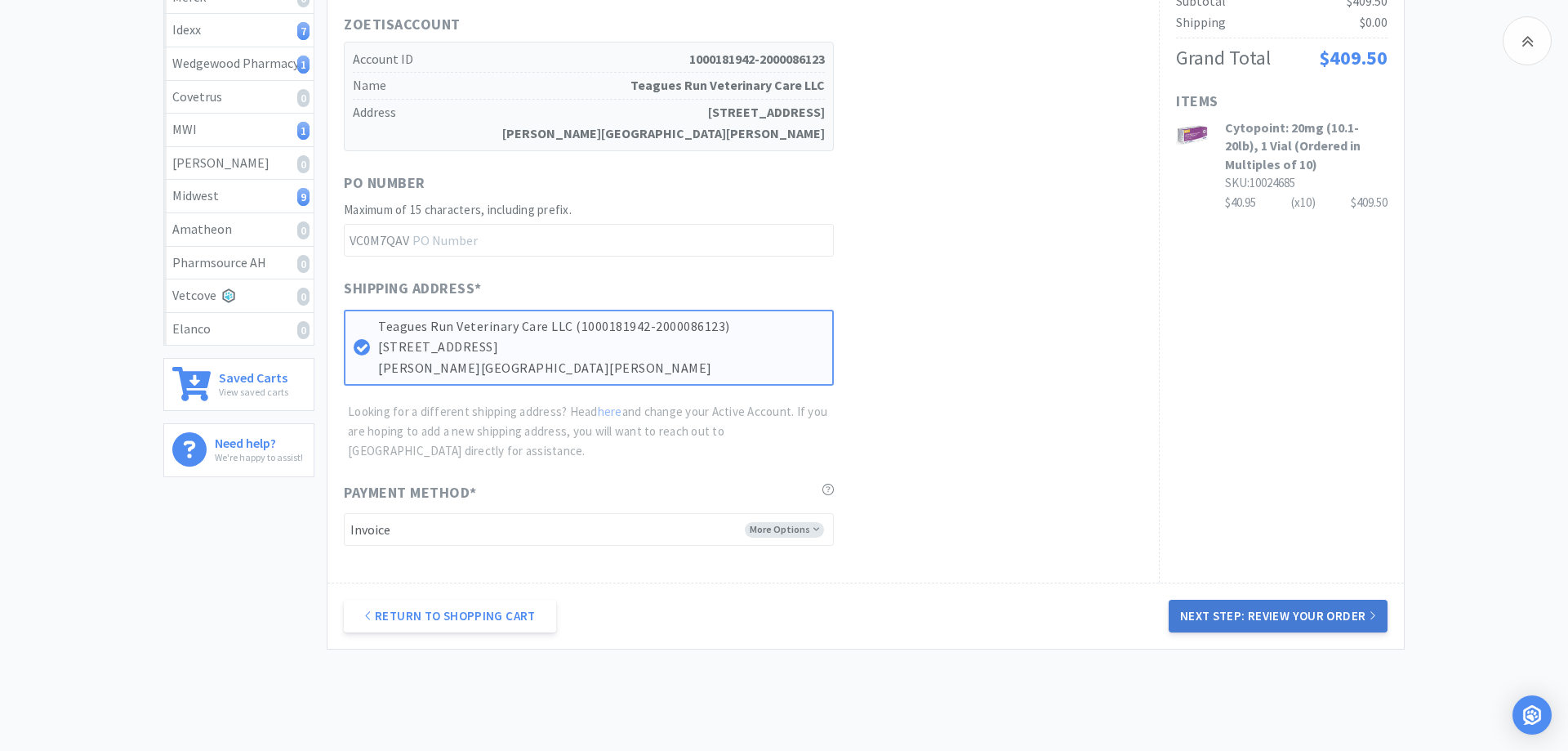
click at [1257, 613] on button "Next Step: Review Your Order" at bounding box center [1278, 615] width 219 height 32
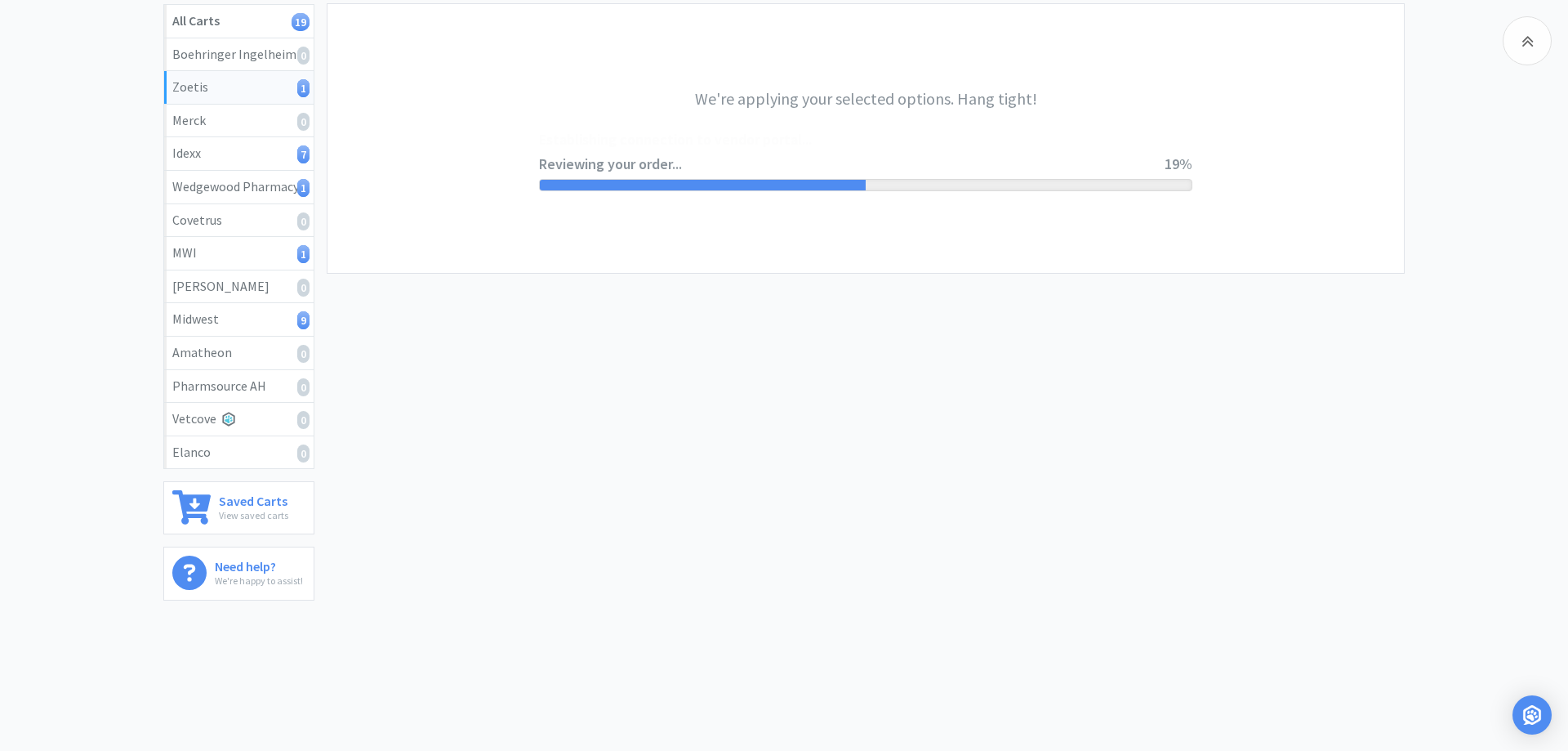
scroll to position [0, 0]
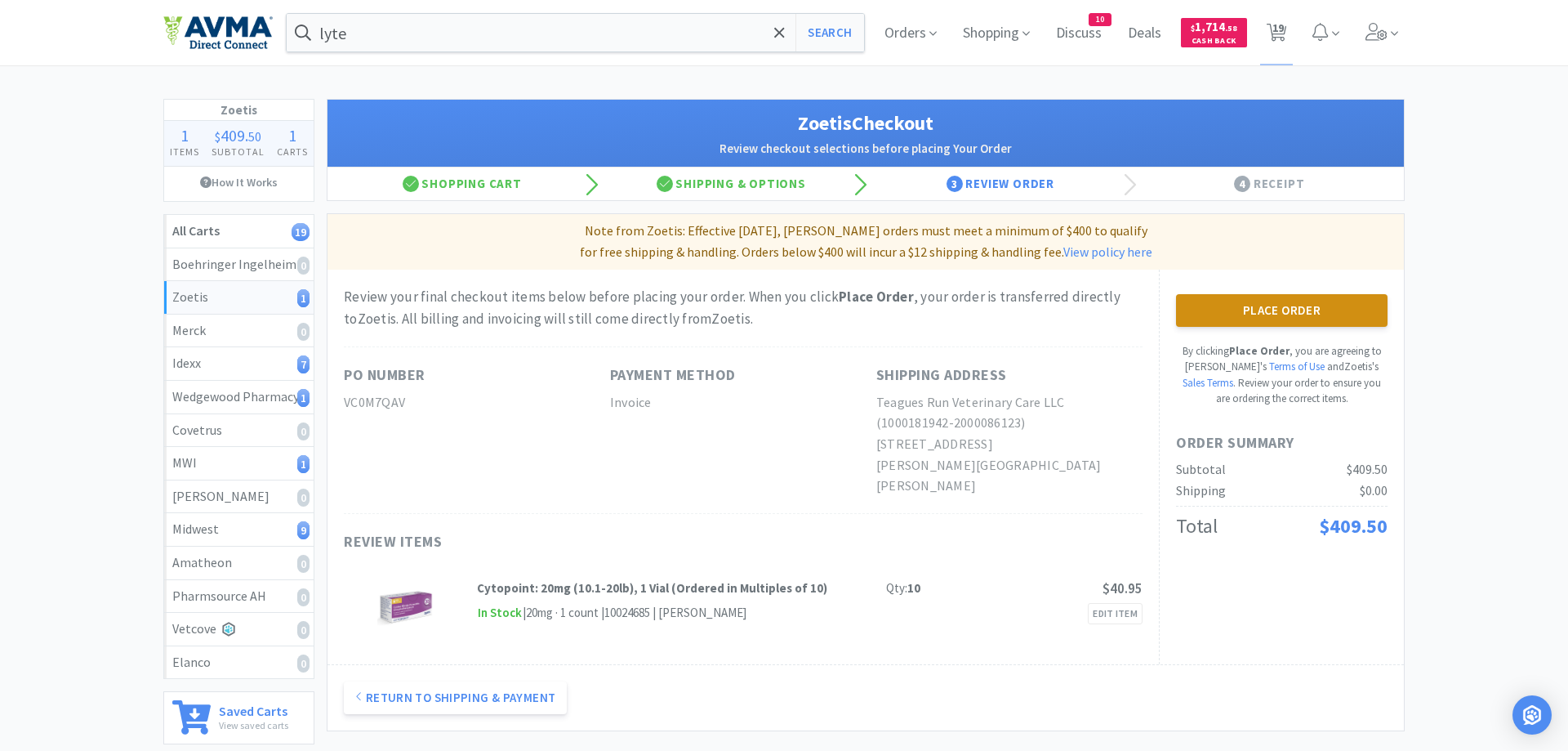
click at [1309, 315] on button "Place Order" at bounding box center [1281, 310] width 212 height 32
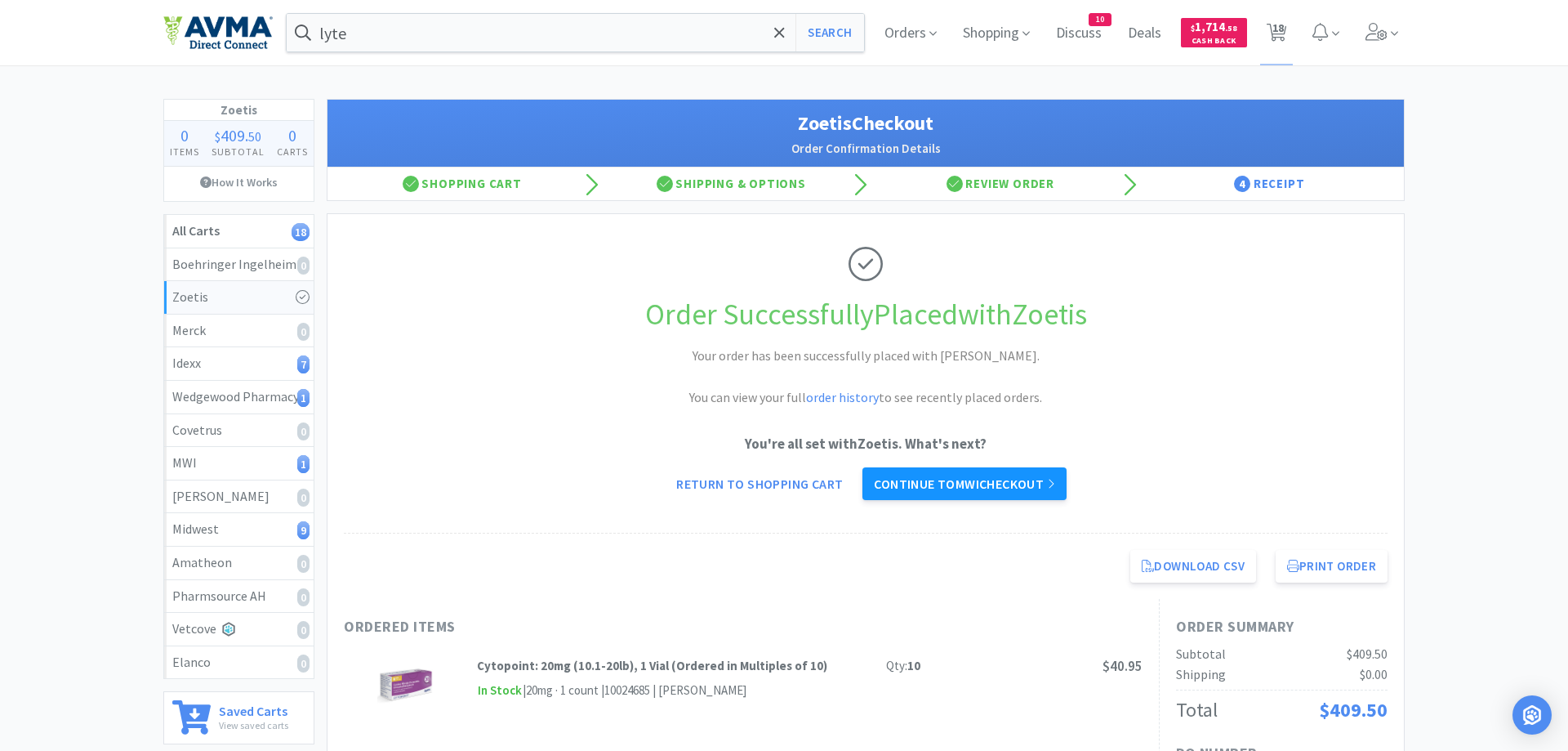
click at [1001, 486] on link "Continue to MWI checkout" at bounding box center [964, 482] width 203 height 32
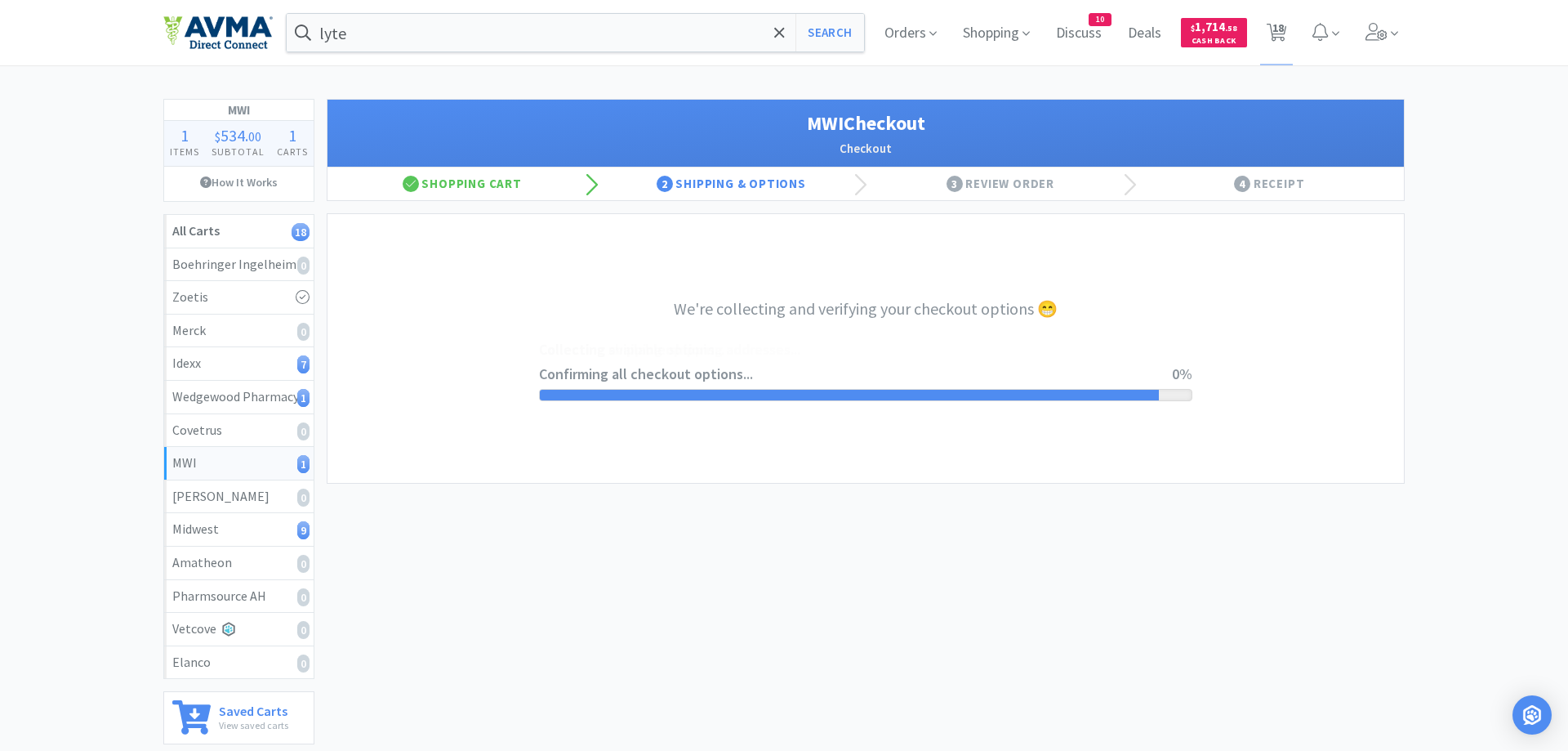
select select "STD_"
select select "FX9"
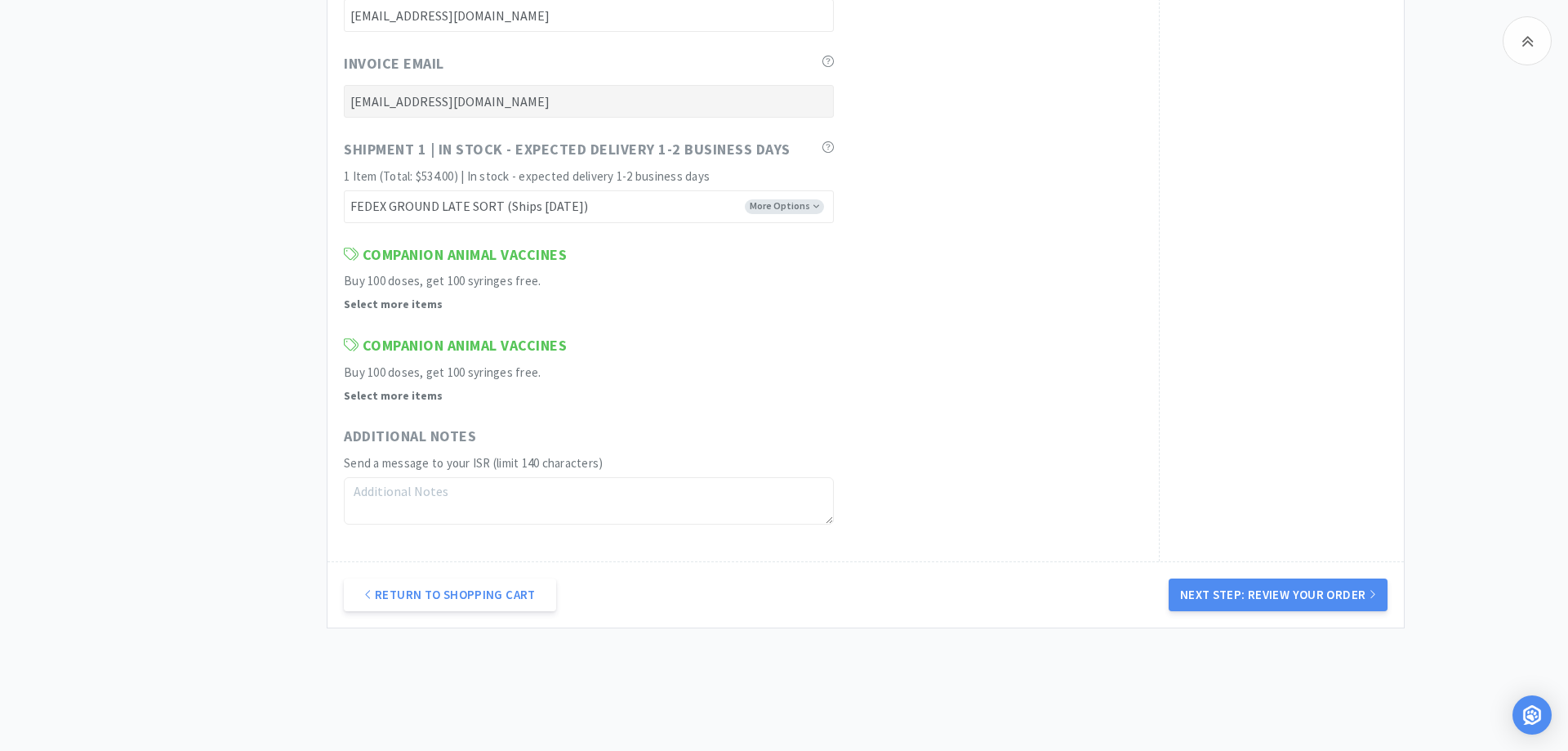
drag, startPoint x: 1259, startPoint y: 594, endPoint x: 1259, endPoint y: 583, distance: 11.0
click at [1259, 591] on button "Next Step: Review Your Order" at bounding box center [1278, 594] width 219 height 32
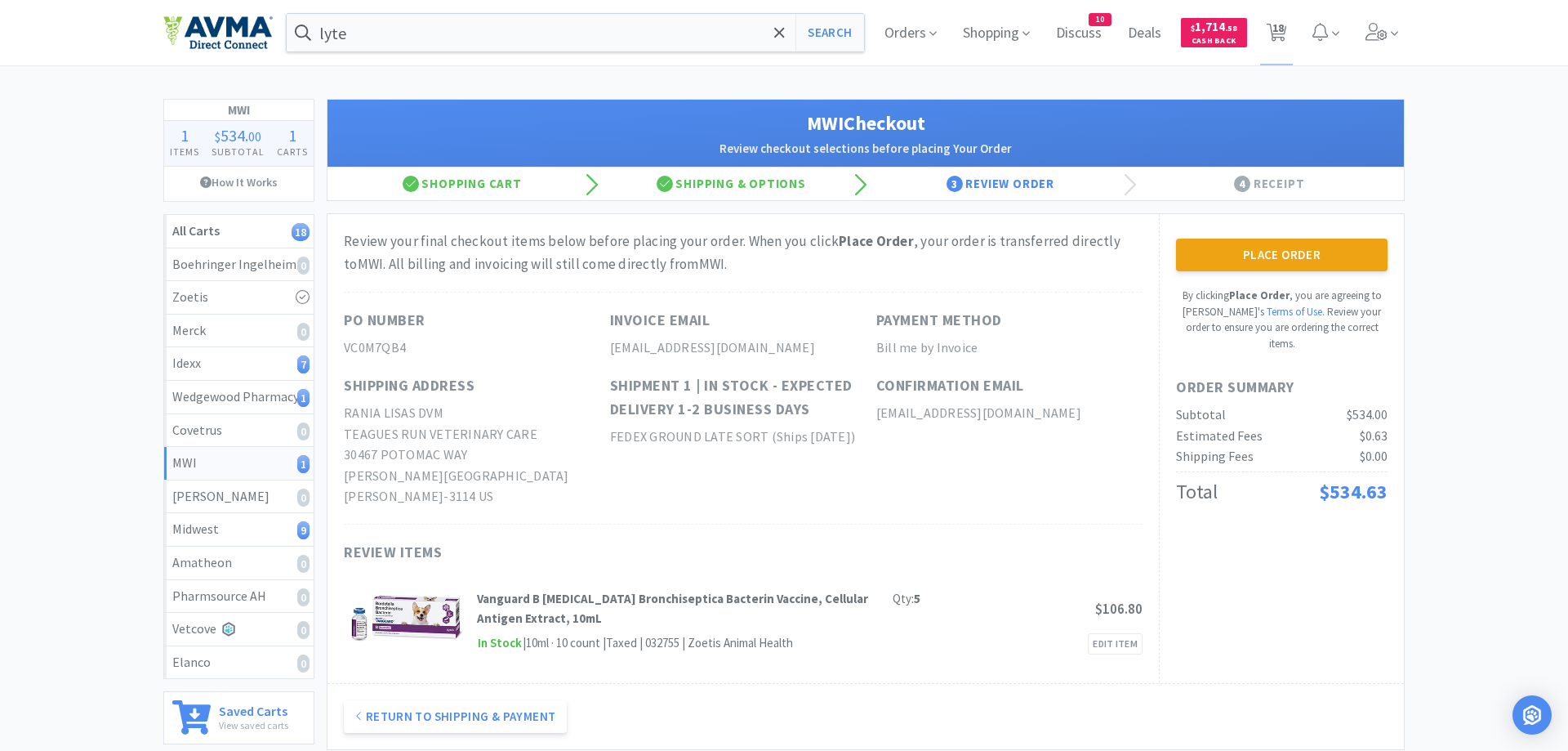
click at [486, 700] on button "Return to Shipping & Payment" at bounding box center [455, 716] width 223 height 32
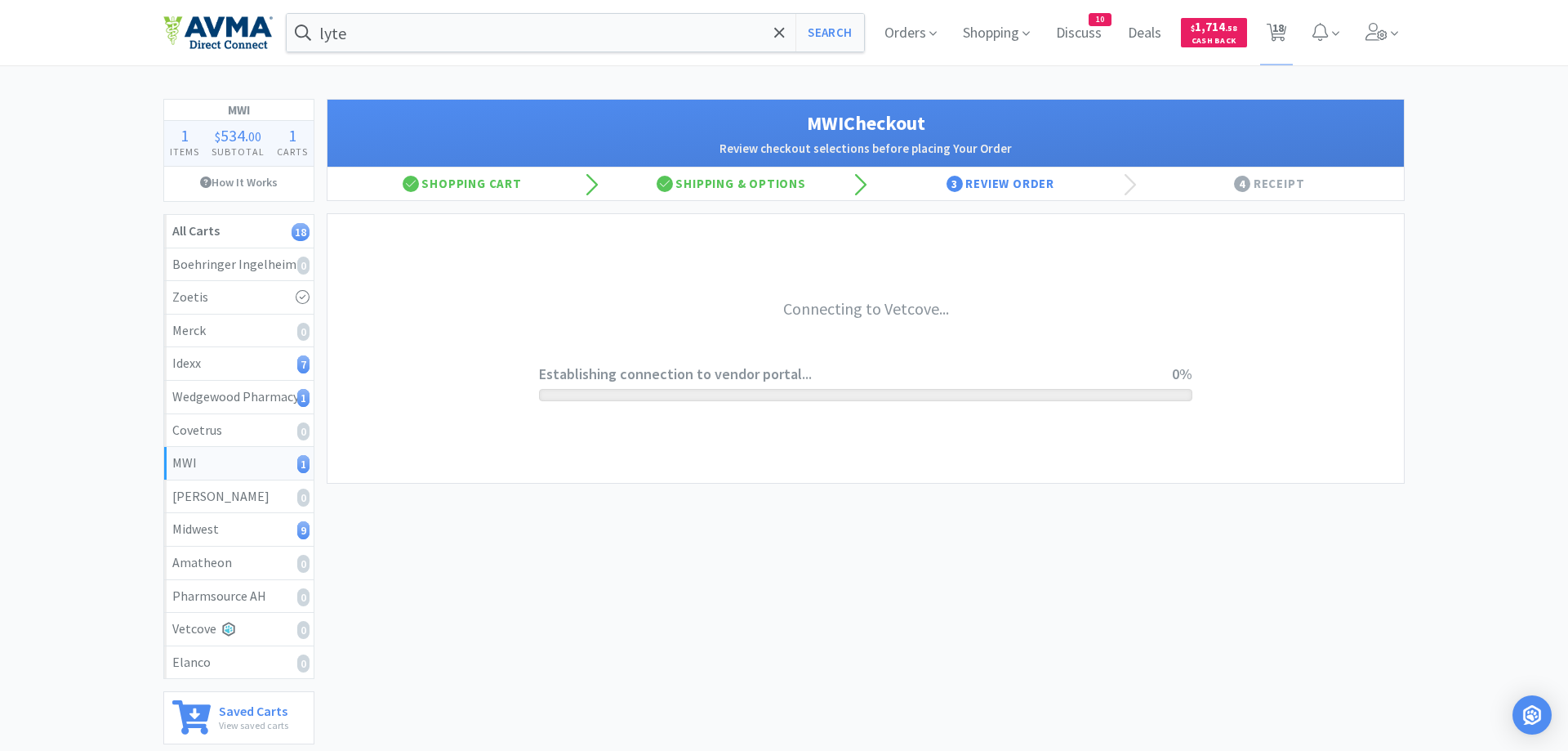
select select "STD_"
select select "FX9"
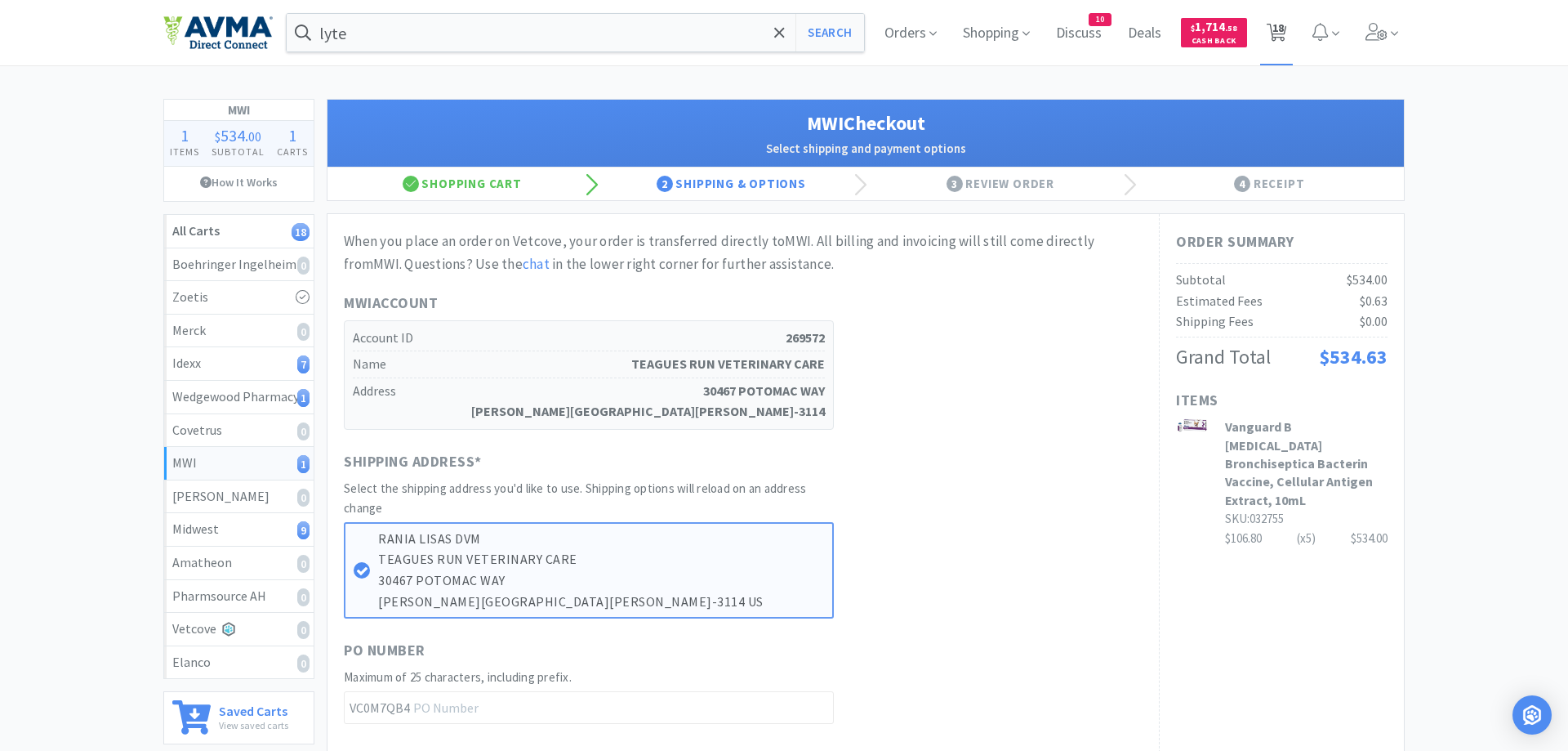
click at [1279, 23] on span "18" at bounding box center [1278, 27] width 12 height 65
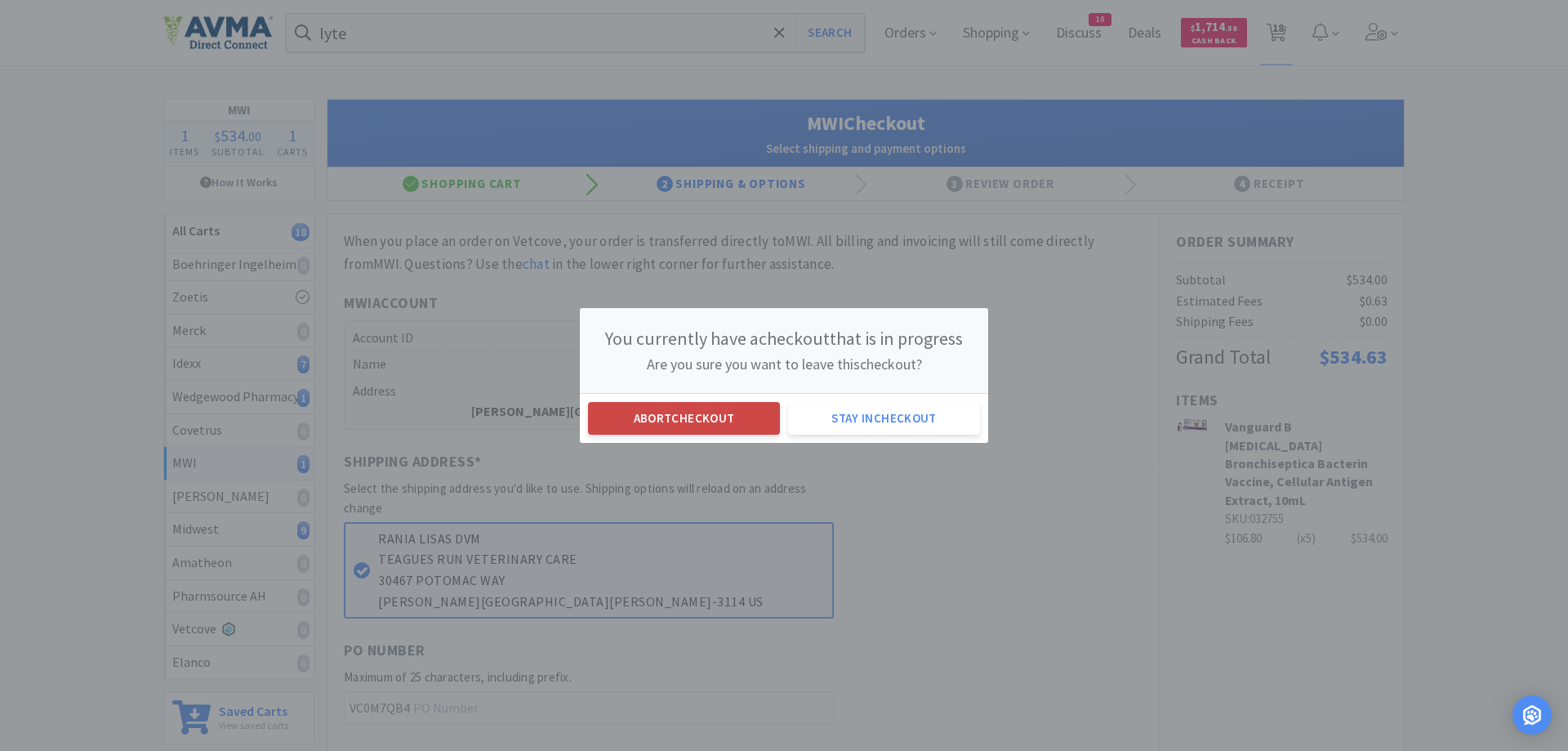
click at [714, 424] on button "Abort checkout" at bounding box center [683, 417] width 192 height 32
select select "1"
select select "2"
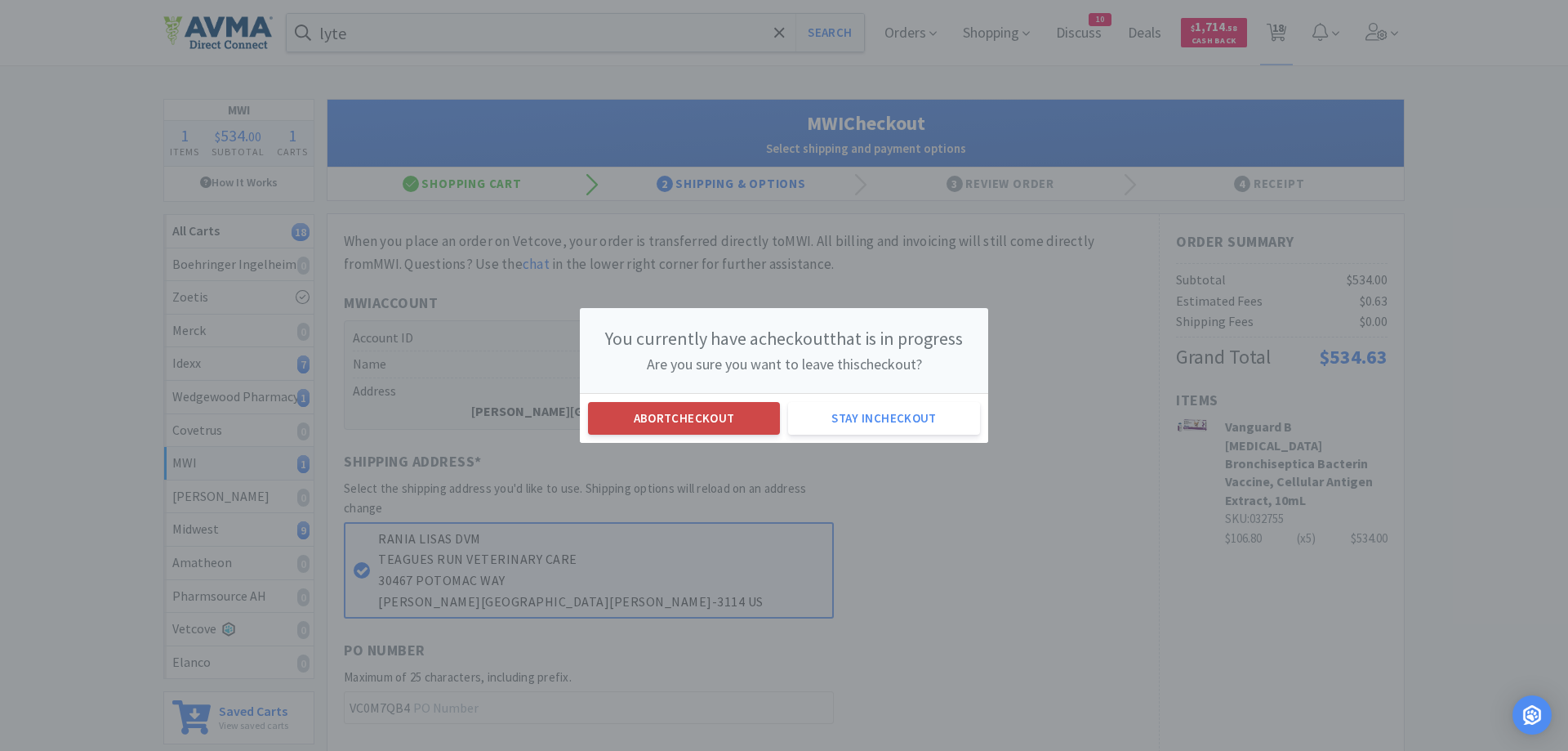
select select "5"
select select "1"
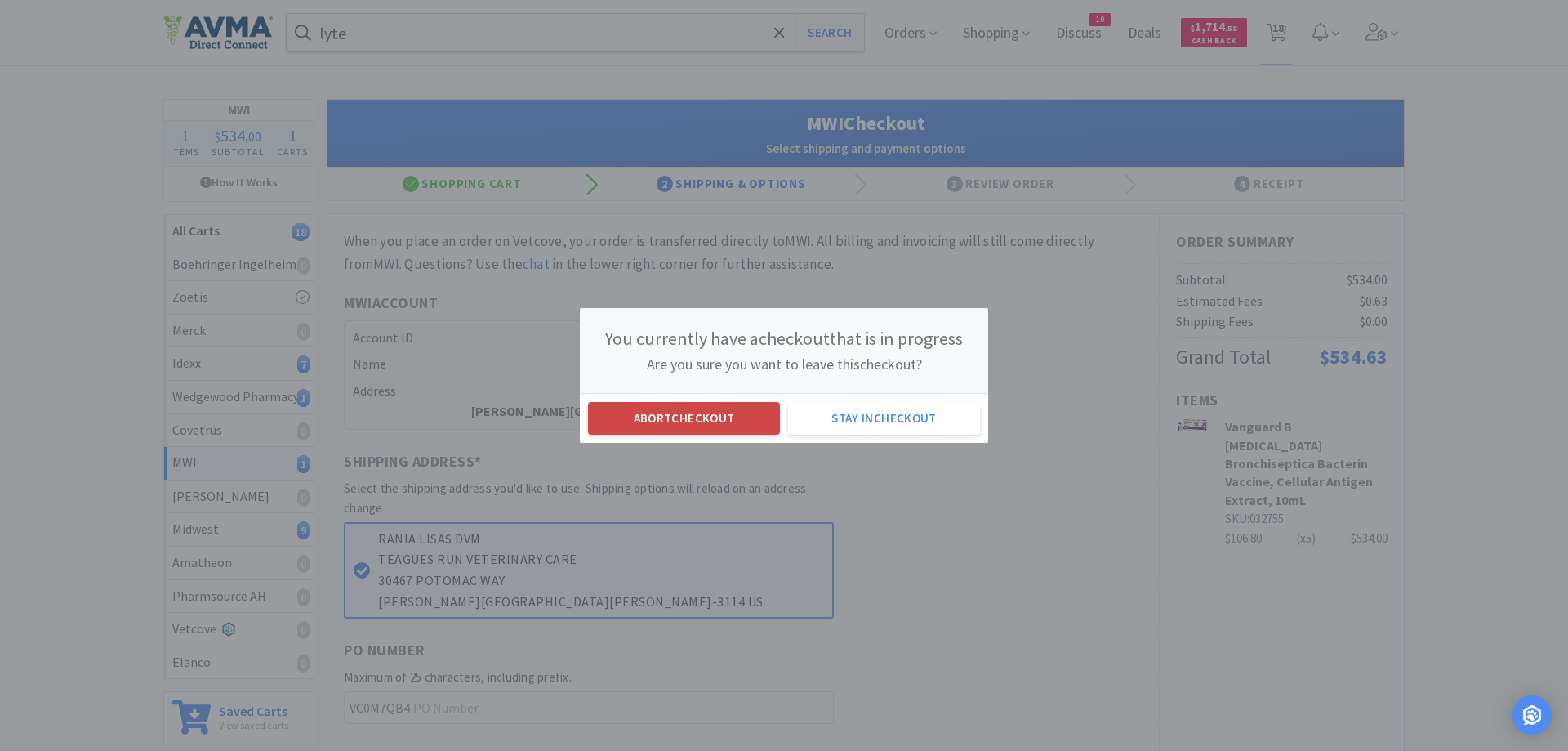
select select "2"
select select "3"
select select "2"
select select "1"
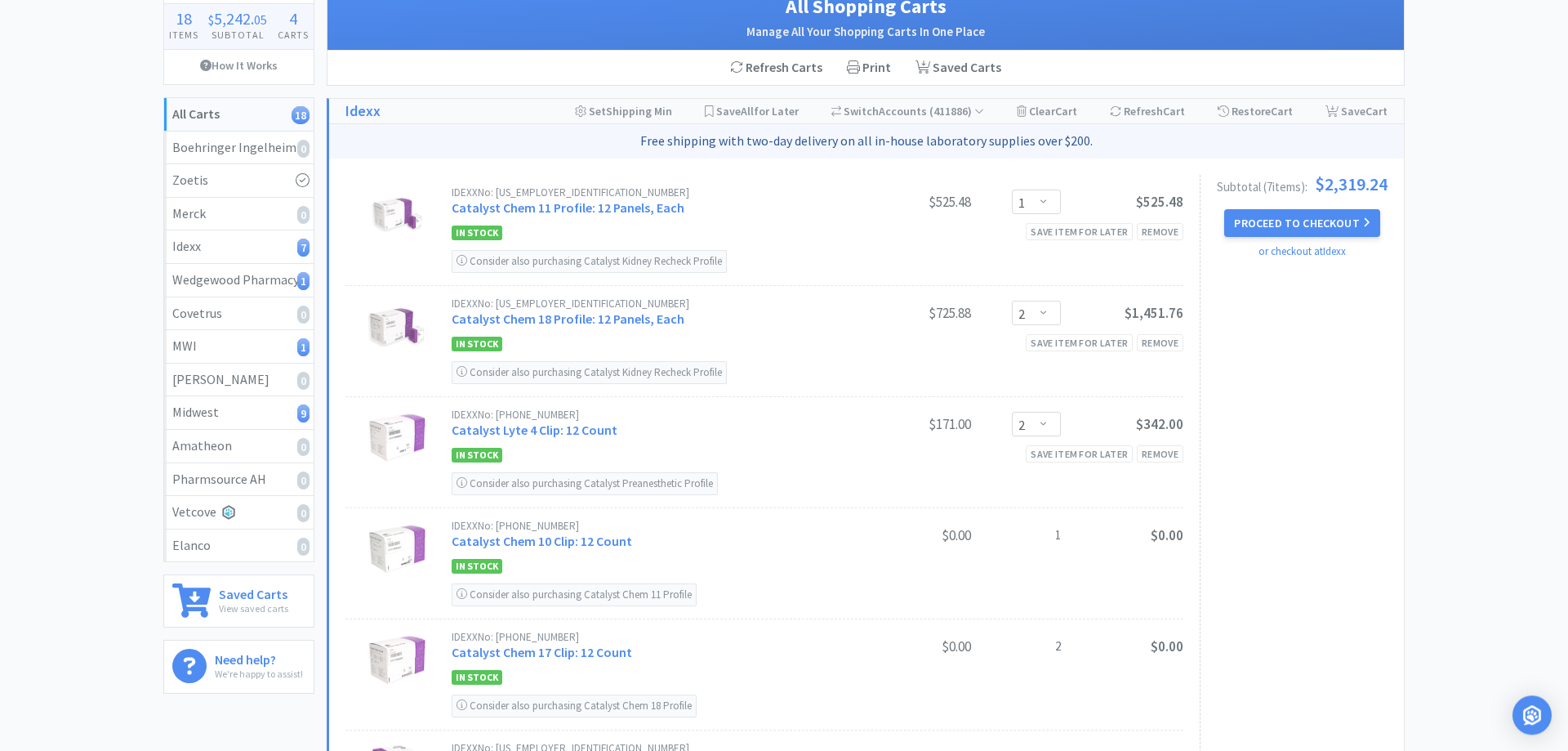
scroll to position [83, 0]
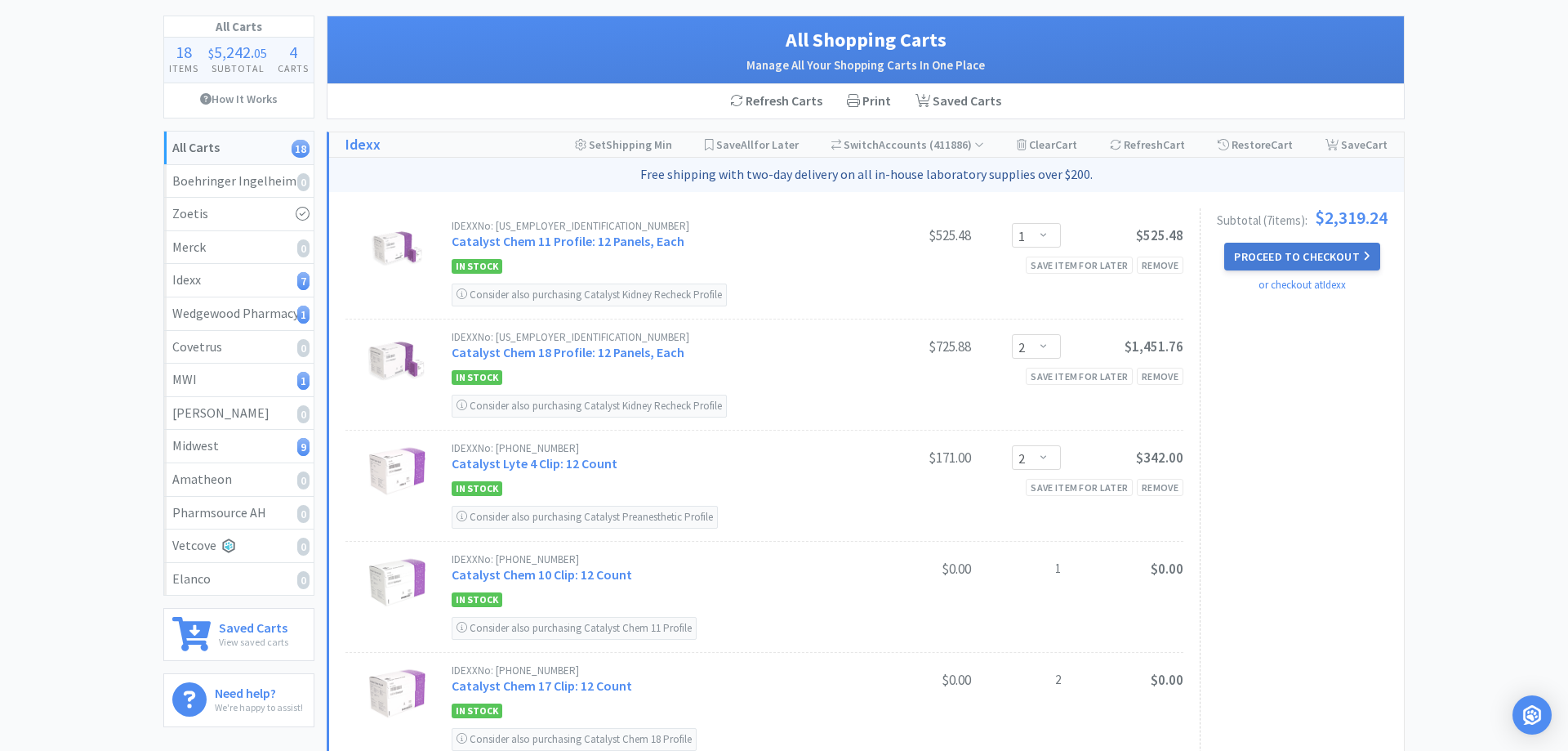
click at [1309, 257] on button "Proceed to Checkout" at bounding box center [1301, 256] width 155 height 27
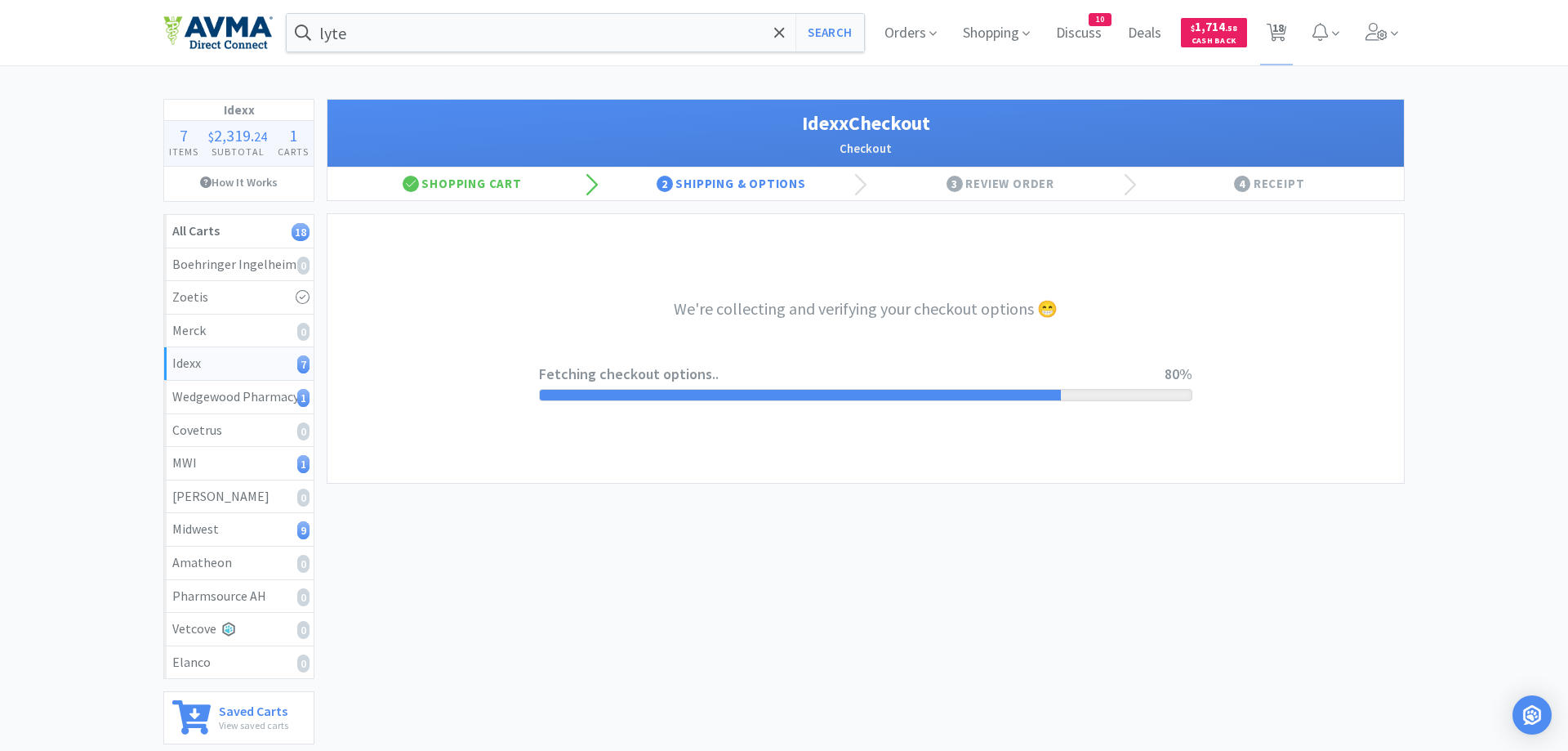
select select "904"
select select "003"
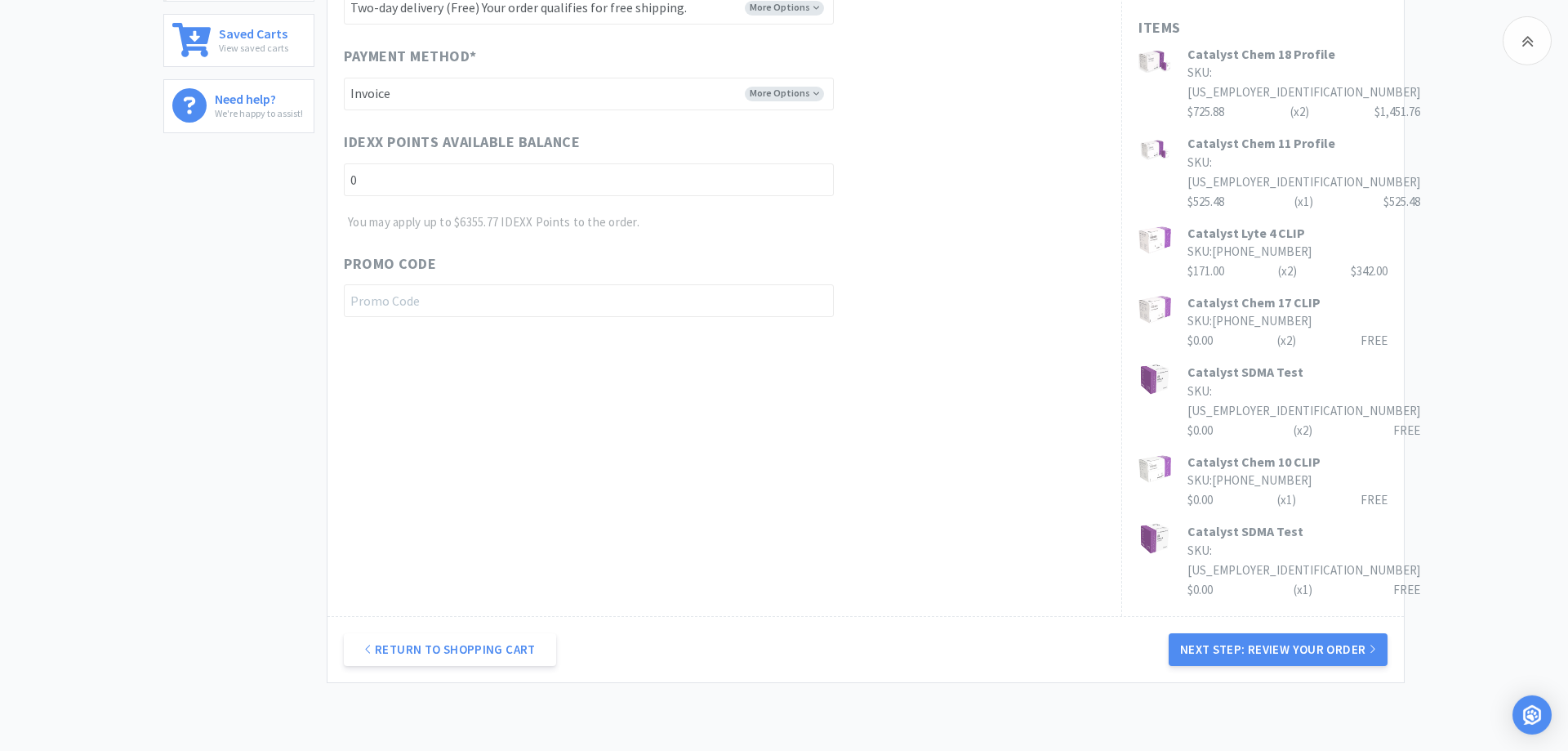
scroll to position [698, 0]
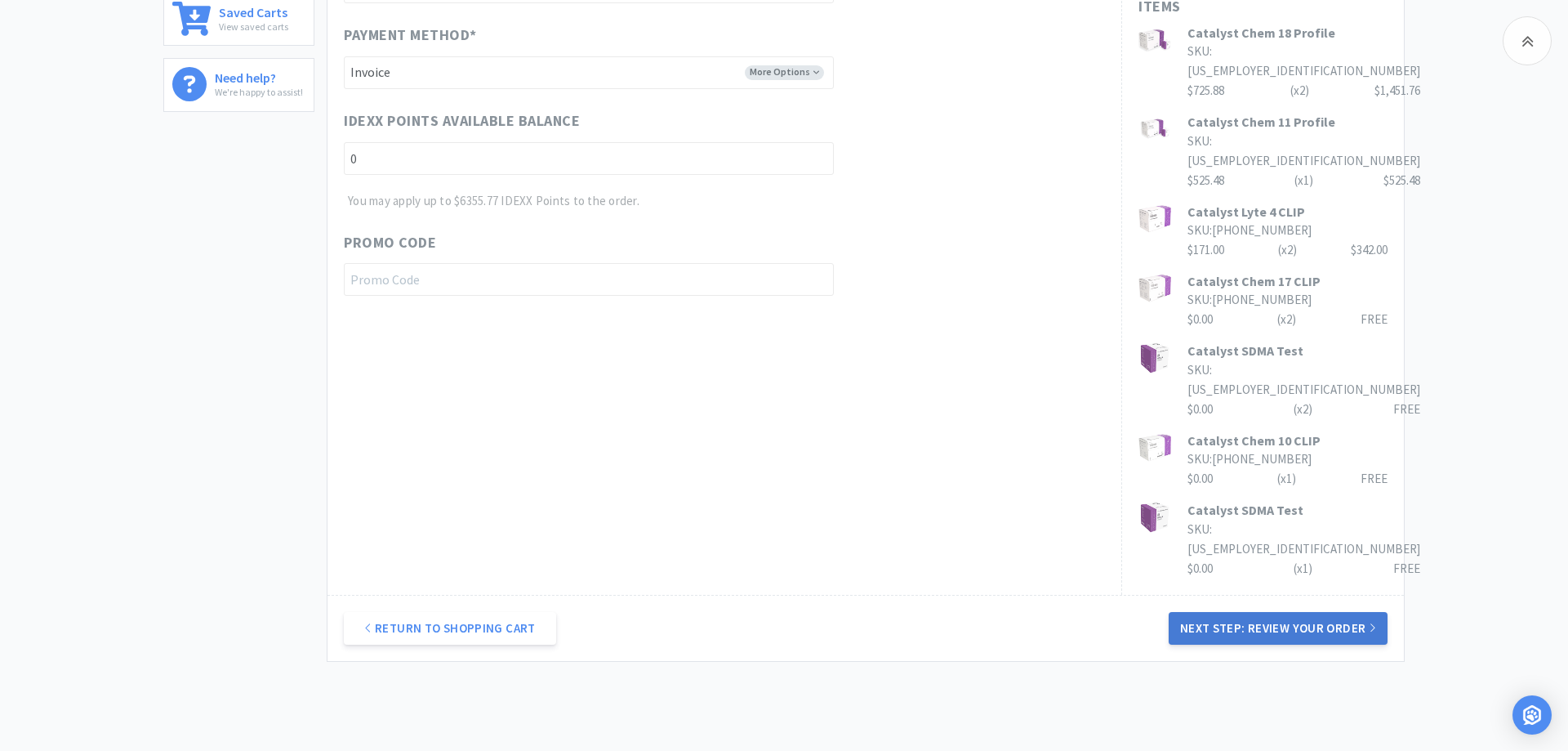
click at [1266, 611] on button "Next Step: Review Your Order" at bounding box center [1278, 627] width 219 height 32
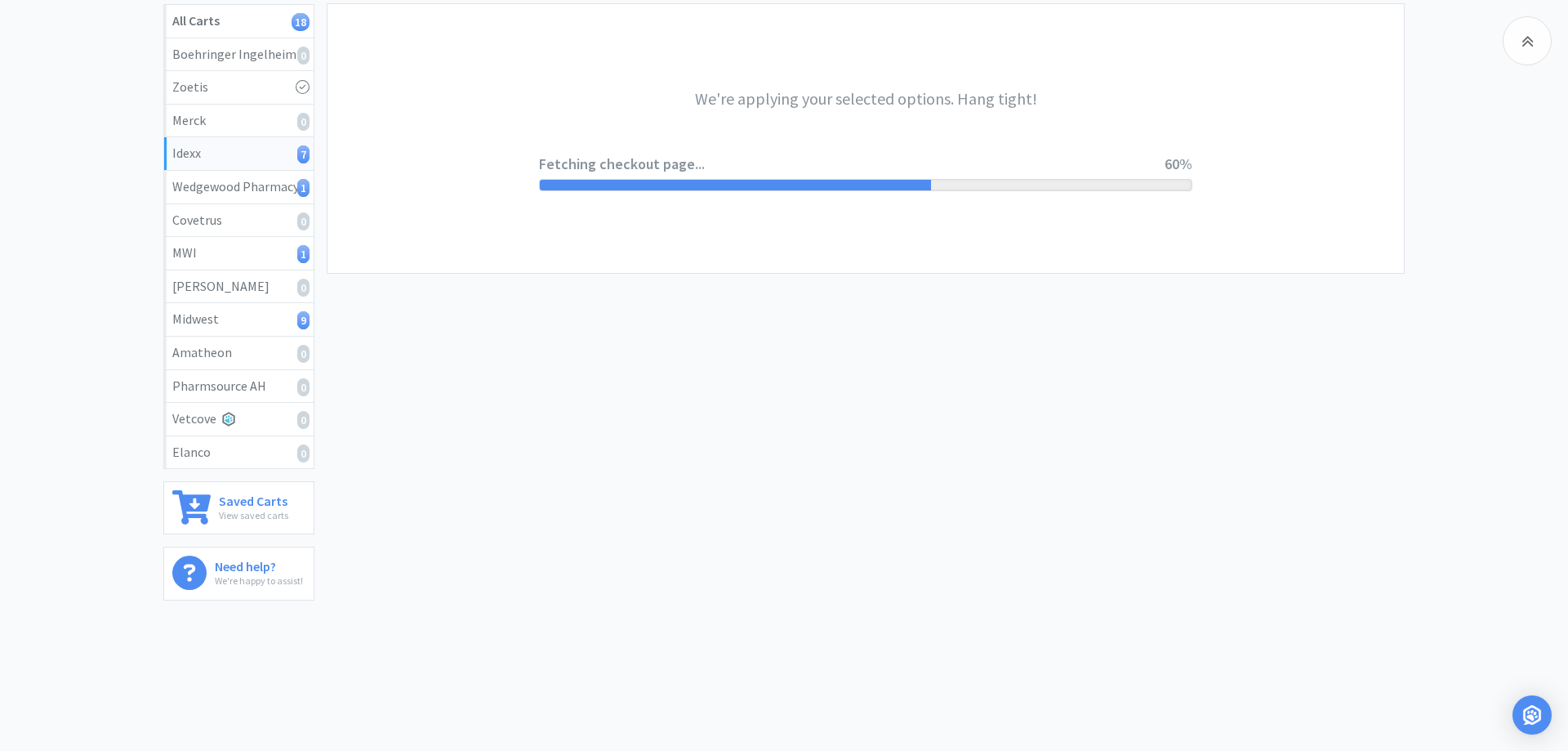
scroll to position [0, 0]
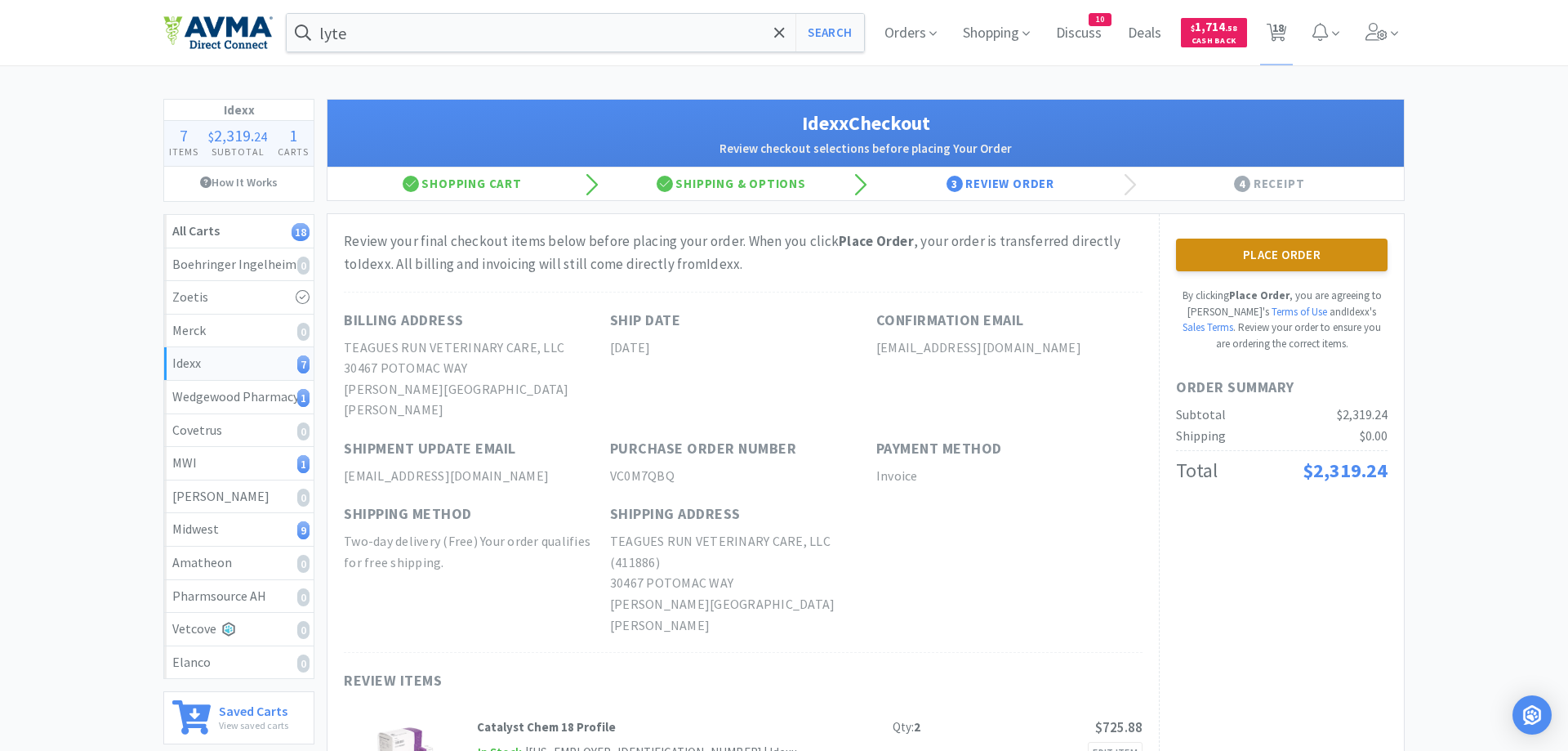
click at [1351, 257] on button "Place Order" at bounding box center [1281, 254] width 212 height 32
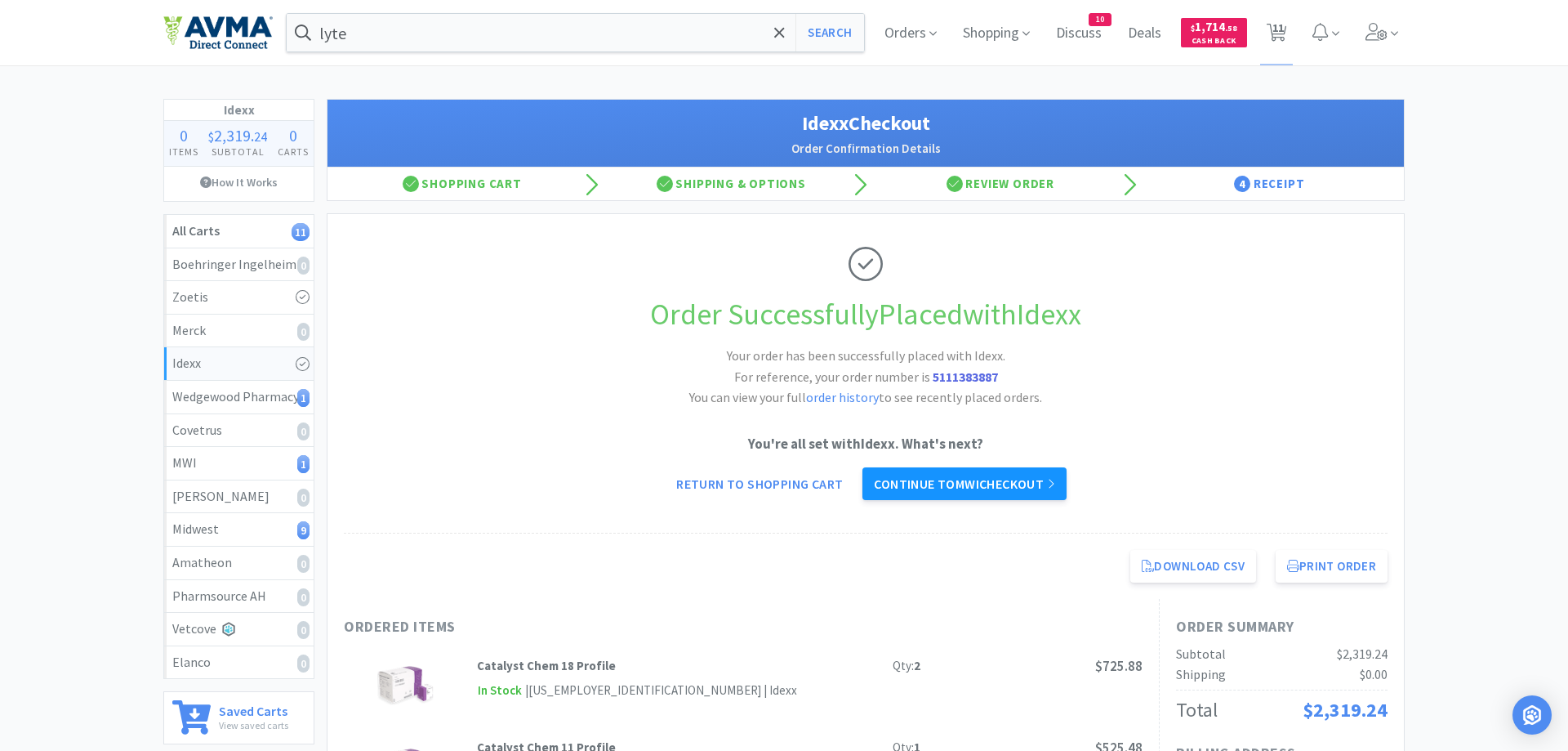
click at [964, 487] on link "Continue to MWI checkout" at bounding box center [964, 482] width 203 height 32
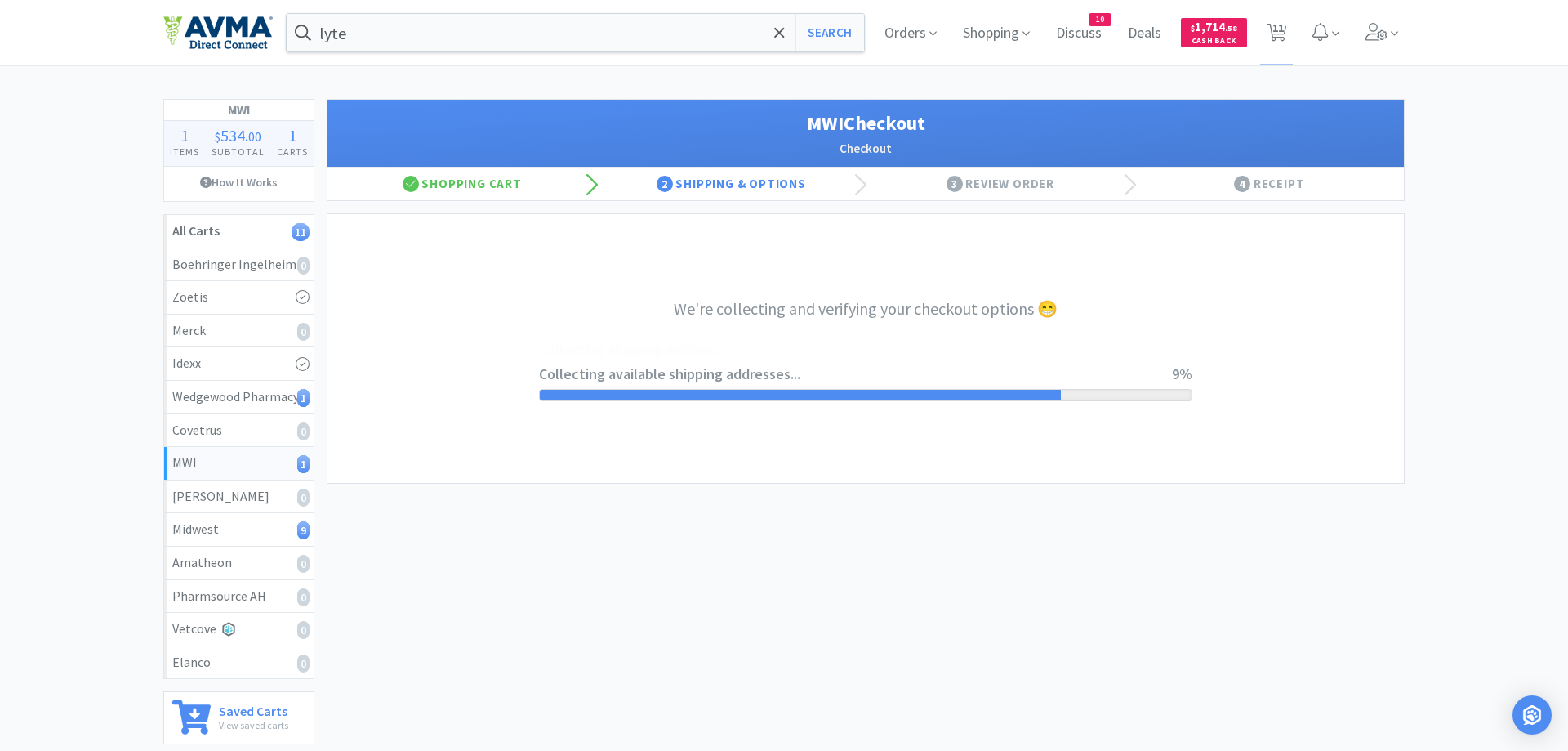
select select "STD_"
select select "FX9"
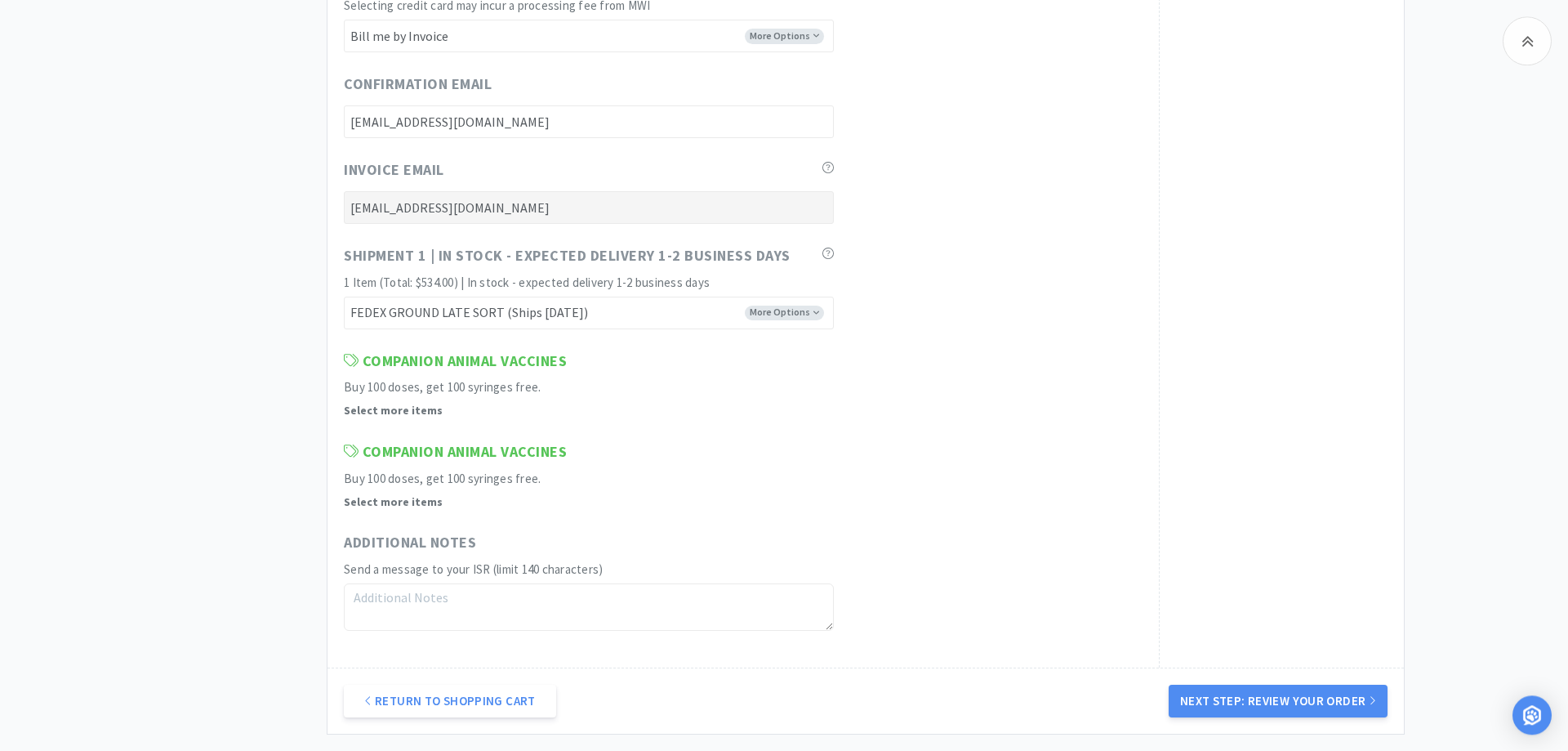
scroll to position [916, 0]
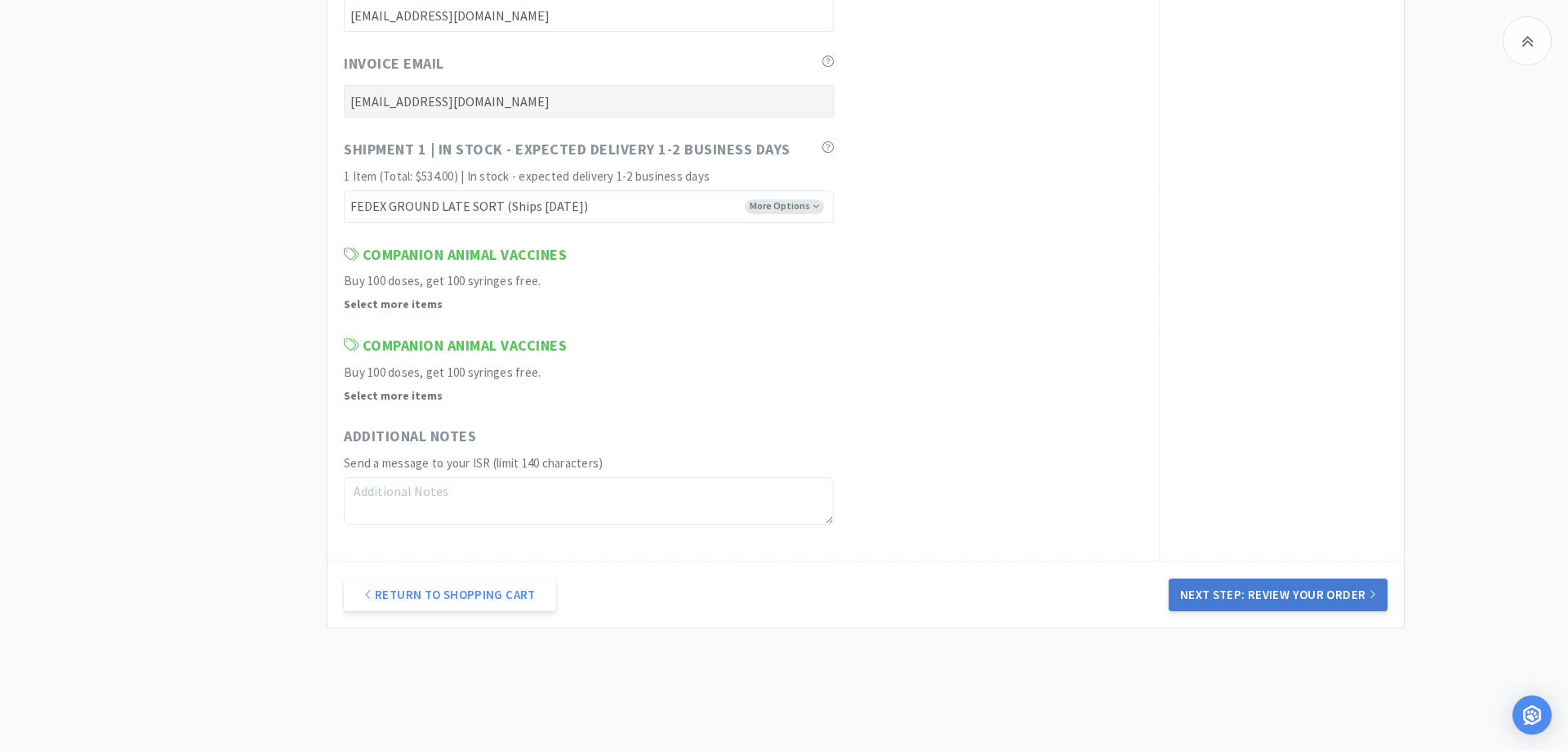
click at [1272, 595] on button "Next Step: Review Your Order" at bounding box center [1278, 594] width 219 height 32
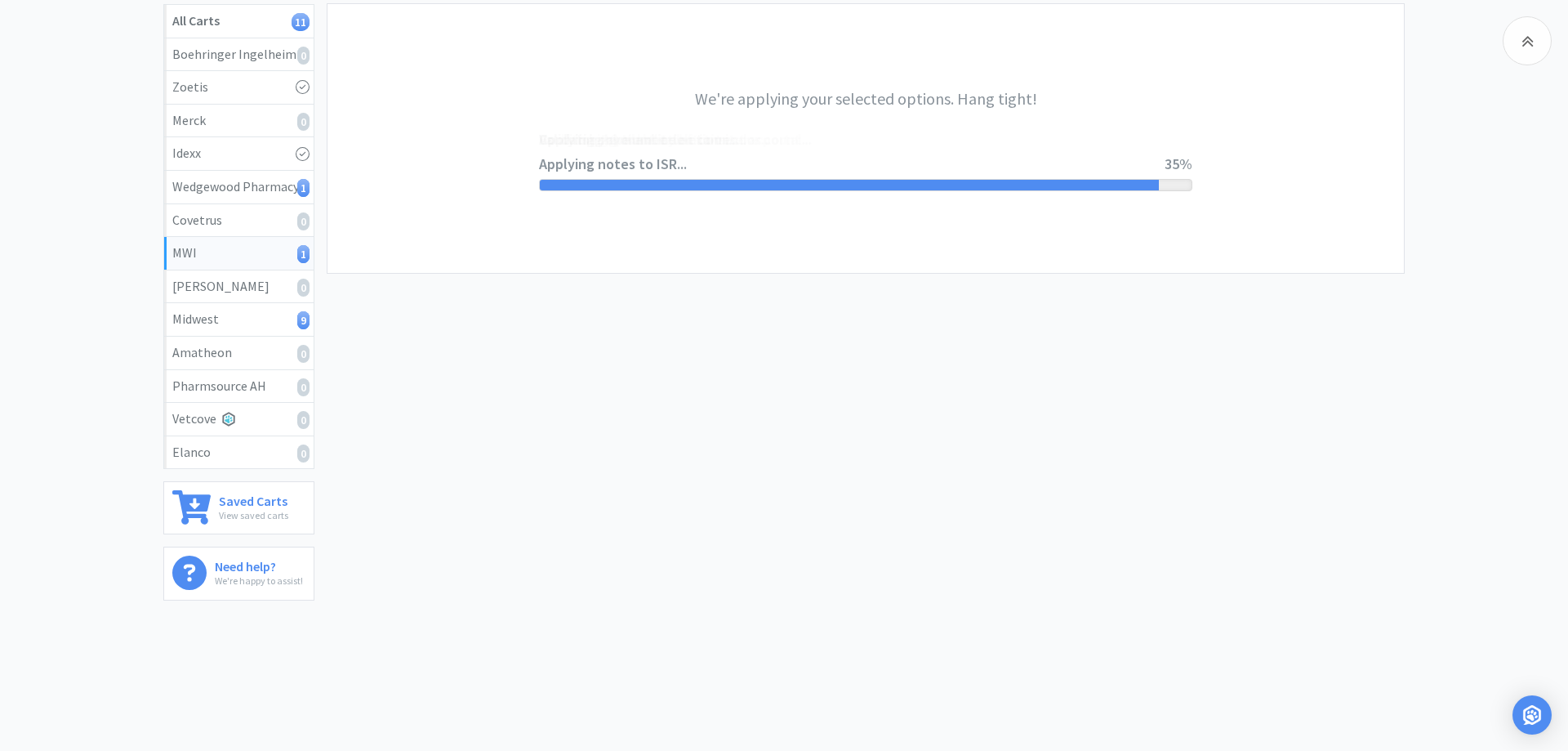
scroll to position [0, 0]
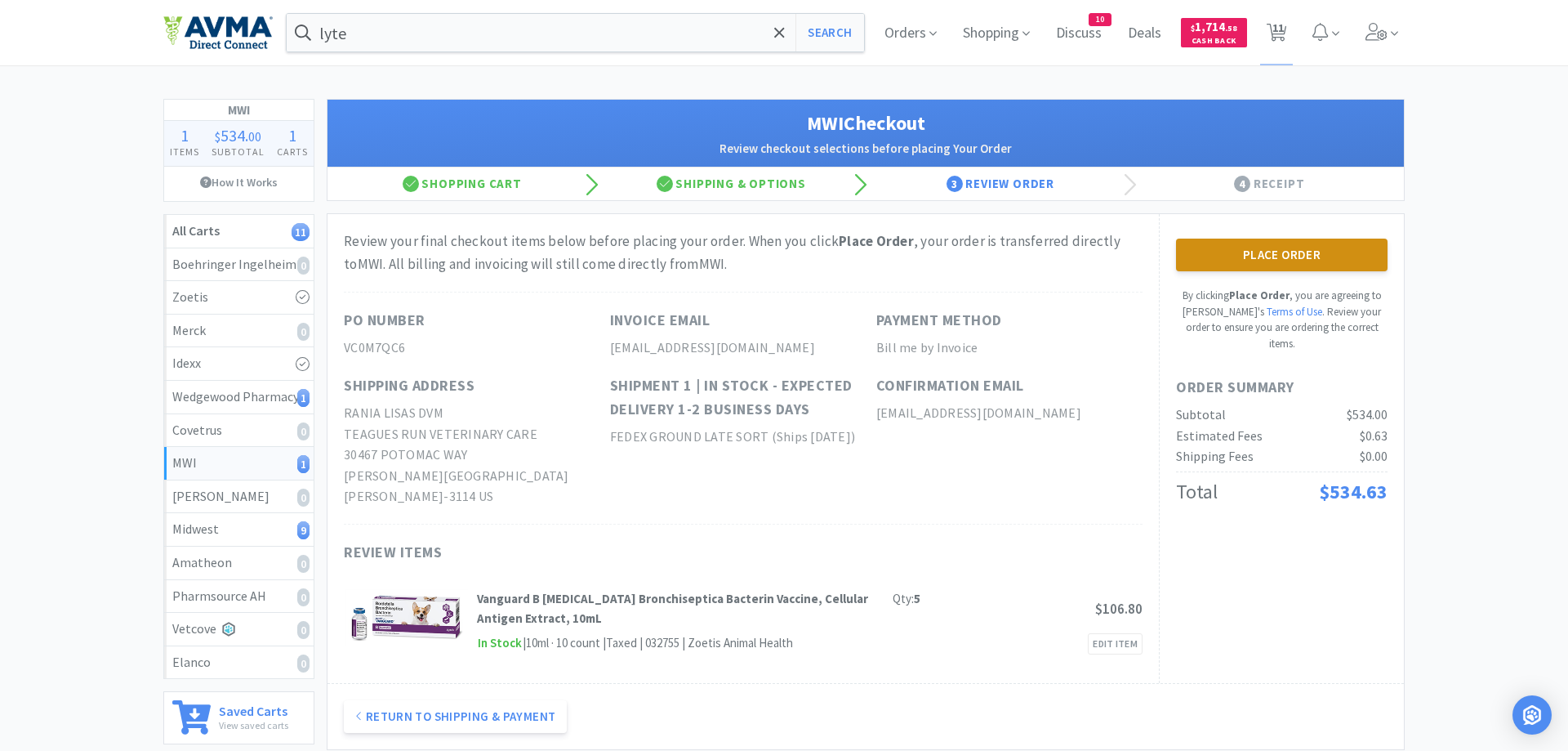
click at [1217, 255] on button "Place Order" at bounding box center [1281, 254] width 212 height 32
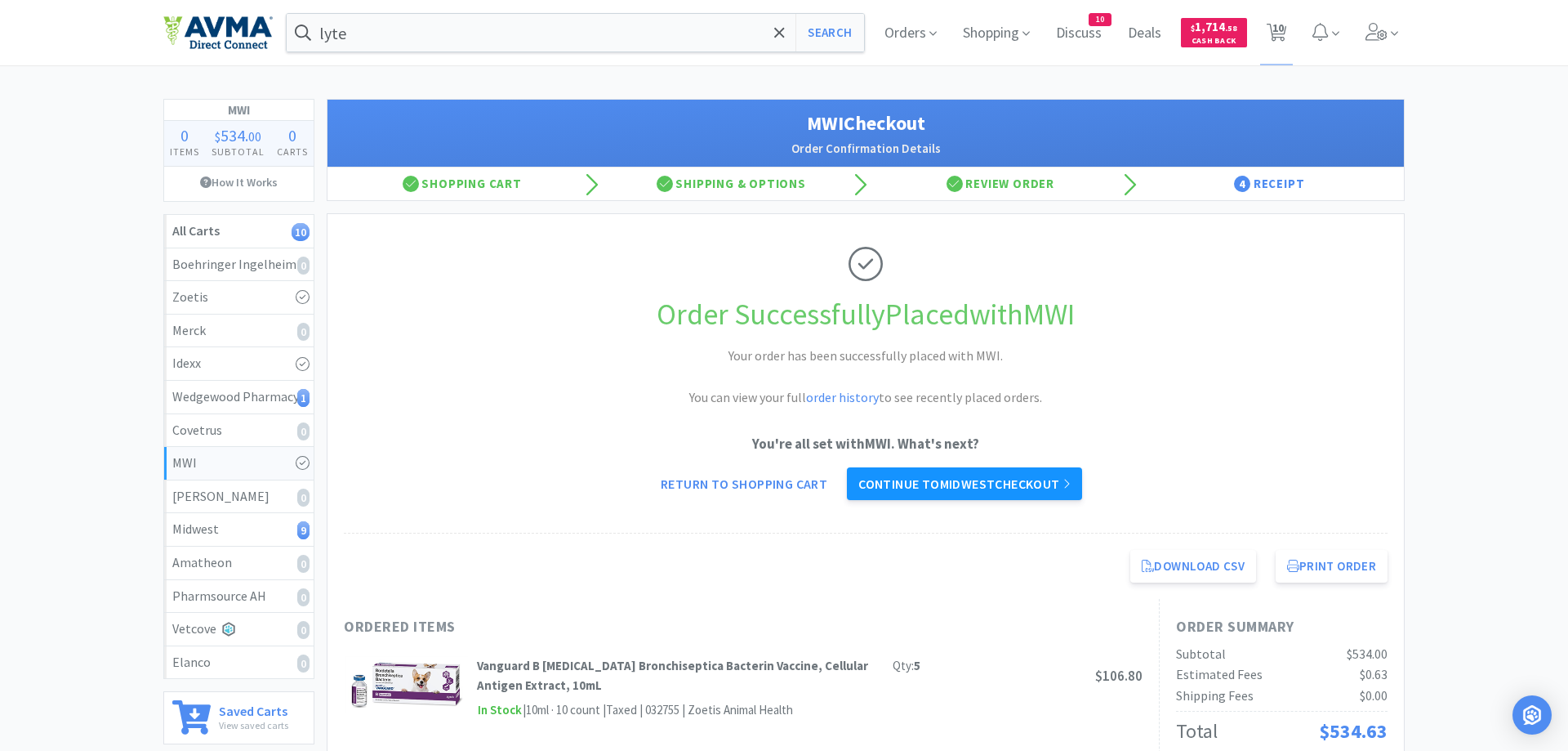
click at [961, 488] on link "Continue to Midwest checkout" at bounding box center [964, 482] width 235 height 32
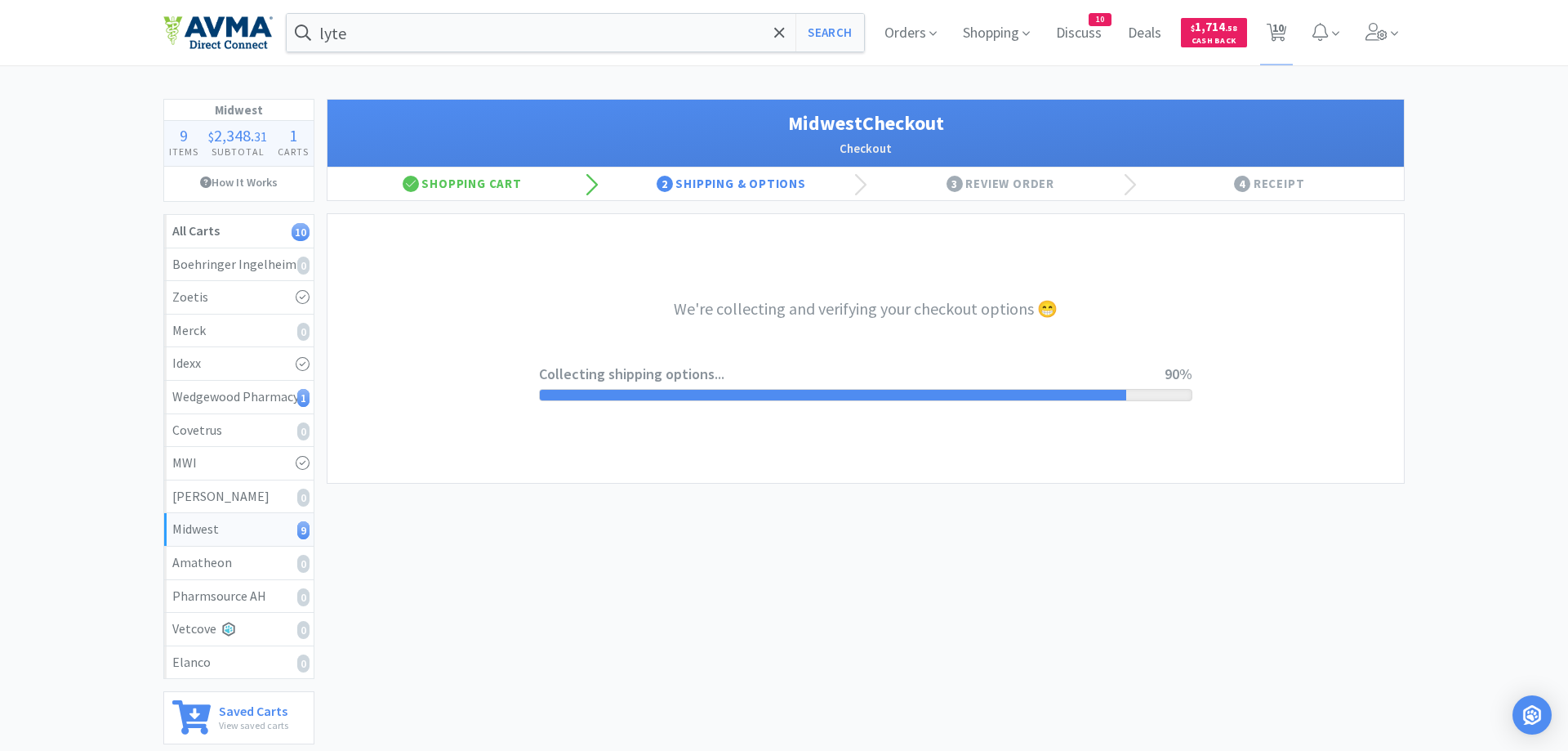
select select "0"
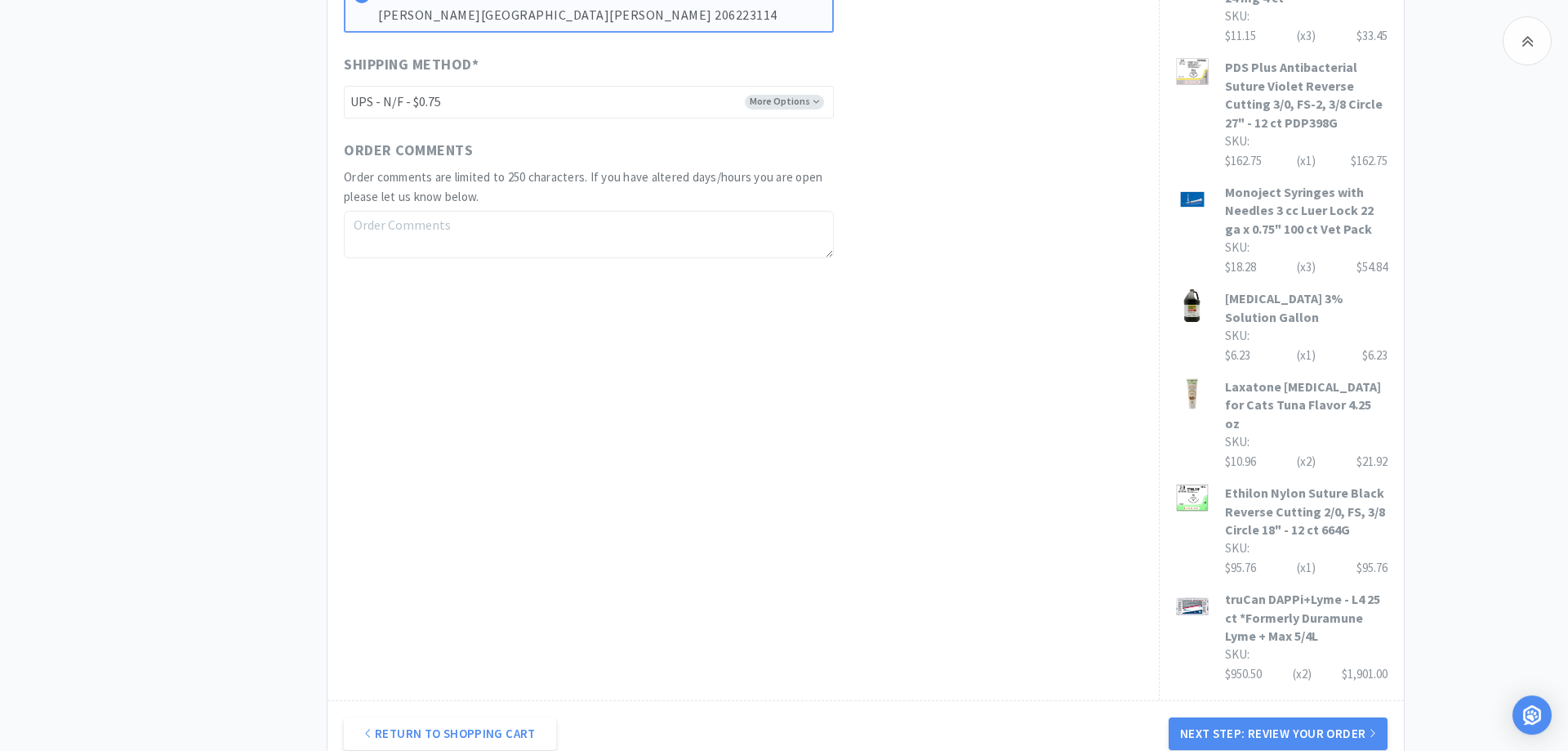
scroll to position [1147, 0]
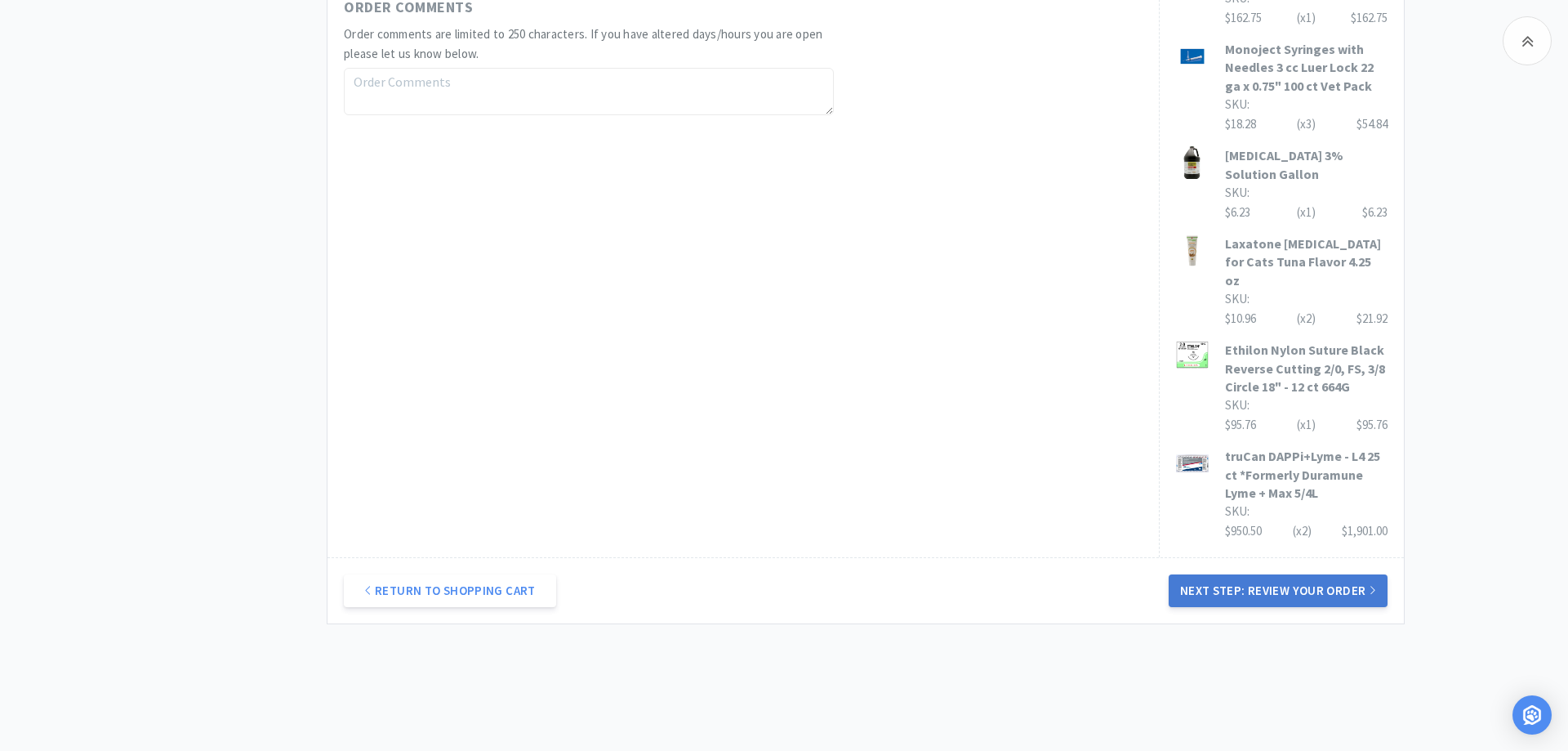
click at [1271, 574] on button "Next Step: Review Your Order" at bounding box center [1278, 590] width 219 height 32
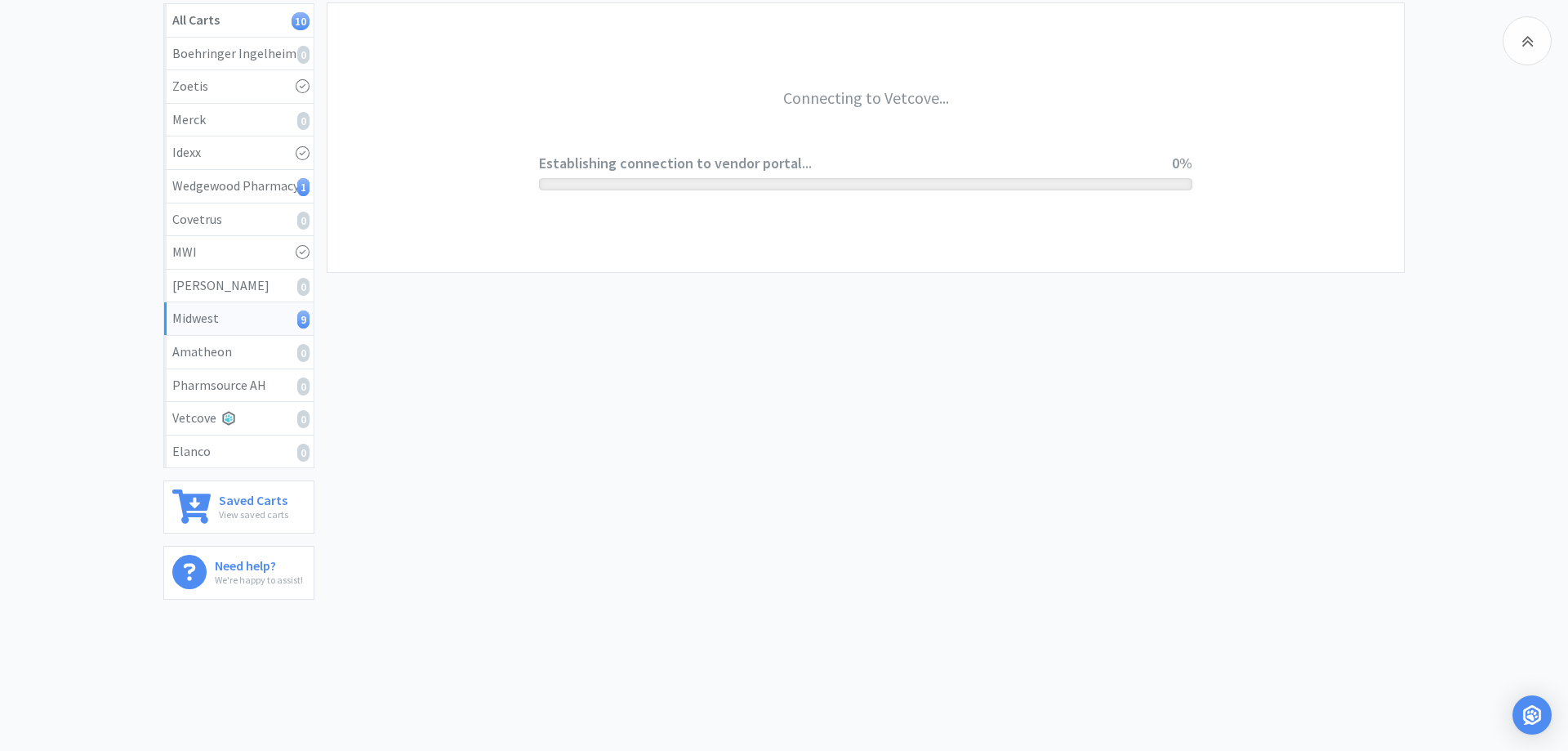
scroll to position [210, 0]
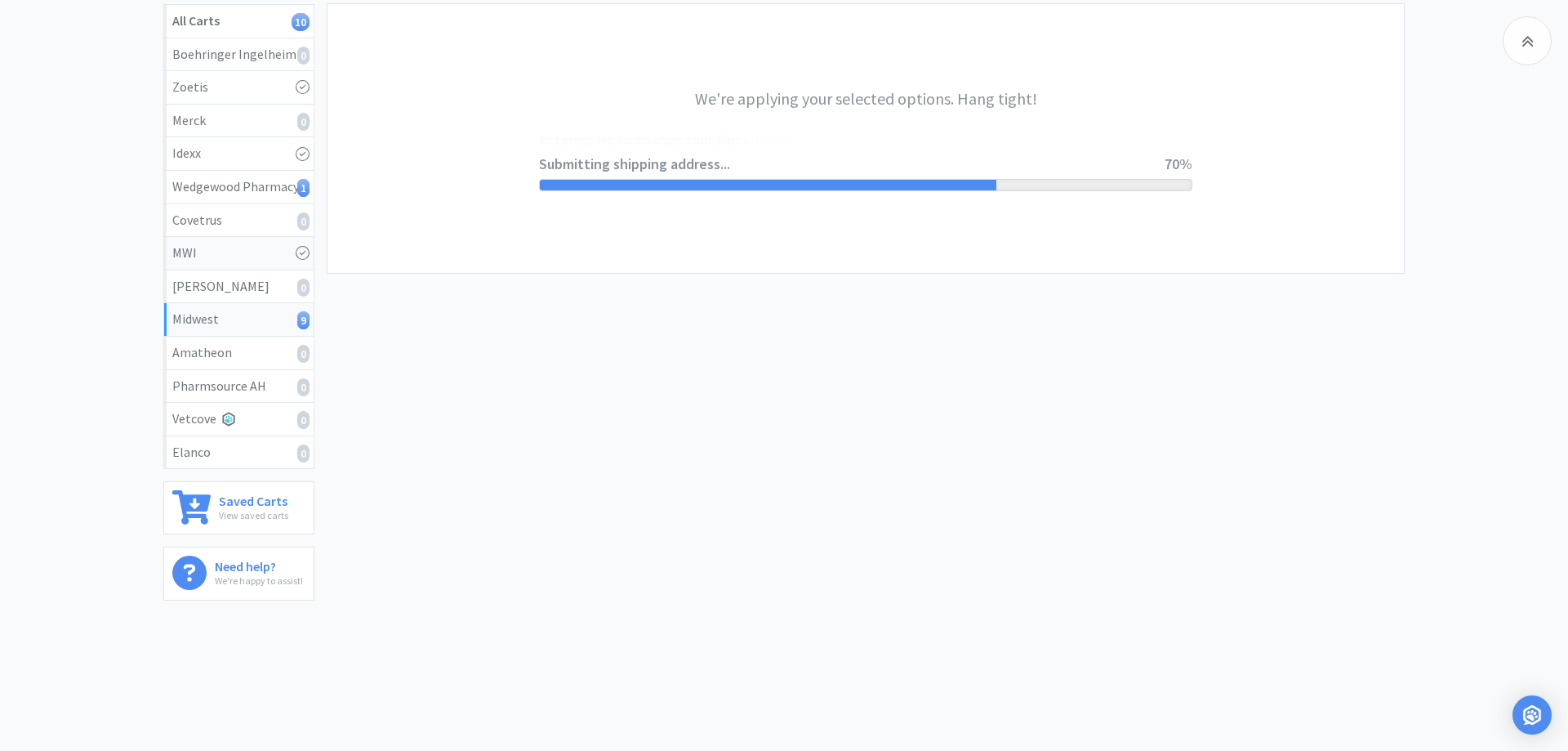
click at [207, 256] on div "MWI" at bounding box center [238, 253] width 133 height 21
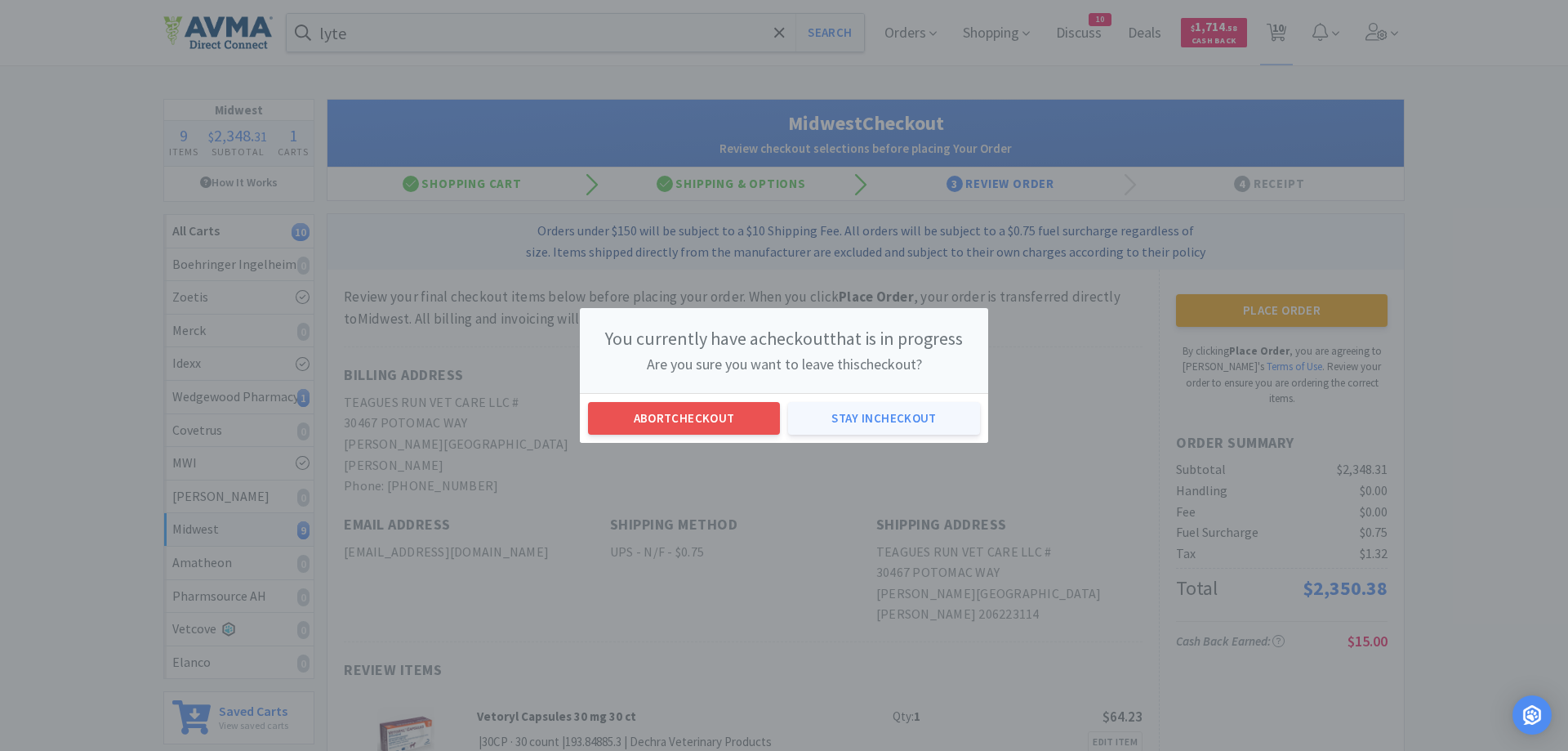
click at [863, 418] on button "Stay in checkout" at bounding box center [884, 417] width 192 height 32
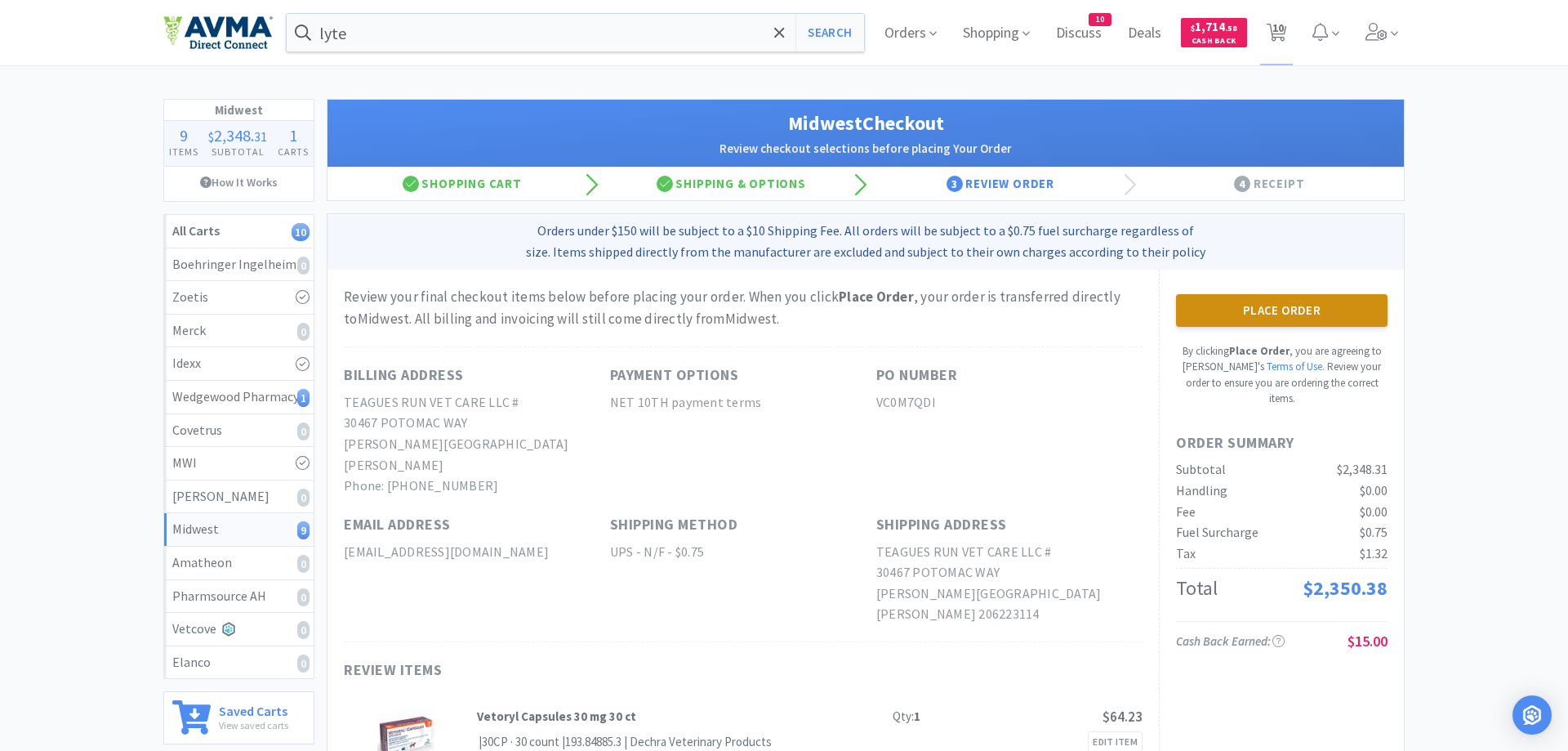
click at [1252, 306] on button "Place Order" at bounding box center [1281, 310] width 212 height 32
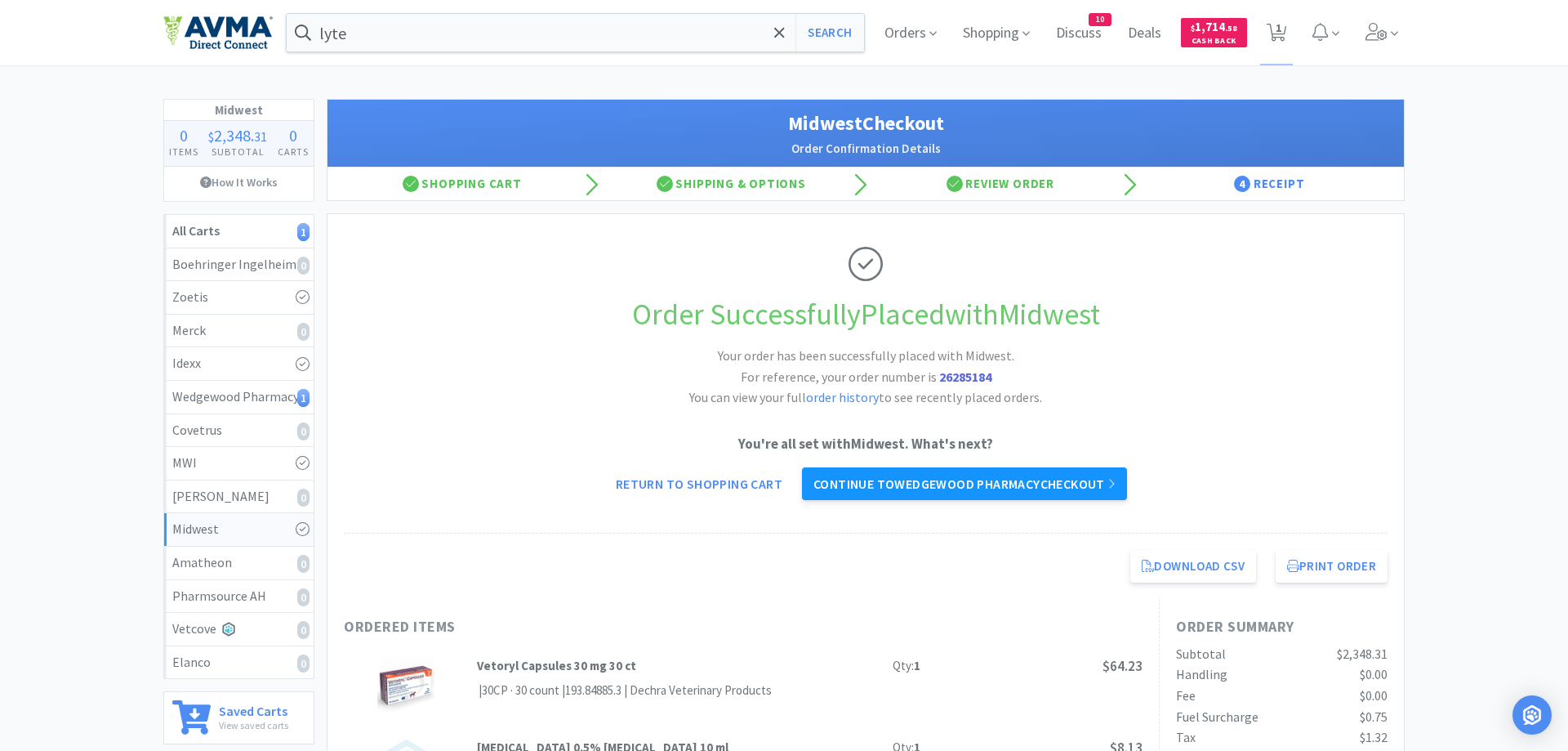
click at [996, 487] on link "Continue to Wedgewood Pharmacy checkout" at bounding box center [964, 482] width 325 height 32
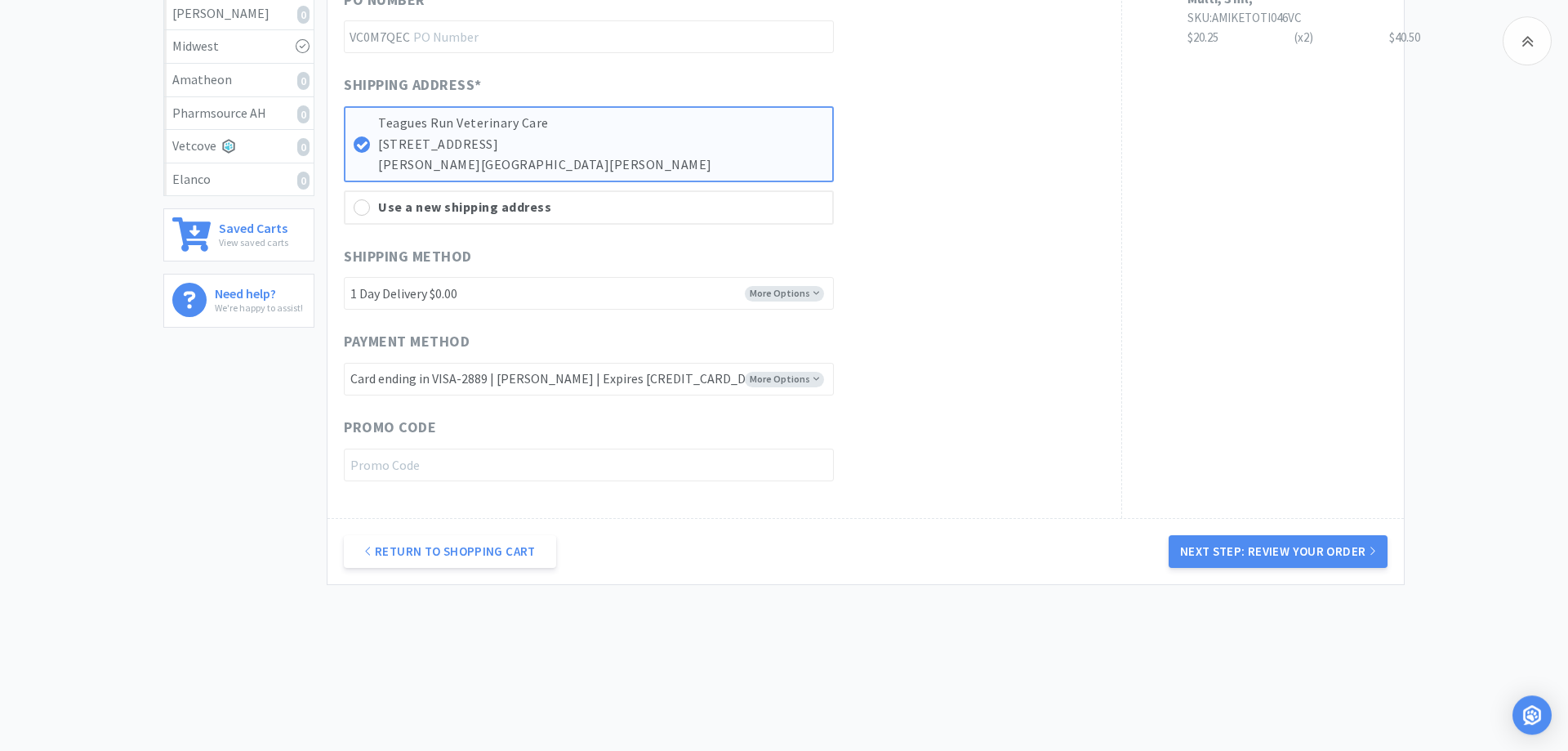
scroll to position [484, 0]
click at [1214, 547] on button "Next Step: Review Your Order" at bounding box center [1278, 549] width 219 height 32
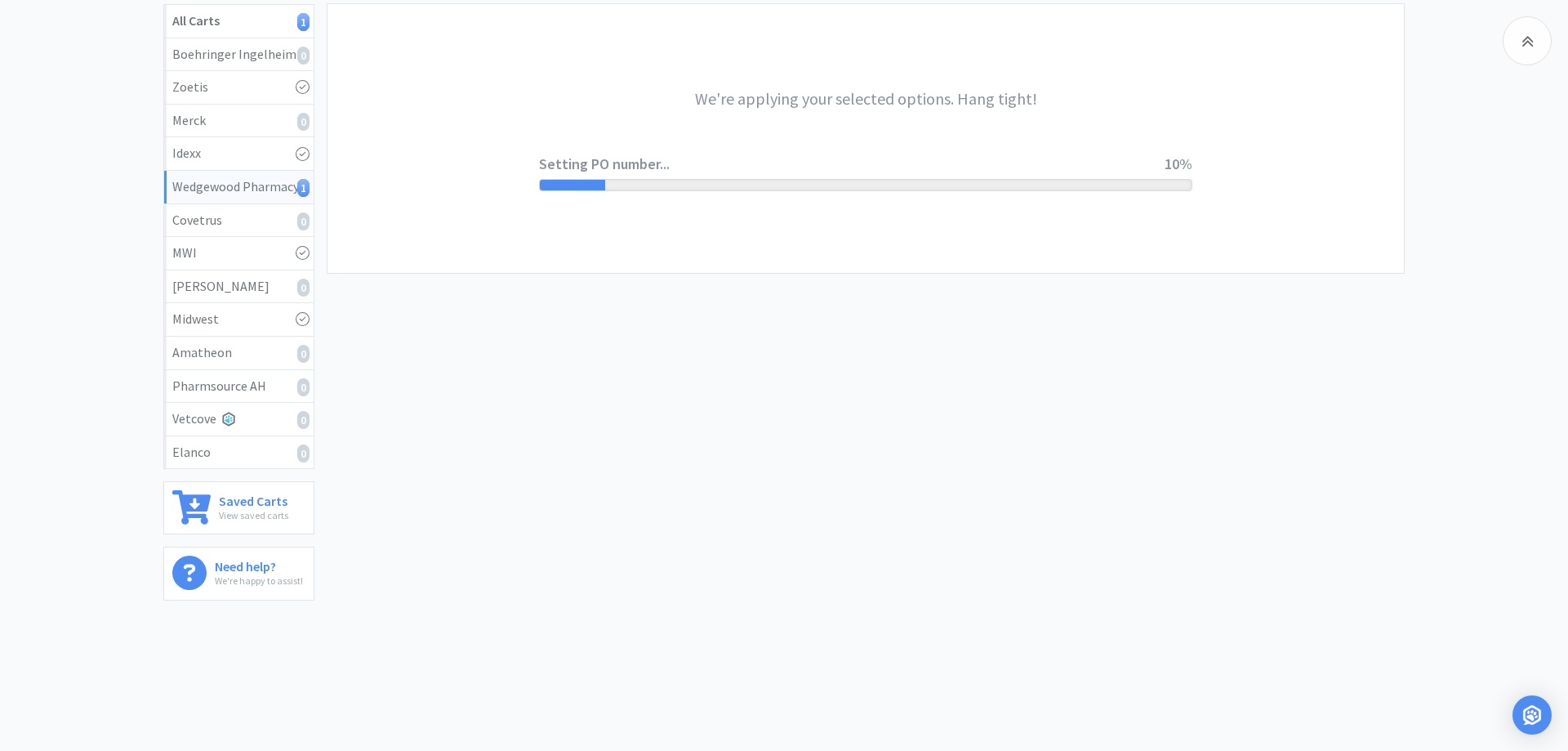
scroll to position [0, 0]
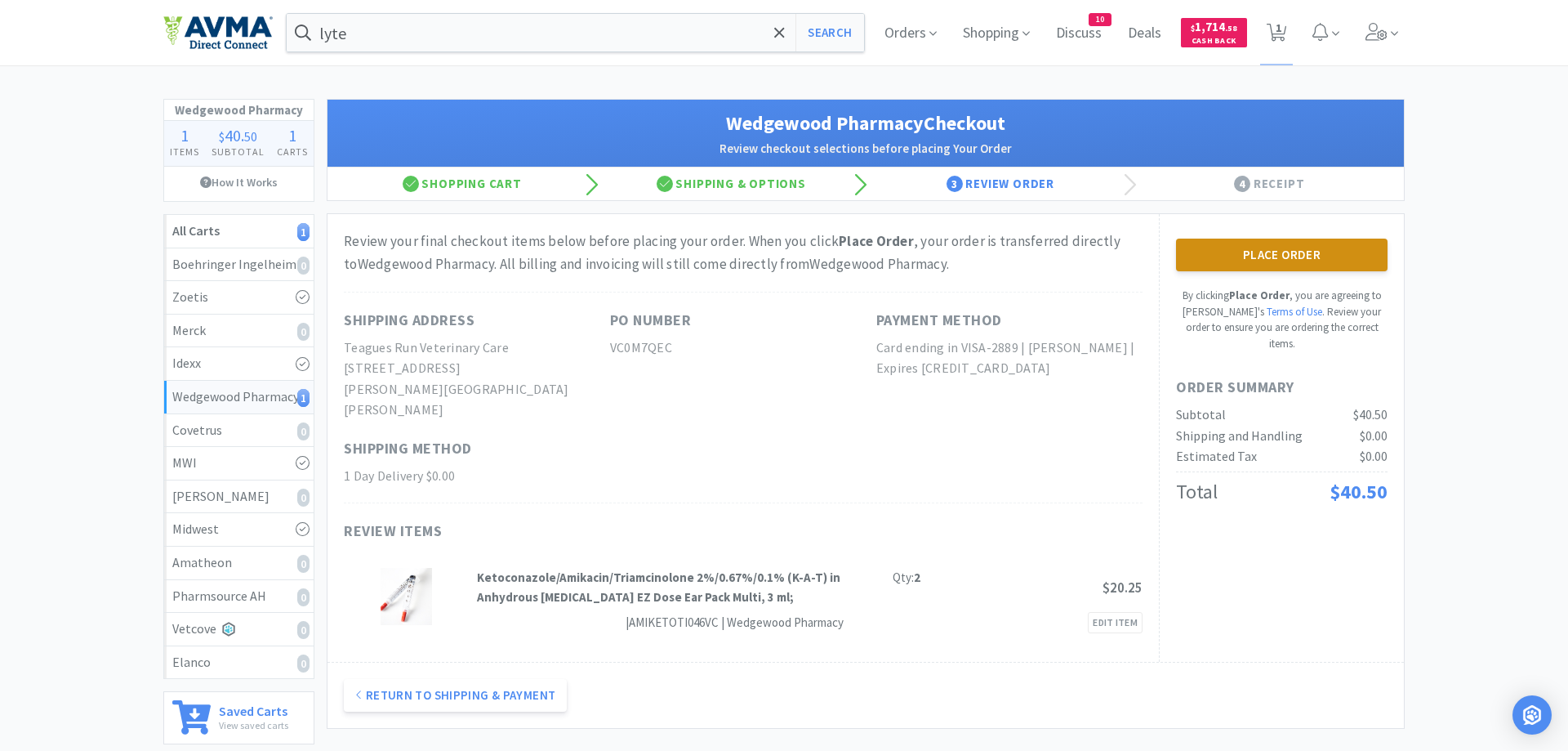
click at [1264, 255] on button "Place Order" at bounding box center [1281, 254] width 212 height 32
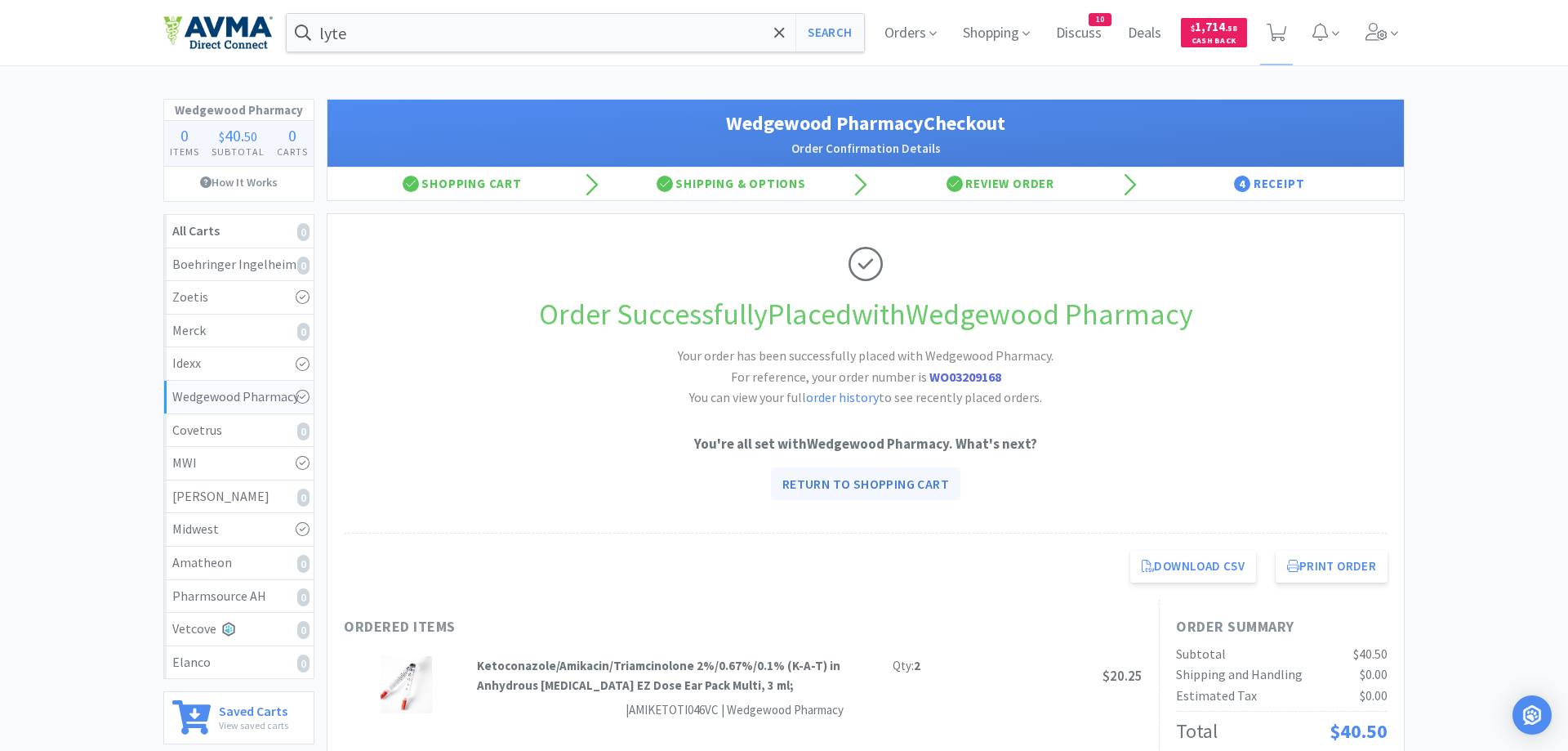
click at [893, 484] on link "Return to Shopping Cart" at bounding box center [866, 482] width 189 height 32
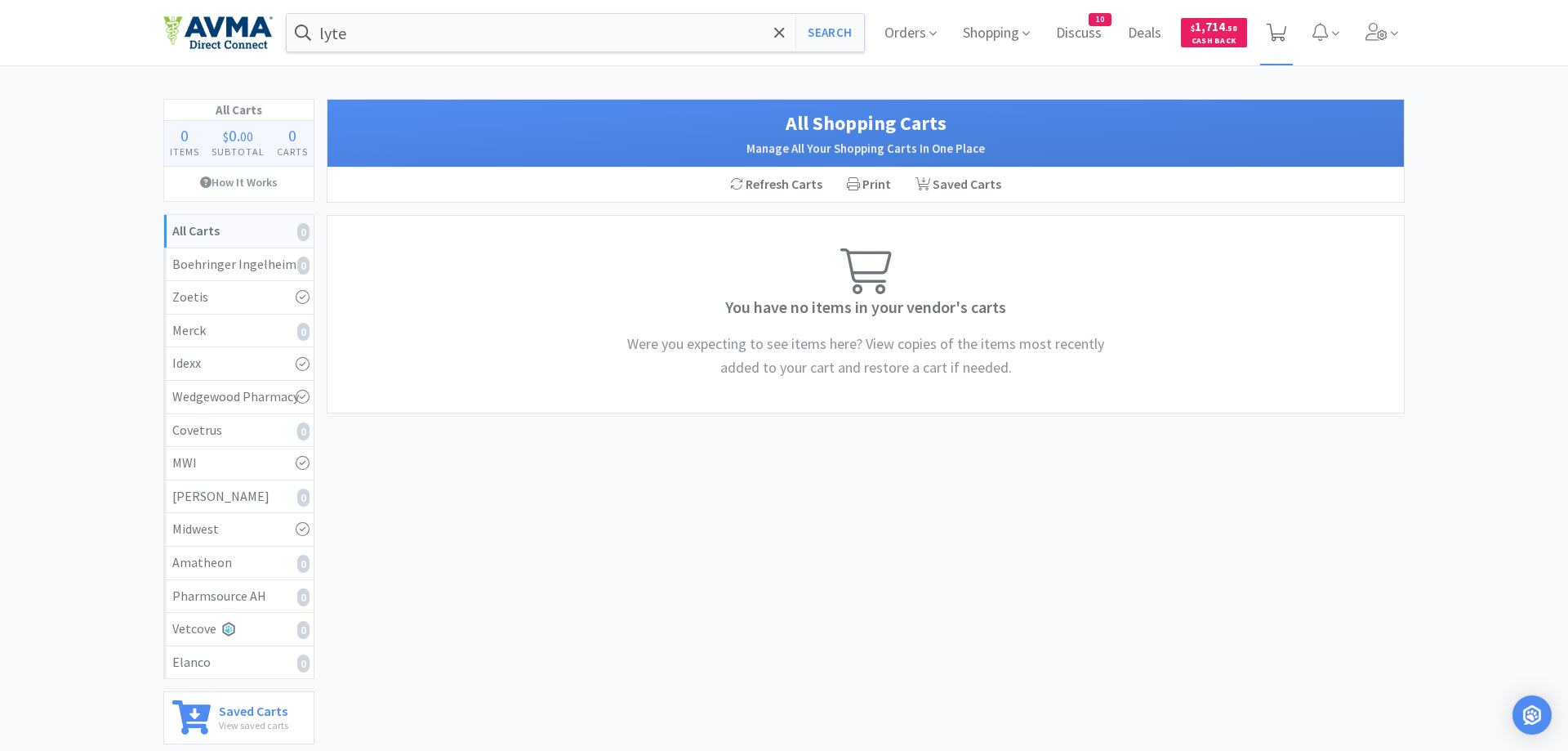
click at [1279, 31] on icon at bounding box center [1276, 32] width 21 height 18
click at [1219, 34] on span "$ 1,714 . 58" at bounding box center [1214, 26] width 47 height 16
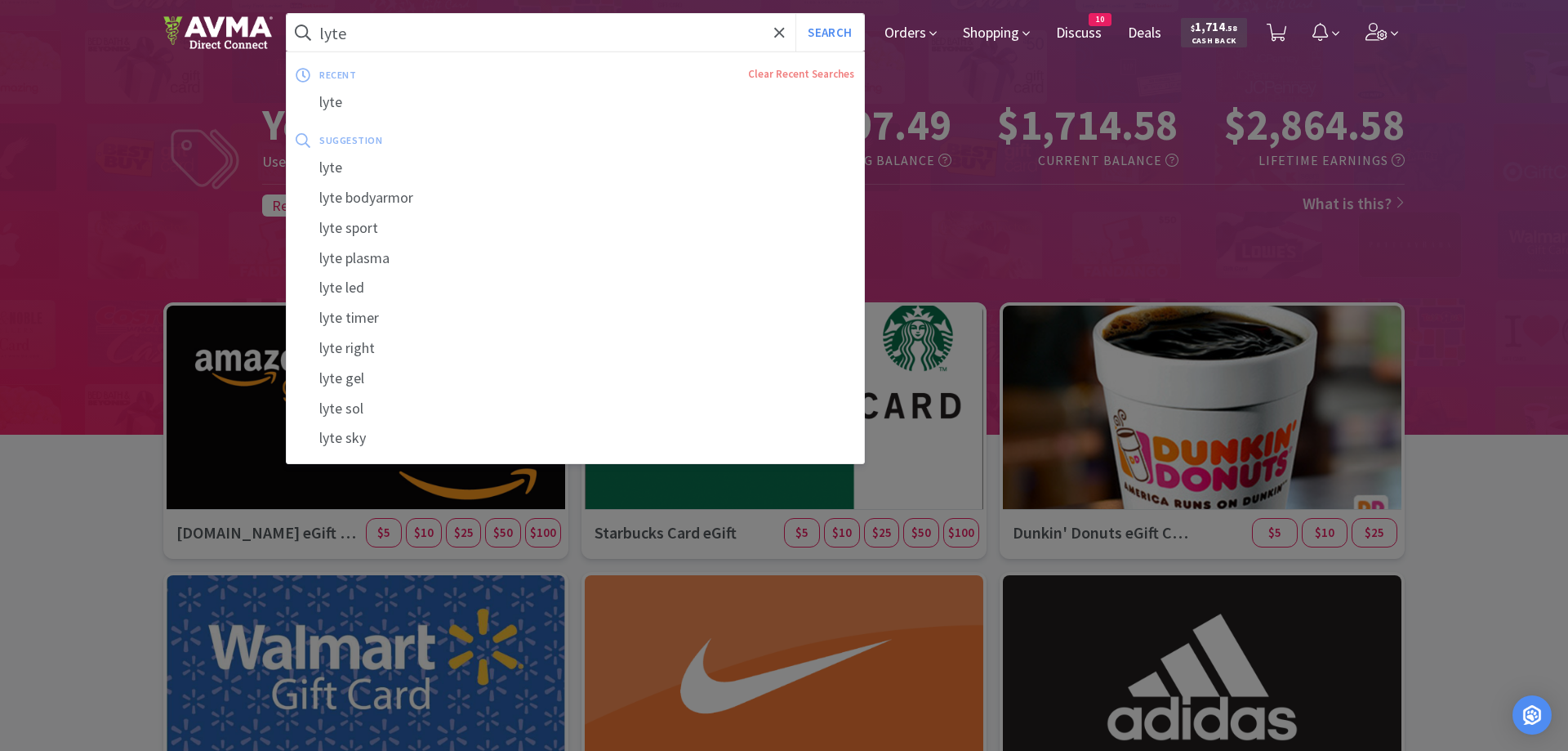
click at [383, 33] on input "lyte" at bounding box center [575, 32] width 577 height 37
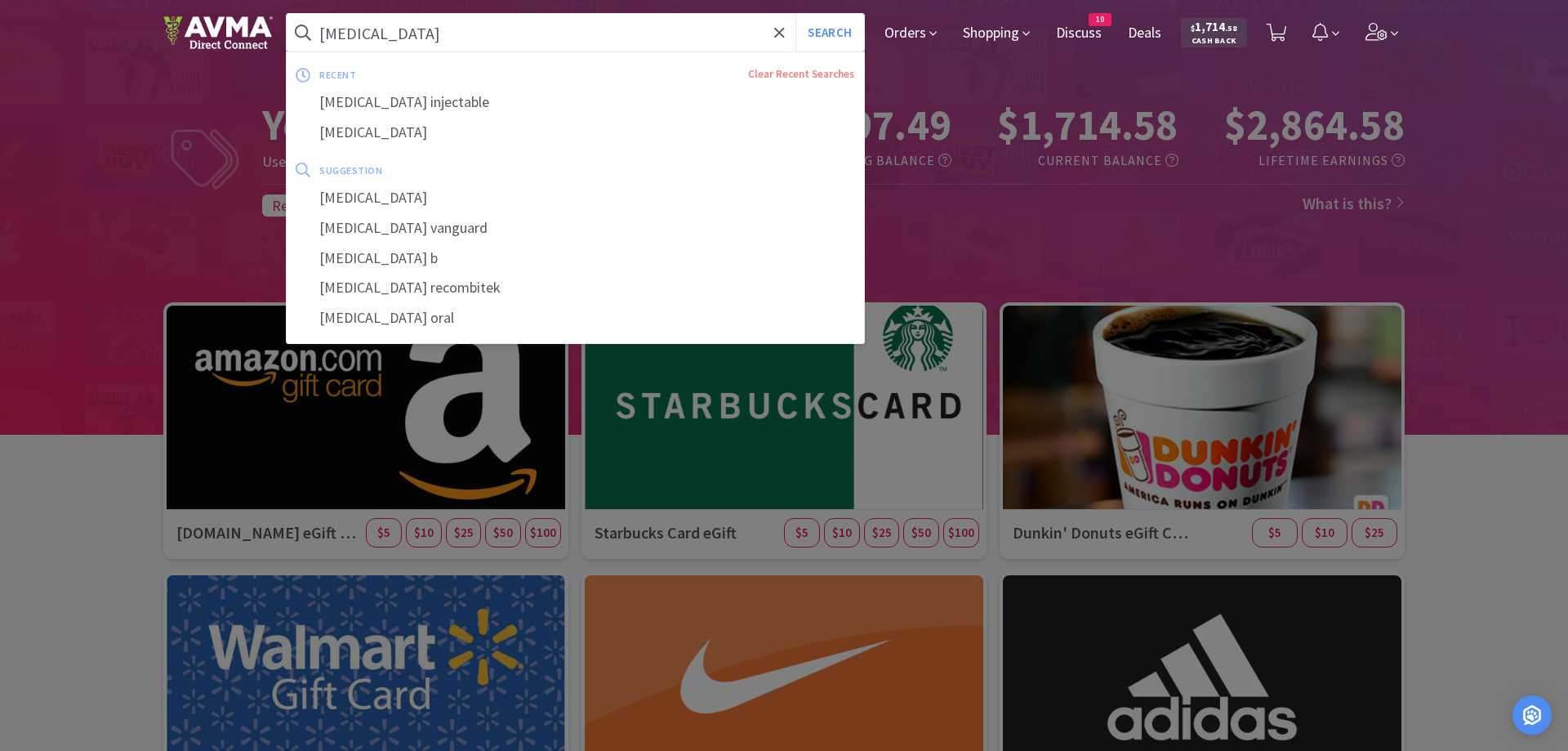
type input "[MEDICAL_DATA]"
click at [796, 14] on button "Search" at bounding box center [829, 32] width 67 height 37
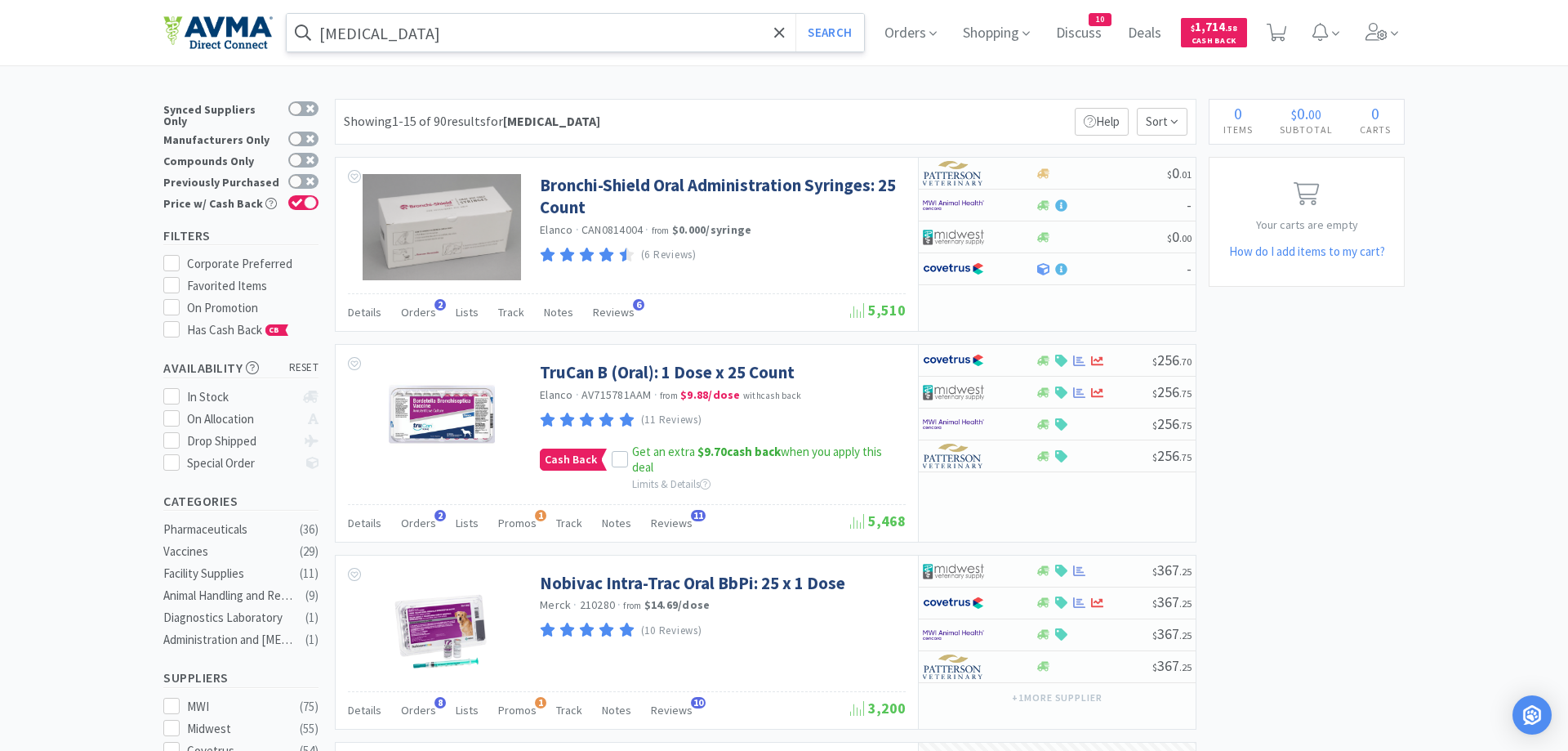
click at [432, 29] on input "[MEDICAL_DATA]" at bounding box center [575, 32] width 577 height 37
drag, startPoint x: 1450, startPoint y: 396, endPoint x: 1438, endPoint y: 384, distance: 17.0
click at [1443, 392] on div at bounding box center [784, 375] width 1568 height 751
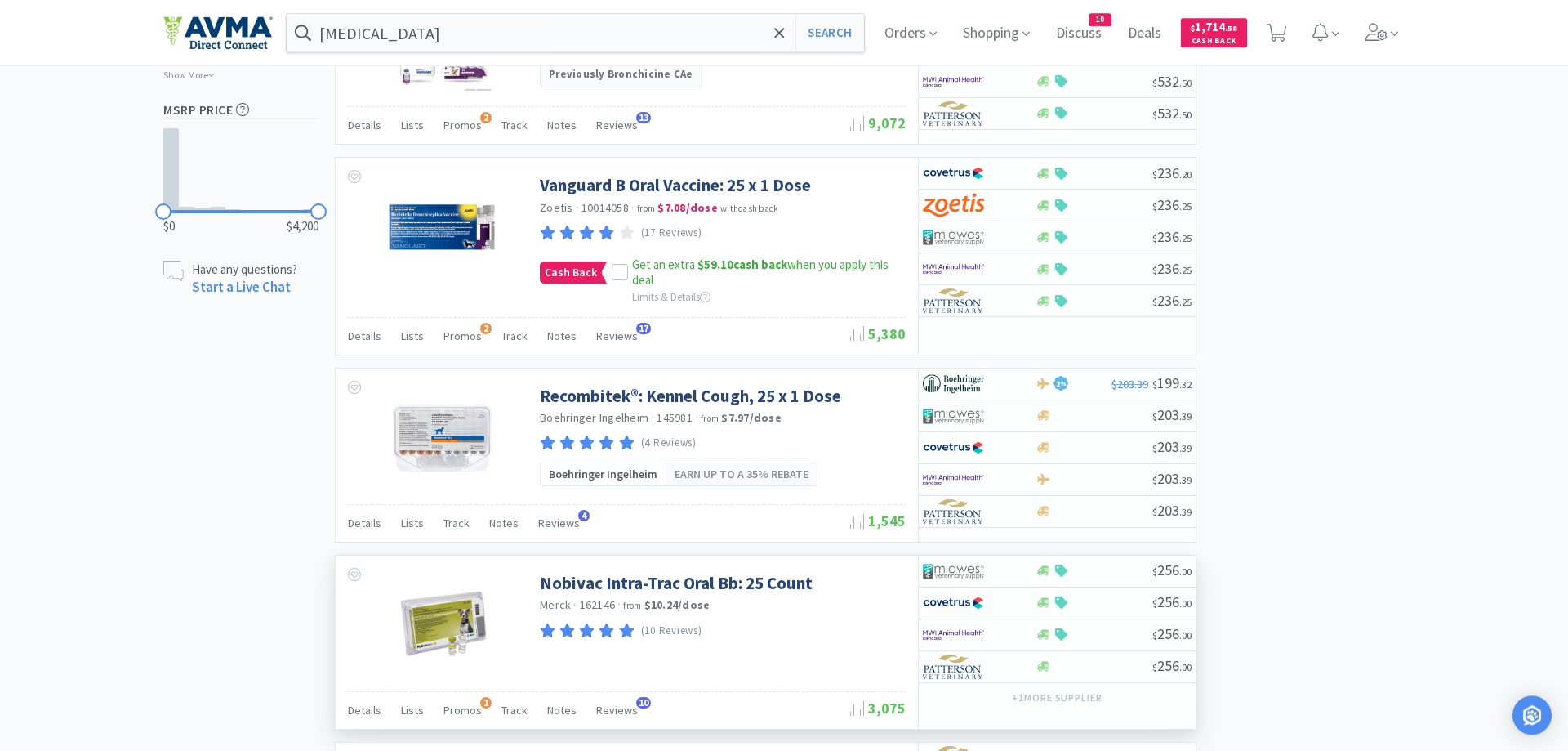
scroll to position [916, 0]
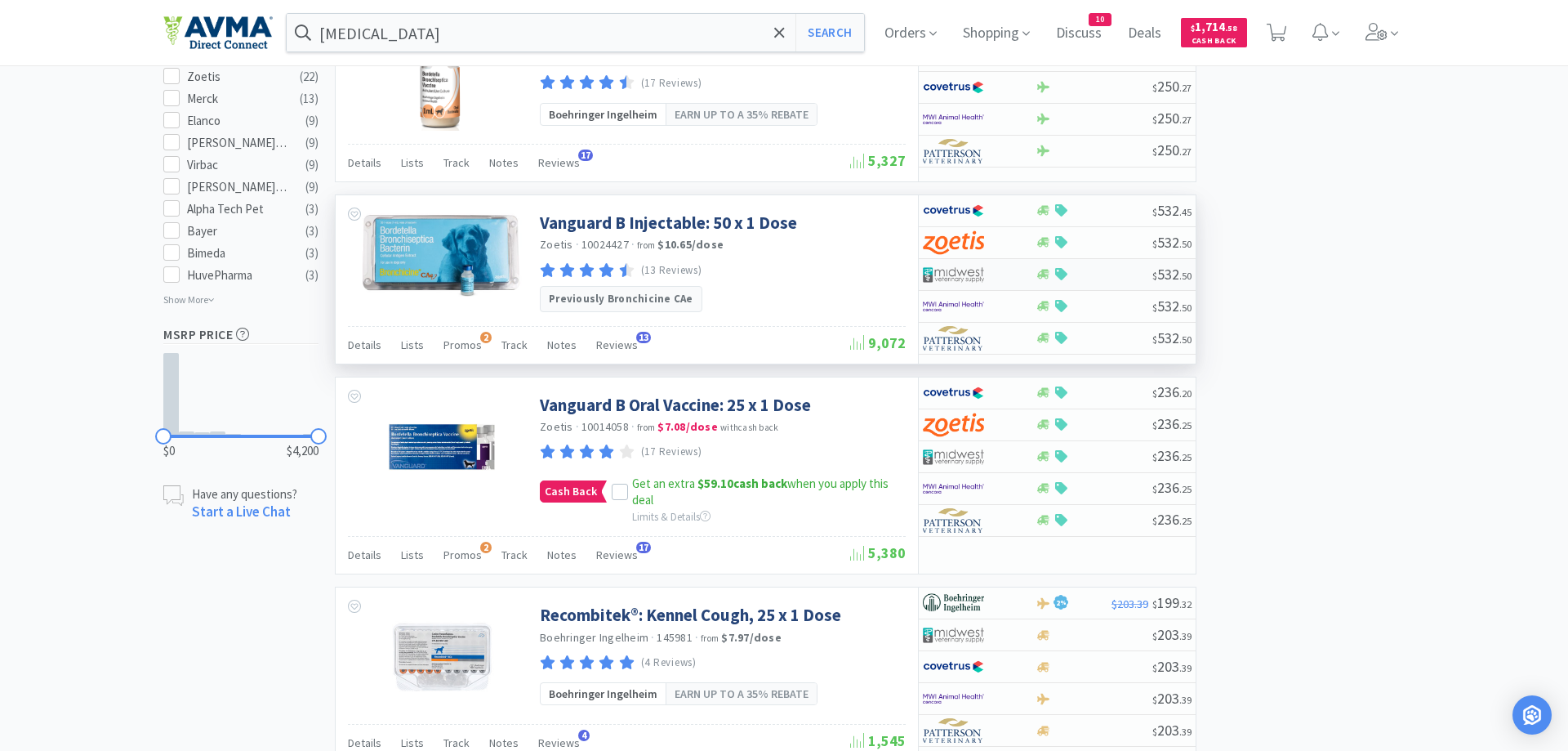
click at [1003, 275] on div at bounding box center [968, 274] width 90 height 27
select select "1"
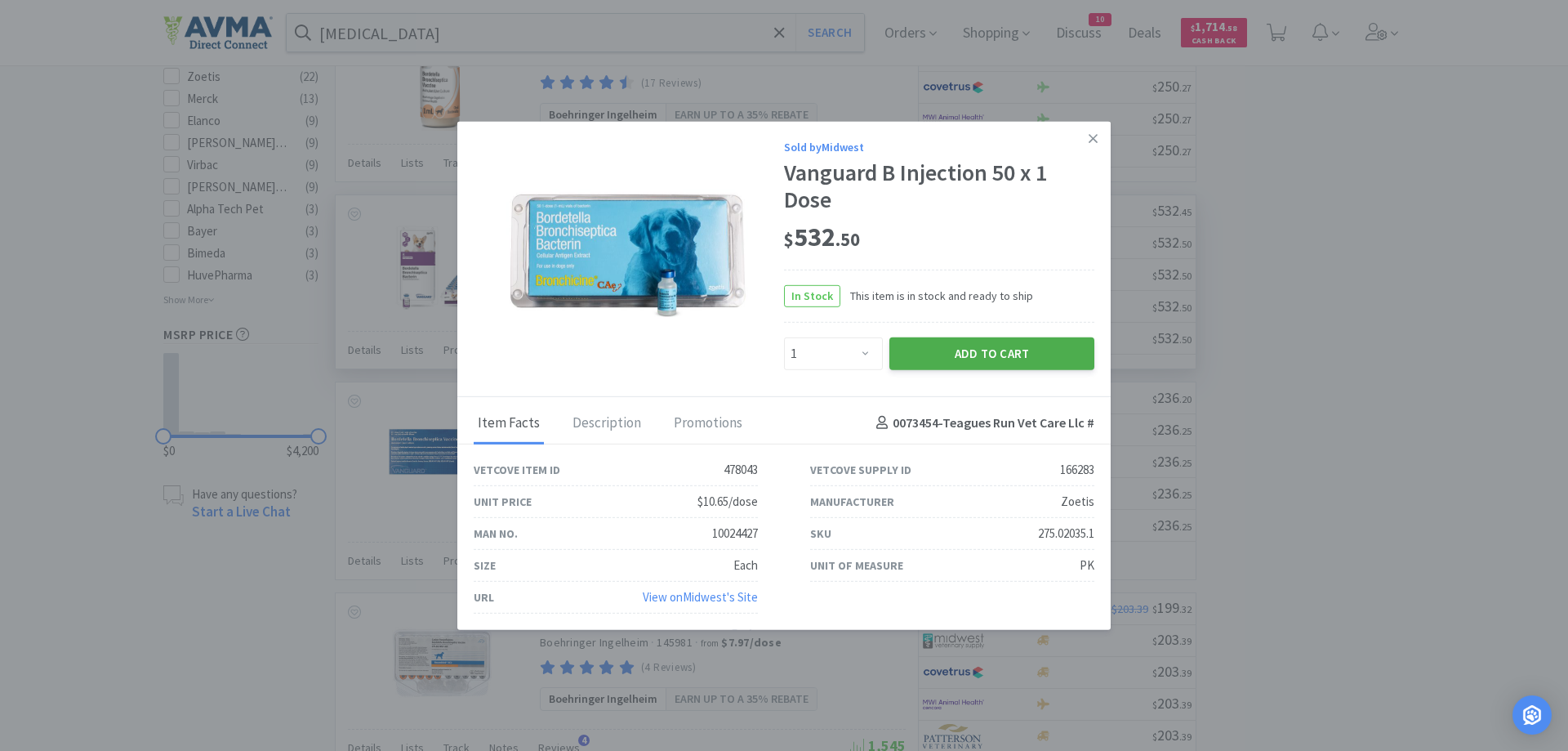
click at [978, 351] on button "Add to Cart" at bounding box center [992, 353] width 205 height 32
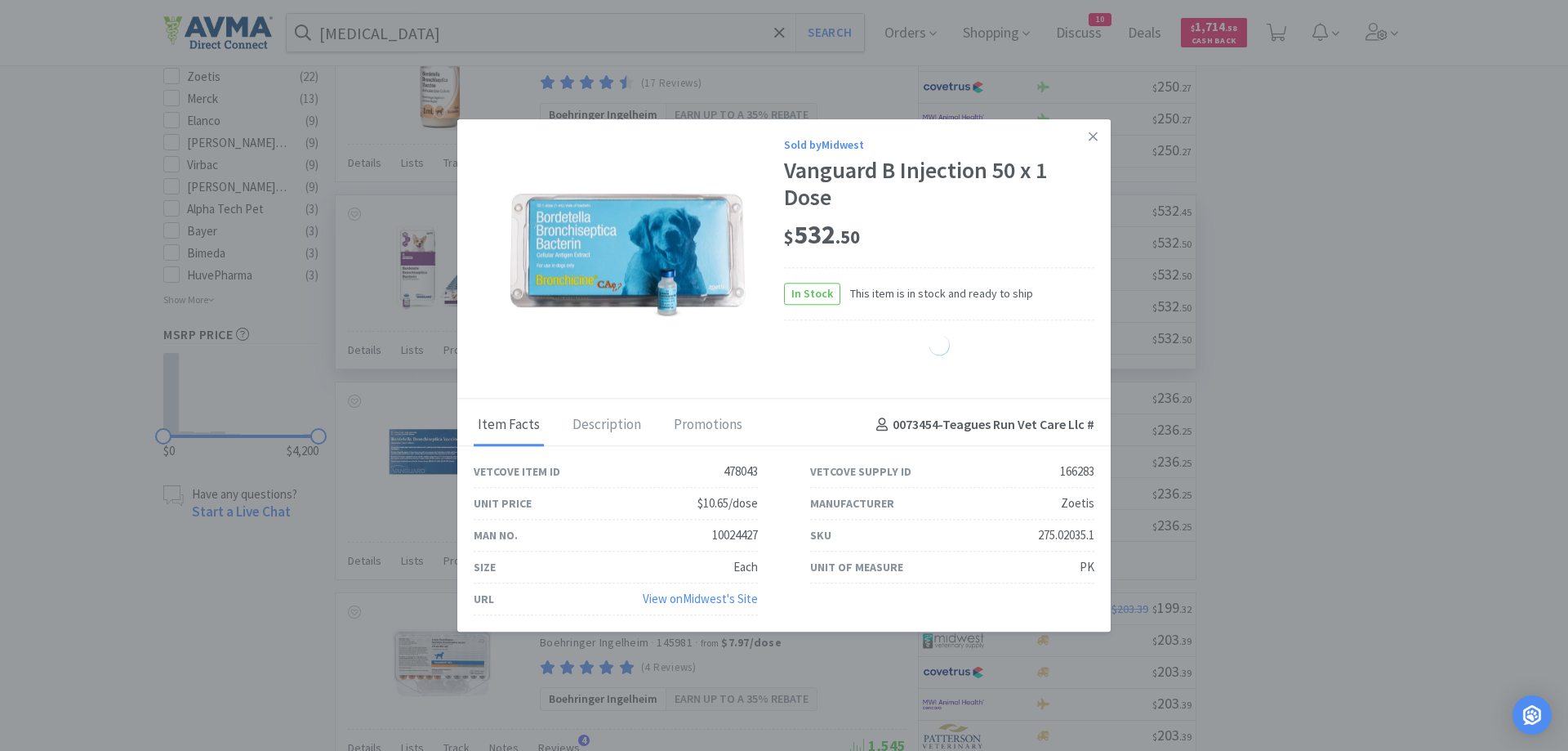
select select "1"
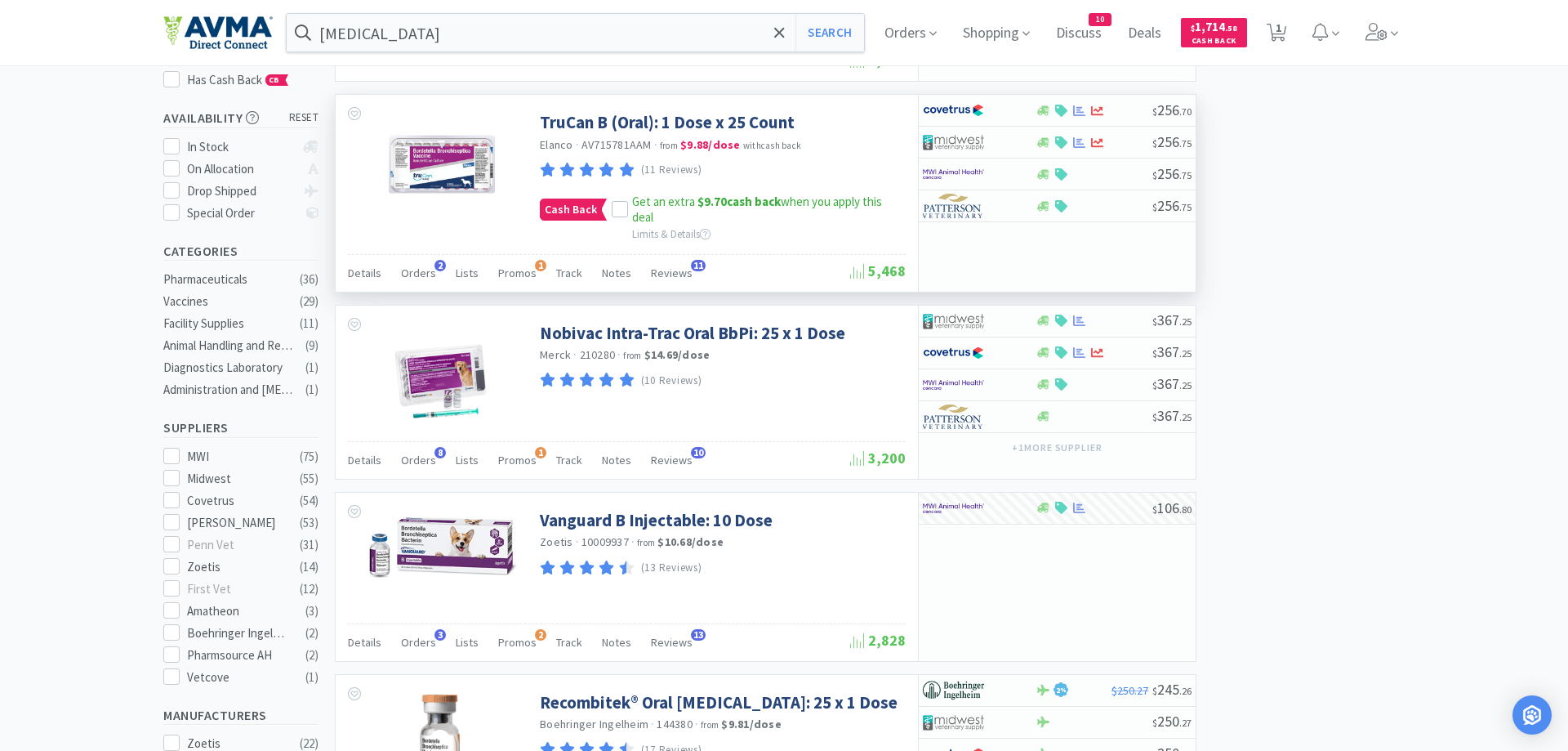
scroll to position [0, 0]
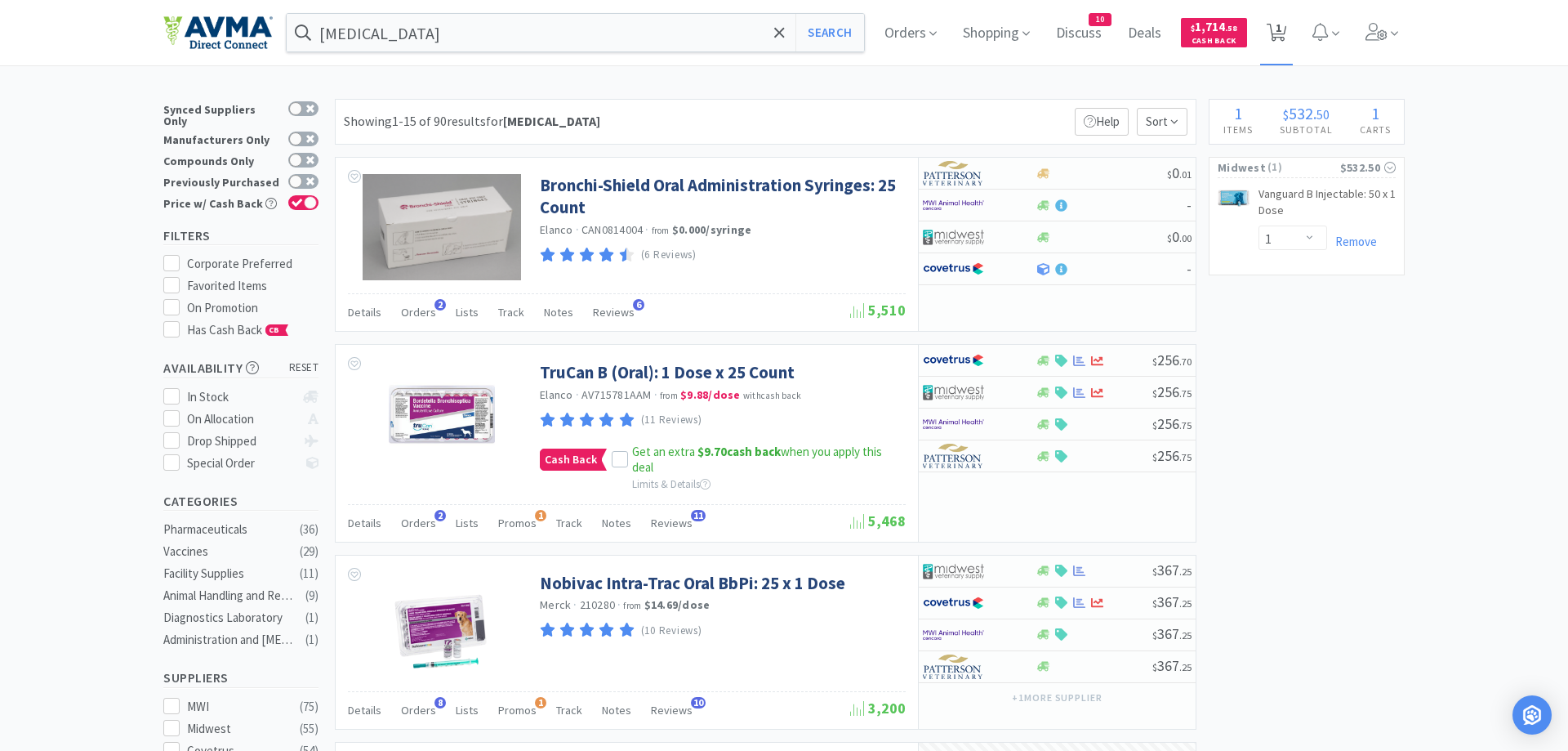
click at [1274, 31] on icon at bounding box center [1276, 32] width 21 height 18
select select "1"
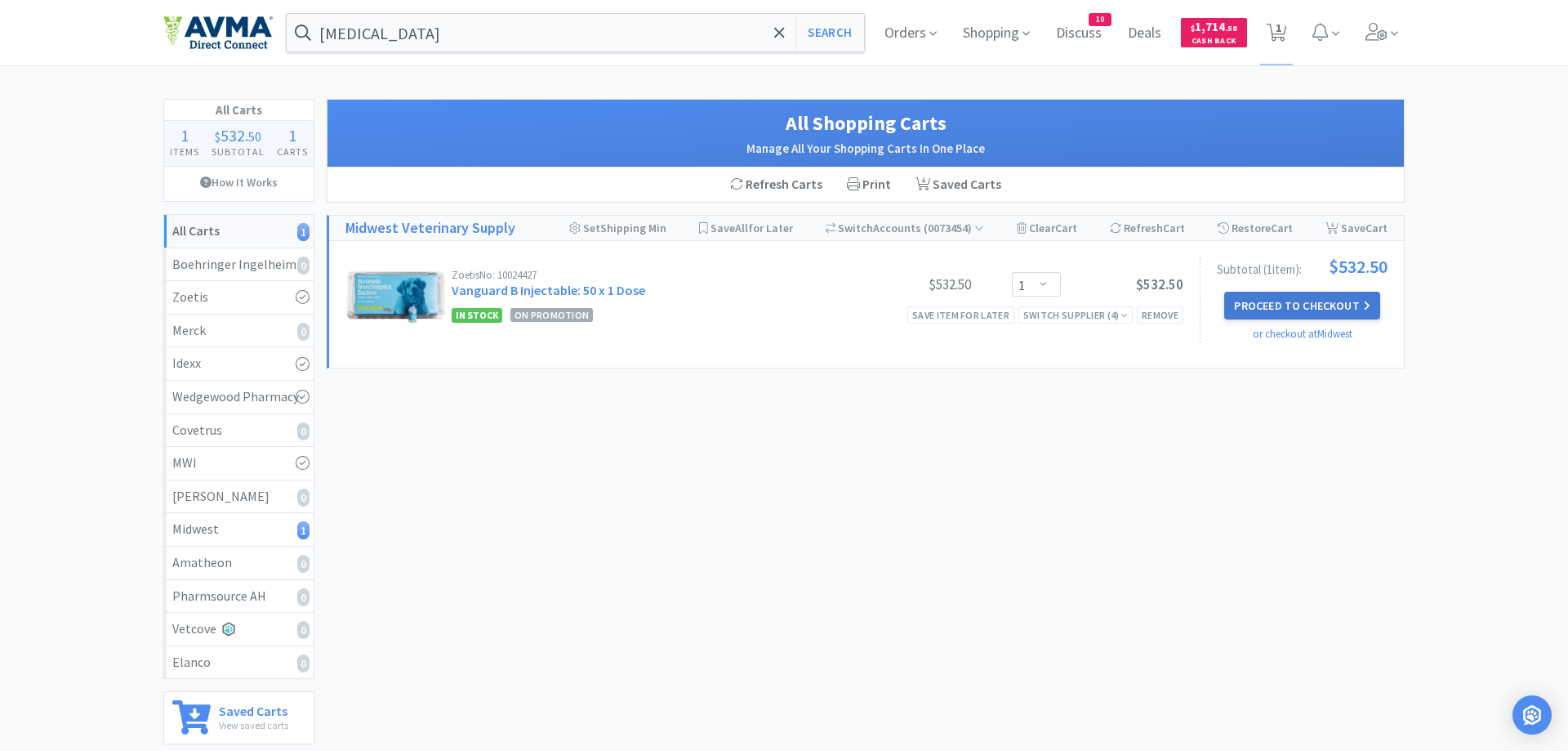
click at [1257, 302] on button "Proceed to Checkout" at bounding box center [1301, 306] width 155 height 27
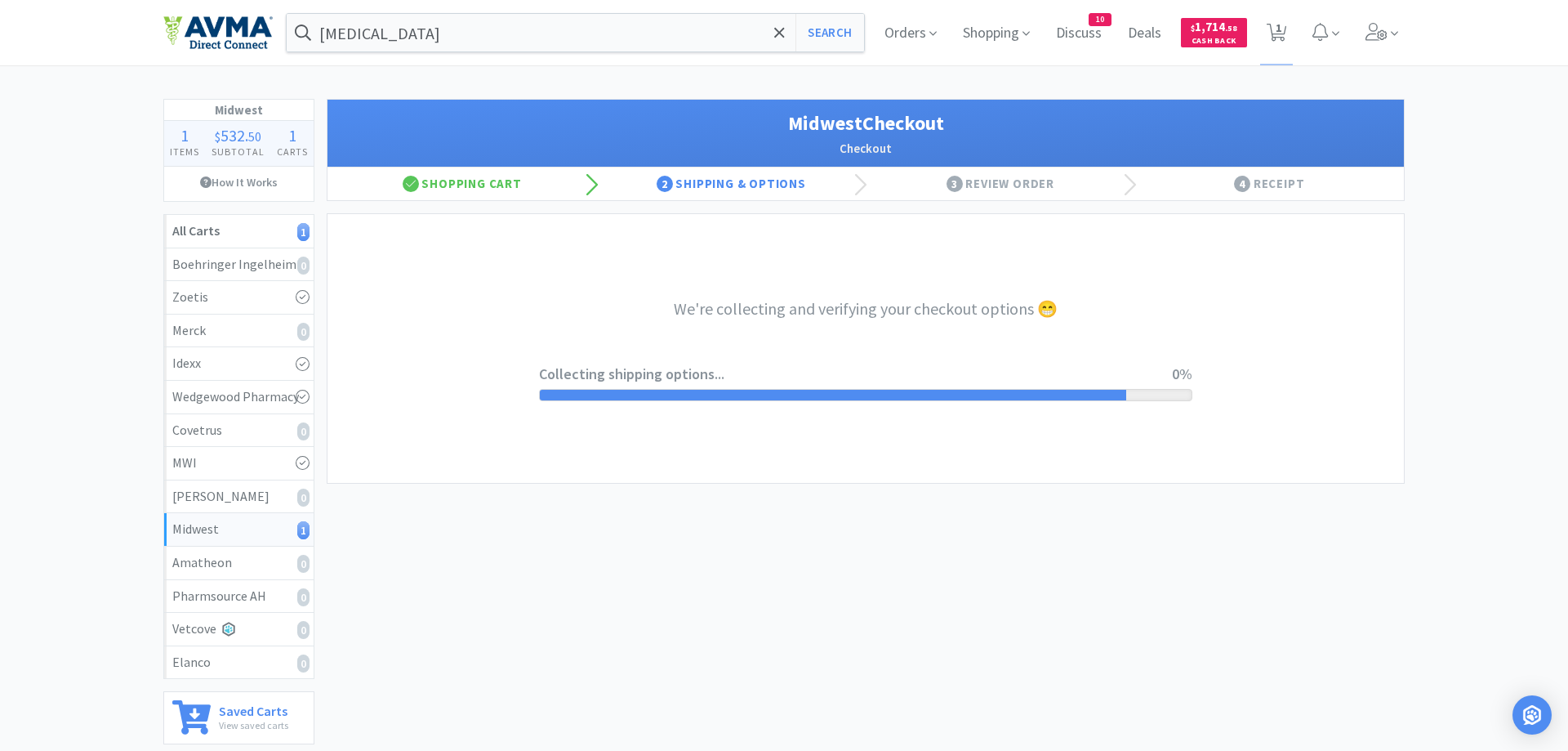
select select "0"
